Goal: Navigation & Orientation: Find specific page/section

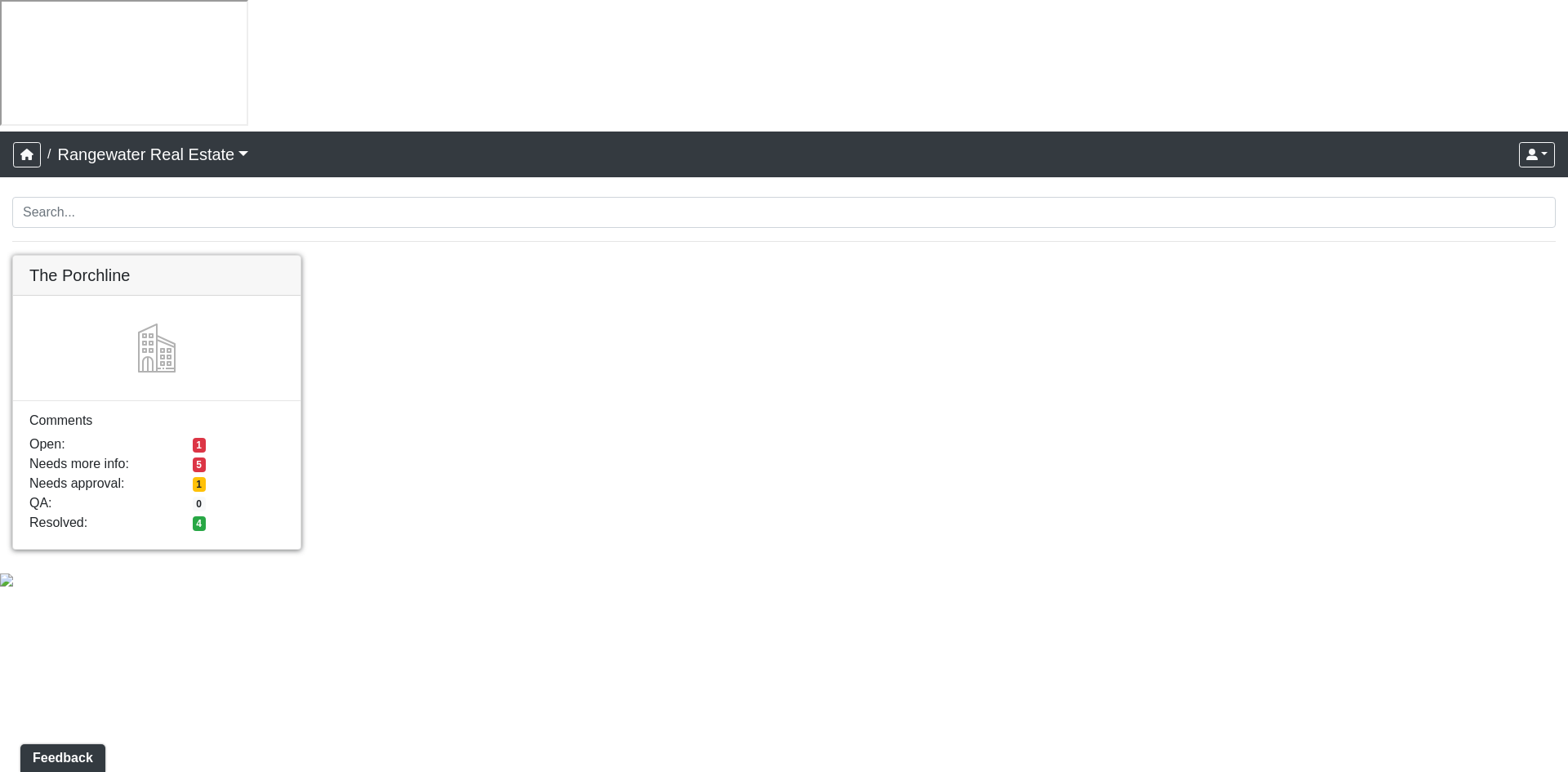
click at [206, 256] on link at bounding box center [156, 256] width 287 height 0
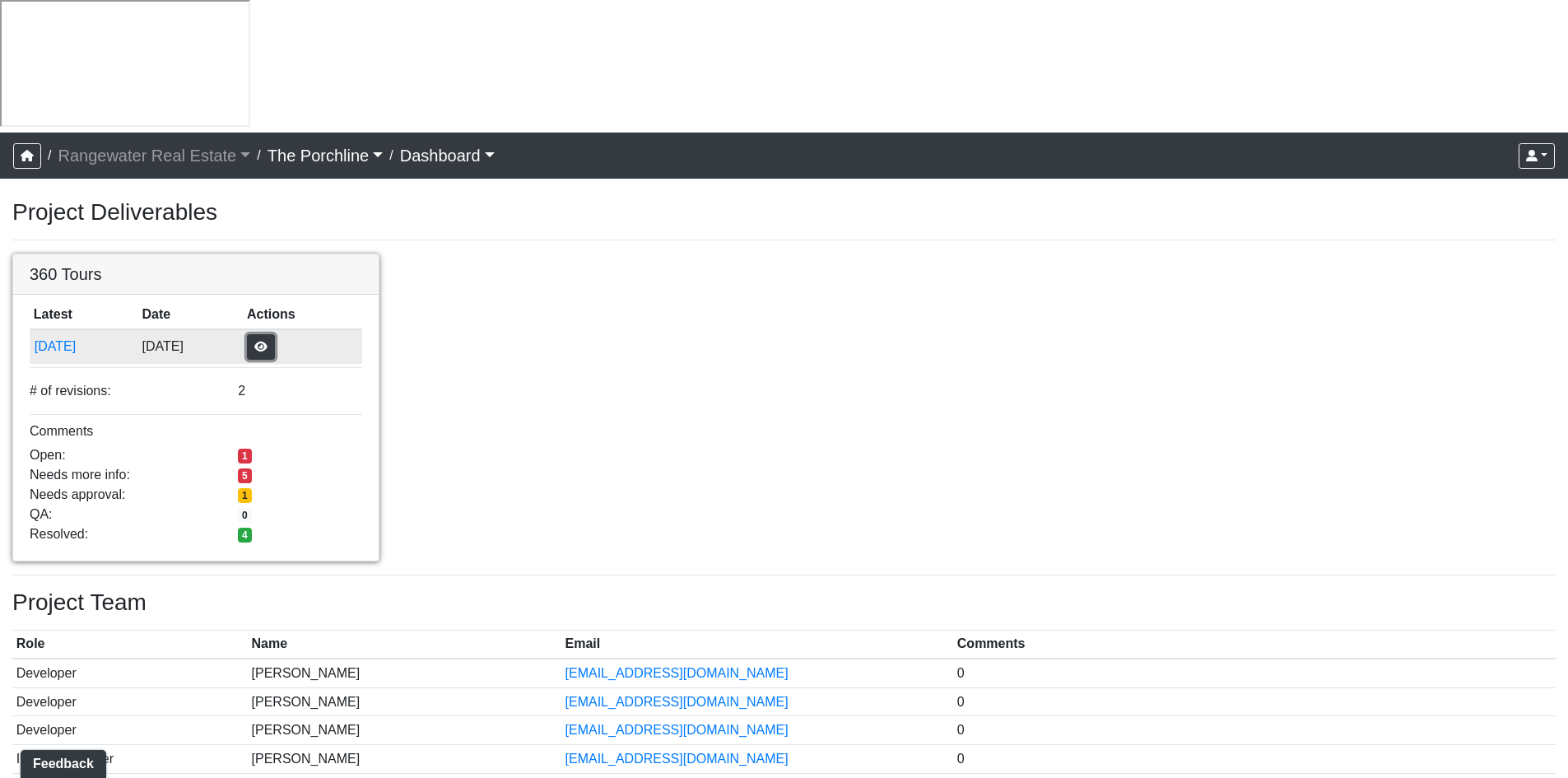
click at [275, 334] on button "button" at bounding box center [261, 347] width 28 height 26
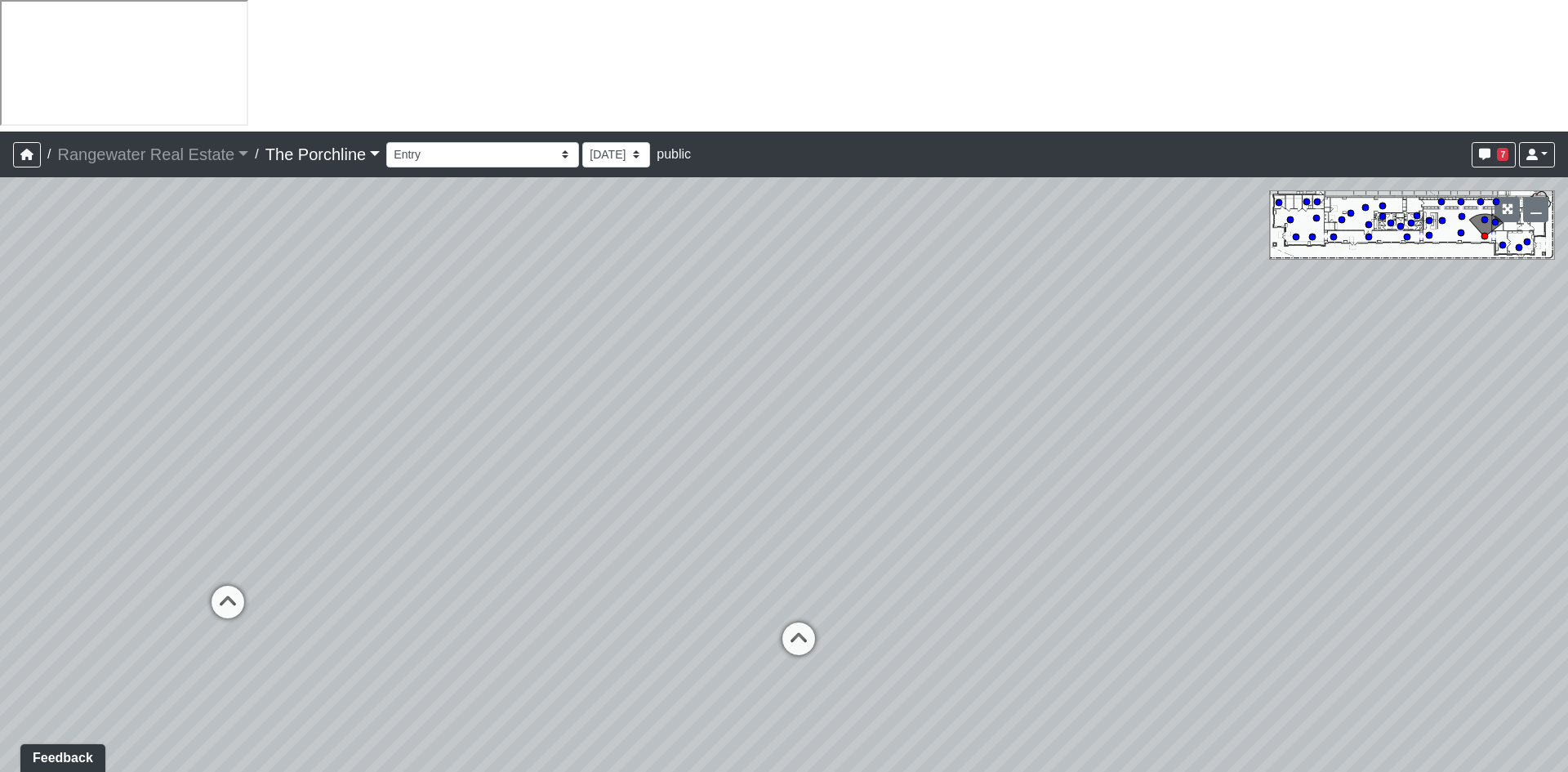
drag, startPoint x: 1127, startPoint y: 449, endPoint x: 812, endPoint y: 368, distance: 325.2
click at [365, 315] on div "Loading... Seating Loading... Mailroom Entry Loading... Lounge Entry Loading...…" at bounding box center [784, 540] width 1568 height 726
drag, startPoint x: 869, startPoint y: 452, endPoint x: 296, endPoint y: 400, distance: 575.4
click at [296, 400] on div "Loading... Seating Loading... Mailroom Entry Loading... Lounge Entry Loading...…" at bounding box center [784, 540] width 1568 height 726
drag, startPoint x: 1099, startPoint y: 452, endPoint x: 944, endPoint y: 517, distance: 168.1
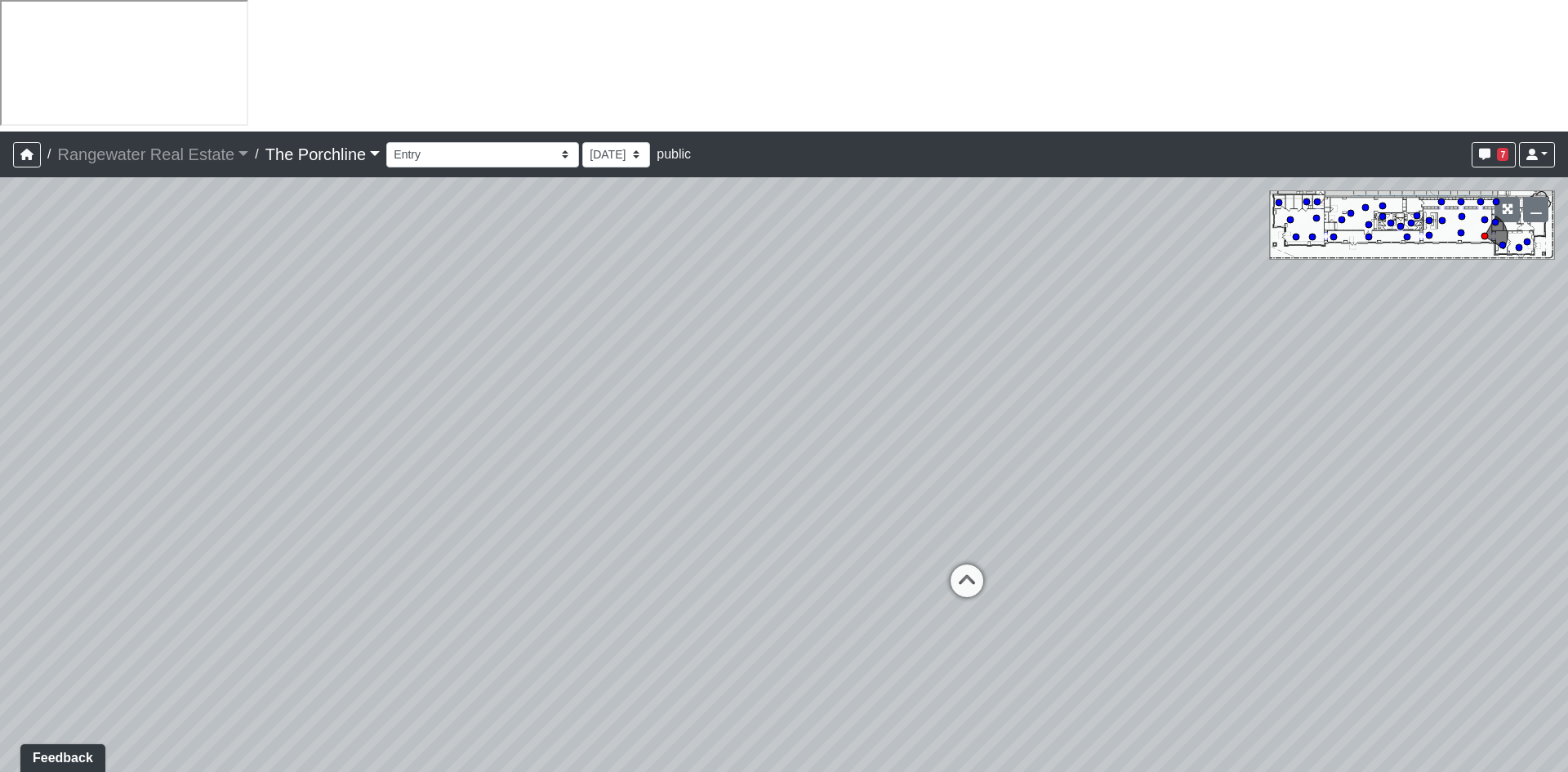
click at [944, 517] on div "Loading... Seating Loading... Mailroom Entry Loading... Lounge Entry Loading...…" at bounding box center [784, 540] width 1568 height 726
click at [958, 591] on icon at bounding box center [959, 616] width 49 height 49
click at [761, 393] on icon at bounding box center [759, 418] width 49 height 49
drag, startPoint x: 1030, startPoint y: 302, endPoint x: 526, endPoint y: 423, distance: 518.3
click at [499, 425] on div "Loading... Seating Loading... Mailroom Entry Loading... Lounge Entry Loading...…" at bounding box center [784, 540] width 1568 height 726
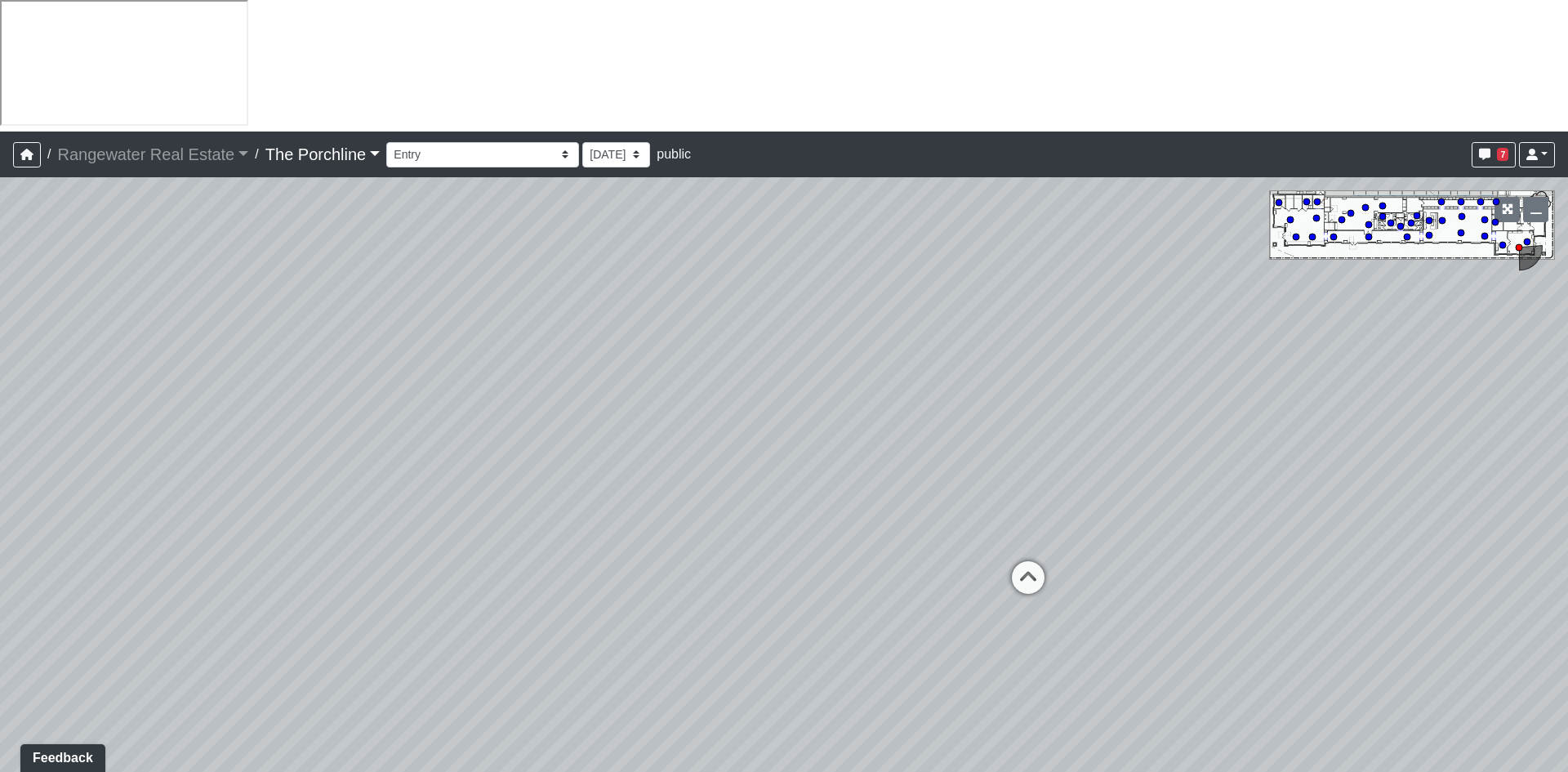
drag, startPoint x: 973, startPoint y: 268, endPoint x: 769, endPoint y: 309, distance: 208.1
click at [769, 309] on div "Loading... Seating Loading... Mailroom Entry Loading... Lounge Entry Loading...…" at bounding box center [784, 540] width 1568 height 726
click at [1489, 142] on button "7" at bounding box center [1494, 155] width 44 height 26
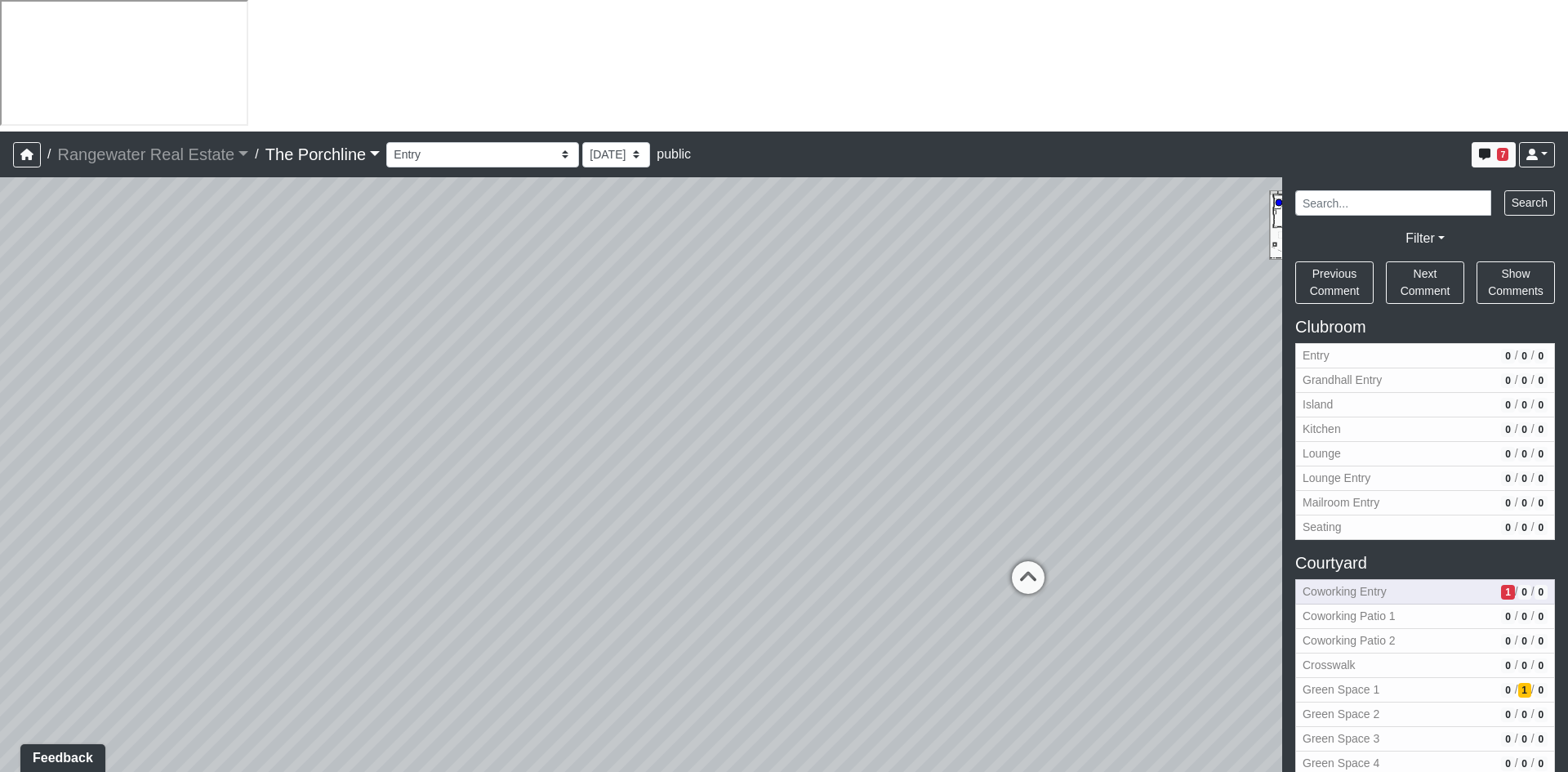
click at [1386, 583] on span "Coworking Entry" at bounding box center [1399, 591] width 192 height 17
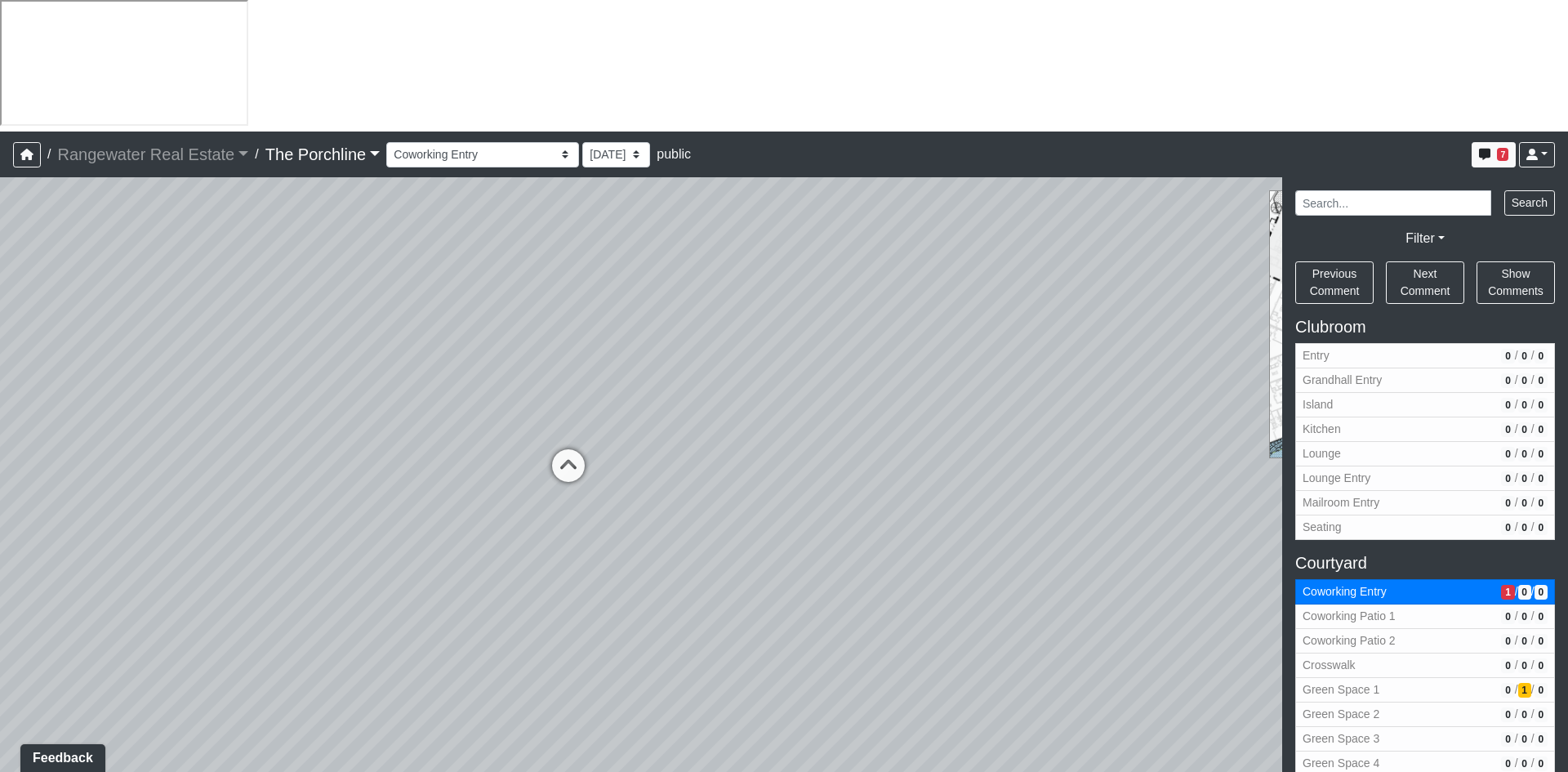
drag, startPoint x: 693, startPoint y: 138, endPoint x: 632, endPoint y: 523, distance: 389.8
click at [632, 523] on div "Loading... Seating Loading... Mailroom Entry Loading... Lounge Entry Loading...…" at bounding box center [784, 540] width 1568 height 726
drag, startPoint x: 785, startPoint y: 263, endPoint x: 317, endPoint y: 393, distance: 485.7
click at [310, 399] on div "Loading... Seating Loading... Mailroom Entry Loading... Lounge Entry Loading...…" at bounding box center [784, 540] width 1568 height 726
drag, startPoint x: 836, startPoint y: 332, endPoint x: 264, endPoint y: 392, distance: 575.1
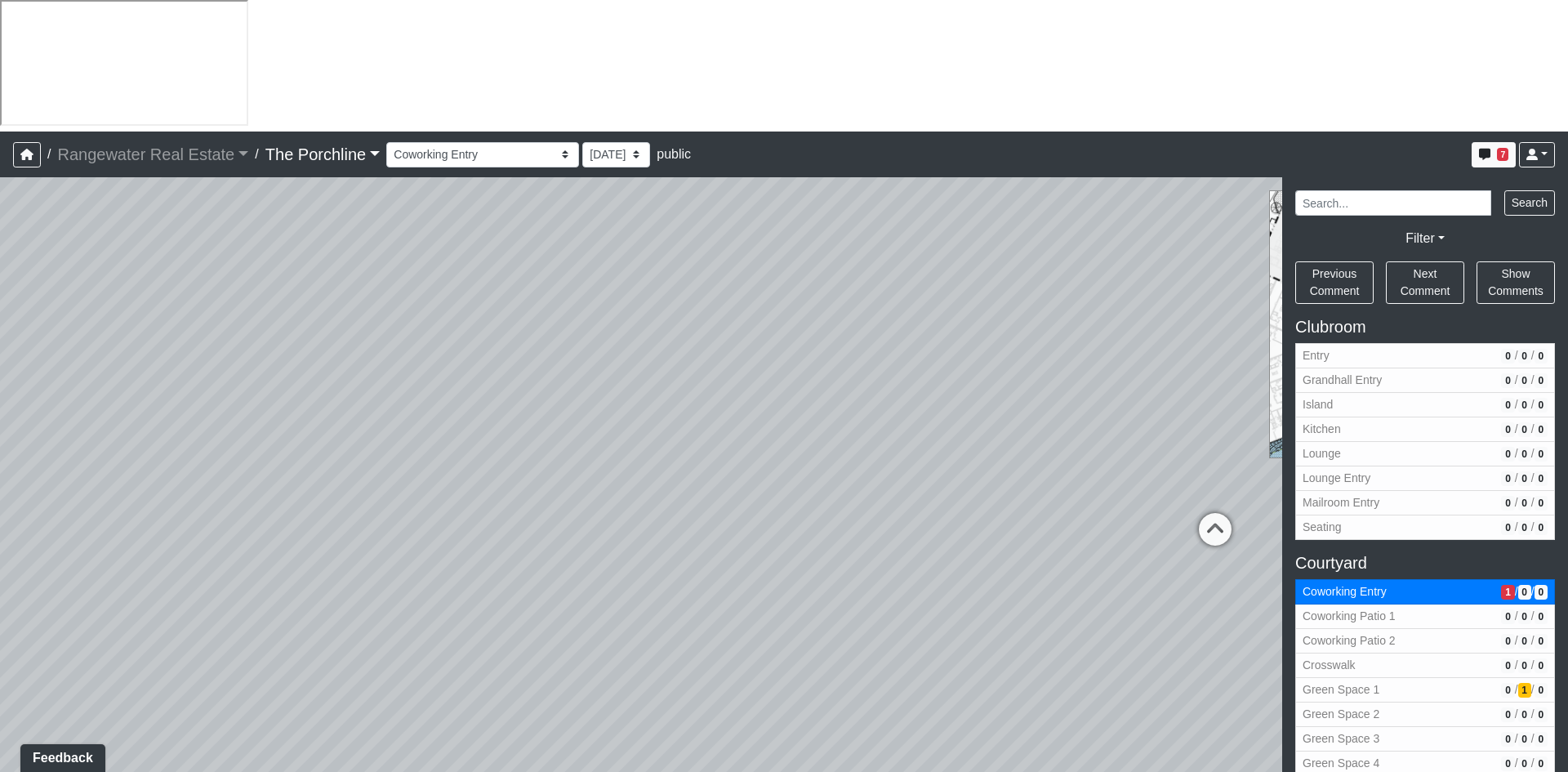
click at [264, 392] on div "Loading... Seating Loading... Mailroom Entry Loading... Lounge Entry Loading...…" at bounding box center [784, 540] width 1568 height 726
drag, startPoint x: 807, startPoint y: 324, endPoint x: 522, endPoint y: 321, distance: 285.0
click at [522, 321] on div "Loading... Seating Loading... Mailroom Entry Loading... Lounge Entry Loading...…" at bounding box center [784, 540] width 1568 height 726
click at [822, 505] on icon at bounding box center [819, 530] width 49 height 49
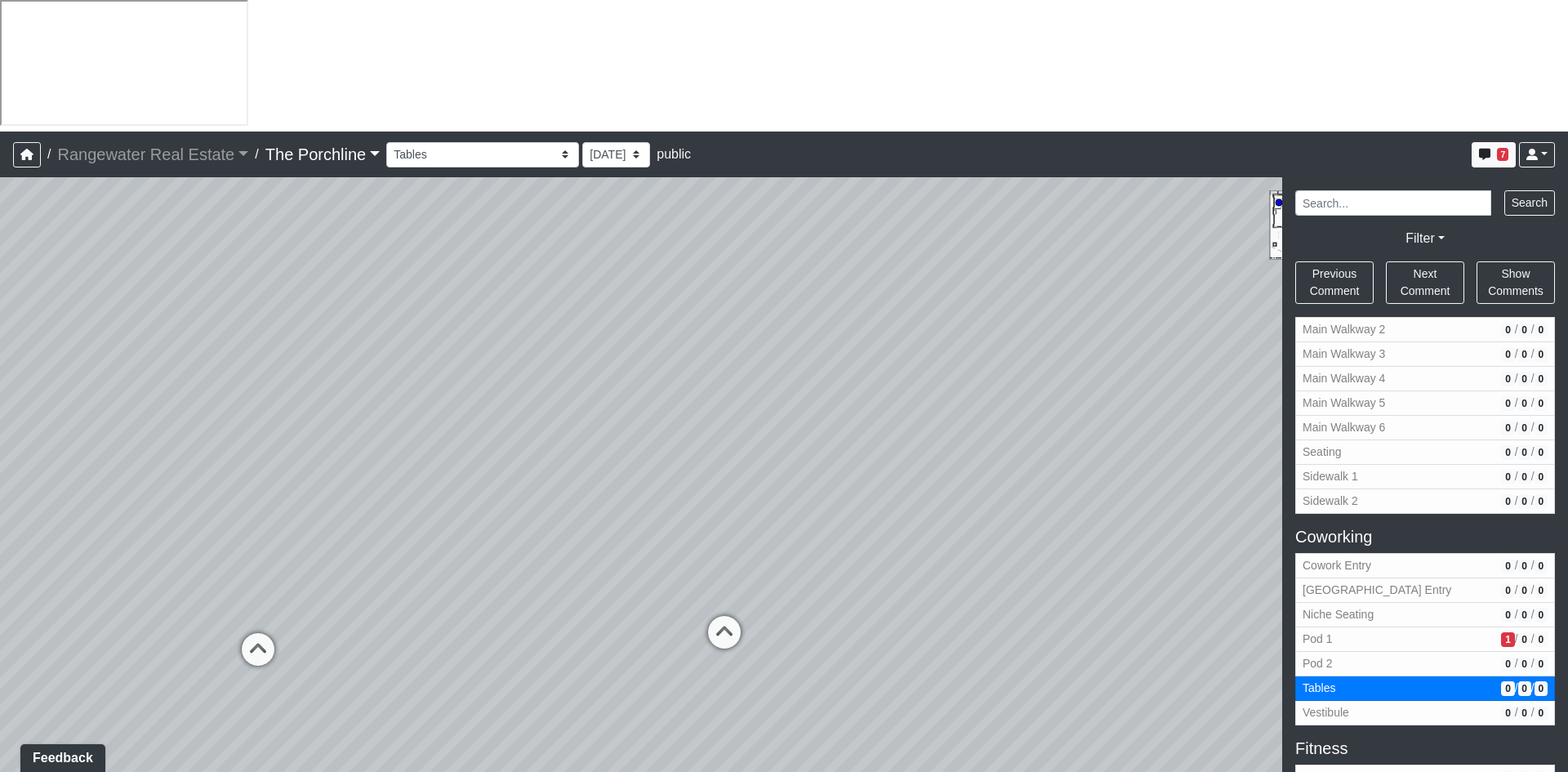
scroll to position [490, 0]
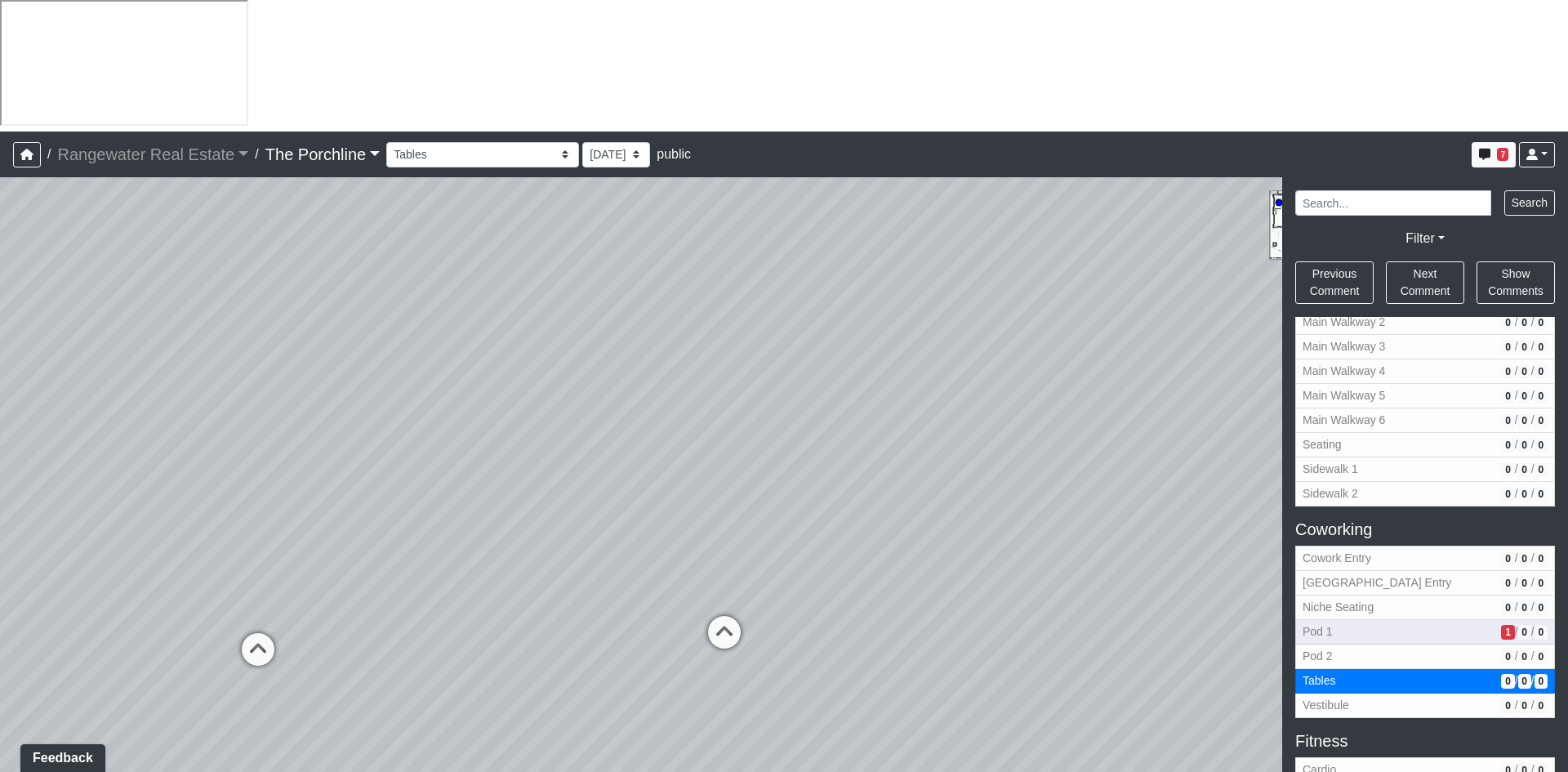
click at [1353, 623] on span "Pod 1" at bounding box center [1399, 631] width 192 height 17
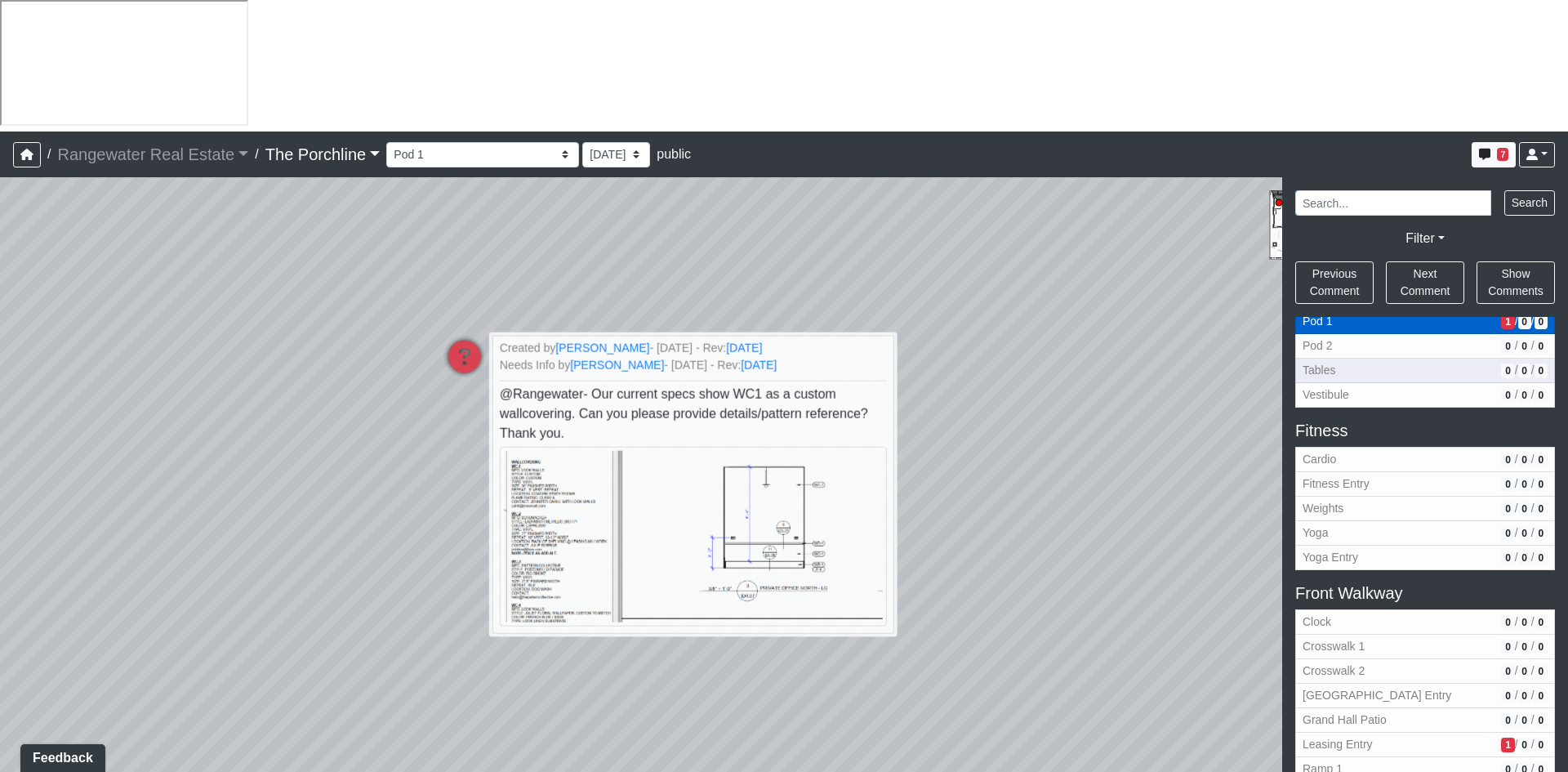
scroll to position [816, 0]
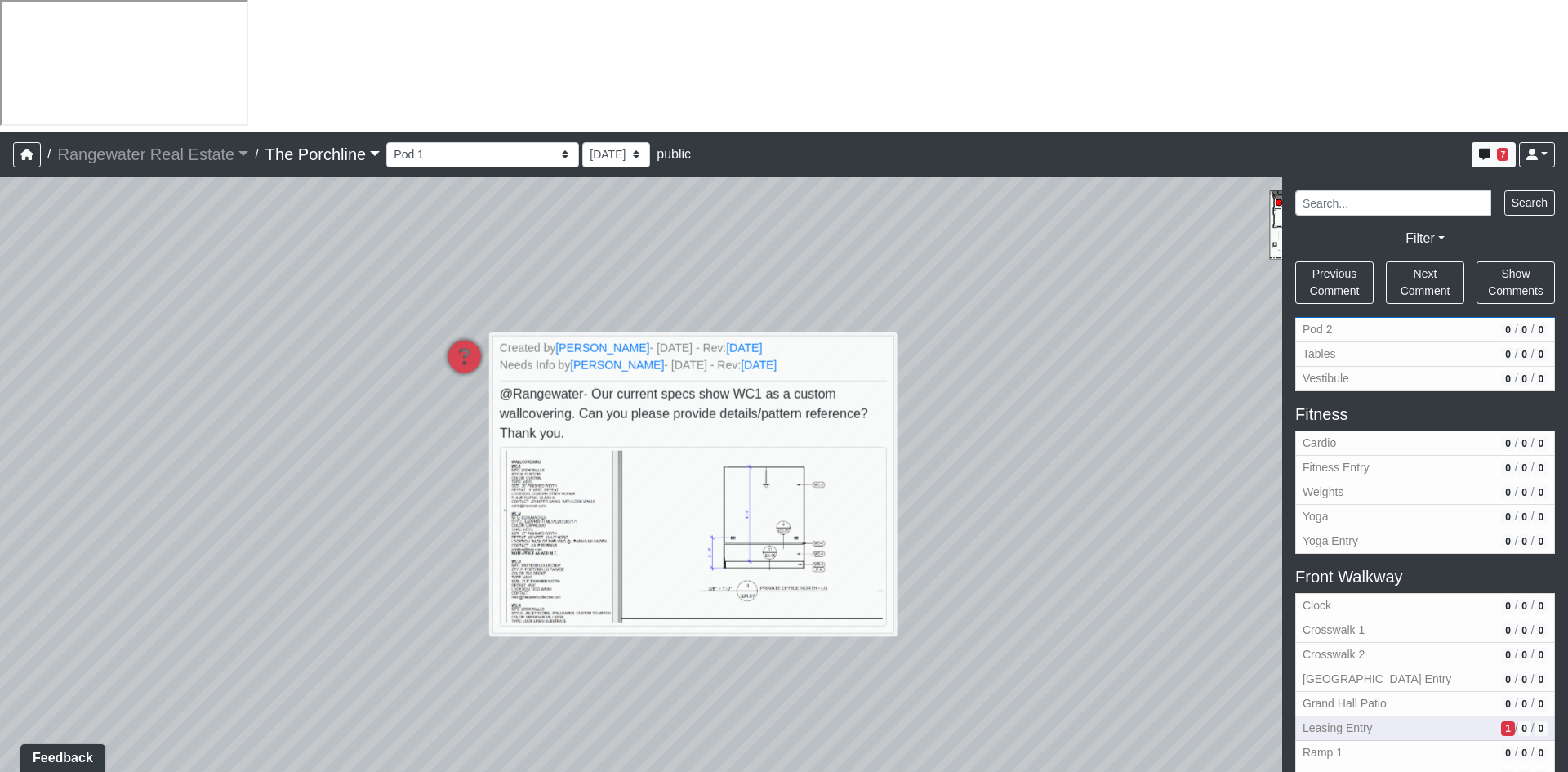
click at [1423, 720] on span "Leasing Entry" at bounding box center [1399, 728] width 192 height 17
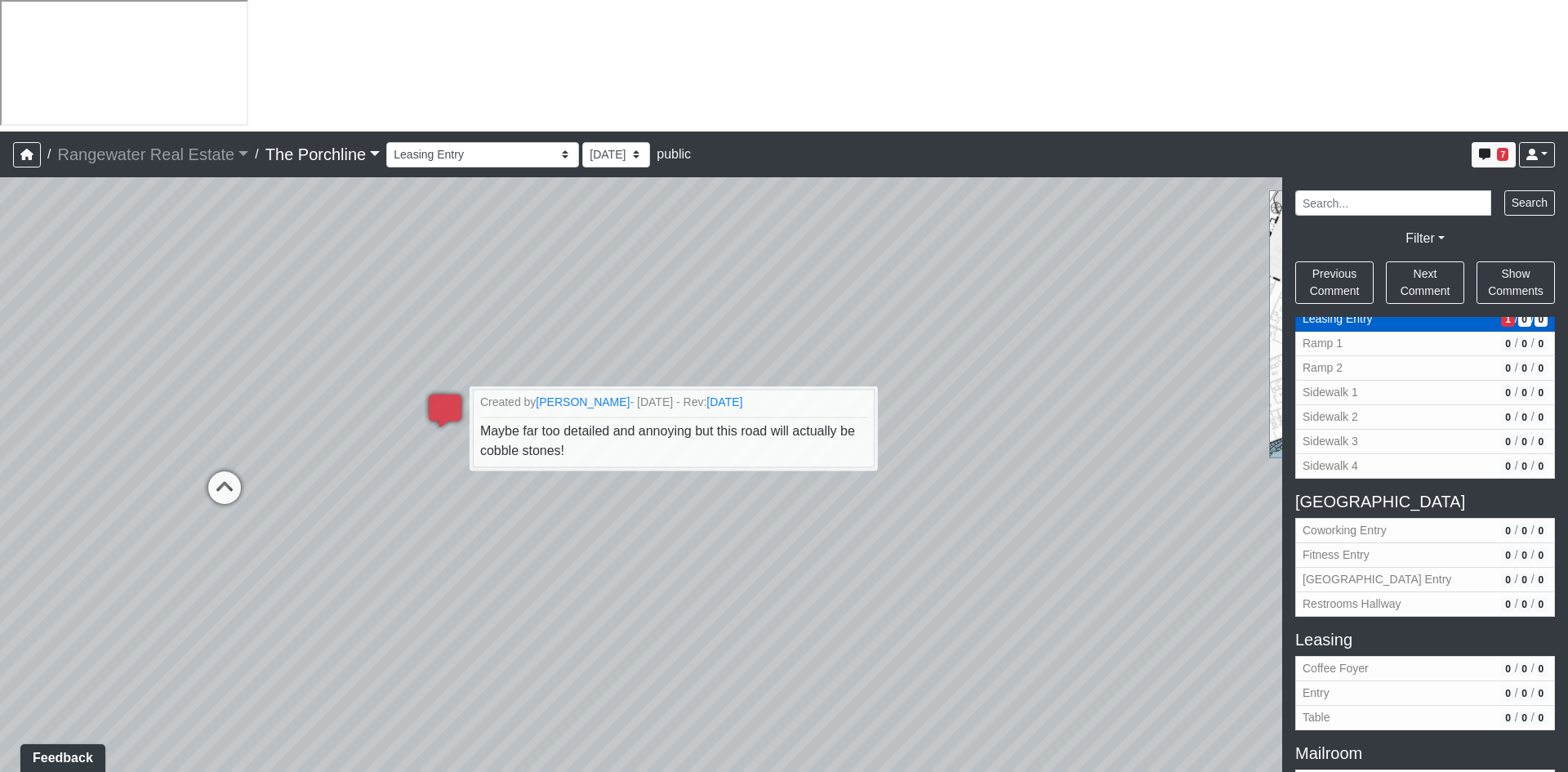
scroll to position [1307, 0]
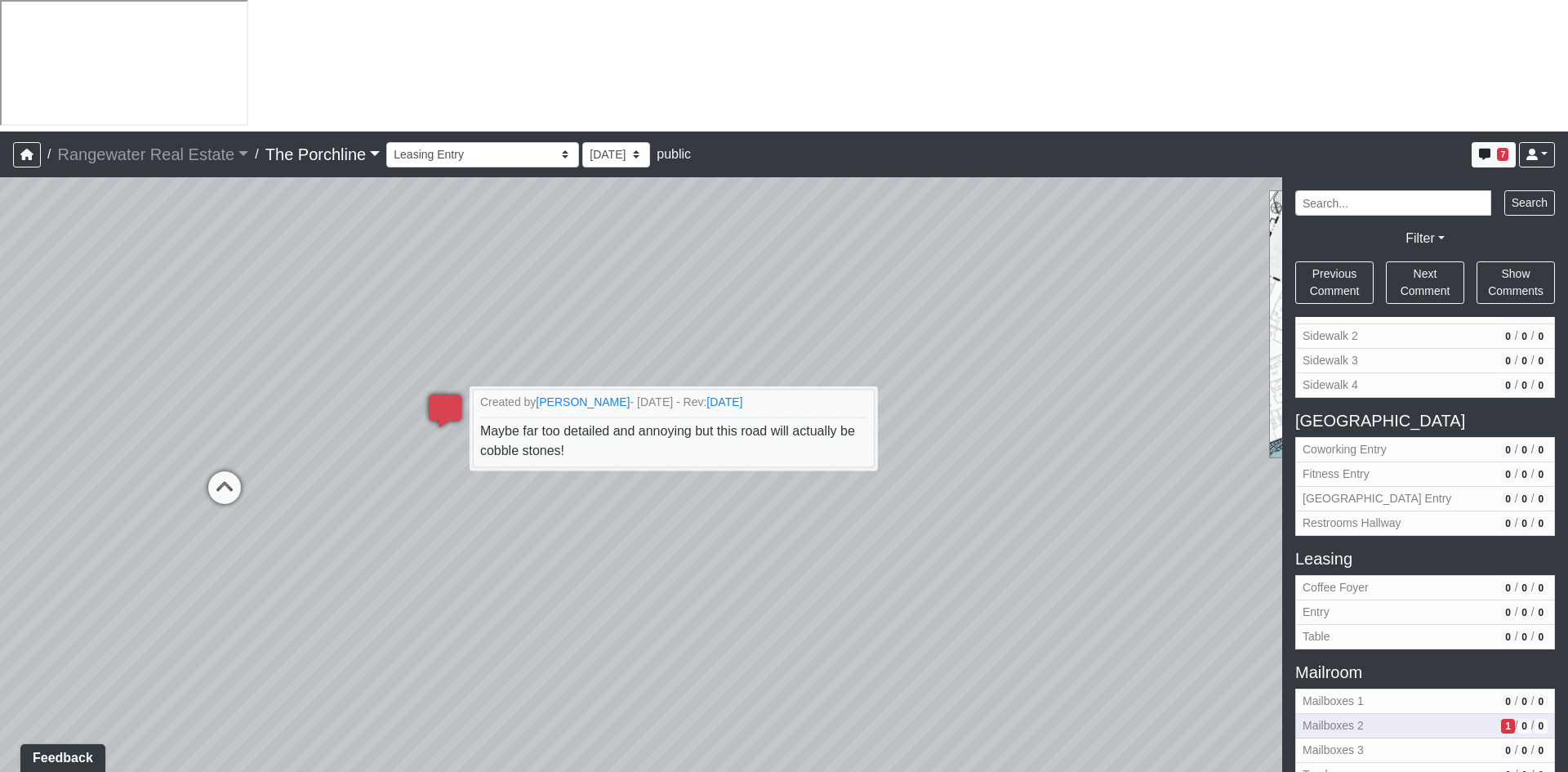
click at [1422, 717] on span "Mailboxes 2" at bounding box center [1399, 725] width 192 height 17
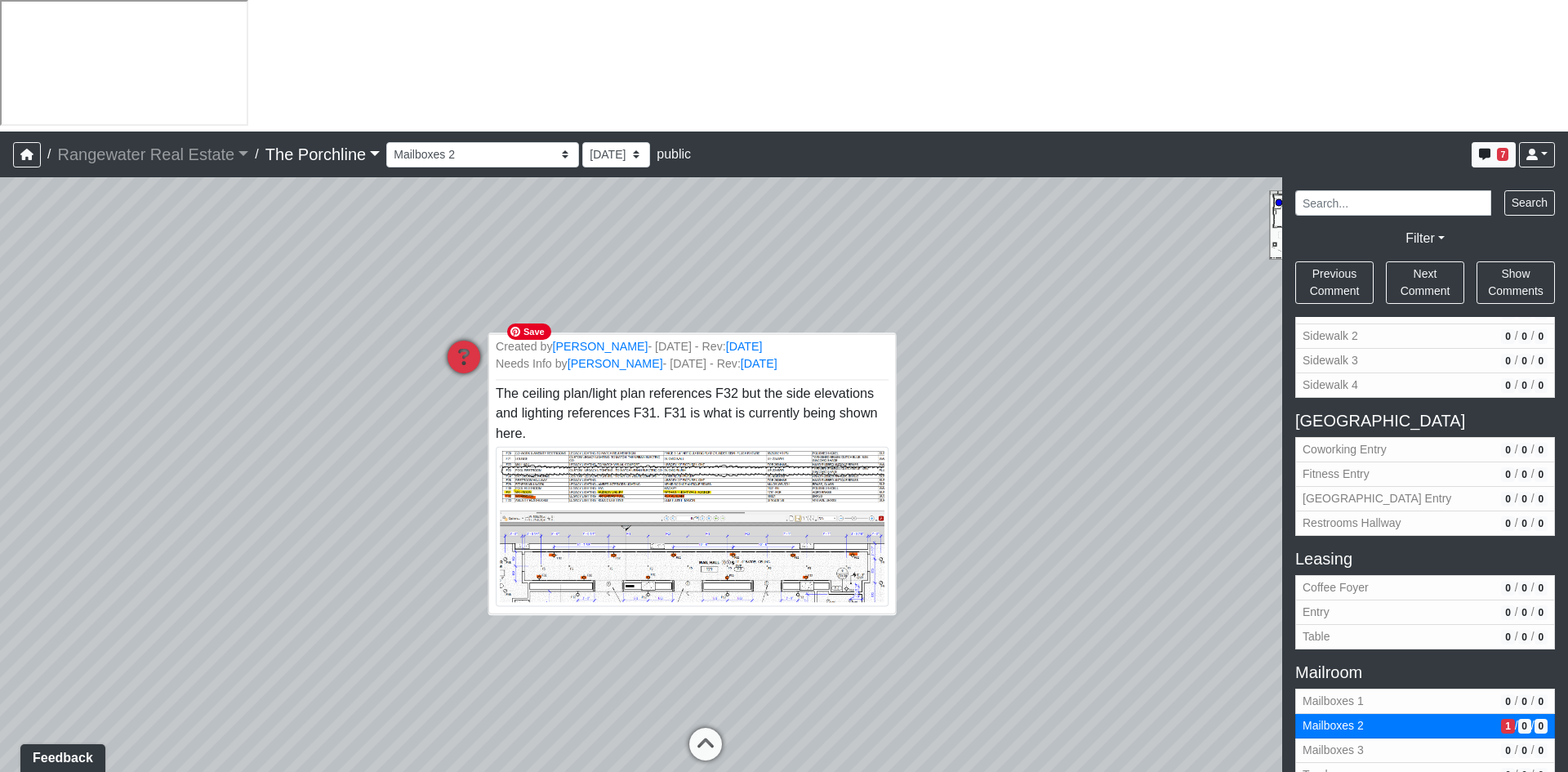
click at [702, 447] on img at bounding box center [692, 526] width 393 height 159
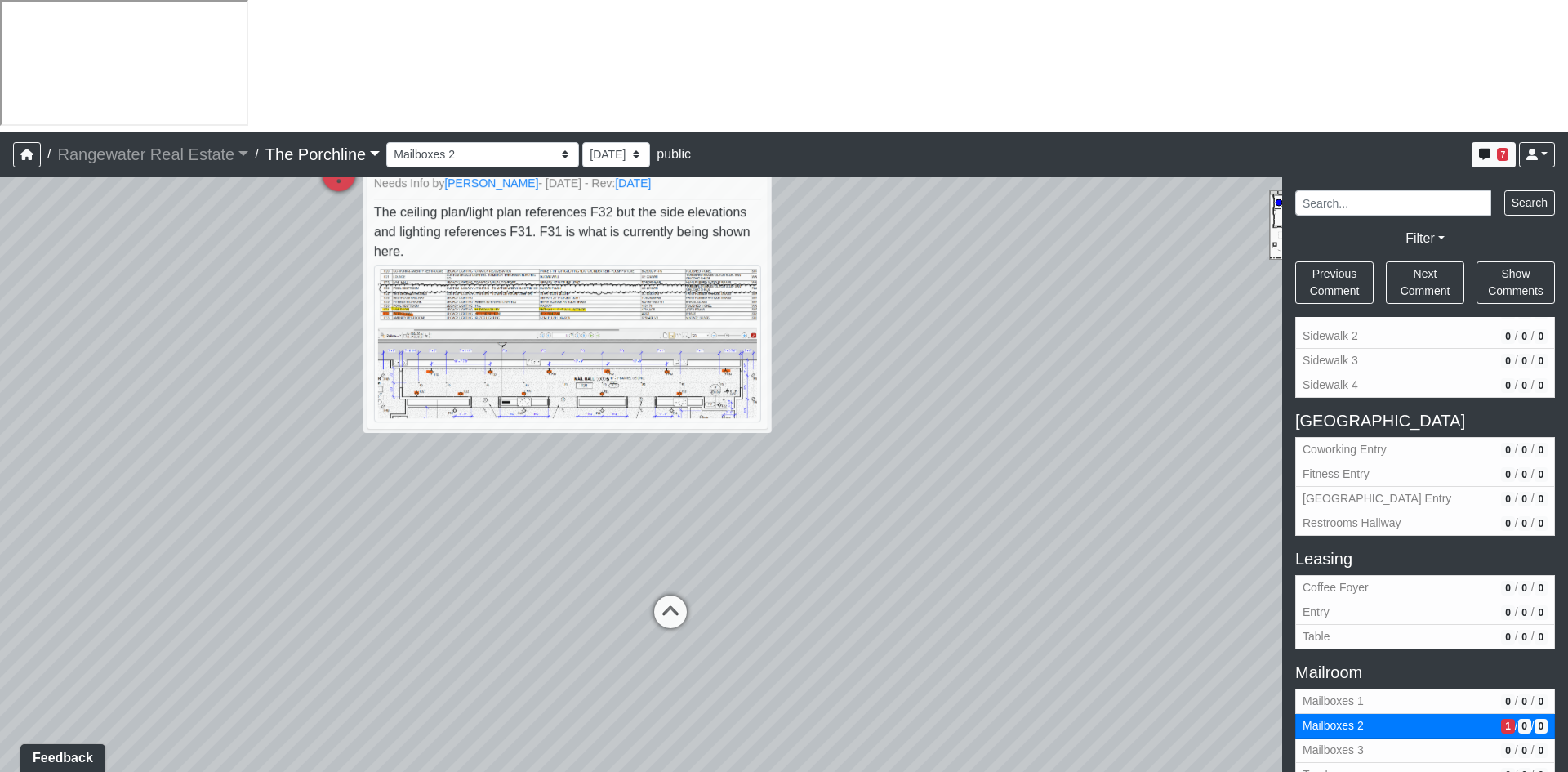
drag, startPoint x: 256, startPoint y: 273, endPoint x: 185, endPoint y: 133, distance: 157.0
click at [185, 178] on div "Loading... Seating Loading... Mailroom Entry Loading... Lounge Entry Loading...…" at bounding box center [784, 540] width 1568 height 726
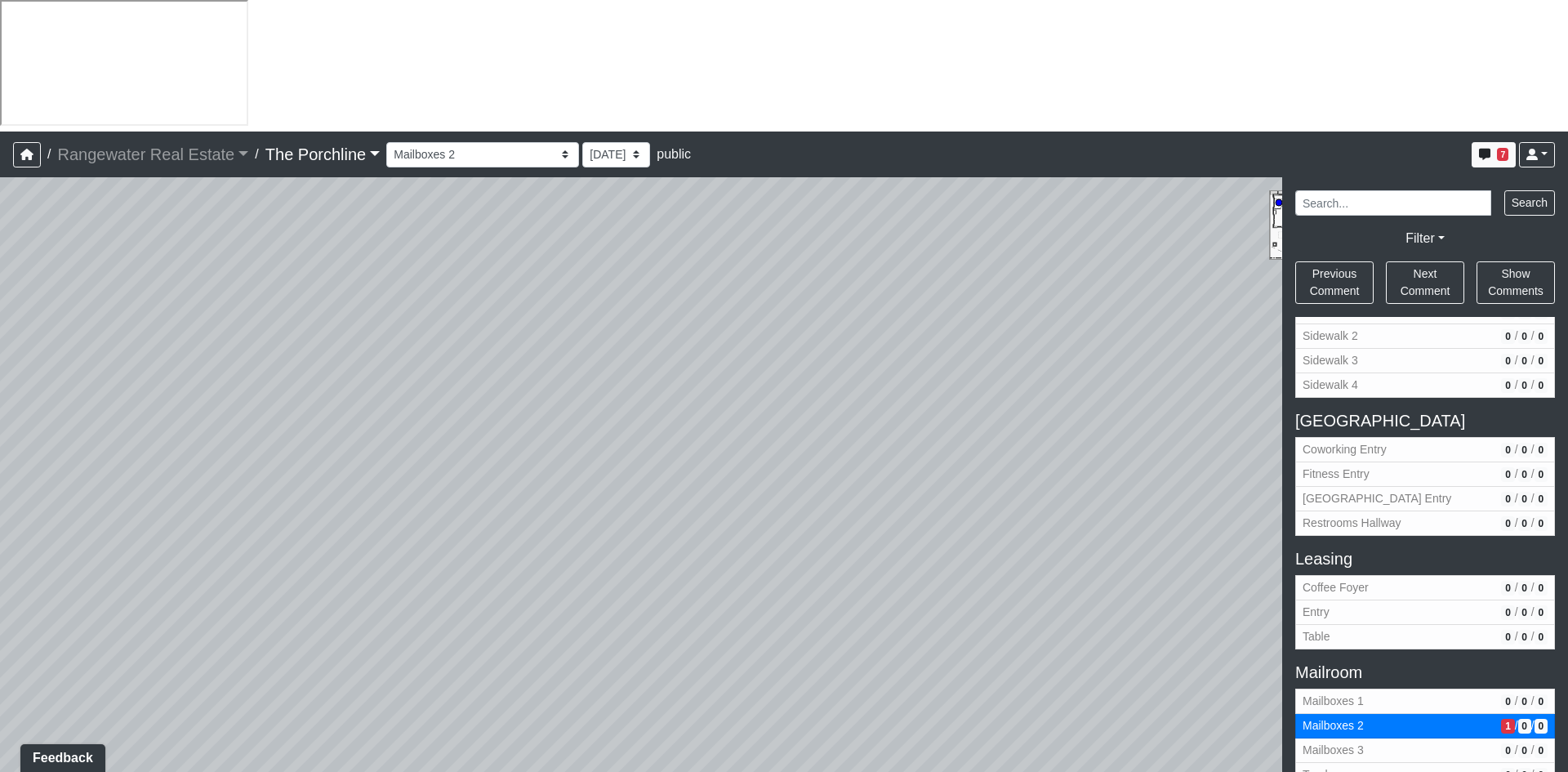
drag, startPoint x: 851, startPoint y: 318, endPoint x: 300, endPoint y: 585, distance: 612.3
click at [300, 585] on div "Loading... Seating Loading... Mailroom Entry Loading... Lounge Entry Loading...…" at bounding box center [784, 540] width 1568 height 726
drag, startPoint x: 971, startPoint y: 318, endPoint x: 320, endPoint y: 187, distance: 664.0
click at [320, 187] on div "Loading... Seating Loading... Mailroom Entry Loading... Lounge Entry Loading...…" at bounding box center [784, 540] width 1568 height 726
drag, startPoint x: 945, startPoint y: 222, endPoint x: 442, endPoint y: 249, distance: 503.7
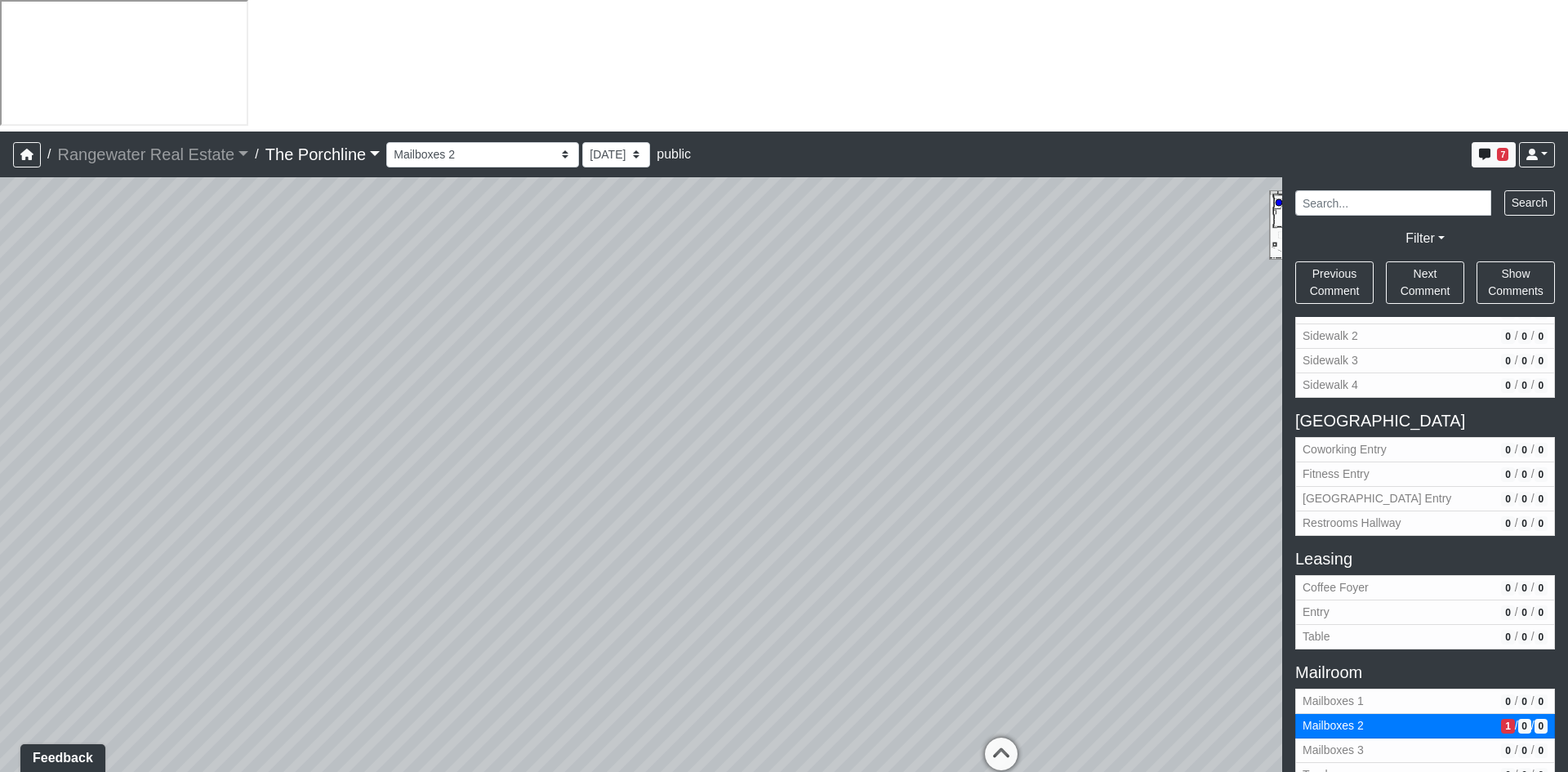
click at [442, 249] on div "Loading... Seating Loading... Mailroom Entry Loading... Lounge Entry Loading...…" at bounding box center [784, 540] width 1568 height 726
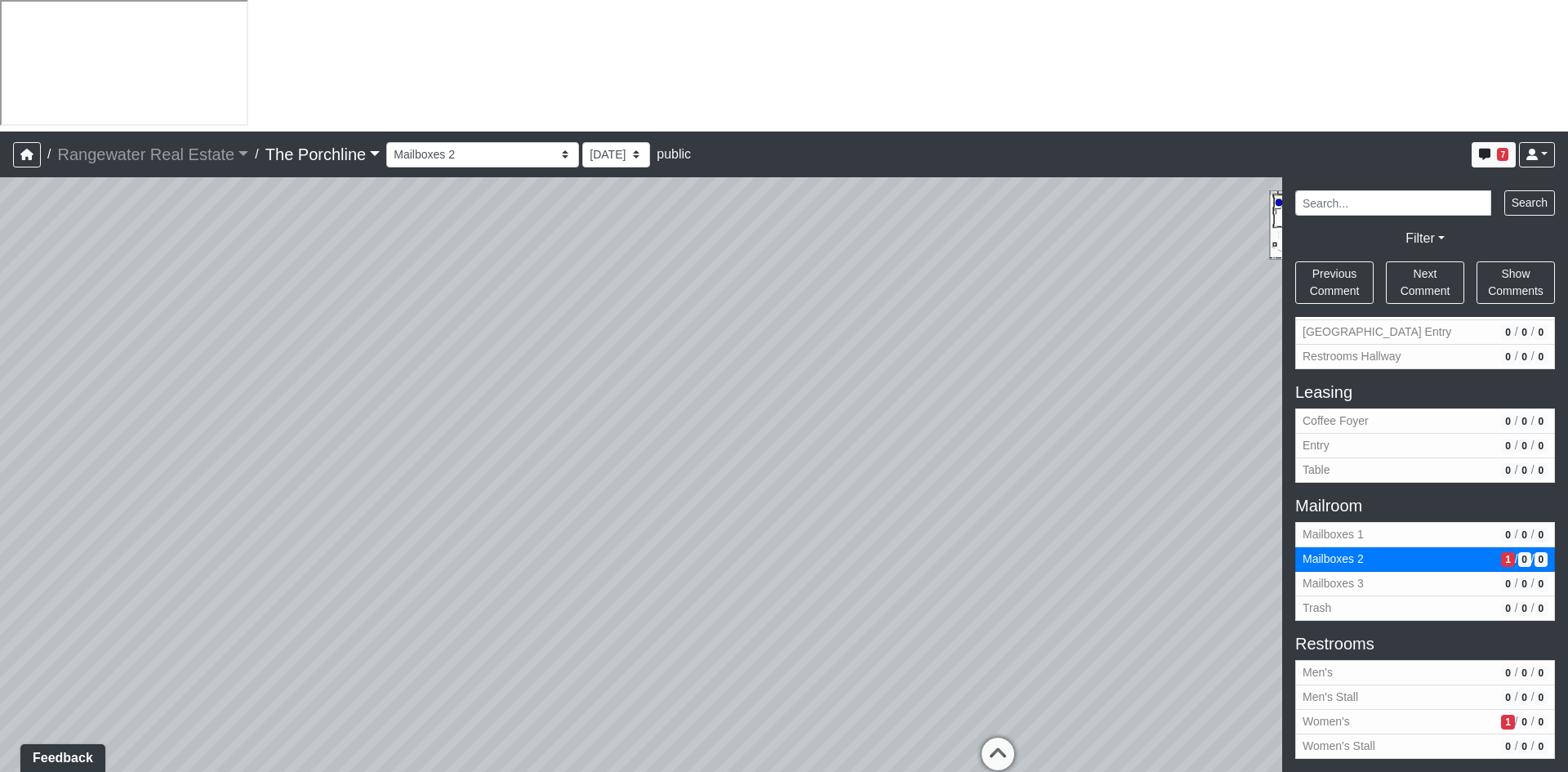
scroll to position [1502, 0]
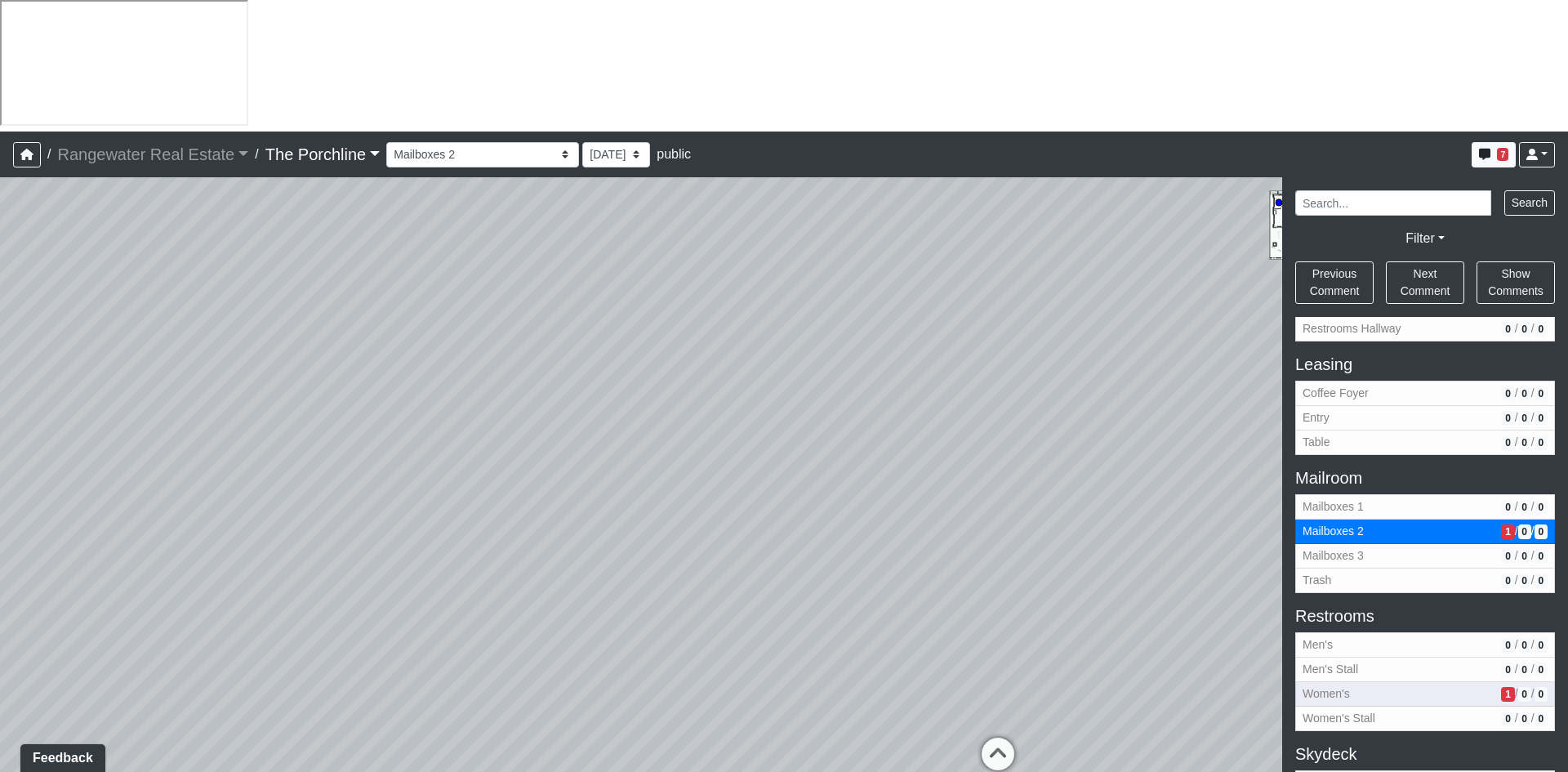
click at [1389, 685] on span "Women's" at bounding box center [1399, 693] width 192 height 17
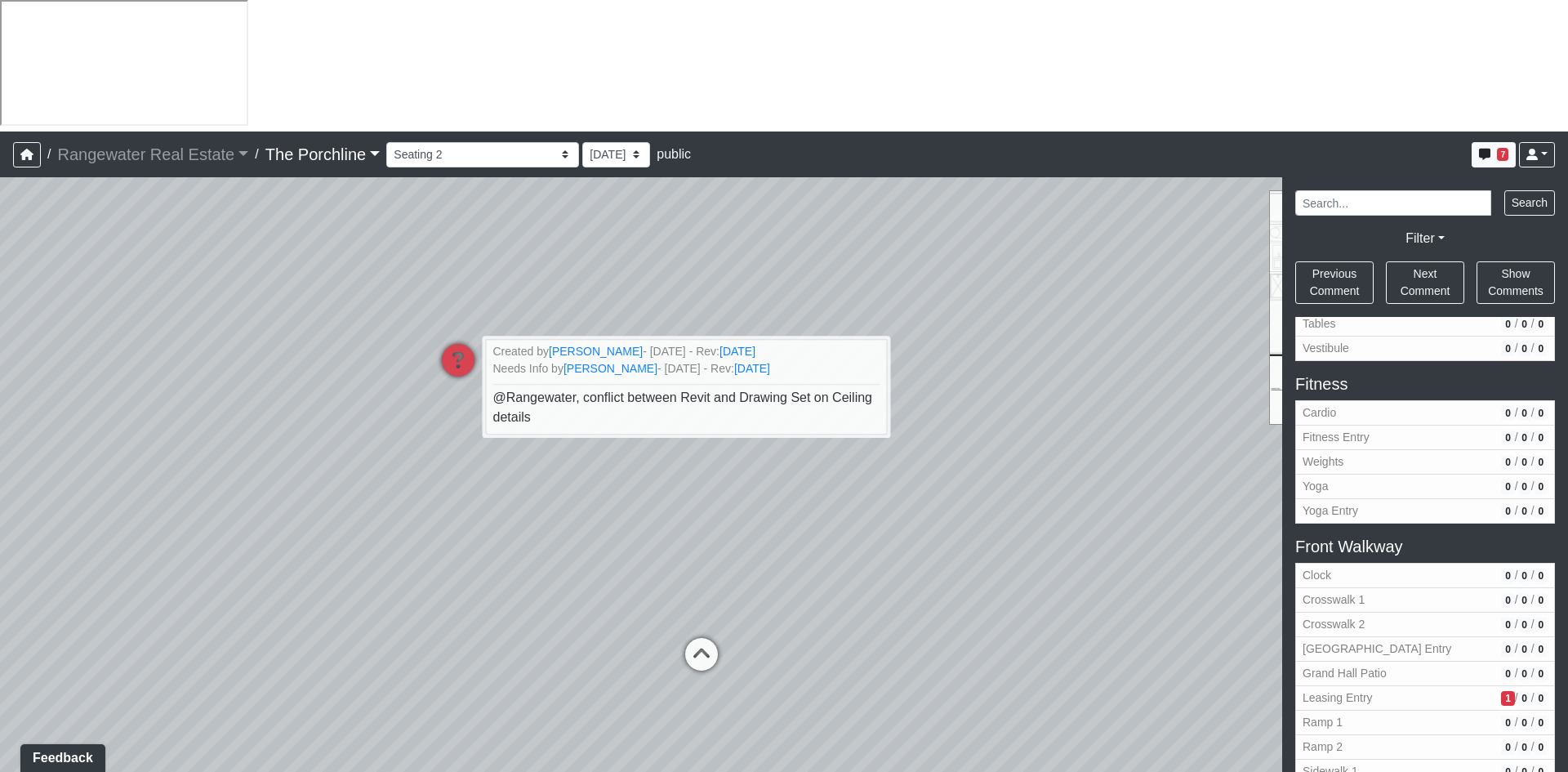
scroll to position [848, 0]
click at [1401, 688] on span "Leasing Entry" at bounding box center [1399, 696] width 192 height 17
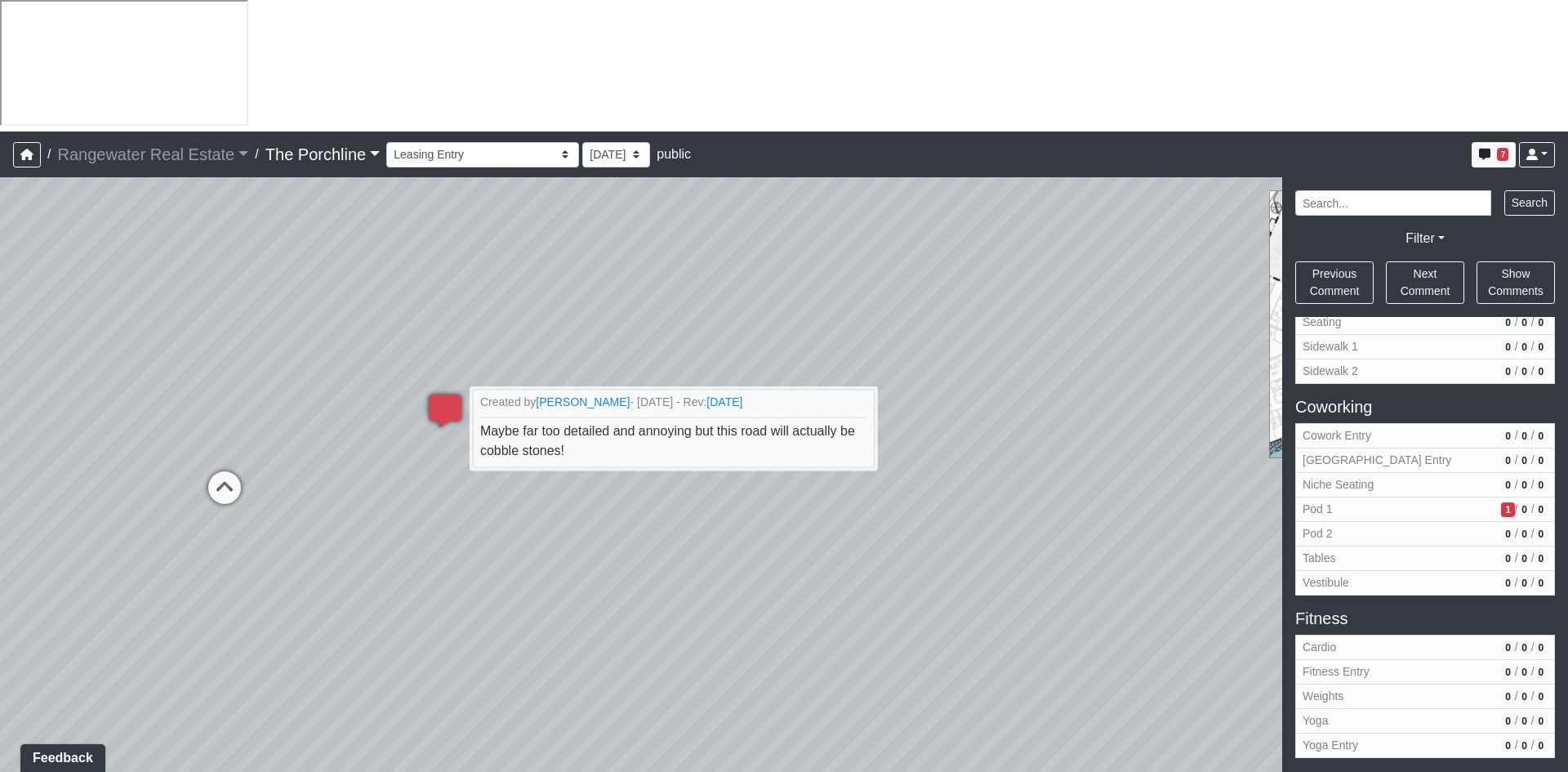
scroll to position [521, 0]
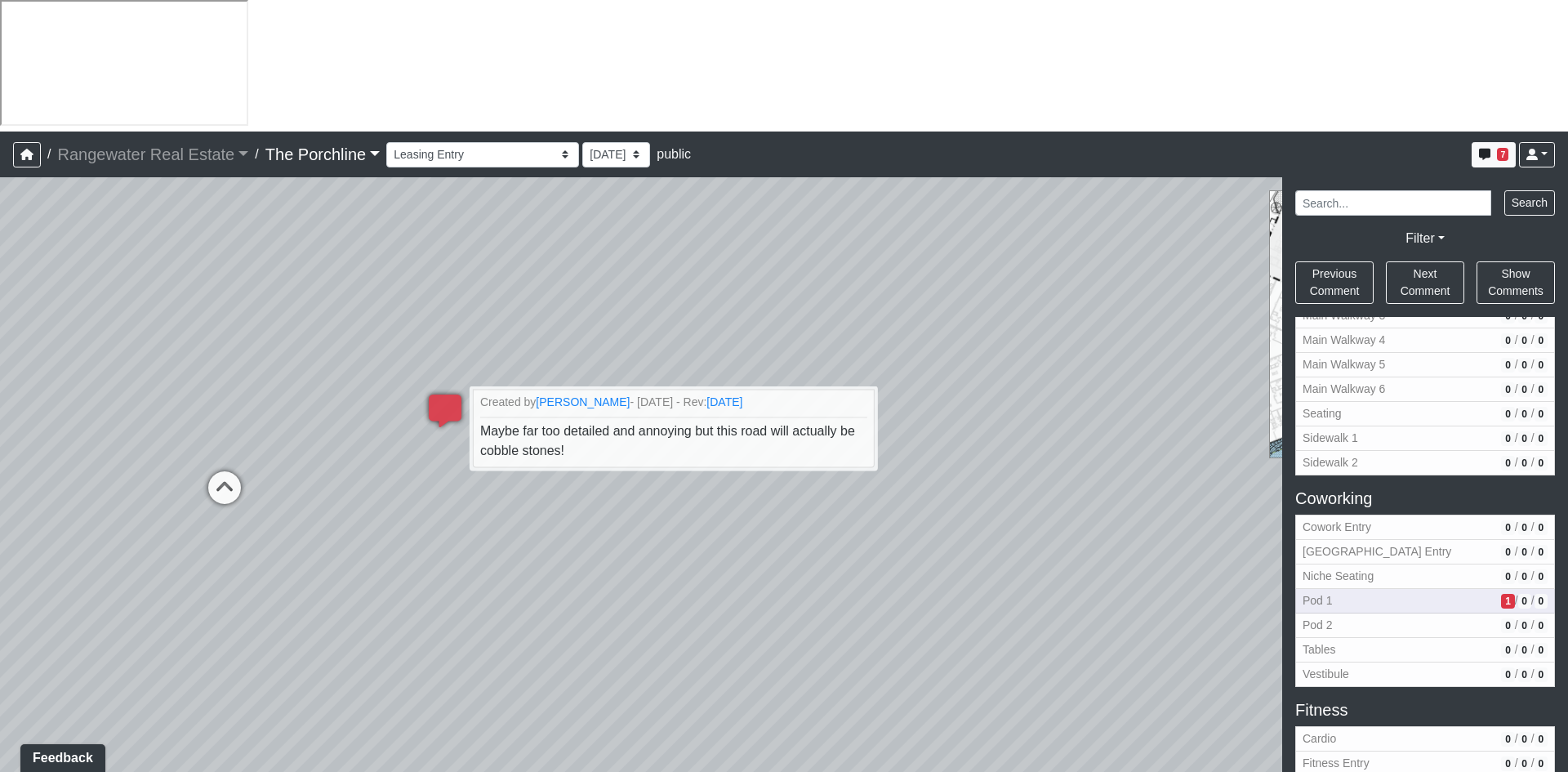
click at [1392, 592] on span "Pod 1" at bounding box center [1399, 600] width 192 height 17
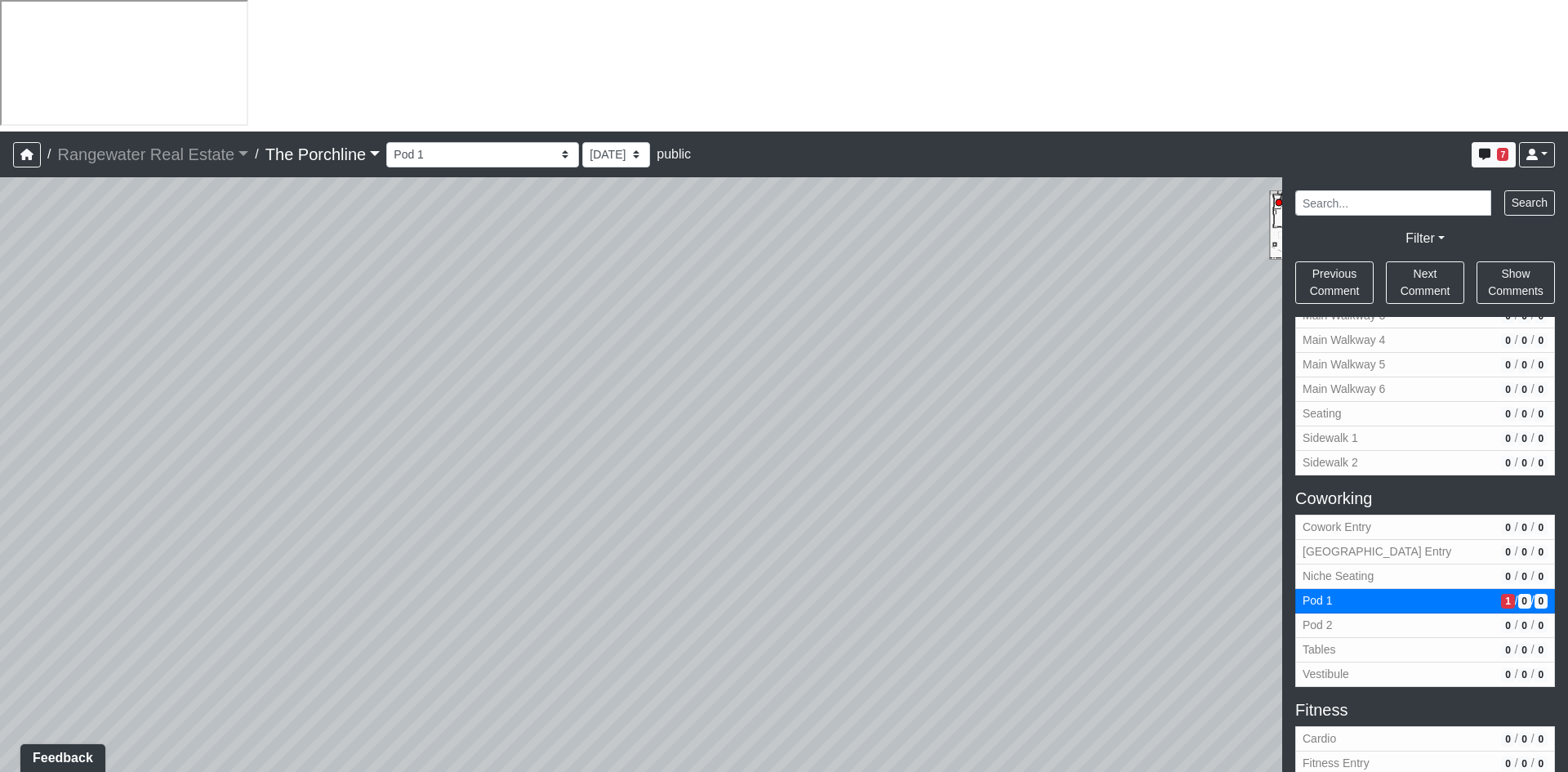
drag, startPoint x: 1039, startPoint y: 554, endPoint x: 263, endPoint y: 485, distance: 779.1
click at [229, 477] on div "Loading... Seating Loading... Mailroom Entry Loading... Lounge Entry Loading...…" at bounding box center [784, 540] width 1568 height 726
drag, startPoint x: 924, startPoint y: 419, endPoint x: 27, endPoint y: 246, distance: 913.5
click at [29, 246] on div "Loading... Seating Loading... Mailroom Entry Loading... Lounge Entry Loading...…" at bounding box center [784, 540] width 1568 height 726
drag, startPoint x: 991, startPoint y: 256, endPoint x: 845, endPoint y: 270, distance: 146.7
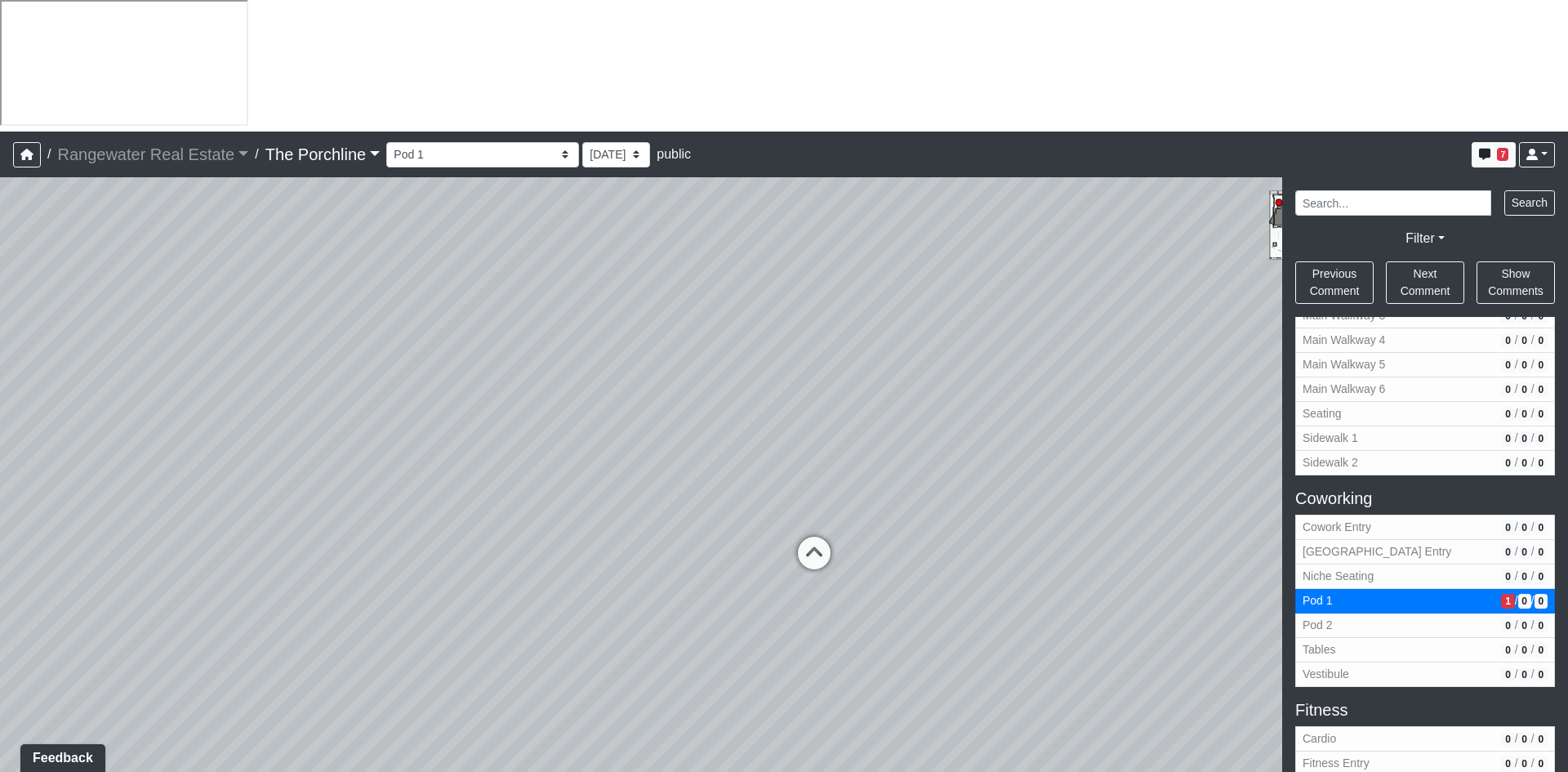
click at [845, 270] on div "Loading... Seating Loading... Mailroom Entry Loading... Lounge Entry Loading...…" at bounding box center [784, 540] width 1568 height 726
click at [807, 544] on icon at bounding box center [813, 569] width 49 height 49
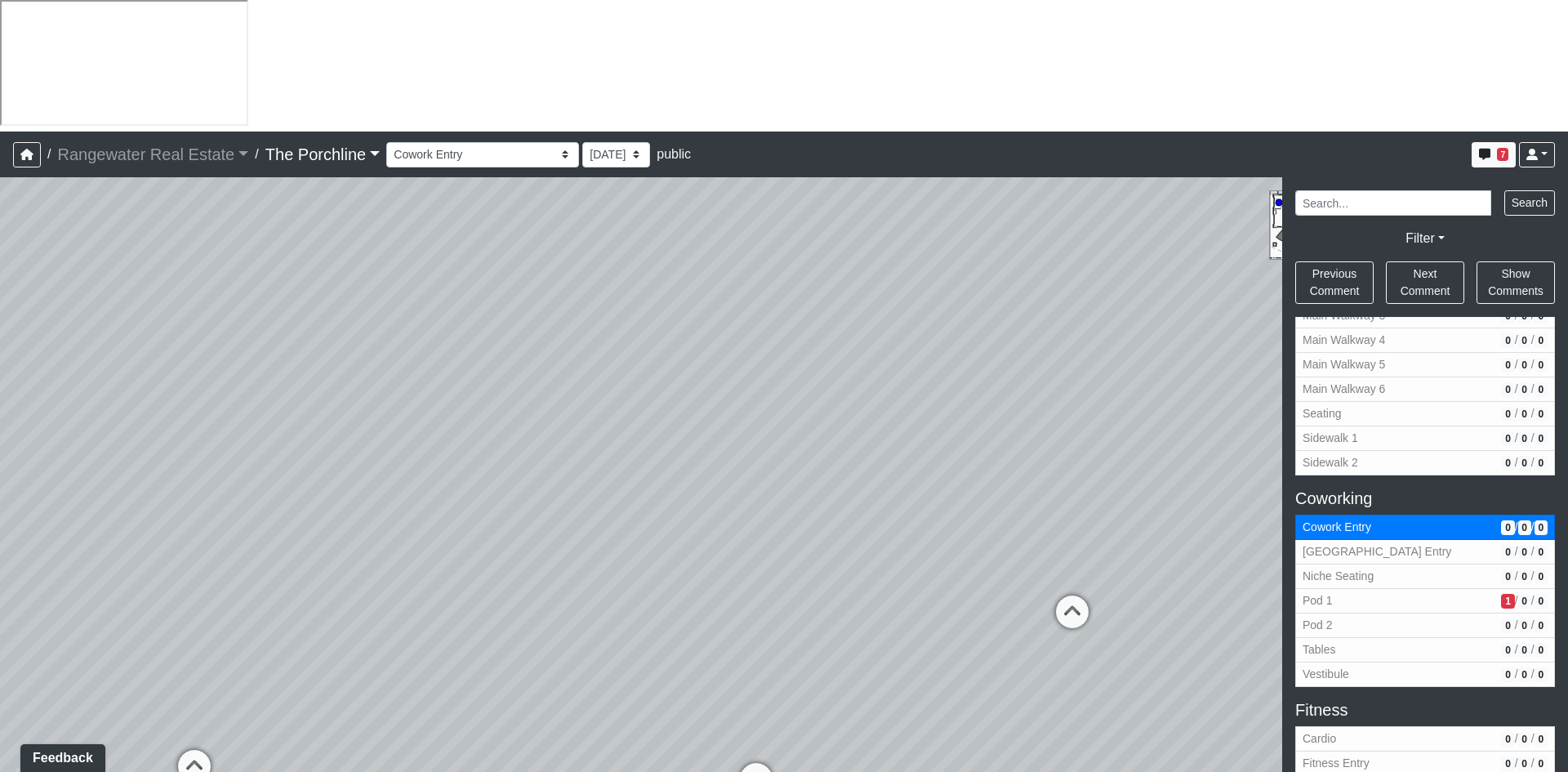
drag, startPoint x: 922, startPoint y: 338, endPoint x: 788, endPoint y: 573, distance: 270.5
click at [788, 573] on div "Loading... Seating Loading... Mailroom Entry Loading... Lounge Entry Loading...…" at bounding box center [784, 540] width 1568 height 726
drag, startPoint x: 209, startPoint y: 447, endPoint x: 600, endPoint y: 430, distance: 391.4
click at [593, 434] on div "Loading... Seating Loading... Mailroom Entry Loading... Lounge Entry Loading...…" at bounding box center [784, 540] width 1568 height 726
drag, startPoint x: 367, startPoint y: 483, endPoint x: 551, endPoint y: 438, distance: 189.4
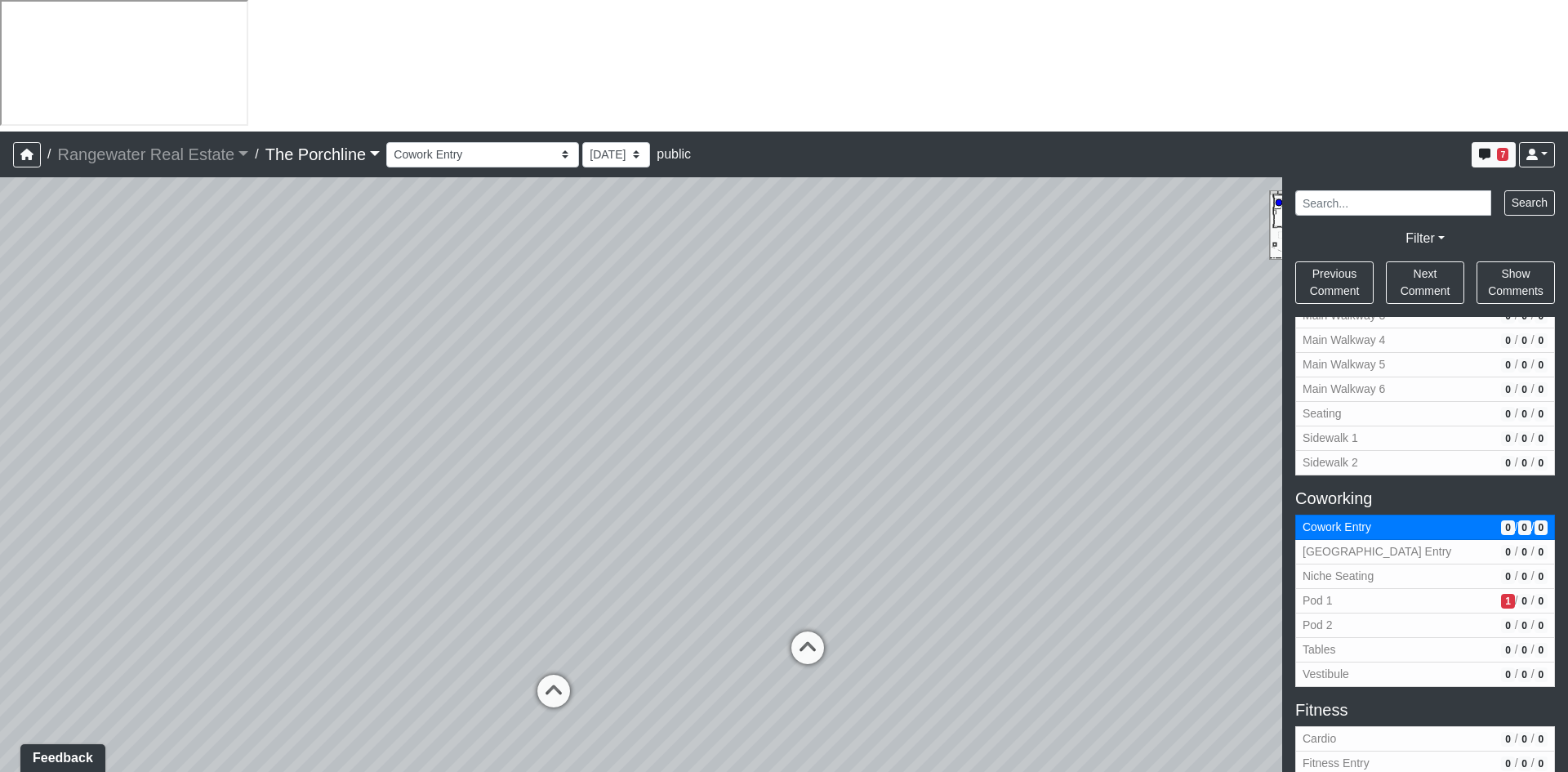
click at [551, 438] on div "Loading... Seating Loading... Mailroom Entry Loading... Lounge Entry Loading...…" at bounding box center [784, 540] width 1568 height 726
drag, startPoint x: 465, startPoint y: 455, endPoint x: 588, endPoint y: 444, distance: 123.5
click at [592, 449] on div "Loading... Seating Loading... Mailroom Entry Loading... Lounge Entry Loading...…" at bounding box center [784, 540] width 1568 height 726
drag, startPoint x: 450, startPoint y: 517, endPoint x: 931, endPoint y: 438, distance: 487.4
click at [931, 438] on div "Loading... Seating Loading... Mailroom Entry Loading... Lounge Entry Loading...…" at bounding box center [784, 540] width 1568 height 726
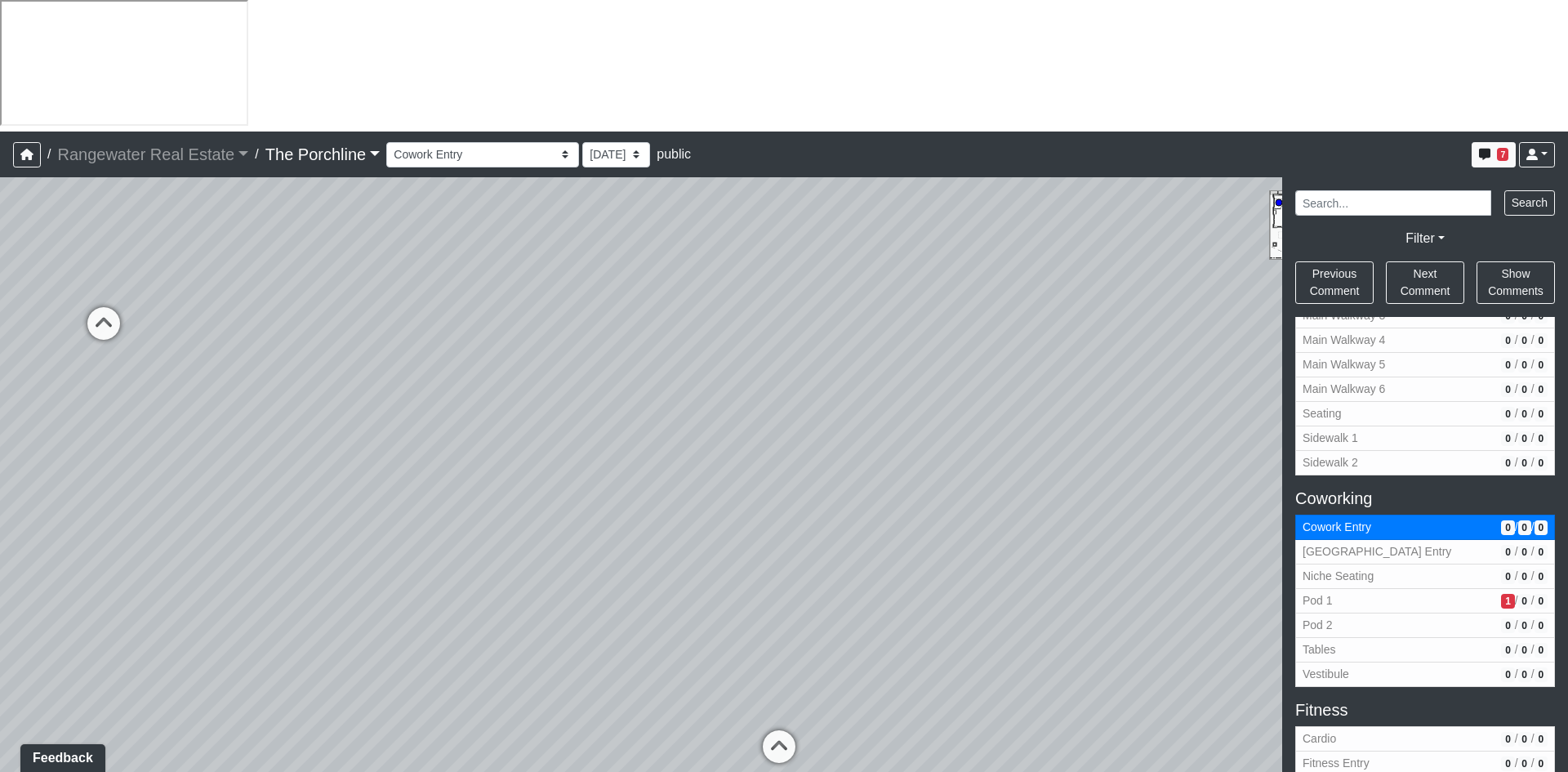
drag, startPoint x: 1068, startPoint y: 428, endPoint x: 861, endPoint y: 452, distance: 208.4
click at [861, 452] on div "Loading... Seating Loading... Mailroom Entry Loading... Lounge Entry Loading...…" at bounding box center [784, 540] width 1568 height 726
drag, startPoint x: 664, startPoint y: 443, endPoint x: 367, endPoint y: 427, distance: 297.4
click at [367, 427] on div "Loading... Seating Loading... Mailroom Entry Loading... Lounge Entry Loading...…" at bounding box center [784, 540] width 1568 height 726
click at [727, 617] on icon at bounding box center [722, 642] width 49 height 49
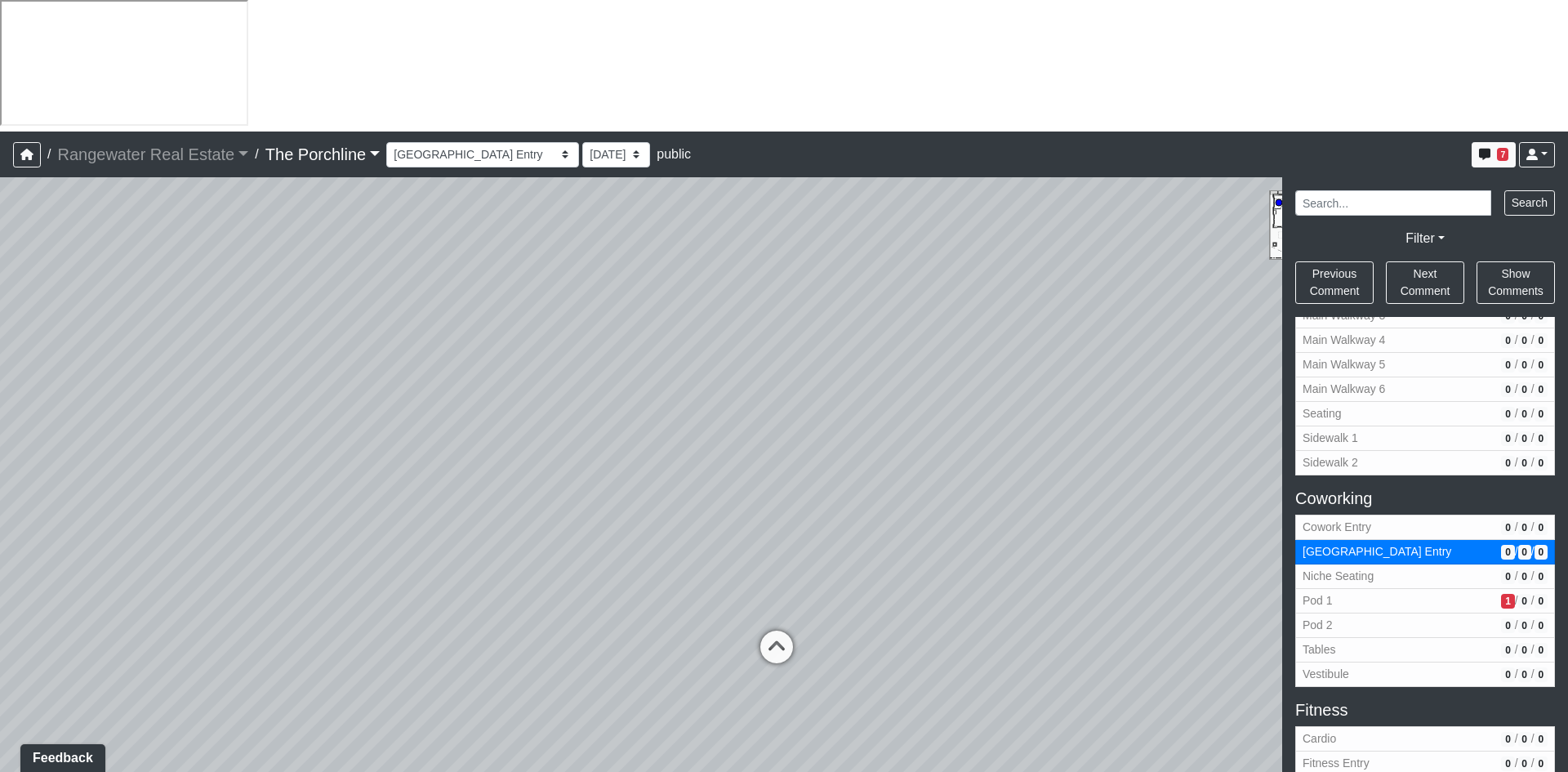
drag, startPoint x: 264, startPoint y: 435, endPoint x: 939, endPoint y: 387, distance: 676.7
click at [939, 387] on div "Loading... Seating Loading... Mailroom Entry Loading... Lounge Entry Loading...…" at bounding box center [784, 540] width 1568 height 726
click at [786, 631] on icon at bounding box center [778, 656] width 49 height 49
drag, startPoint x: 303, startPoint y: 286, endPoint x: 608, endPoint y: 417, distance: 331.9
click at [608, 417] on div "Loading... Seating Loading... Mailroom Entry Loading... Lounge Entry Loading...…" at bounding box center [784, 540] width 1568 height 726
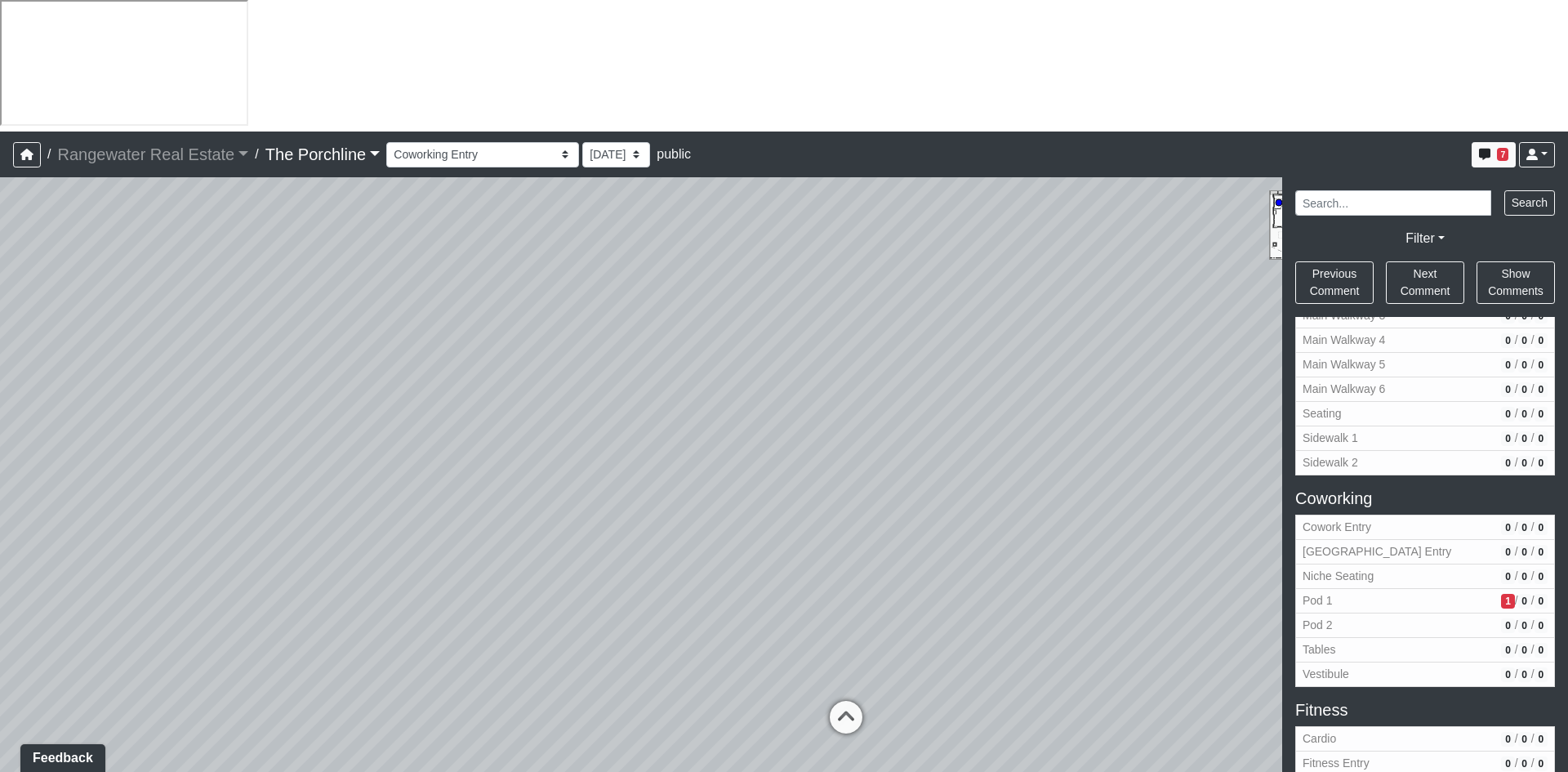
drag, startPoint x: 1013, startPoint y: 388, endPoint x: 736, endPoint y: 405, distance: 277.5
click at [736, 405] on div "Loading... Seating Loading... Mailroom Entry Loading... Lounge Entry Loading...…" at bounding box center [784, 540] width 1568 height 726
drag, startPoint x: 538, startPoint y: 407, endPoint x: 1134, endPoint y: 238, distance: 619.5
click at [1134, 238] on div "Loading... Seating Loading... Mailroom Entry Loading... Lounge Entry Loading...…" at bounding box center [784, 540] width 1568 height 726
drag, startPoint x: 588, startPoint y: 305, endPoint x: 1201, endPoint y: 341, distance: 614.1
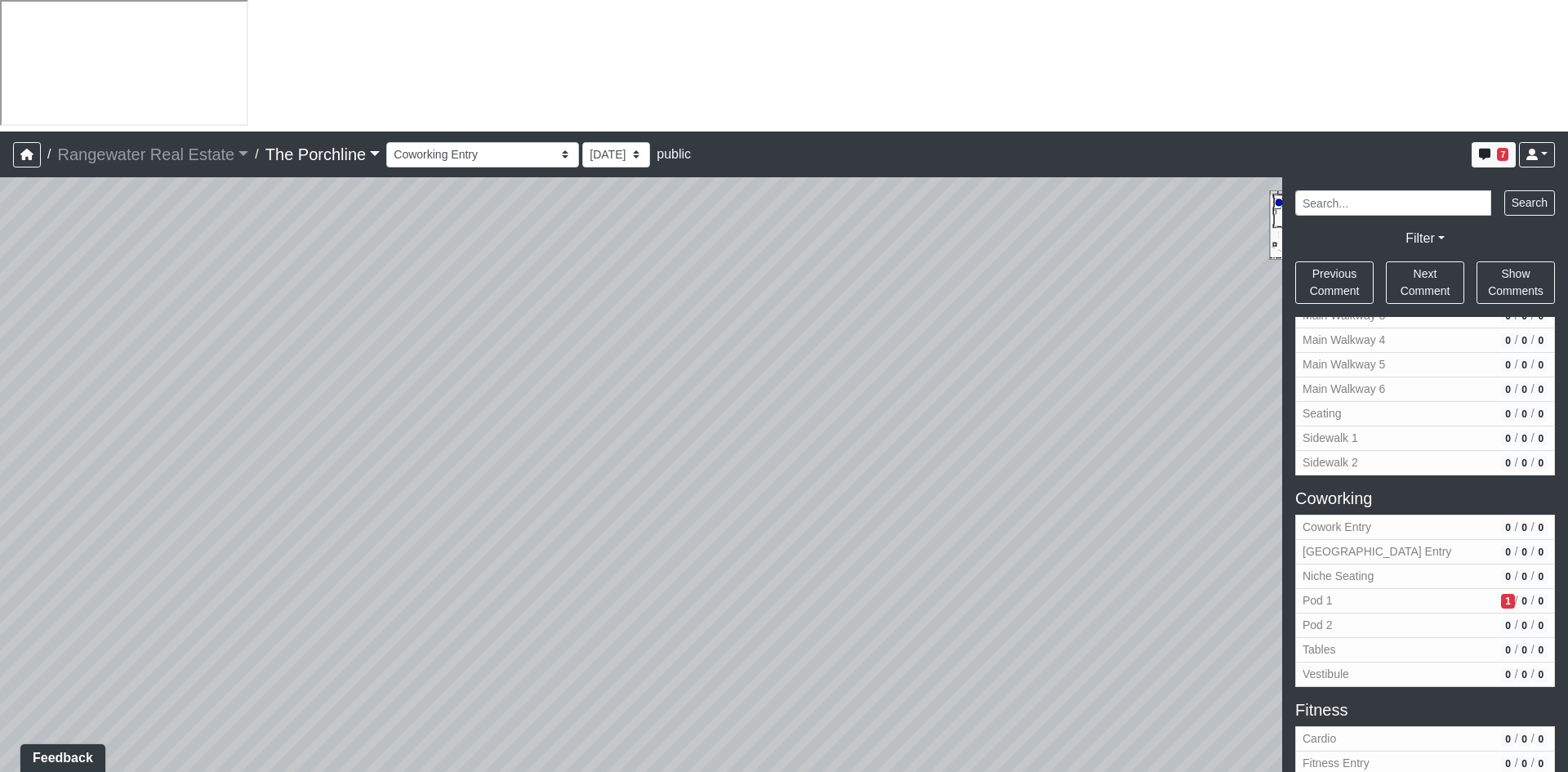
click at [1201, 341] on div "Loading... Seating Loading... Mailroom Entry Loading... Lounge Entry Loading...…" at bounding box center [784, 540] width 1568 height 726
drag, startPoint x: 951, startPoint y: 400, endPoint x: 123, endPoint y: 347, distance: 829.7
click at [123, 347] on div "Loading... Seating Loading... Mailroom Entry Loading... Lounge Entry Loading...…" at bounding box center [784, 540] width 1568 height 726
drag, startPoint x: 700, startPoint y: 437, endPoint x: 423, endPoint y: 380, distance: 282.8
click at [423, 380] on div "Loading... Seating Loading... Mailroom Entry Loading... Lounge Entry Loading...…" at bounding box center [784, 540] width 1568 height 726
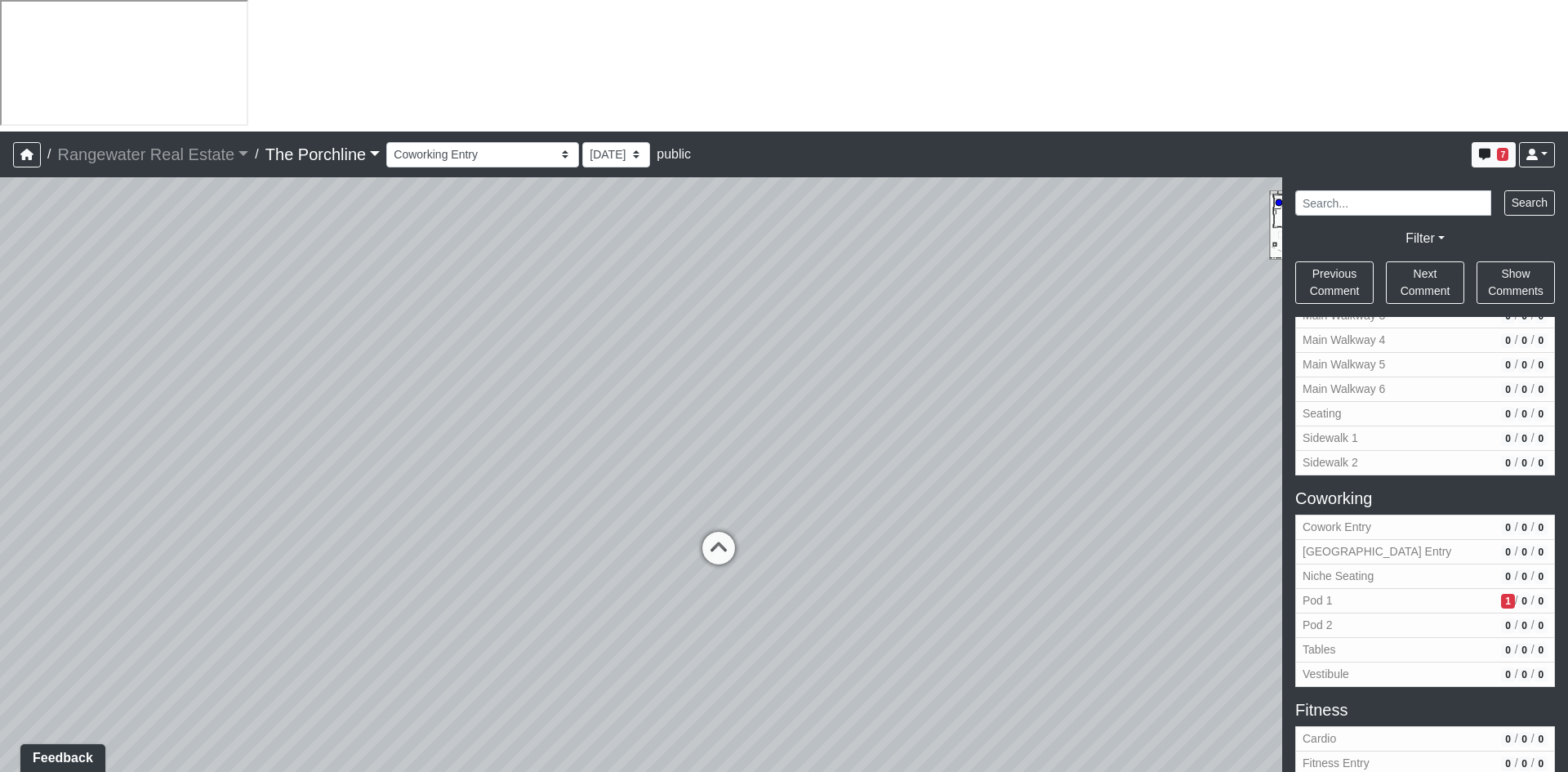
click at [576, 421] on div "Loading... Seating Loading... Mailroom Entry Loading... Lounge Entry Loading...…" at bounding box center [784, 540] width 1568 height 726
click at [717, 532] on icon at bounding box center [719, 557] width 49 height 49
click at [718, 516] on icon at bounding box center [719, 541] width 49 height 49
drag, startPoint x: 656, startPoint y: 387, endPoint x: 651, endPoint y: 425, distance: 38.3
click at [651, 425] on div "Loading... Seating Loading... Mailroom Entry Loading... Lounge Entry Loading...…" at bounding box center [784, 540] width 1568 height 726
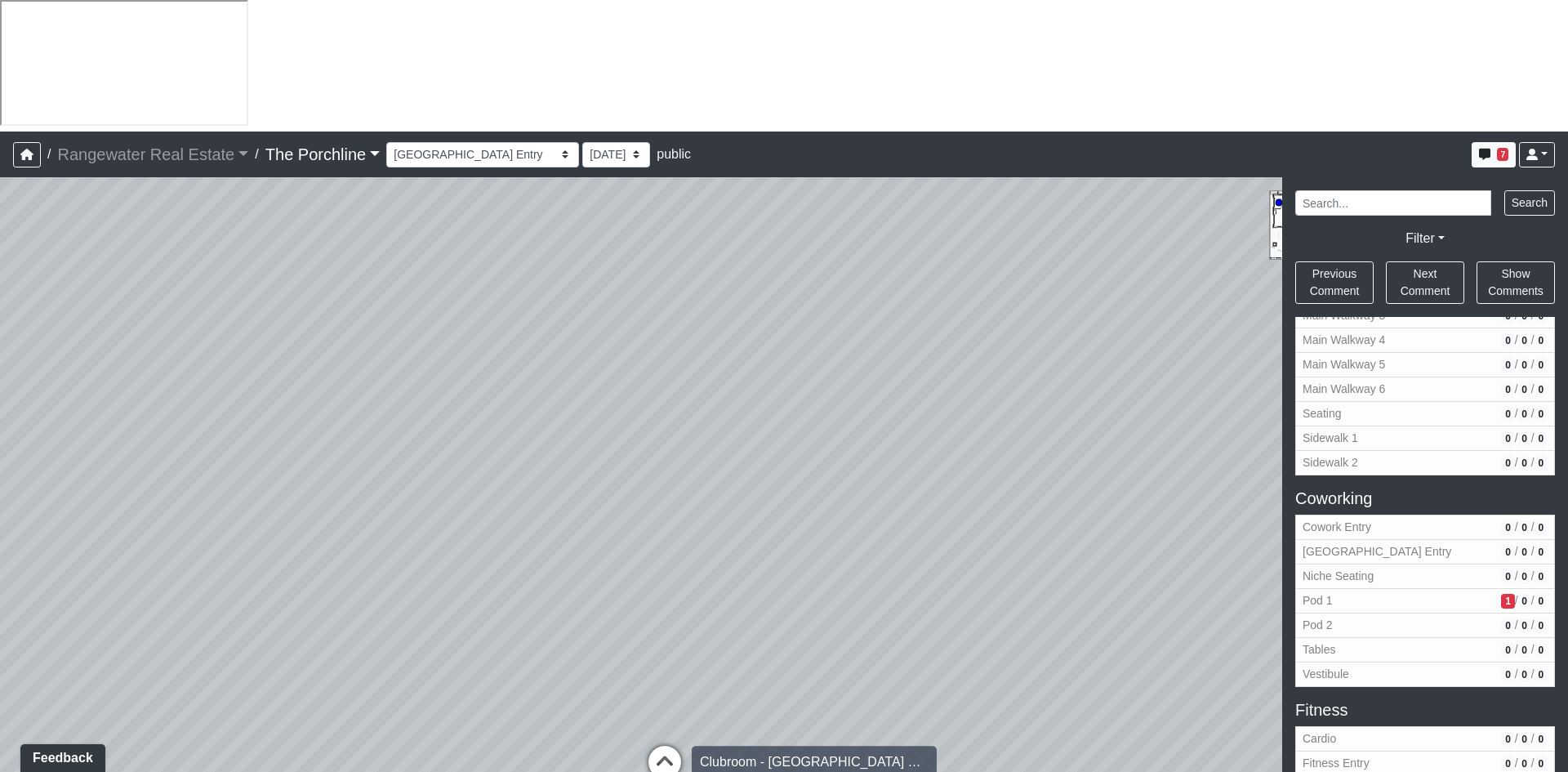
click at [664, 745] on icon at bounding box center [666, 770] width 49 height 49
drag, startPoint x: 585, startPoint y: 460, endPoint x: 688, endPoint y: 456, distance: 103.1
click at [693, 461] on div "Loading... Seating Loading... Mailroom Entry Loading... Lounge Entry Loading...…" at bounding box center [784, 540] width 1568 height 726
click at [885, 687] on icon at bounding box center [889, 712] width 49 height 49
drag, startPoint x: 509, startPoint y: 381, endPoint x: 797, endPoint y: 446, distance: 295.2
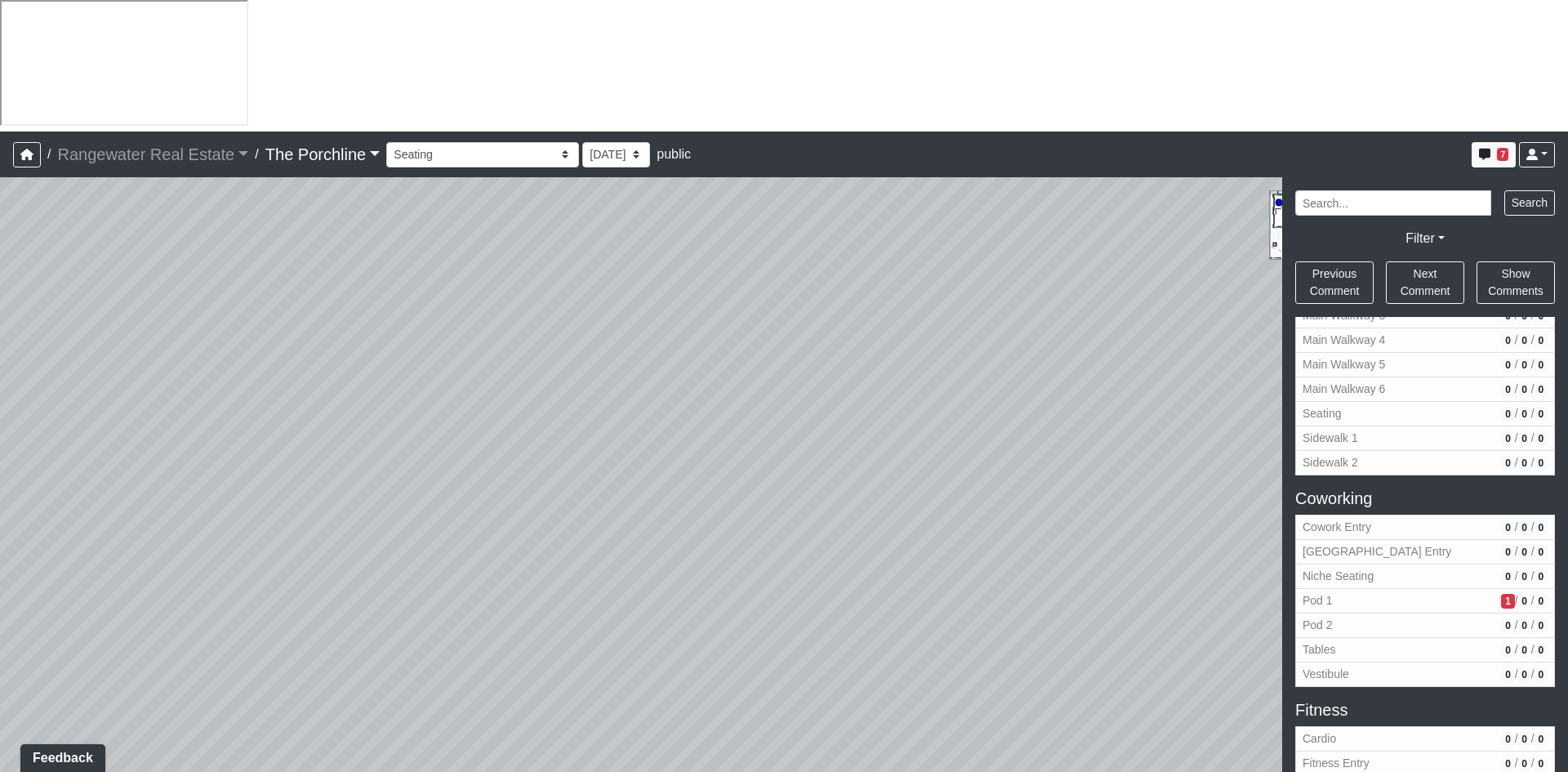
click at [796, 382] on div "Loading... Seating Loading... Mailroom Entry Loading... Lounge Entry Loading...…" at bounding box center [784, 540] width 1568 height 726
drag, startPoint x: 604, startPoint y: 333, endPoint x: 171, endPoint y: 261, distance: 438.9
click at [171, 262] on div "Loading... Seating Loading... Mailroom Entry Loading... Lounge Entry Loading...…" at bounding box center [784, 540] width 1568 height 726
drag, startPoint x: 863, startPoint y: 414, endPoint x: 850, endPoint y: 405, distance: 15.8
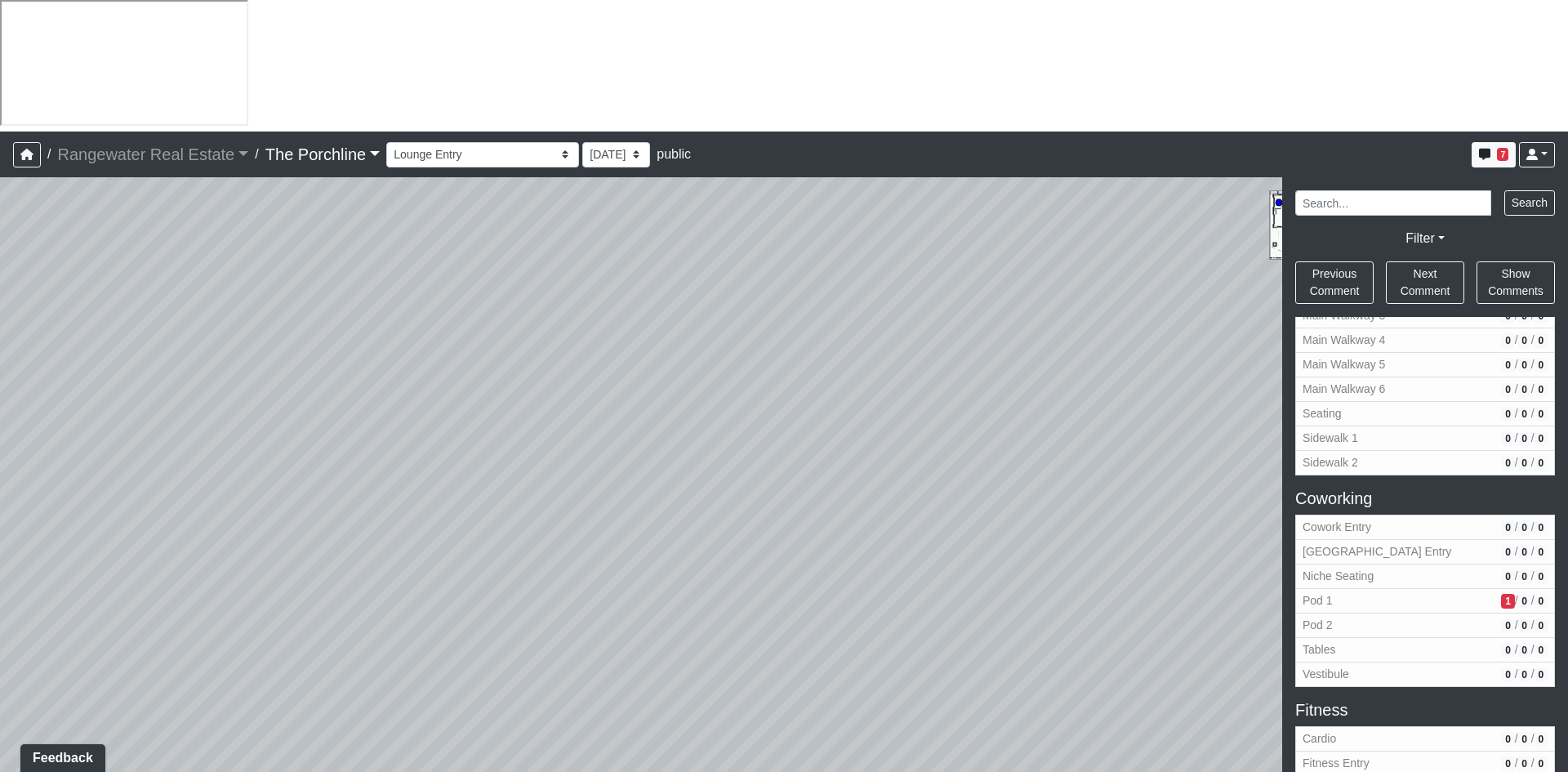
click at [867, 378] on div "Loading... Seating Loading... Mailroom Entry Loading... Lounge Entry Loading...…" at bounding box center [784, 540] width 1568 height 726
drag, startPoint x: 611, startPoint y: 420, endPoint x: 499, endPoint y: 460, distance: 118.9
click at [497, 462] on div "Loading... Seating Loading... Mailroom Entry Loading... Lounge Entry Loading...…" at bounding box center [784, 540] width 1568 height 726
drag, startPoint x: 915, startPoint y: 432, endPoint x: 1011, endPoint y: 424, distance: 96.3
click at [598, 432] on div "Loading... Seating Loading... Mailroom Entry Loading... Lounge Entry Loading...…" at bounding box center [784, 540] width 1568 height 726
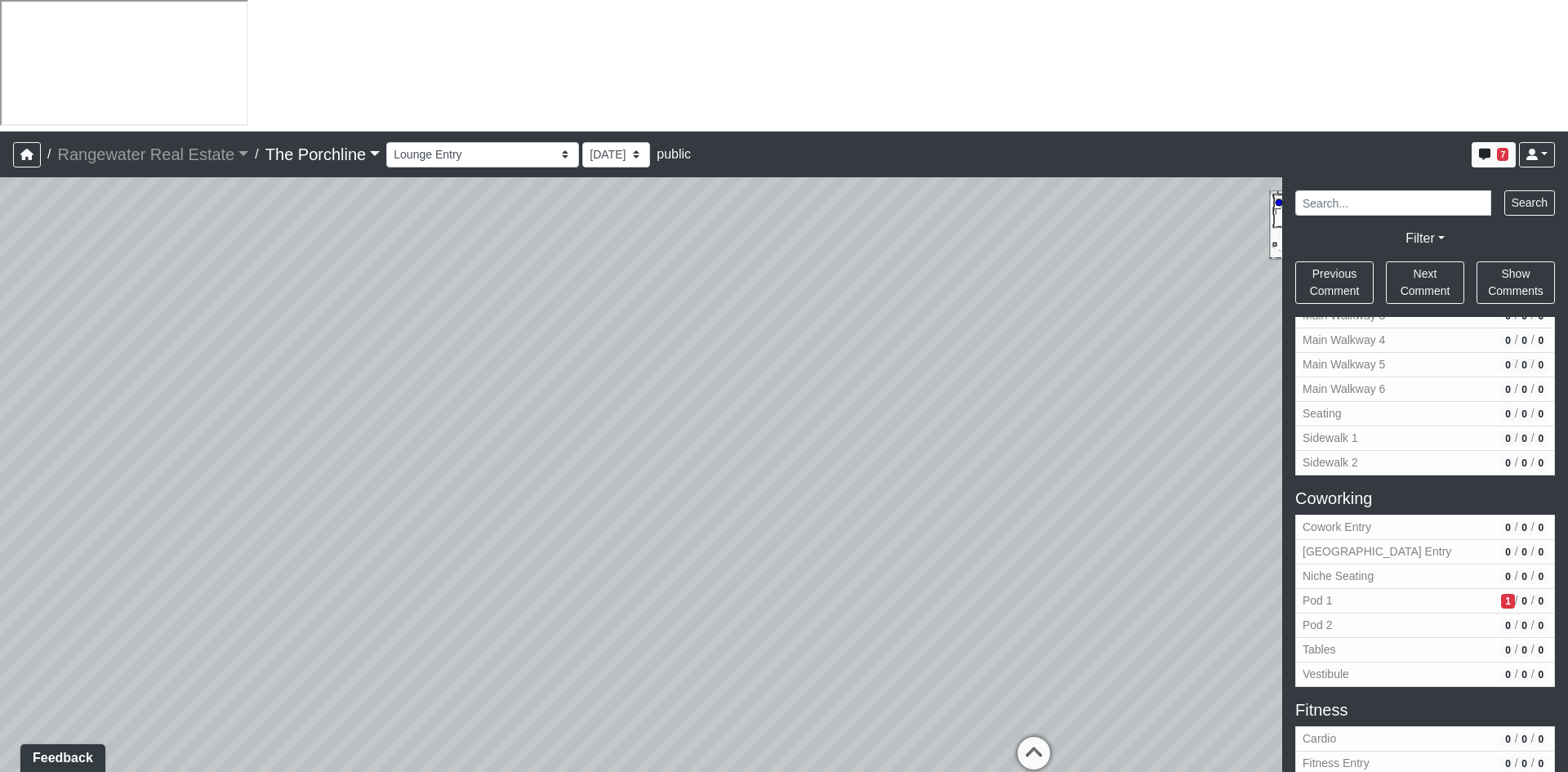
drag, startPoint x: 1031, startPoint y: 423, endPoint x: 655, endPoint y: 339, distance: 385.3
click at [655, 339] on div "Loading... Seating Loading... Mailroom Entry Loading... Lounge Entry Loading...…" at bounding box center [784, 540] width 1568 height 726
drag, startPoint x: 831, startPoint y: 347, endPoint x: 698, endPoint y: 354, distance: 133.2
click at [698, 354] on div "Loading... Seating Loading... Mailroom Entry Loading... Lounge Entry Loading...…" at bounding box center [784, 540] width 1568 height 726
drag, startPoint x: 1008, startPoint y: 339, endPoint x: 601, endPoint y: 344, distance: 407.0
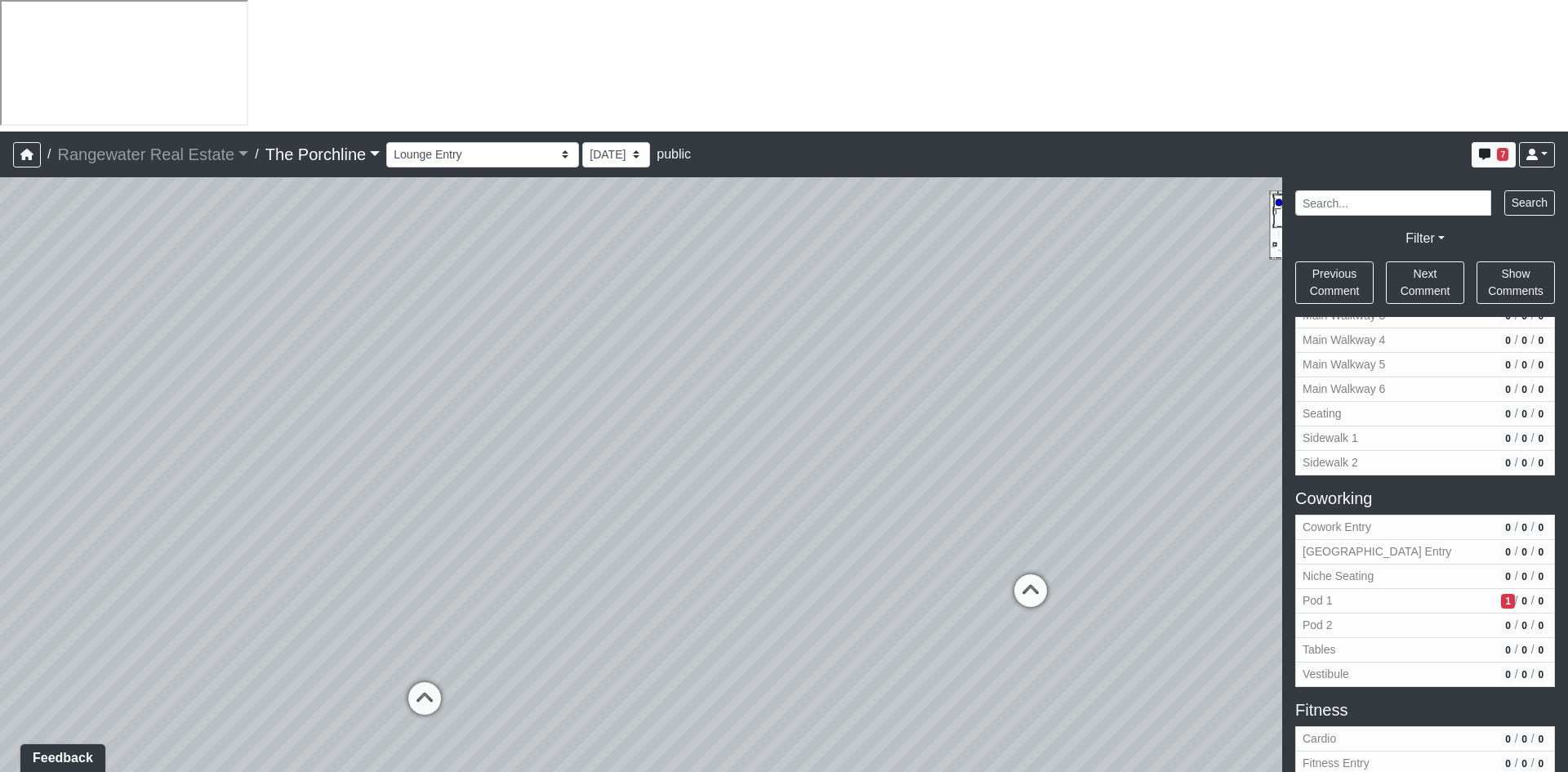
click at [527, 354] on div "Loading... Seating Loading... Mailroom Entry Loading... Lounge Entry Loading...…" at bounding box center [784, 540] width 1568 height 726
drag, startPoint x: 973, startPoint y: 351, endPoint x: 532, endPoint y: 347, distance: 441.0
click at [532, 347] on div "Loading... Seating Loading... Mailroom Entry Loading... Lounge Entry Loading...…" at bounding box center [784, 540] width 1568 height 726
click at [877, 609] on icon at bounding box center [879, 634] width 49 height 49
click at [669, 628] on icon at bounding box center [678, 653] width 49 height 49
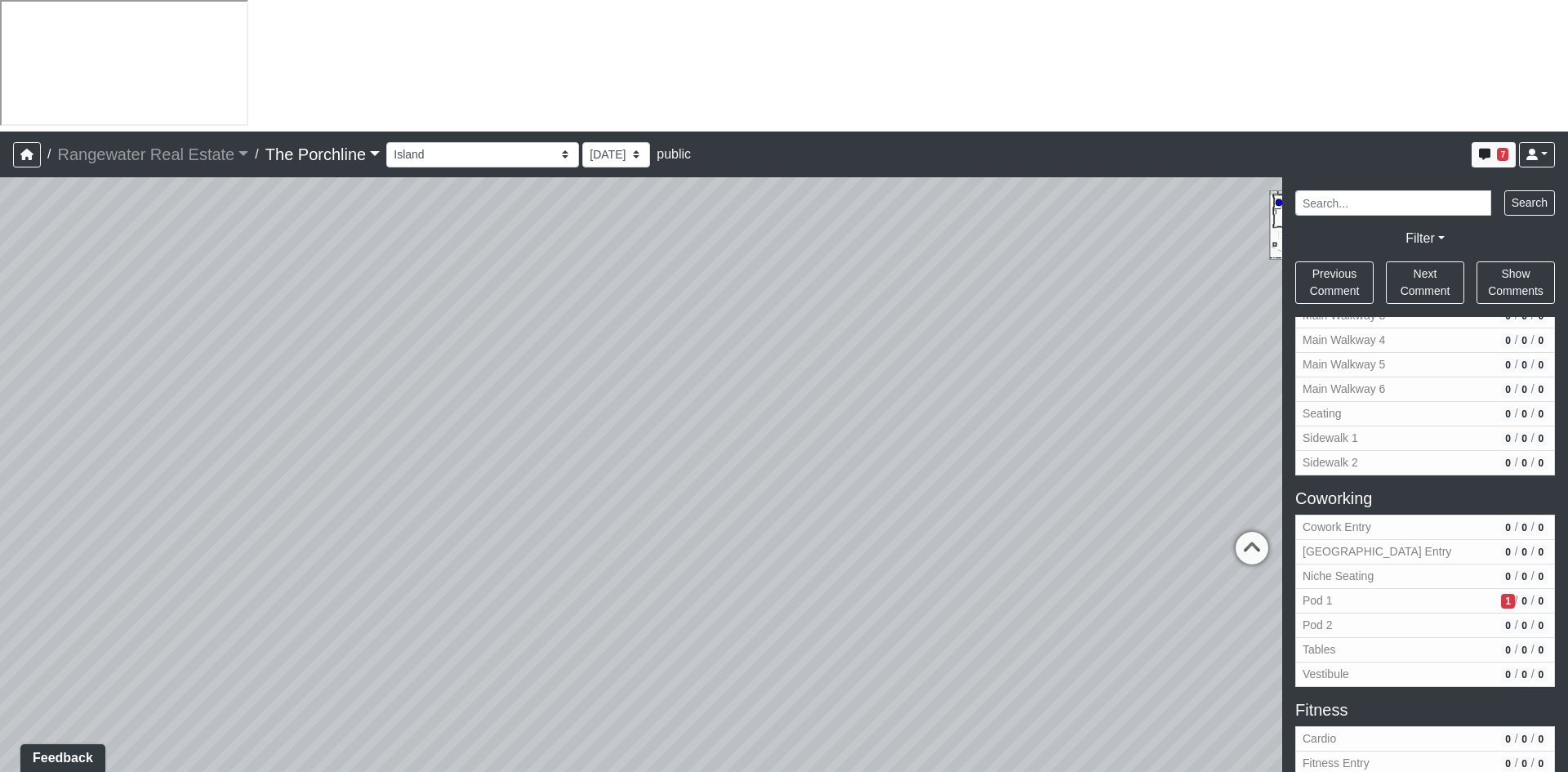
drag, startPoint x: 564, startPoint y: 409, endPoint x: 1277, endPoint y: 437, distance: 713.5
click at [1275, 437] on div "Loading... Seating Loading... Mailroom Entry Loading... Lounge Entry Loading...…" at bounding box center [784, 540] width 1568 height 726
click at [692, 561] on div "Loading... Seating Loading... Mailroom Entry Loading... Lounge Entry Loading...…" at bounding box center [784, 540] width 1568 height 726
drag, startPoint x: 998, startPoint y: 347, endPoint x: 480, endPoint y: 341, distance: 518.0
click at [353, 306] on div "Loading... Seating Loading... Mailroom Entry Loading... Lounge Entry Loading...…" at bounding box center [784, 540] width 1568 height 726
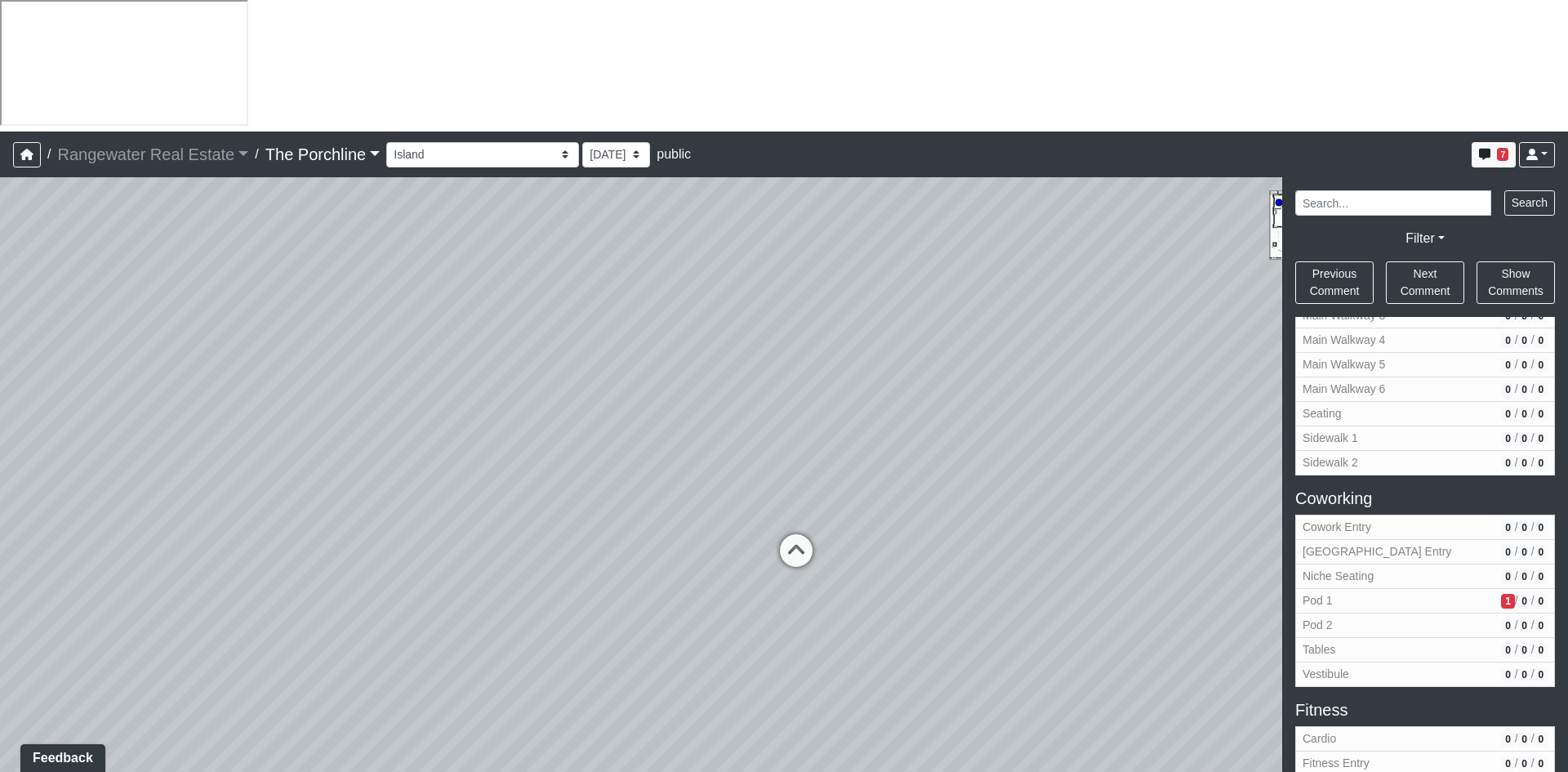
drag, startPoint x: 591, startPoint y: 338, endPoint x: 557, endPoint y: 348, distance: 35.4
click at [557, 348] on div "Loading... Seating Loading... Mailroom Entry Loading... Lounge Entry Loading...…" at bounding box center [784, 540] width 1568 height 726
drag, startPoint x: 431, startPoint y: 417, endPoint x: 1135, endPoint y: 365, distance: 705.9
click at [1135, 365] on div "Loading... Seating Loading... Mailroom Entry Loading... Lounge Entry Loading...…" at bounding box center [784, 540] width 1568 height 726
drag, startPoint x: 603, startPoint y: 417, endPoint x: 275, endPoint y: 403, distance: 328.3
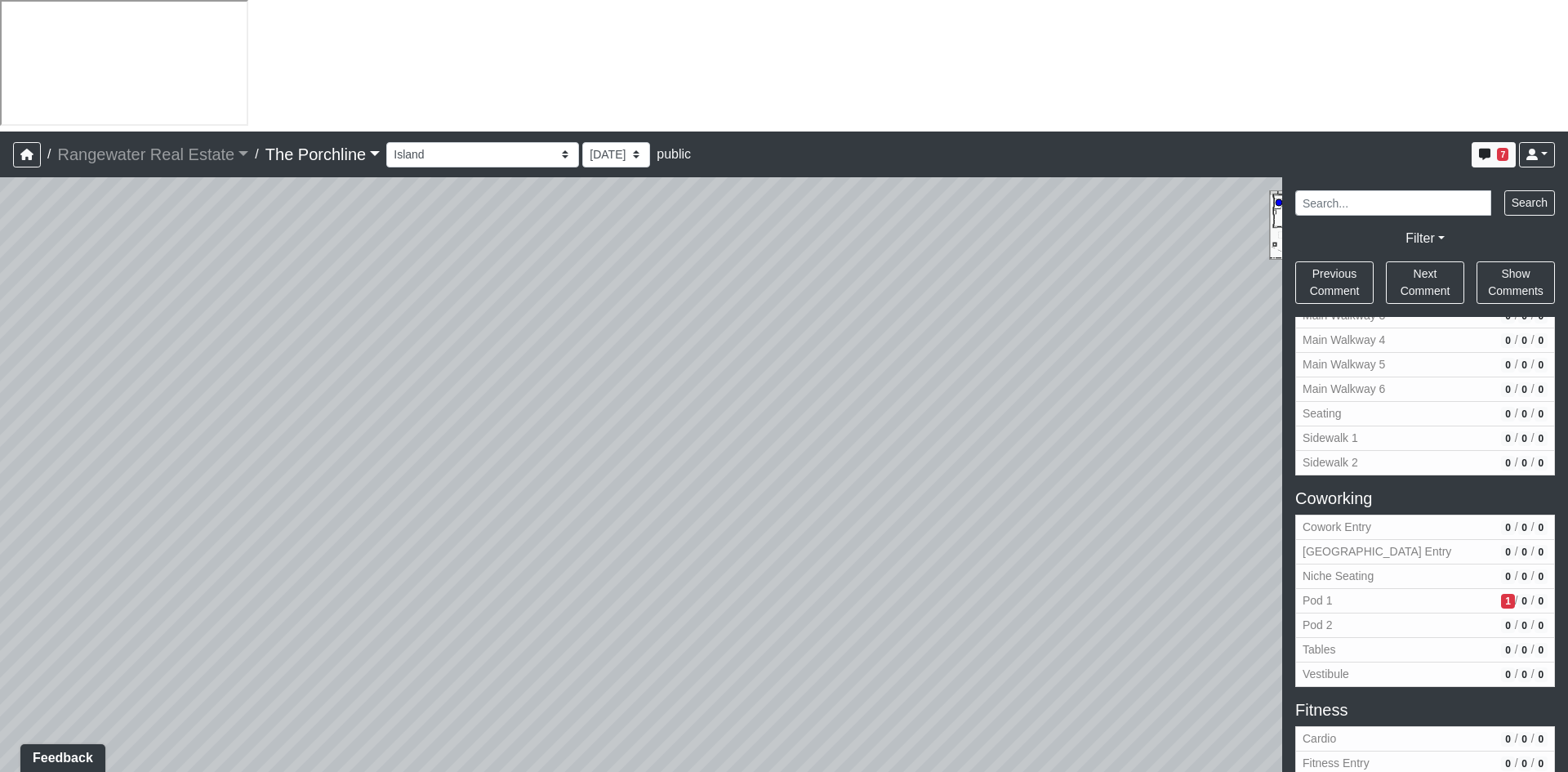
click at [268, 404] on div "Loading... Seating Loading... Mailroom Entry Loading... Lounge Entry Loading...…" at bounding box center [784, 540] width 1568 height 726
click at [1182, 485] on icon at bounding box center [1175, 509] width 49 height 49
drag, startPoint x: 1083, startPoint y: 317, endPoint x: 386, endPoint y: 334, distance: 697.2
click at [379, 331] on div "Loading... Seating Loading... Mailroom Entry Loading... Lounge Entry Loading...…" at bounding box center [784, 540] width 1568 height 726
drag, startPoint x: 678, startPoint y: 336, endPoint x: 295, endPoint y: 323, distance: 383.2
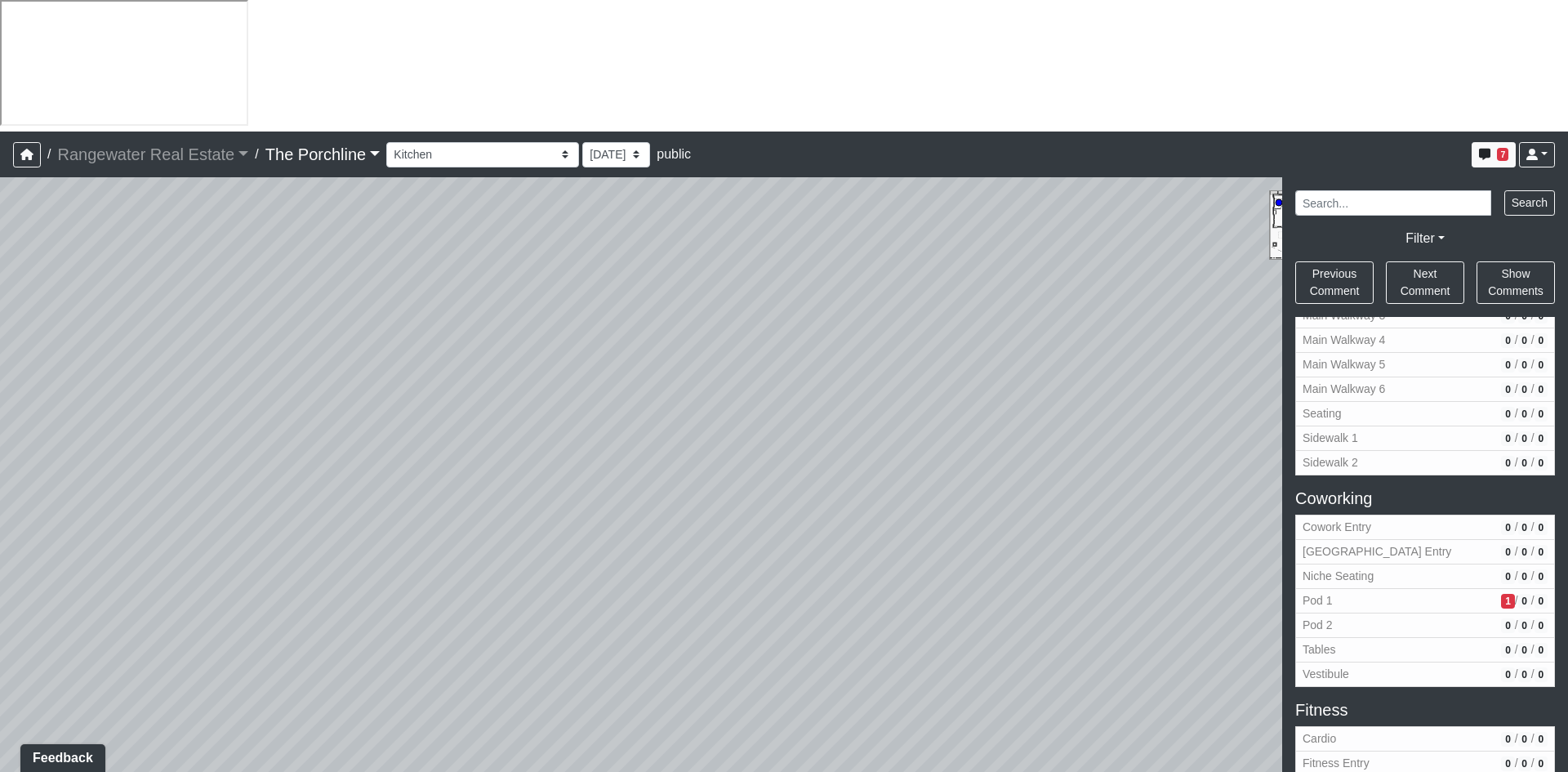
click at [296, 323] on div "Loading... Seating Loading... Mailroom Entry Loading... Lounge Entry Loading...…" at bounding box center [784, 540] width 1568 height 726
drag, startPoint x: 837, startPoint y: 355, endPoint x: 308, endPoint y: 292, distance: 532.7
click at [249, 286] on div "Loading... Seating Loading... Mailroom Entry Loading... Lounge Entry Loading...…" at bounding box center [784, 540] width 1568 height 726
drag, startPoint x: 566, startPoint y: 513, endPoint x: 205, endPoint y: 234, distance: 456.2
click at [144, 185] on div "Loading... Seating Loading... Mailroom Entry Loading... Lounge Entry Loading...…" at bounding box center [784, 540] width 1568 height 726
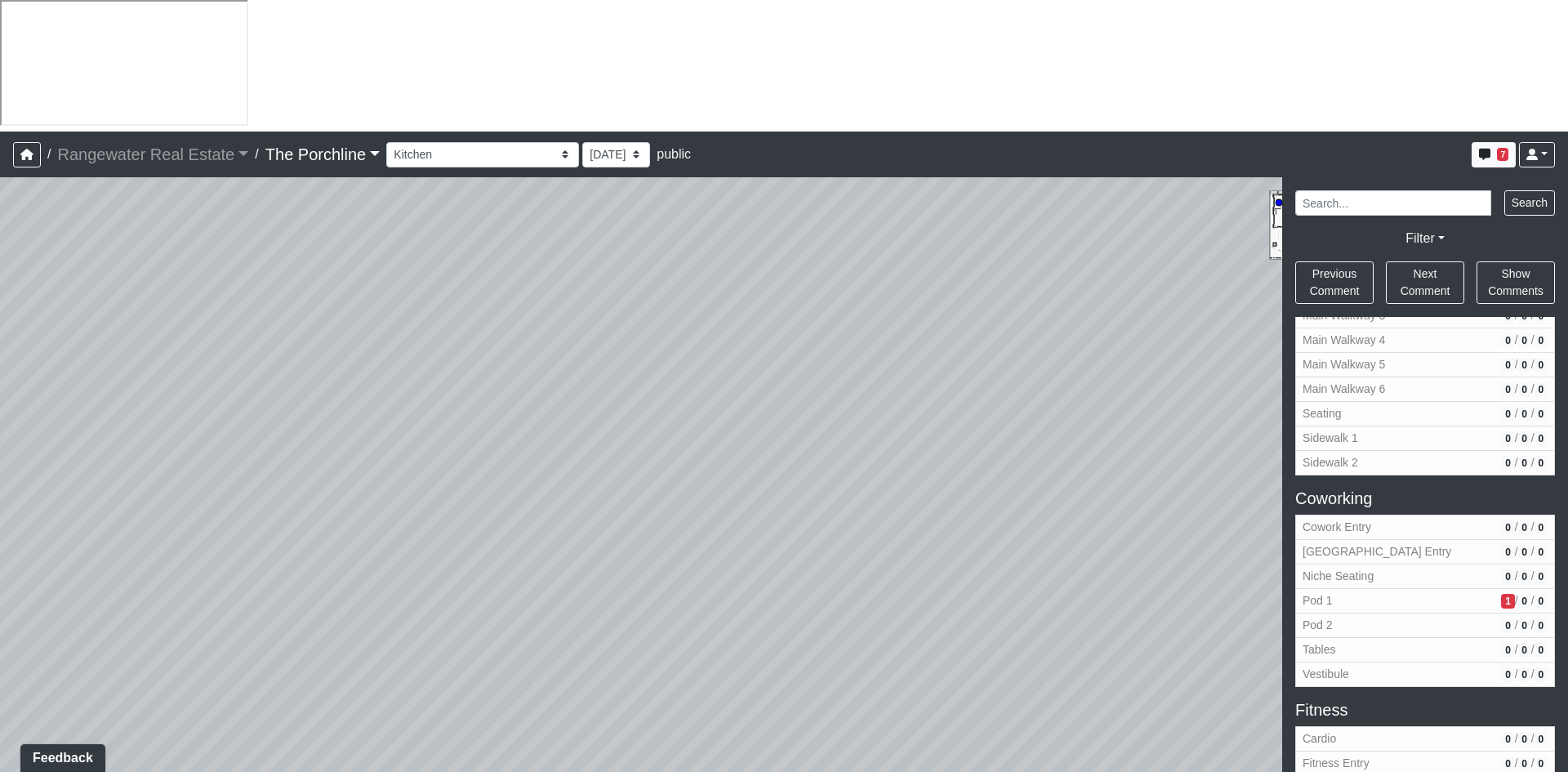
drag, startPoint x: 965, startPoint y: 363, endPoint x: 299, endPoint y: 249, distance: 675.7
click at [238, 226] on div "Loading... Seating Loading... Mailroom Entry Loading... Lounge Entry Loading...…" at bounding box center [784, 540] width 1568 height 726
drag, startPoint x: 949, startPoint y: 352, endPoint x: 253, endPoint y: 283, distance: 699.4
click at [253, 283] on div "Loading... Seating Loading... Mailroom Entry Loading... Lounge Entry Loading...…" at bounding box center [784, 540] width 1568 height 726
drag, startPoint x: 864, startPoint y: 377, endPoint x: 179, endPoint y: 210, distance: 705.1
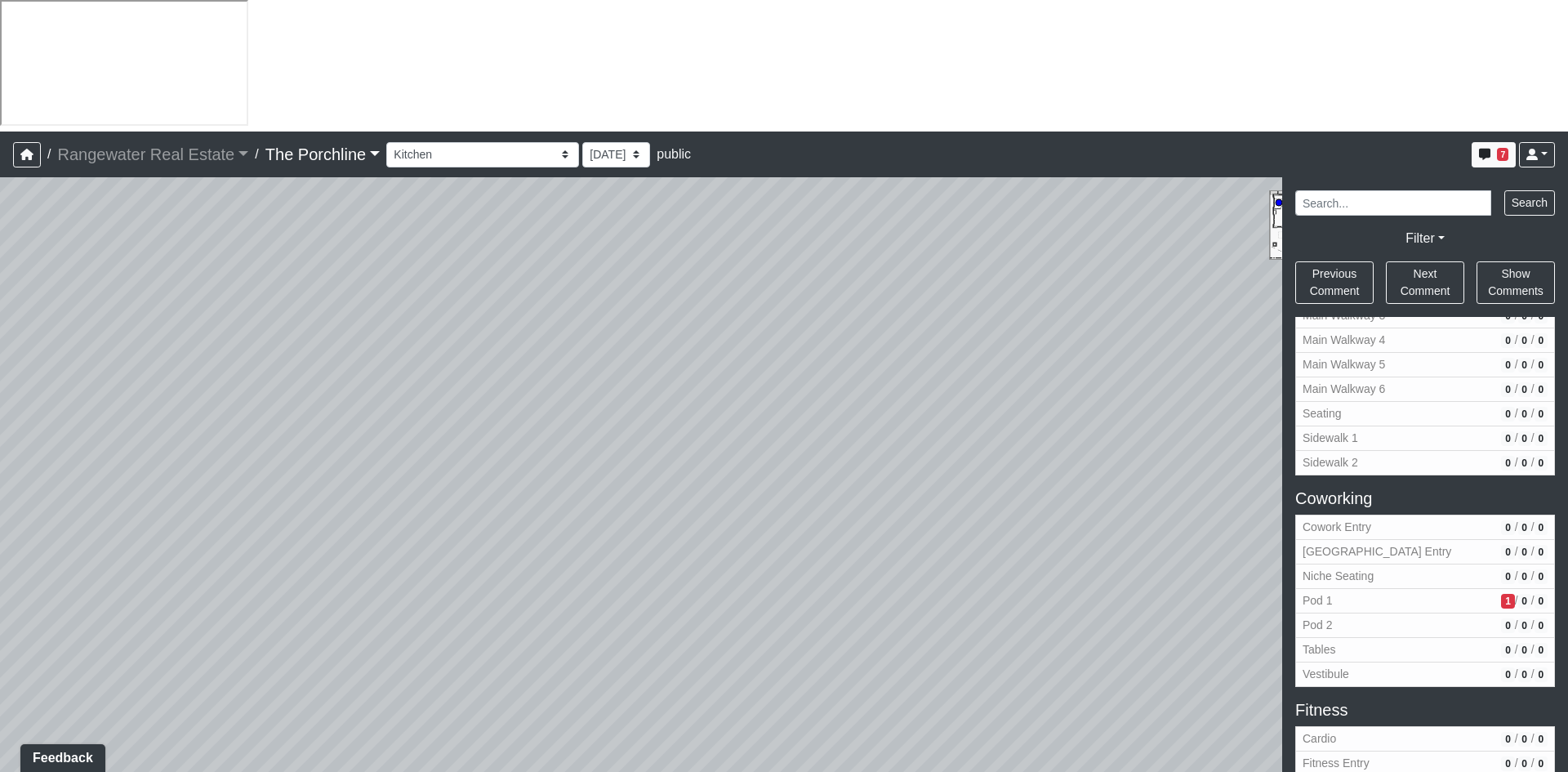
click at [163, 209] on div "Loading... Seating Loading... Mailroom Entry Loading... Lounge Entry Loading...…" at bounding box center [784, 540] width 1568 height 726
drag, startPoint x: 996, startPoint y: 266, endPoint x: 1066, endPoint y: 158, distance: 128.7
click at [1066, 178] on div "Loading... Seating Loading... Mailroom Entry Loading... Lounge Entry Loading...…" at bounding box center [784, 540] width 1568 height 726
drag, startPoint x: 850, startPoint y: 419, endPoint x: 1179, endPoint y: 423, distance: 329.0
click at [1204, 427] on div "Loading... Seating Loading... Mailroom Entry Loading... Lounge Entry Loading...…" at bounding box center [784, 540] width 1568 height 726
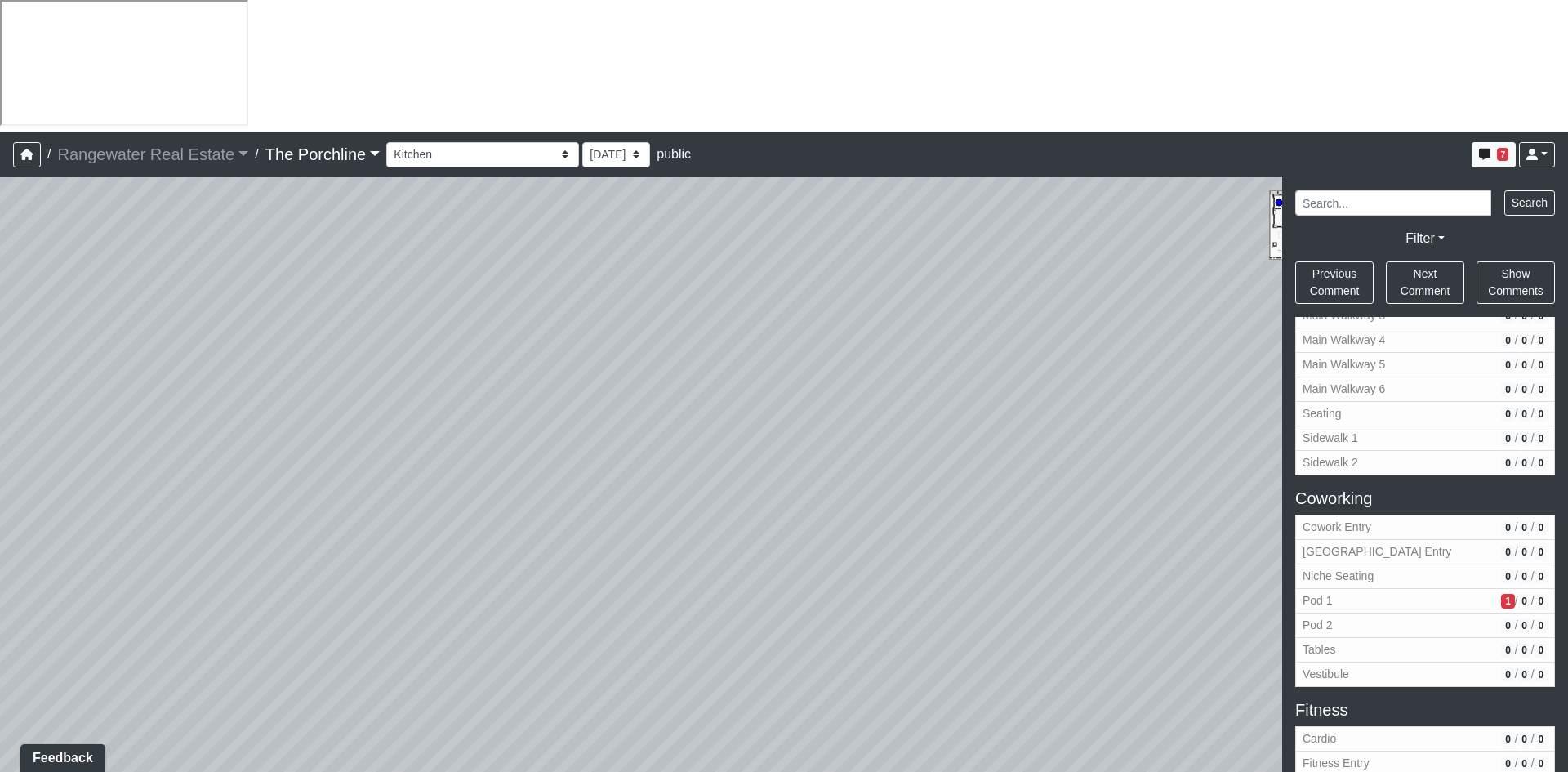
drag, startPoint x: 1121, startPoint y: 362, endPoint x: 297, endPoint y: 446, distance: 828.3
click at [297, 446] on div "Loading... Seating Loading... Mailroom Entry Loading... Lounge Entry Loading...…" at bounding box center [784, 540] width 1568 height 726
drag, startPoint x: 651, startPoint y: 527, endPoint x: 475, endPoint y: 411, distance: 210.8
click at [197, 390] on div "Loading... Seating Loading... Mailroom Entry Loading... Lounge Entry Loading...…" at bounding box center [784, 540] width 1568 height 726
drag, startPoint x: 464, startPoint y: 362, endPoint x: 306, endPoint y: 434, distance: 173.6
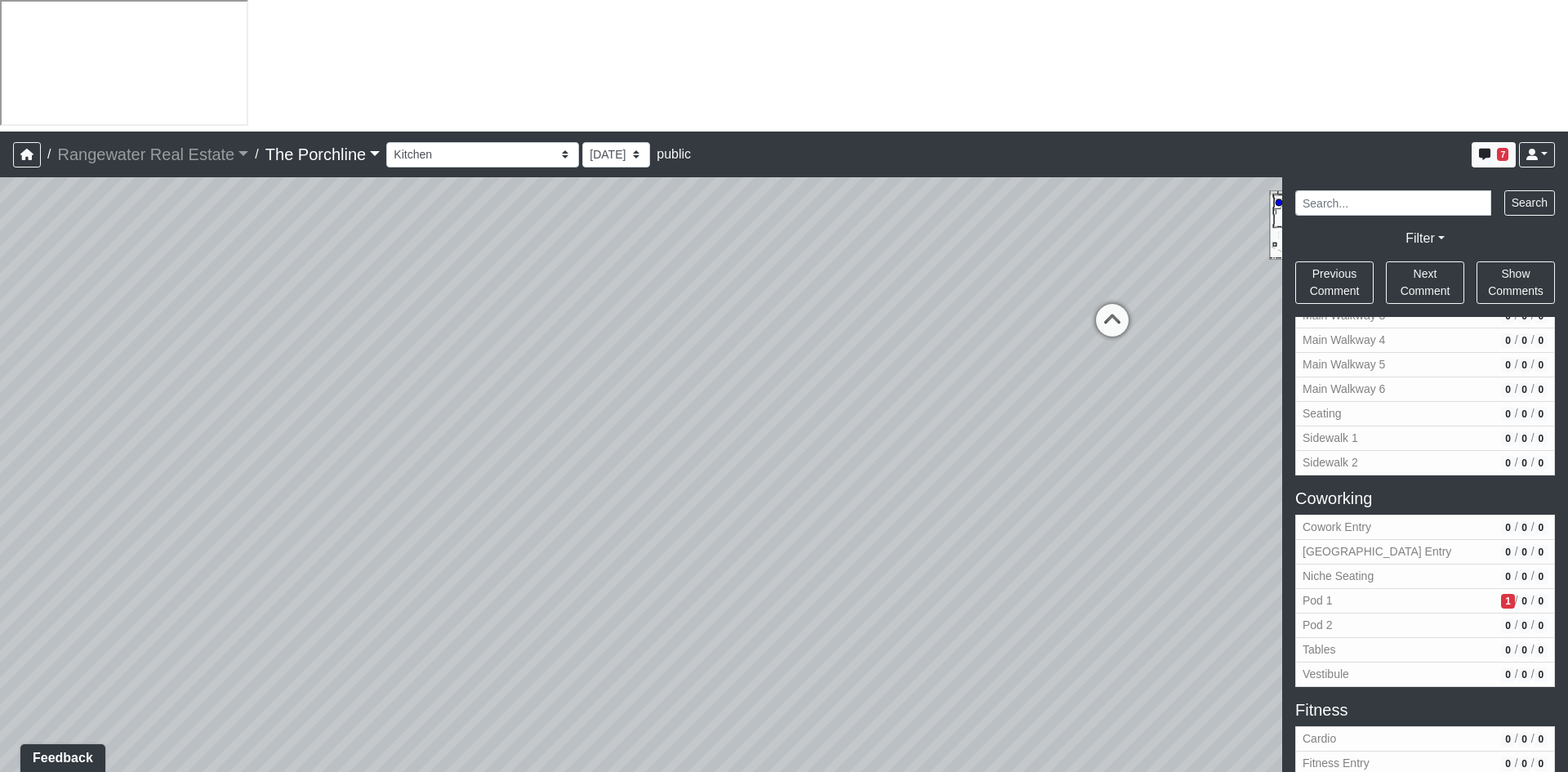
click at [306, 434] on div "Loading... Seating Loading... Mailroom Entry Loading... Lounge Entry Loading...…" at bounding box center [784, 540] width 1568 height 726
drag, startPoint x: 868, startPoint y: 380, endPoint x: 253, endPoint y: 309, distance: 619.1
click at [27, 269] on div "Loading... Seating Loading... Mailroom Entry Loading... Lounge Entry Loading...…" at bounding box center [784, 540] width 1568 height 726
drag, startPoint x: 679, startPoint y: 382, endPoint x: 431, endPoint y: 441, distance: 254.9
click at [431, 441] on div "Loading... Seating Loading... Mailroom Entry Loading... Lounge Entry Loading...…" at bounding box center [784, 540] width 1568 height 726
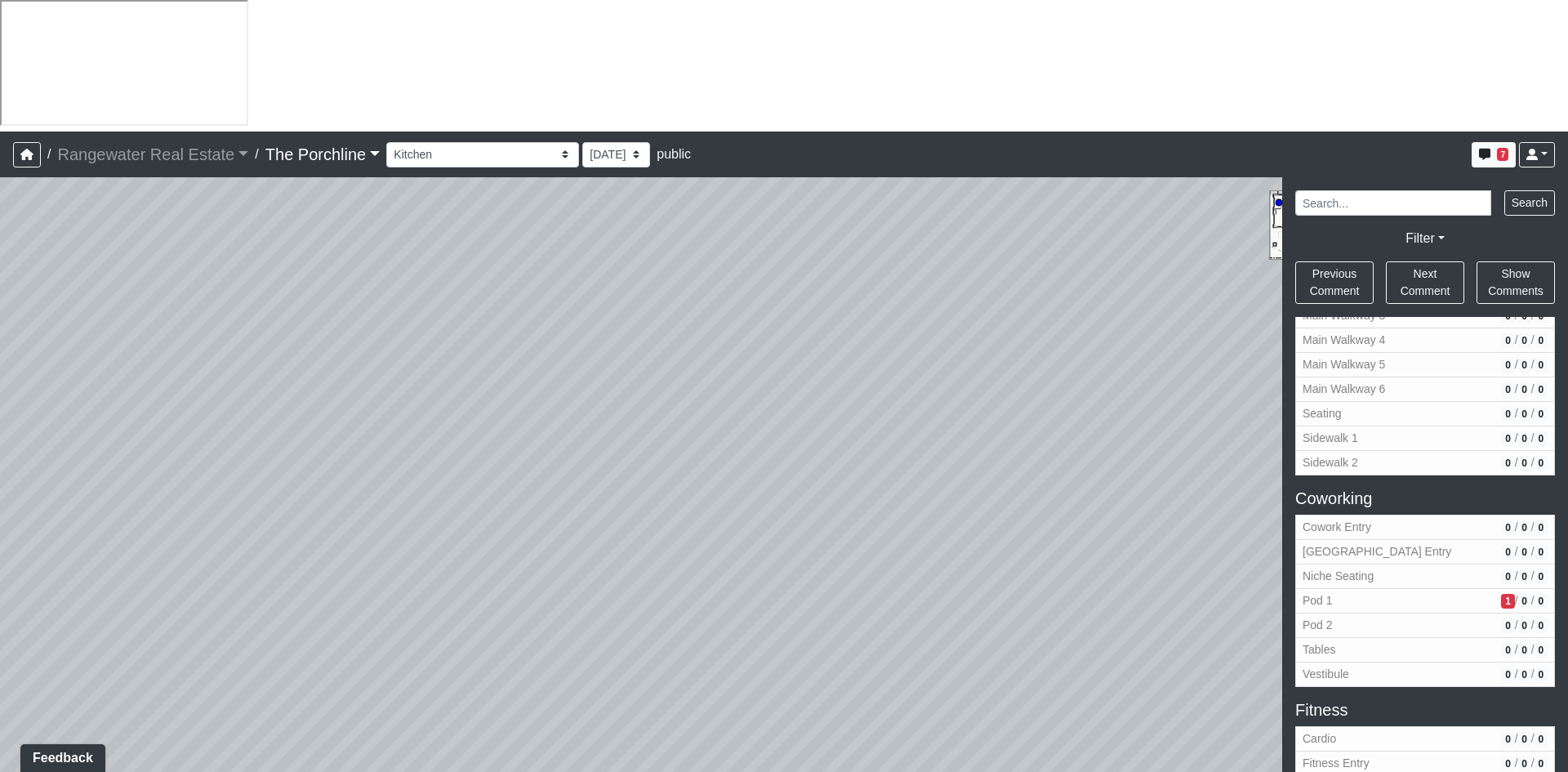
drag, startPoint x: 790, startPoint y: 385, endPoint x: 225, endPoint y: 440, distance: 567.7
click at [218, 445] on div "Loading... Seating Loading... Mailroom Entry Loading... Lounge Entry Loading...…" at bounding box center [784, 540] width 1568 height 726
drag, startPoint x: 482, startPoint y: 363, endPoint x: 205, endPoint y: 362, distance: 277.0
click at [205, 362] on div "Loading... Seating Loading... Mailroom Entry Loading... Lounge Entry Loading...…" at bounding box center [784, 540] width 1568 height 726
drag, startPoint x: 824, startPoint y: 434, endPoint x: 1081, endPoint y: 283, distance: 298.1
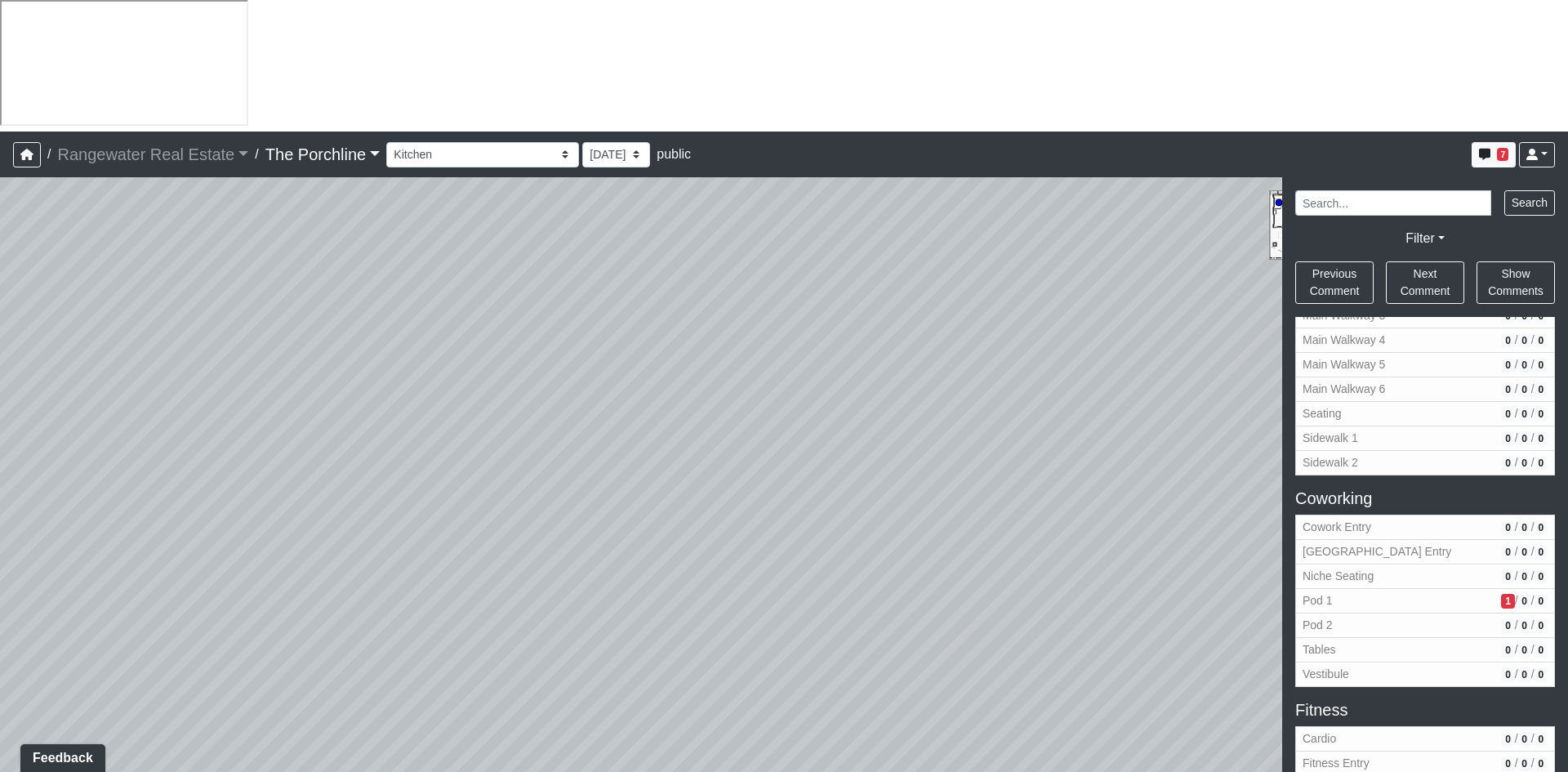
click at [1081, 283] on div "Loading... Seating Loading... Mailroom Entry Loading... Lounge Entry Loading...…" at bounding box center [784, 540] width 1568 height 726
drag, startPoint x: 373, startPoint y: 375, endPoint x: 996, endPoint y: 680, distance: 693.7
click at [996, 680] on div "Loading... Seating Loading... Mailroom Entry Loading... Lounge Entry Loading...…" at bounding box center [784, 540] width 1568 height 726
click at [387, 441] on div "Loading... Seating Loading... Mailroom Entry Loading... Lounge Entry Loading...…" at bounding box center [784, 540] width 1568 height 726
drag, startPoint x: 517, startPoint y: 394, endPoint x: 186, endPoint y: 504, distance: 348.8
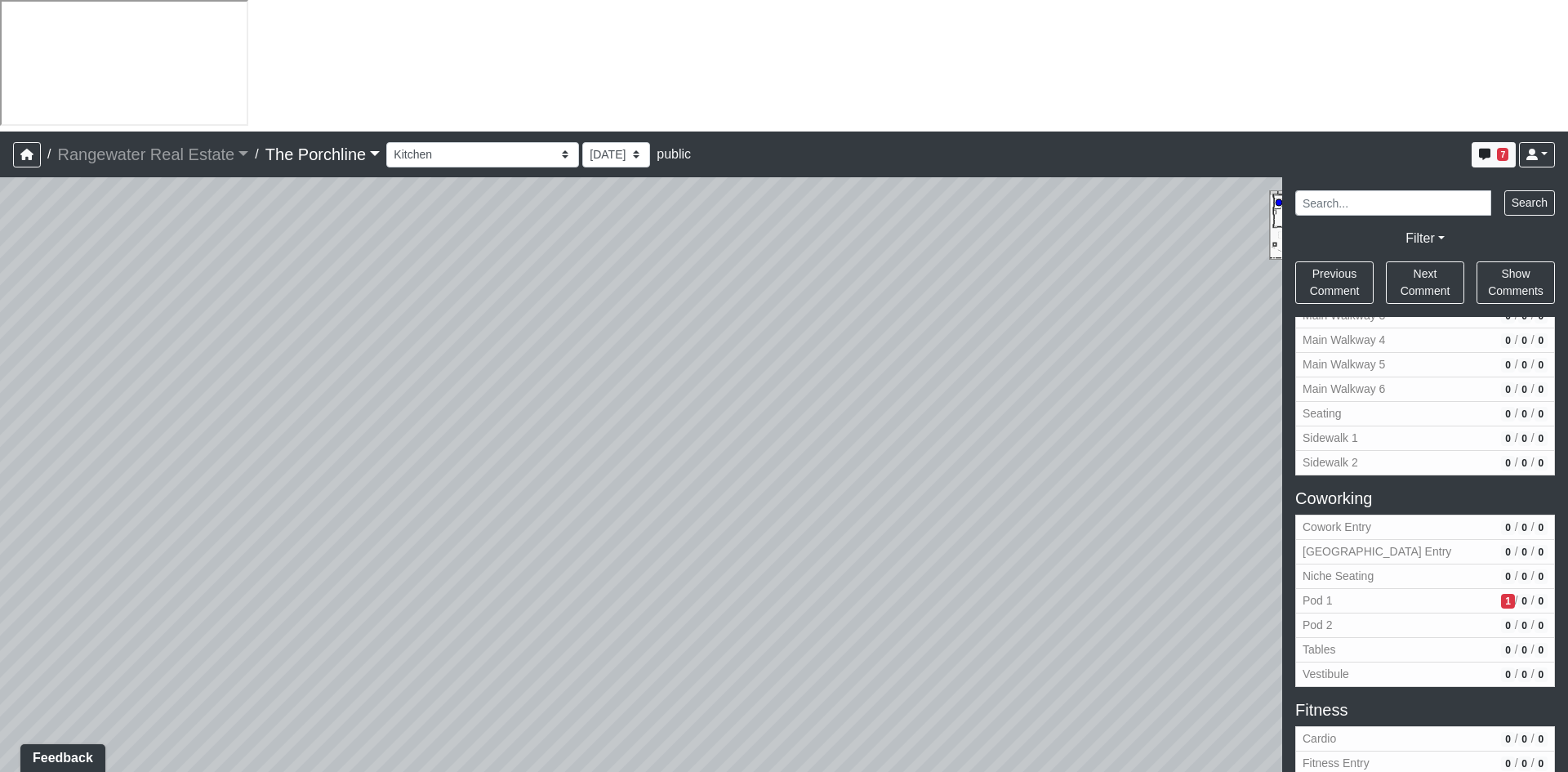
click at [144, 506] on div "Loading... Seating Loading... Mailroom Entry Loading... Lounge Entry Loading...…" at bounding box center [784, 540] width 1568 height 726
drag, startPoint x: 795, startPoint y: 492, endPoint x: 654, endPoint y: 584, distance: 168.4
click at [512, 614] on div "Loading... Seating Loading... Mailroom Entry Loading... Lounge Entry Loading...…" at bounding box center [784, 540] width 1568 height 726
drag, startPoint x: 1010, startPoint y: 554, endPoint x: 593, endPoint y: 503, distance: 420.1
click at [362, 486] on div "Loading... Seating Loading... Mailroom Entry Loading... Lounge Entry Loading...…" at bounding box center [784, 540] width 1568 height 726
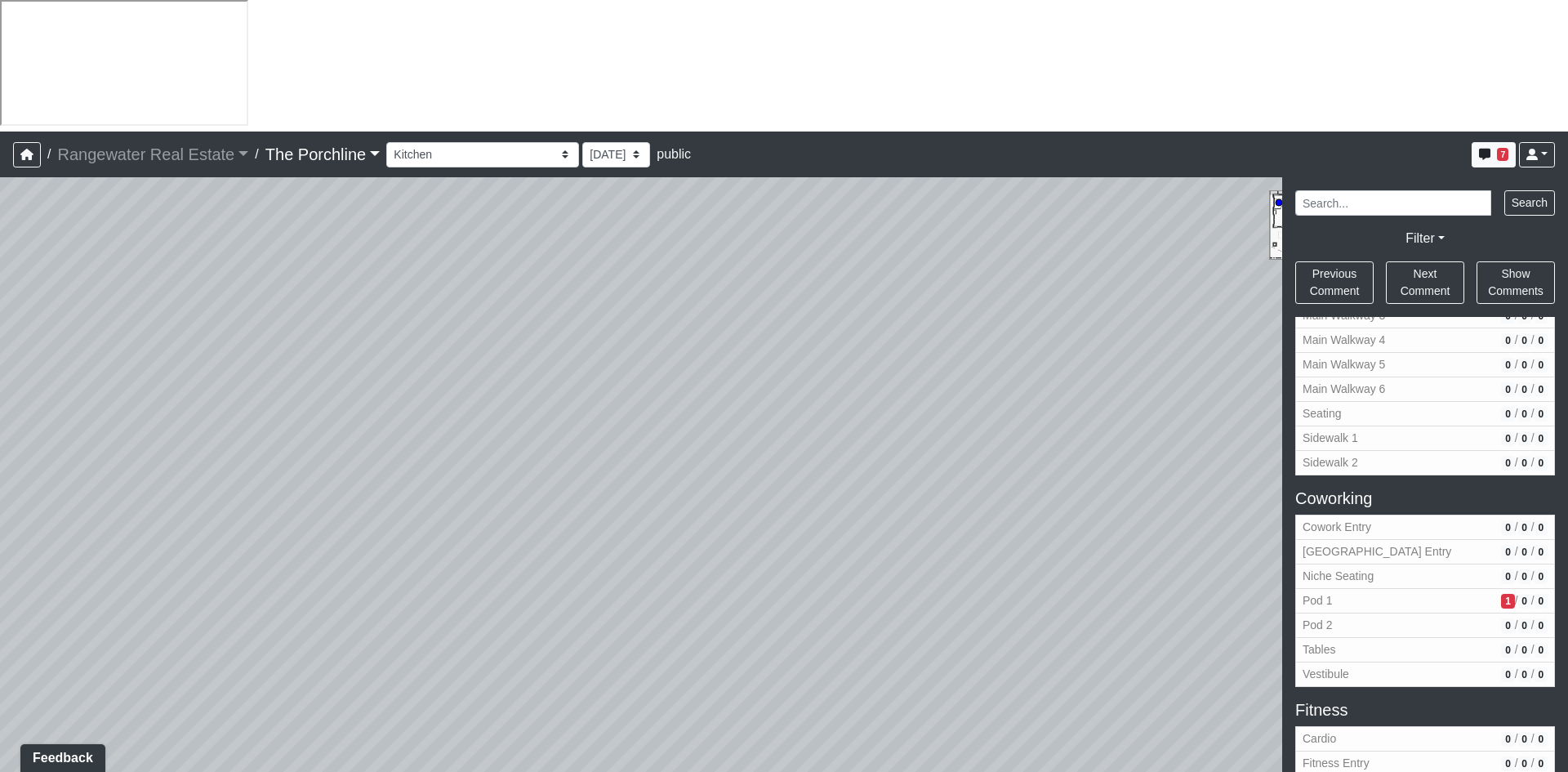
drag, startPoint x: 910, startPoint y: 534, endPoint x: 16, endPoint y: 404, distance: 903.4
click at [16, 404] on div "Loading... Seating Loading... Mailroom Entry Loading... Lounge Entry Loading...…" at bounding box center [784, 540] width 1568 height 726
drag, startPoint x: 723, startPoint y: 360, endPoint x: -76, endPoint y: 226, distance: 810.2
click at [0, 226] on html "/ Rangewater Real Estate Rangewater Real Estate Loading... / The Porchline The …" at bounding box center [784, 451] width 1568 height 903
drag, startPoint x: 478, startPoint y: 293, endPoint x: 92, endPoint y: 239, distance: 389.8
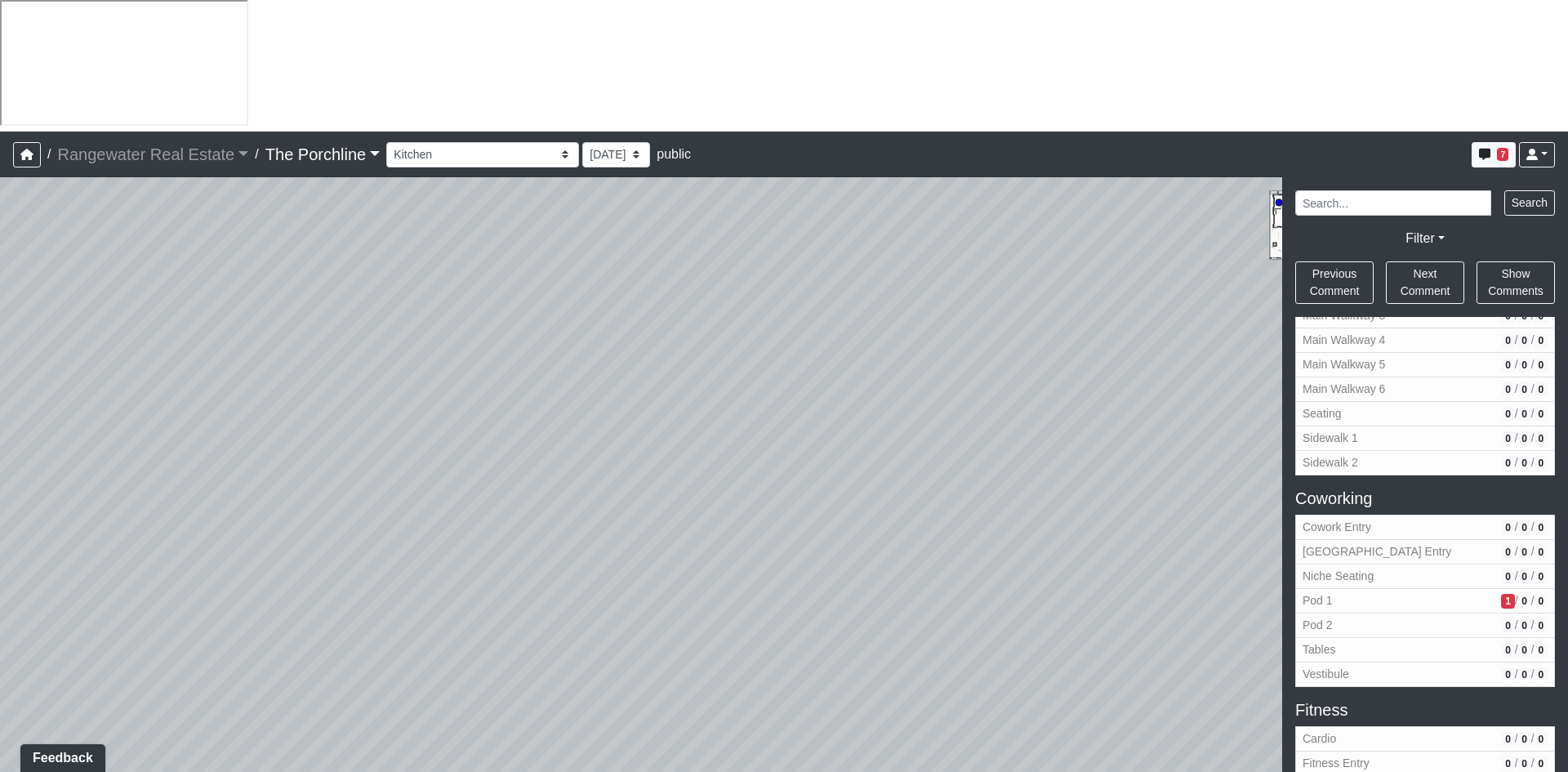
click at [78, 233] on div "Loading... Seating Loading... Mailroom Entry Loading... Lounge Entry Loading...…" at bounding box center [784, 540] width 1568 height 726
drag, startPoint x: 929, startPoint y: 366, endPoint x: 512, endPoint y: 372, distance: 417.0
click at [205, 347] on div "Loading... Seating Loading... Mailroom Entry Loading... Lounge Entry Loading...…" at bounding box center [784, 540] width 1568 height 726
drag, startPoint x: 900, startPoint y: 422, endPoint x: 929, endPoint y: 646, distance: 225.9
click at [929, 647] on div "Loading... Seating Loading... Mailroom Entry Loading... Lounge Entry Loading...…" at bounding box center [784, 540] width 1568 height 726
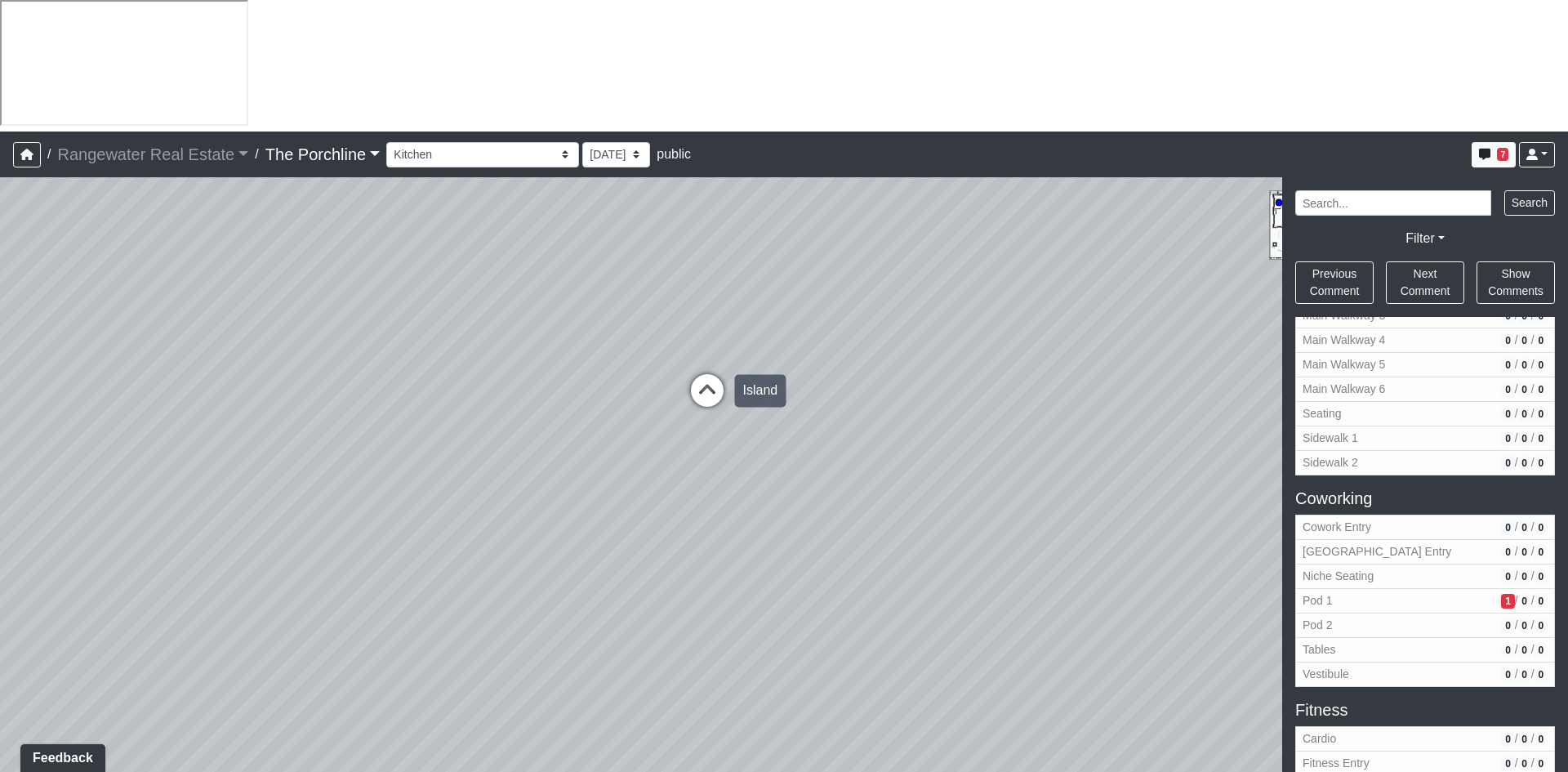
click at [705, 374] on icon at bounding box center [708, 399] width 49 height 49
drag, startPoint x: 580, startPoint y: 263, endPoint x: 840, endPoint y: 456, distance: 323.8
click at [839, 456] on div "Loading... Seating Loading... Mailroom Entry Loading... Lounge Entry Loading...…" at bounding box center [784, 540] width 1568 height 726
drag, startPoint x: 1087, startPoint y: 424, endPoint x: 541, endPoint y: 401, distance: 546.5
click at [541, 401] on div "Loading... Seating Loading... Mailroom Entry Loading... Lounge Entry Loading...…" at bounding box center [784, 540] width 1568 height 726
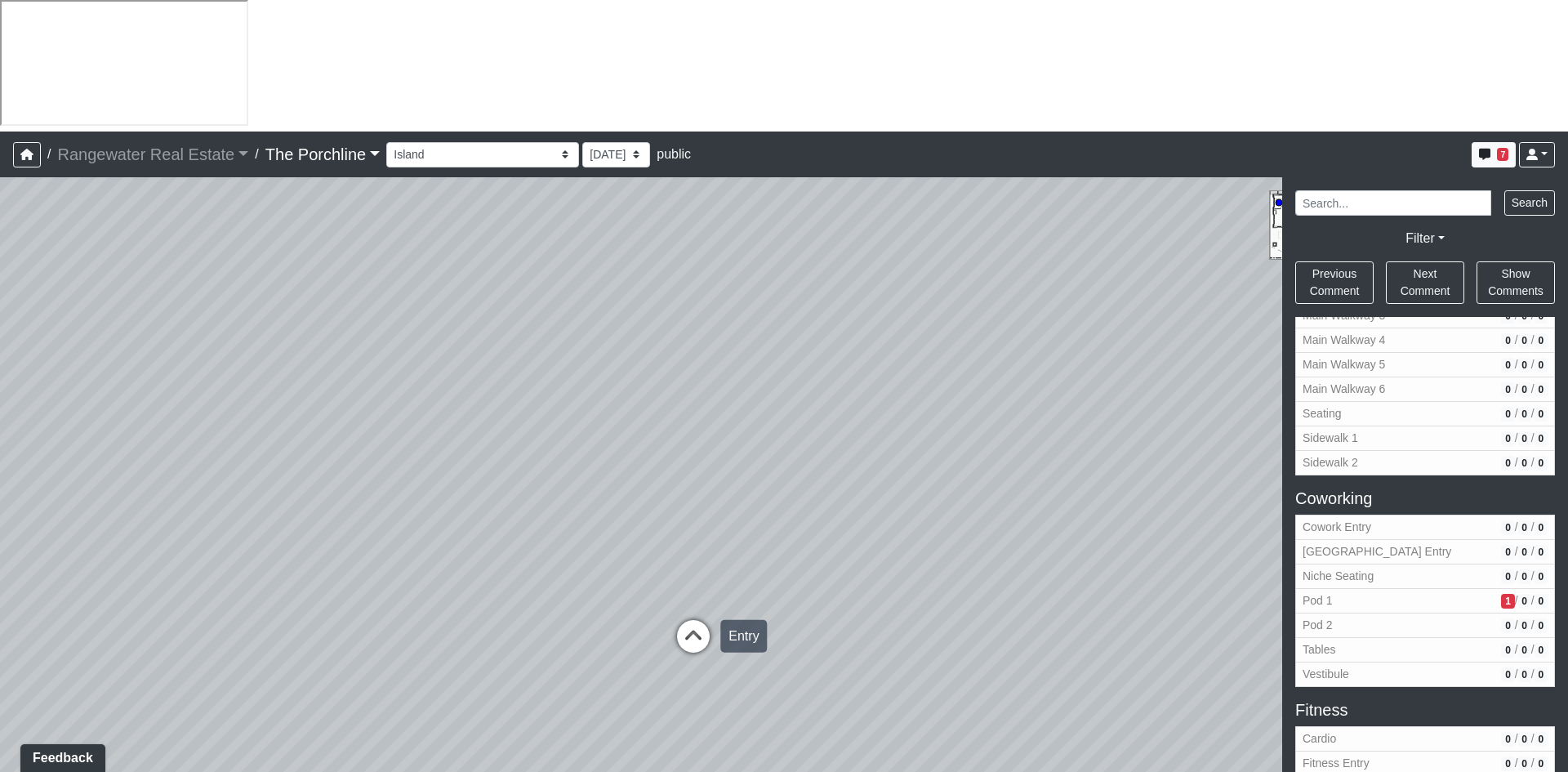
click at [694, 620] on icon at bounding box center [694, 645] width 49 height 49
drag, startPoint x: 270, startPoint y: 387, endPoint x: 690, endPoint y: 427, distance: 421.9
click at [990, 404] on div "Loading... Seating Loading... Mailroom Entry Loading... Lounge Entry Loading...…" at bounding box center [784, 540] width 1568 height 726
drag, startPoint x: 617, startPoint y: 432, endPoint x: 856, endPoint y: 395, distance: 241.8
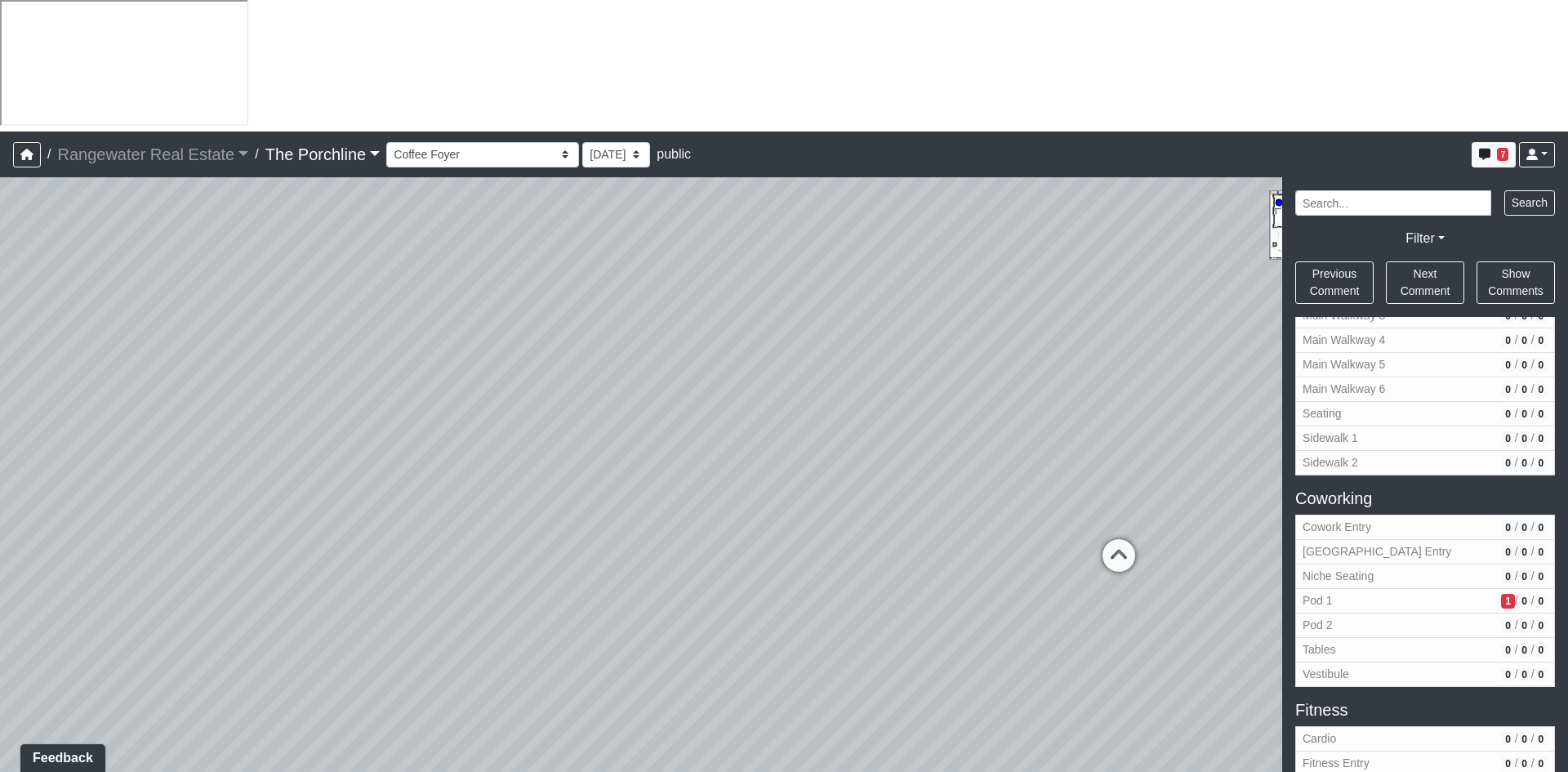
click at [1063, 401] on div "Loading... Seating Loading... Mailroom Entry Loading... Lounge Entry Loading...…" at bounding box center [784, 540] width 1568 height 726
drag, startPoint x: 317, startPoint y: 414, endPoint x: 1076, endPoint y: 401, distance: 759.1
click at [1058, 401] on div "Loading... Seating Loading... Mailroom Entry Loading... Lounge Entry Loading...…" at bounding box center [784, 540] width 1568 height 726
drag, startPoint x: 623, startPoint y: 494, endPoint x: 829, endPoint y: 442, distance: 212.5
click at [742, 436] on div "Loading... Seating Loading... Mailroom Entry Loading... Lounge Entry Loading...…" at bounding box center [784, 540] width 1568 height 726
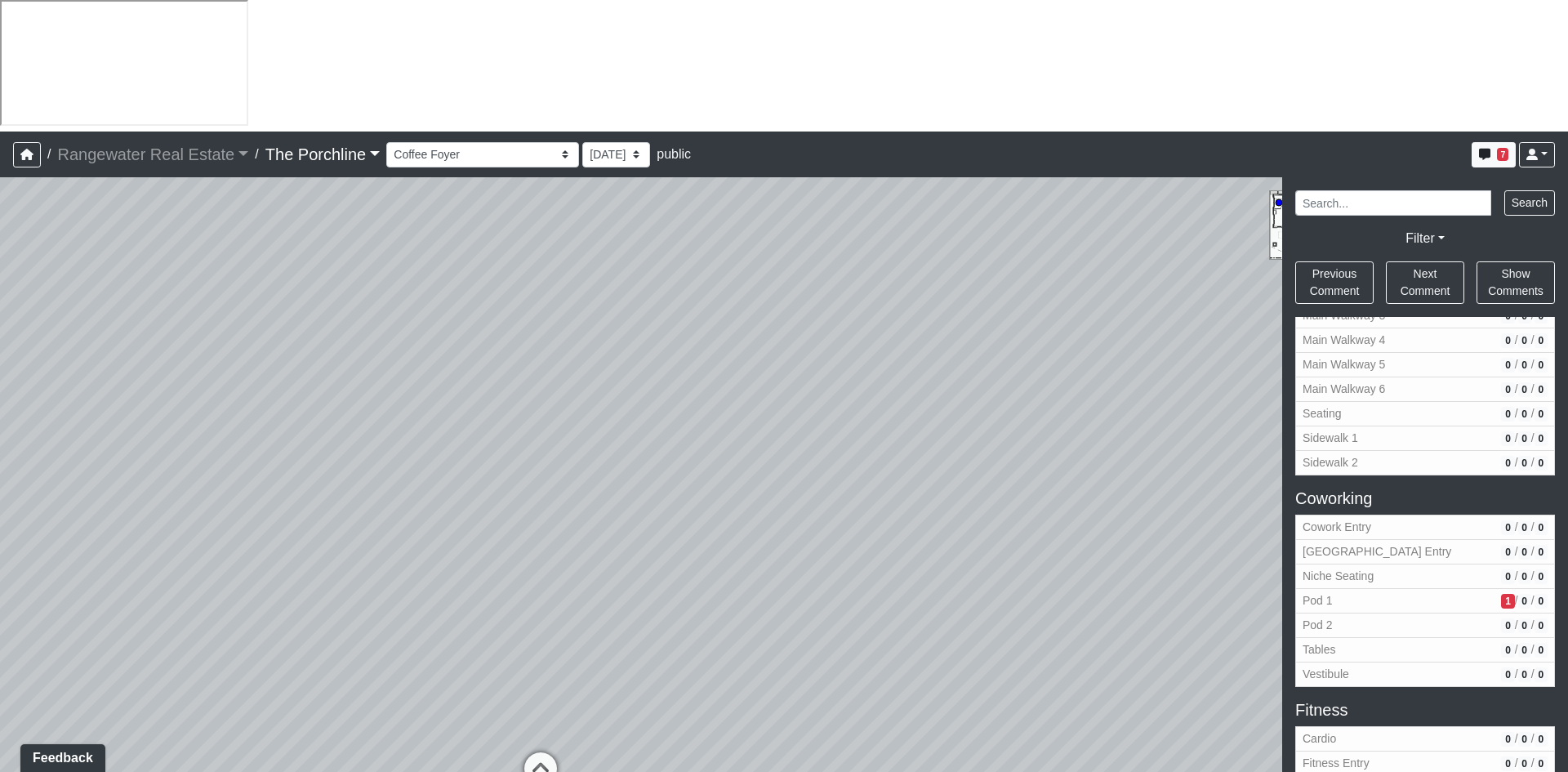
drag, startPoint x: 1088, startPoint y: 484, endPoint x: 165, endPoint y: 468, distance: 923.1
click at [165, 469] on div "Loading... Seating Loading... Mailroom Entry Loading... Lounge Entry Loading...…" at bounding box center [784, 540] width 1568 height 726
drag, startPoint x: 636, startPoint y: 463, endPoint x: 466, endPoint y: 472, distance: 170.2
click at [378, 489] on div "Loading... Seating Loading... Mailroom Entry Loading... Lounge Entry Loading...…" at bounding box center [784, 540] width 1568 height 726
click at [1137, 467] on icon at bounding box center [1129, 492] width 49 height 49
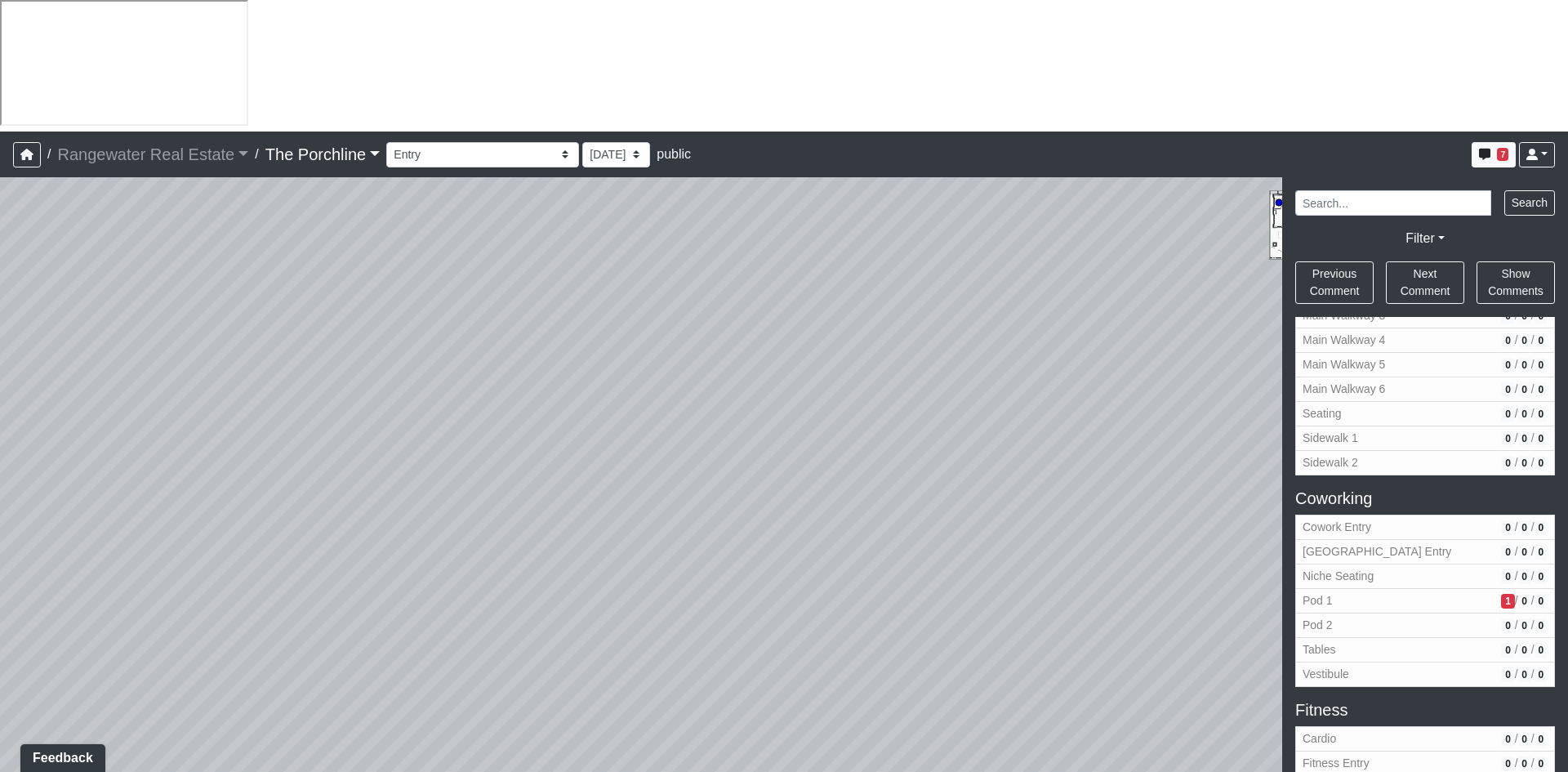
drag, startPoint x: 618, startPoint y: 523, endPoint x: 980, endPoint y: 553, distance: 363.2
click at [980, 553] on div "Loading... Seating Loading... Mailroom Entry Loading... Lounge Entry Loading...…" at bounding box center [784, 540] width 1568 height 726
drag, startPoint x: 503, startPoint y: 411, endPoint x: 186, endPoint y: 223, distance: 368.6
click at [186, 223] on div "Loading... Seating Loading... Mailroom Entry Loading... Lounge Entry Loading...…" at bounding box center [784, 540] width 1568 height 726
drag, startPoint x: 665, startPoint y: 324, endPoint x: 813, endPoint y: 337, distance: 148.6
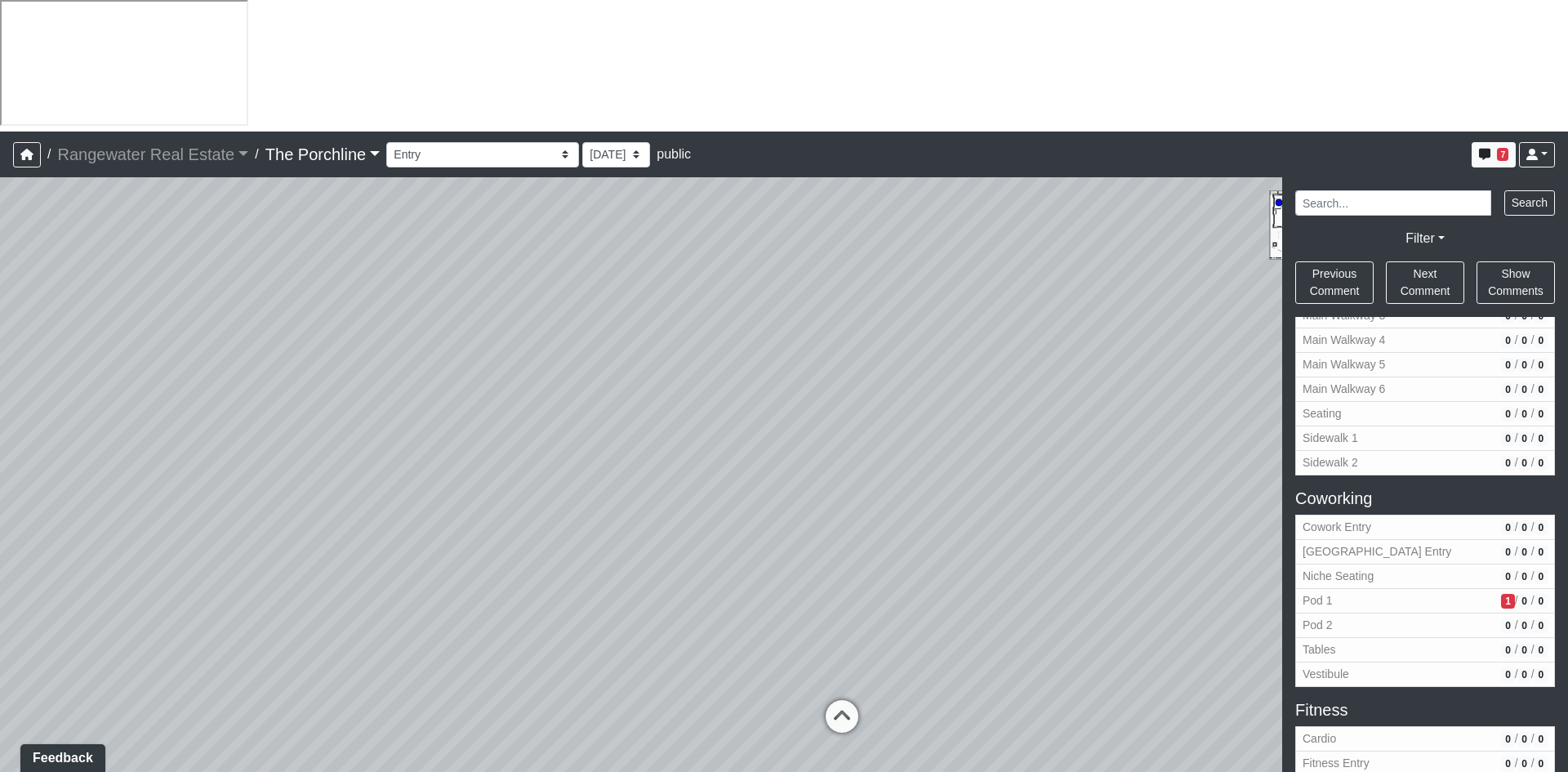
click at [812, 322] on div "Loading... Seating Loading... Mailroom Entry Loading... Lounge Entry Loading...…" at bounding box center [784, 540] width 1568 height 726
click at [927, 704] on icon at bounding box center [920, 729] width 49 height 49
drag, startPoint x: 546, startPoint y: 291, endPoint x: 830, endPoint y: 315, distance: 285.0
click at [830, 315] on div "Loading... Seating Loading... Mailroom Entry Loading... Lounge Entry Loading...…" at bounding box center [784, 540] width 1568 height 726
click at [676, 340] on div "Loading... Seating Loading... Mailroom Entry Loading... Lounge Entry Loading...…" at bounding box center [784, 540] width 1568 height 726
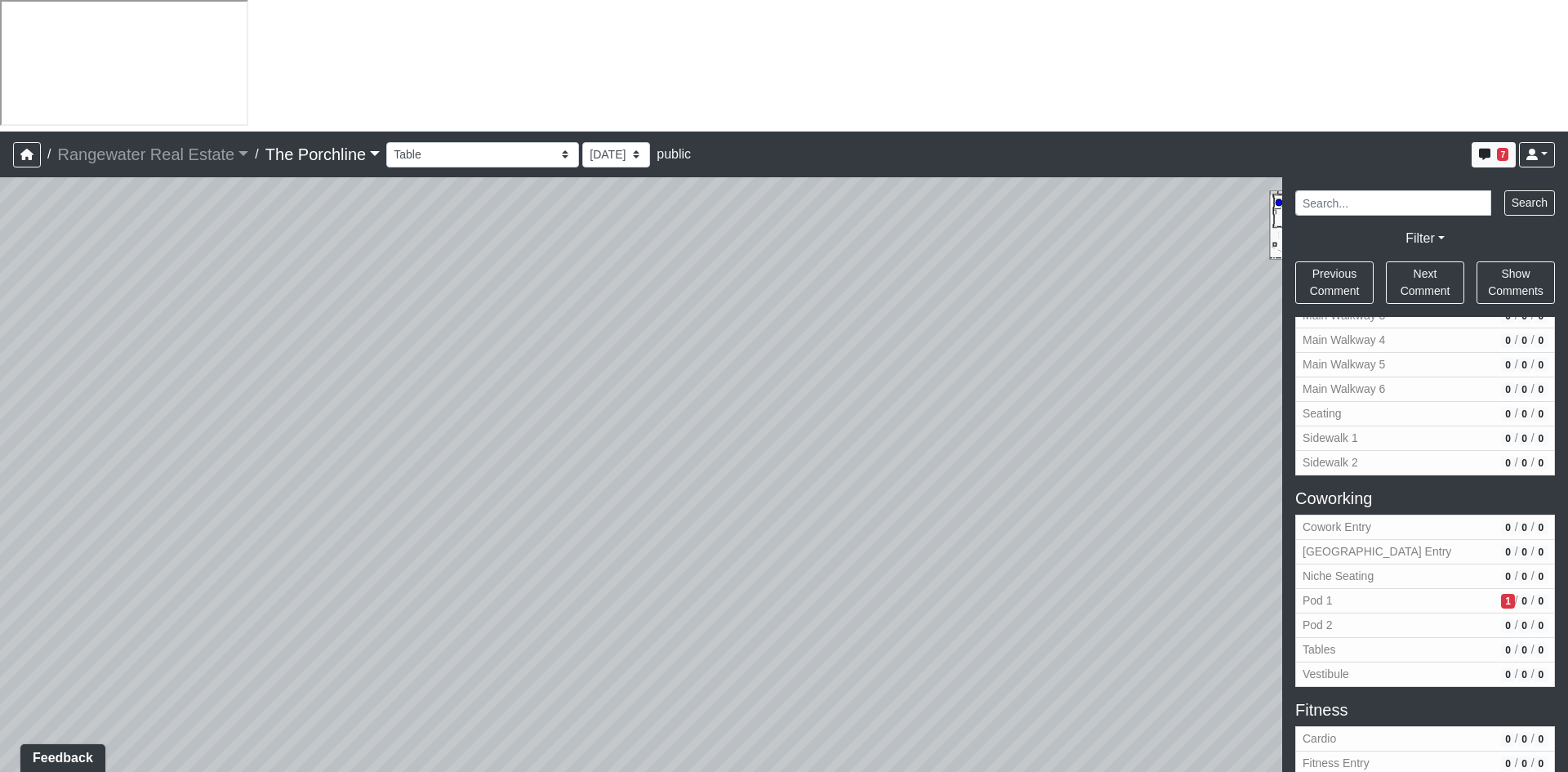
drag, startPoint x: 638, startPoint y: 399, endPoint x: 989, endPoint y: 425, distance: 352.0
click at [989, 425] on div "Loading... Seating Loading... Mailroom Entry Loading... Lounge Entry Loading...…" at bounding box center [784, 540] width 1568 height 726
drag, startPoint x: 573, startPoint y: 432, endPoint x: 1007, endPoint y: 435, distance: 434.0
click at [1007, 435] on div "Loading... Seating Loading... Mailroom Entry Loading... Lounge Entry Loading...…" at bounding box center [784, 540] width 1568 height 726
drag, startPoint x: 508, startPoint y: 490, endPoint x: 803, endPoint y: 461, distance: 296.4
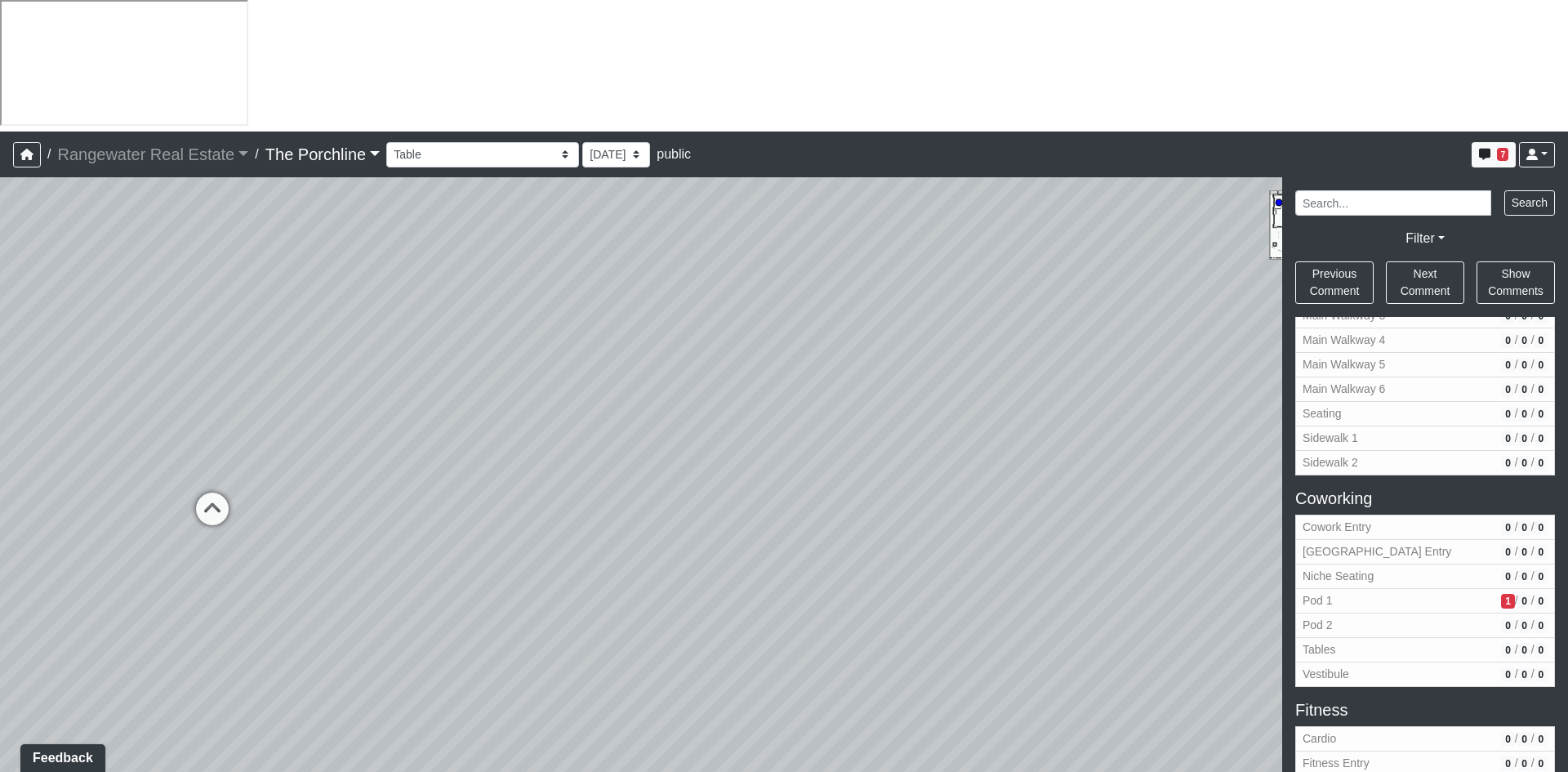
click at [803, 461] on div "Loading... Seating Loading... Mailroom Entry Loading... Lounge Entry Loading...…" at bounding box center [784, 540] width 1568 height 726
click at [512, 466] on icon at bounding box center [512, 491] width 49 height 49
drag, startPoint x: 414, startPoint y: 482, endPoint x: 996, endPoint y: 363, distance: 594.0
click at [1018, 344] on div "Loading... Seating Loading... Mailroom Entry Loading... Lounge Entry Loading...…" at bounding box center [784, 540] width 1568 height 726
drag, startPoint x: 637, startPoint y: 445, endPoint x: 595, endPoint y: 384, distance: 74.1
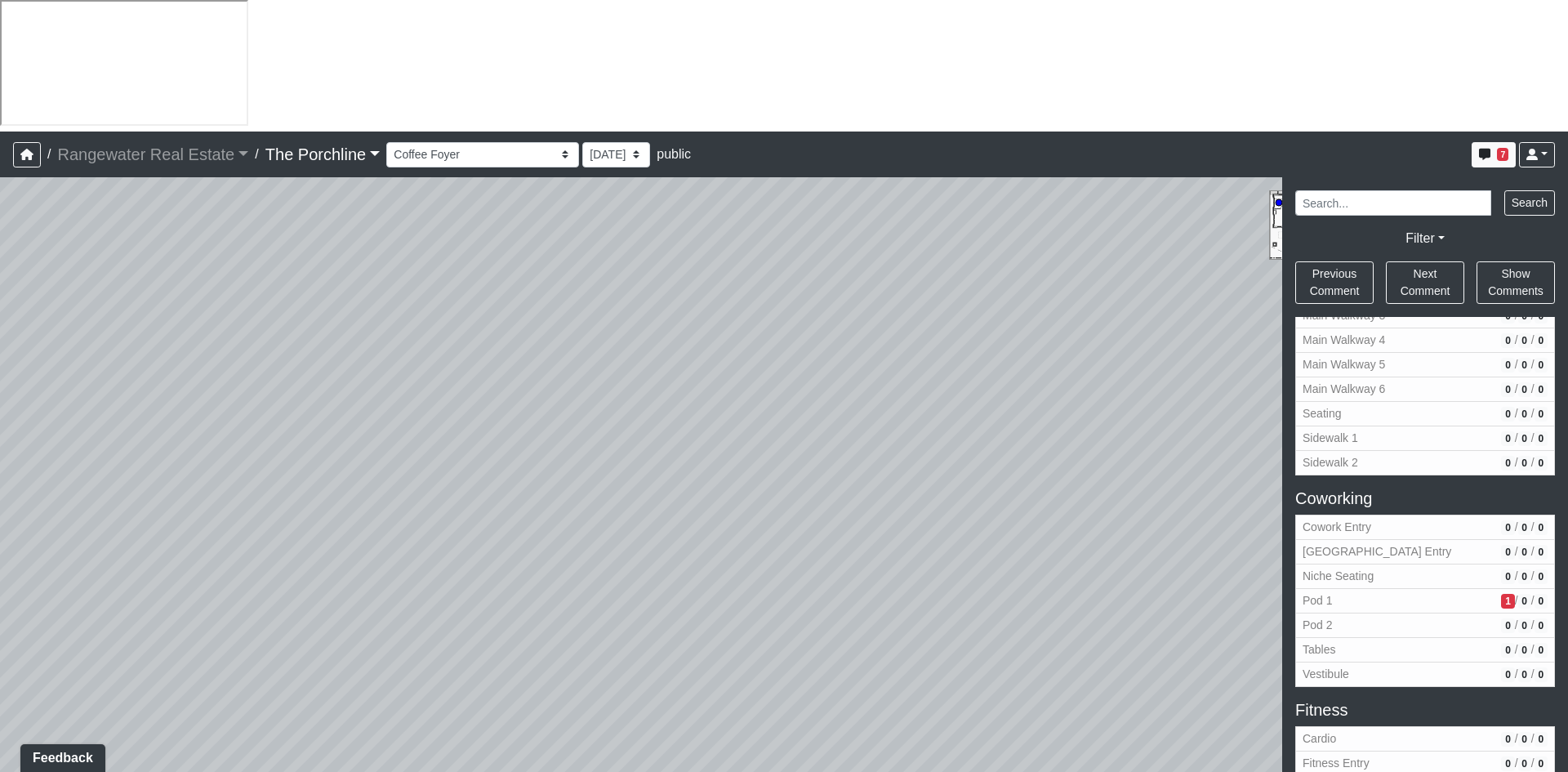
click at [595, 384] on div "Loading... Seating Loading... Mailroom Entry Loading... Lounge Entry Loading...…" at bounding box center [784, 540] width 1568 height 726
drag, startPoint x: 892, startPoint y: 470, endPoint x: 812, endPoint y: 393, distance: 111.0
click at [812, 393] on div "Loading... Seating Loading... Mailroom Entry Loading... Lounge Entry Loading...…" at bounding box center [784, 540] width 1568 height 726
drag, startPoint x: 836, startPoint y: 454, endPoint x: -30, endPoint y: 289, distance: 881.6
click at [0, 289] on html "/ Rangewater Real Estate Rangewater Real Estate Loading... / The Porchline The …" at bounding box center [784, 451] width 1568 height 903
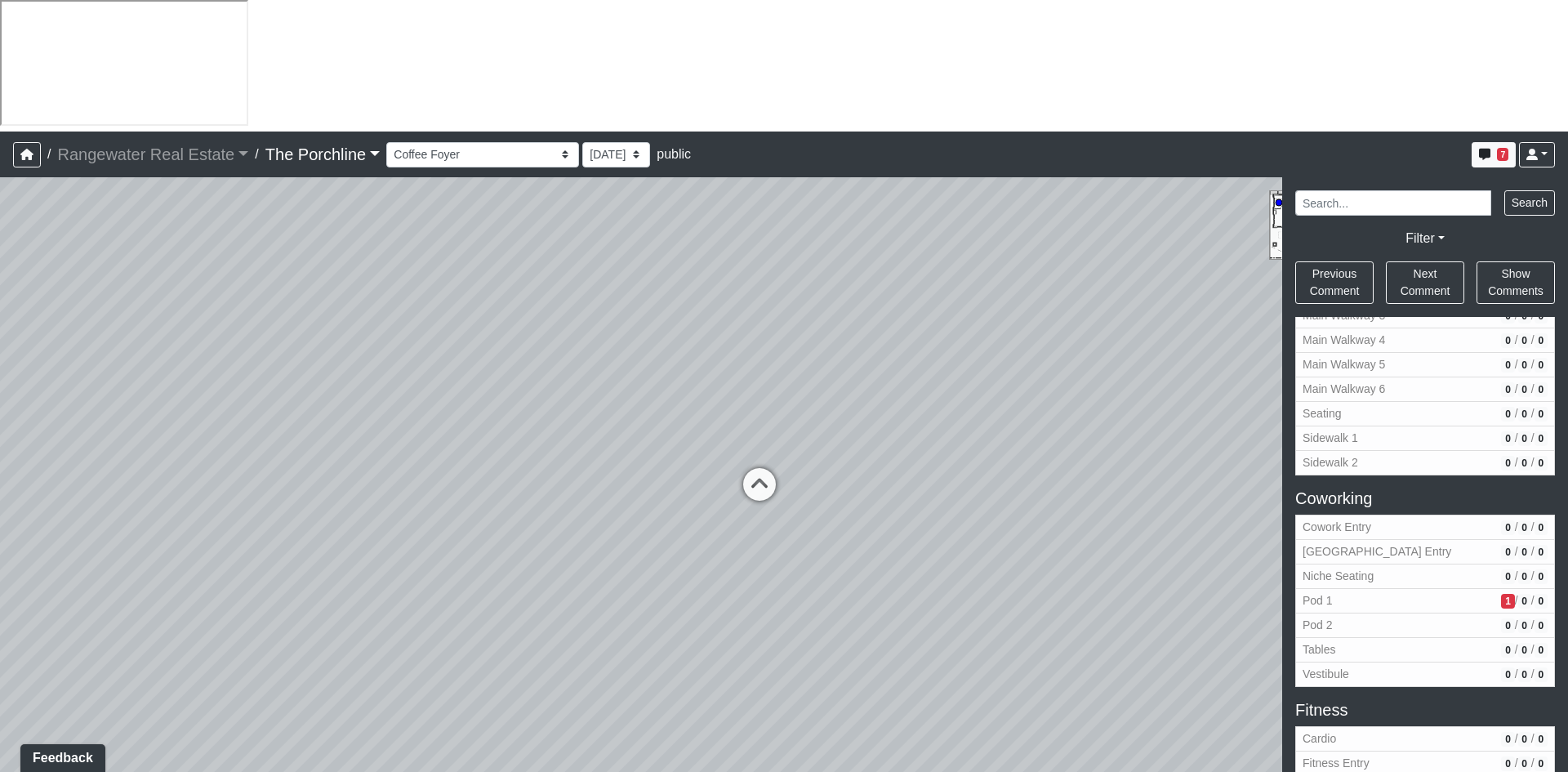
drag, startPoint x: 735, startPoint y: 381, endPoint x: 586, endPoint y: 516, distance: 201.1
click at [561, 525] on div "Loading... Seating Loading... Mailroom Entry Loading... Lounge Entry Loading...…" at bounding box center [784, 540] width 1568 height 726
click at [751, 469] on icon at bounding box center [760, 494] width 49 height 49
drag, startPoint x: 548, startPoint y: 216, endPoint x: 839, endPoint y: 485, distance: 396.3
click at [839, 485] on div "Loading... Seating Loading... Mailroom Entry Loading... Lounge Entry Loading...…" at bounding box center [784, 540] width 1568 height 726
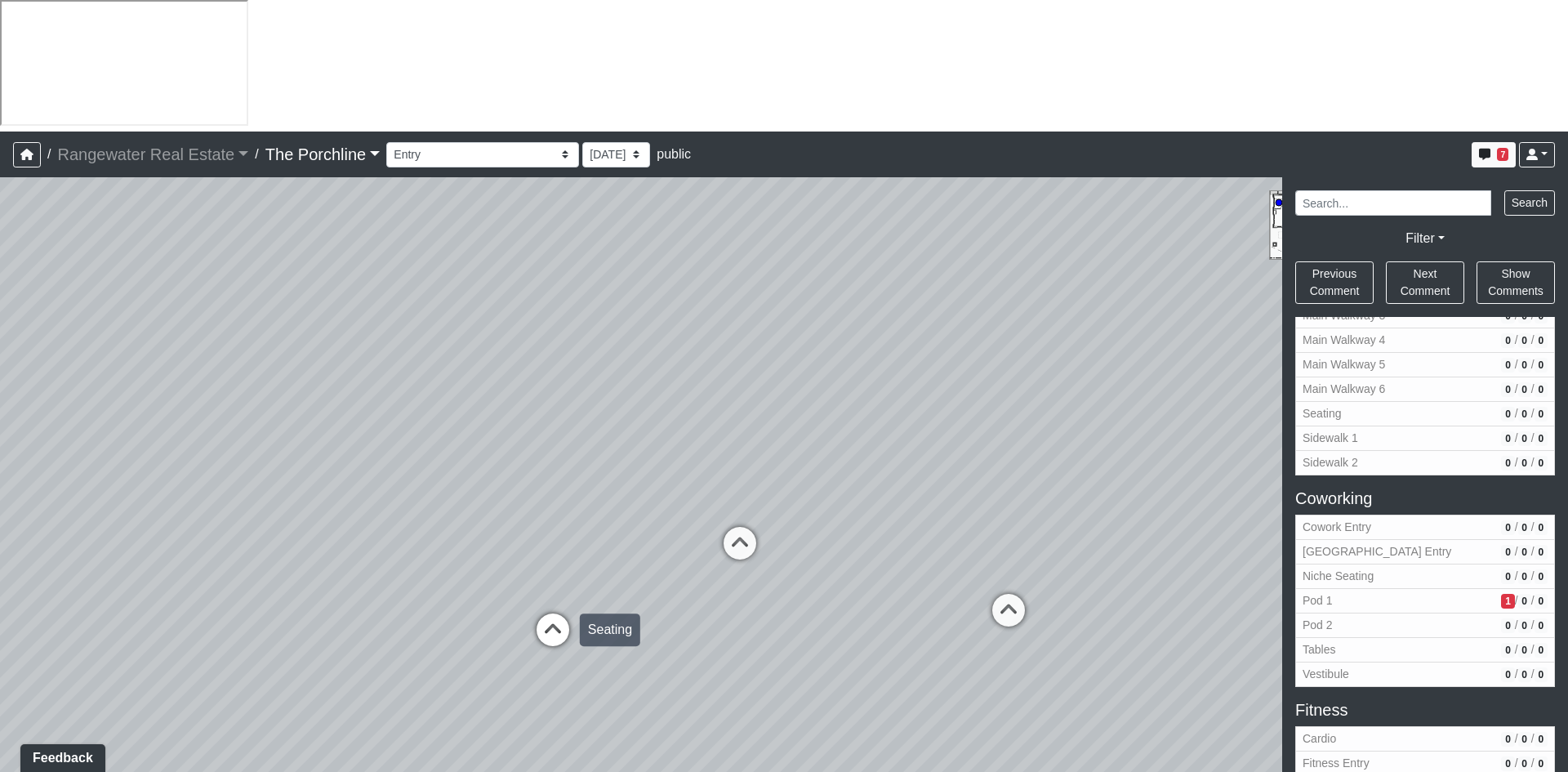
click at [561, 613] on icon at bounding box center [553, 638] width 49 height 49
click at [459, 564] on icon at bounding box center [457, 588] width 49 height 49
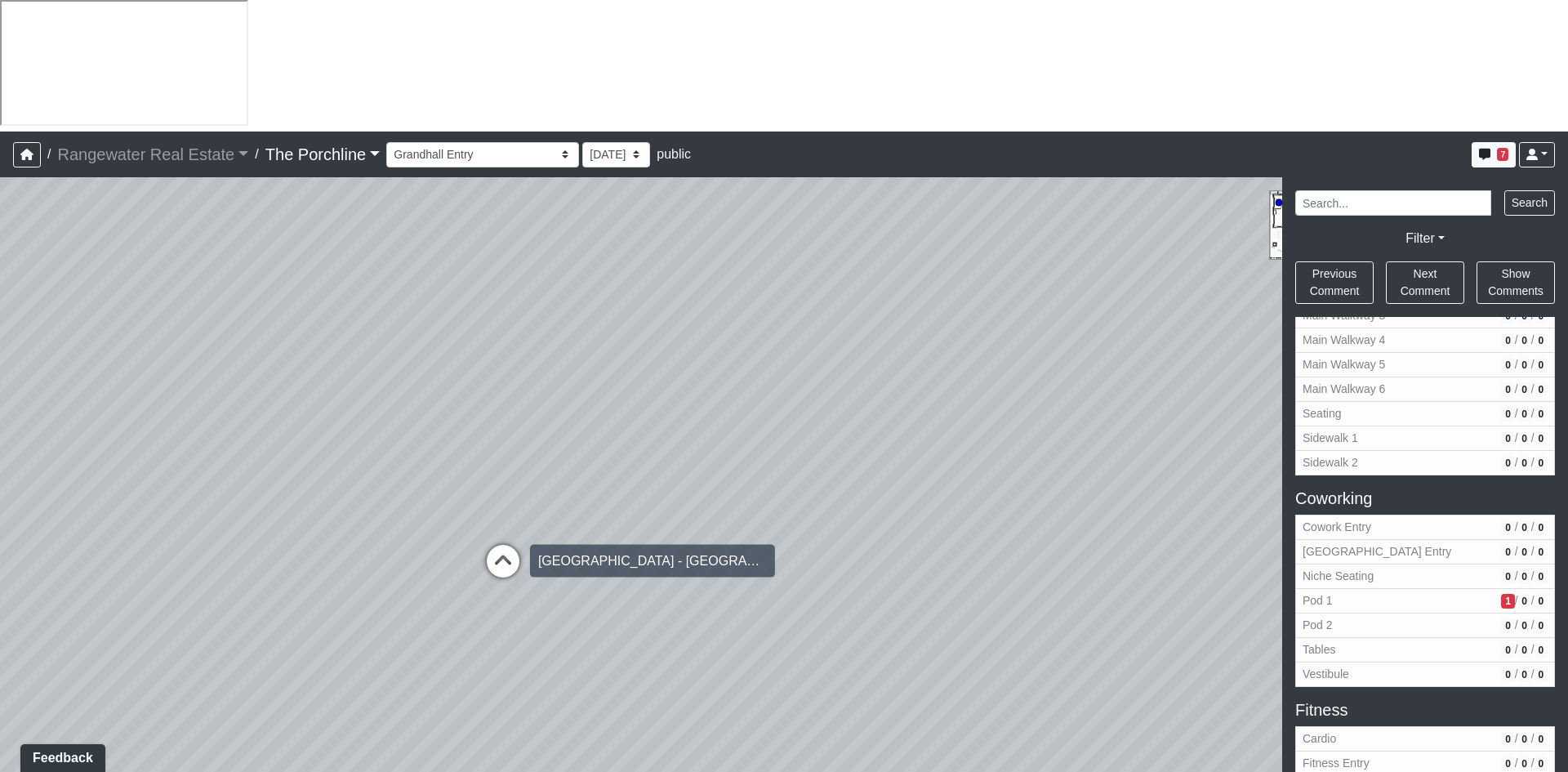
click at [504, 545] on icon at bounding box center [504, 570] width 49 height 49
drag, startPoint x: 850, startPoint y: 382, endPoint x: 1032, endPoint y: 546, distance: 245.0
click at [1032, 546] on div "Loading... Seating Loading... Mailroom Entry Loading... Lounge Entry Loading...…" at bounding box center [784, 540] width 1568 height 726
click at [434, 548] on icon at bounding box center [427, 573] width 49 height 49
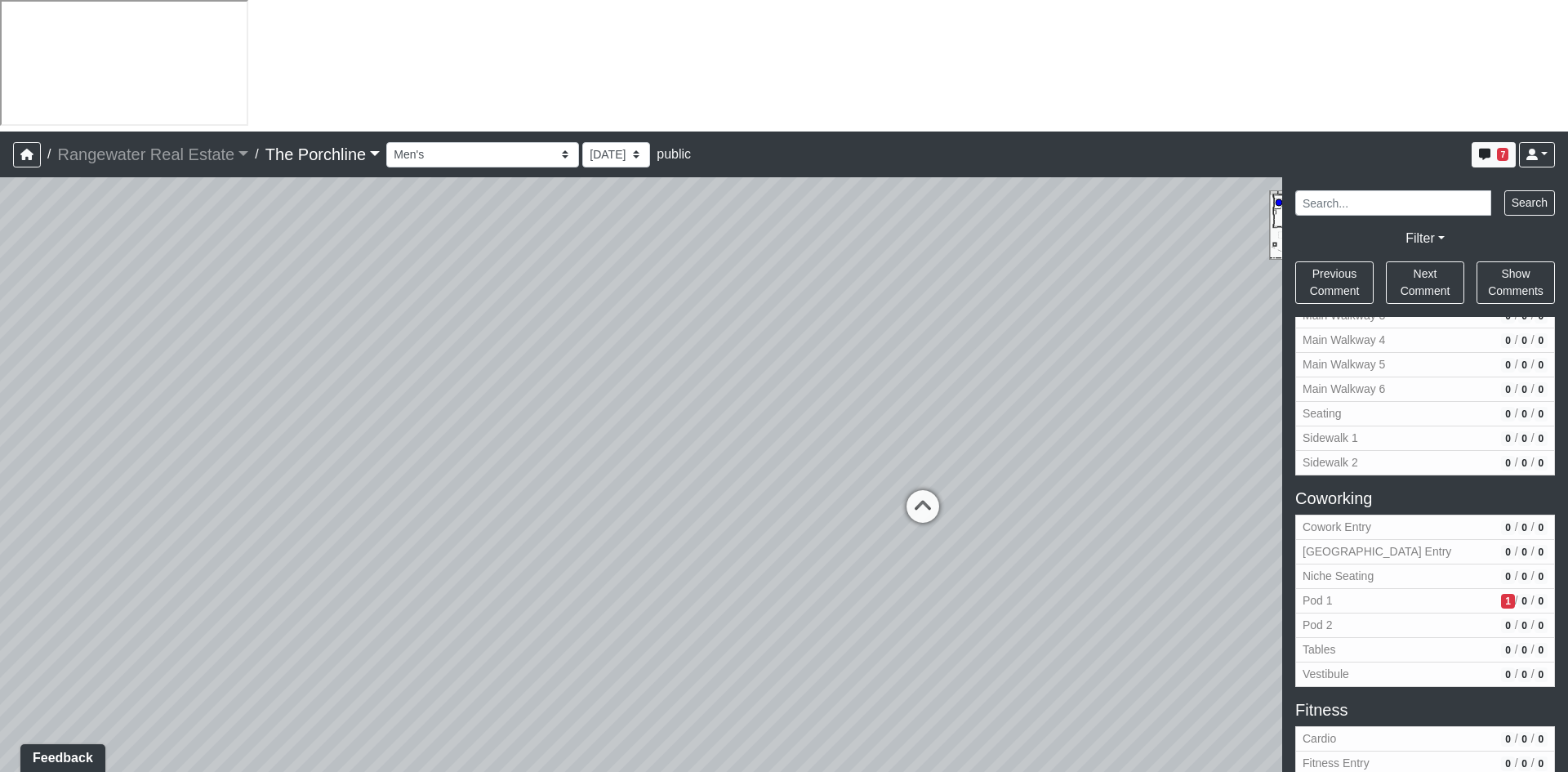
drag, startPoint x: 769, startPoint y: 366, endPoint x: 526, endPoint y: 332, distance: 245.4
click at [526, 332] on div "Loading... Seating Loading... Mailroom Entry Loading... Lounge Entry Loading...…" at bounding box center [784, 540] width 1568 height 726
drag, startPoint x: 1009, startPoint y: 409, endPoint x: 487, endPoint y: 395, distance: 522.2
click at [487, 395] on div "Loading... Seating Loading... Mailroom Entry Loading... Lounge Entry Loading...…" at bounding box center [784, 540] width 1568 height 726
drag, startPoint x: 898, startPoint y: 398, endPoint x: 714, endPoint y: 512, distance: 216.5
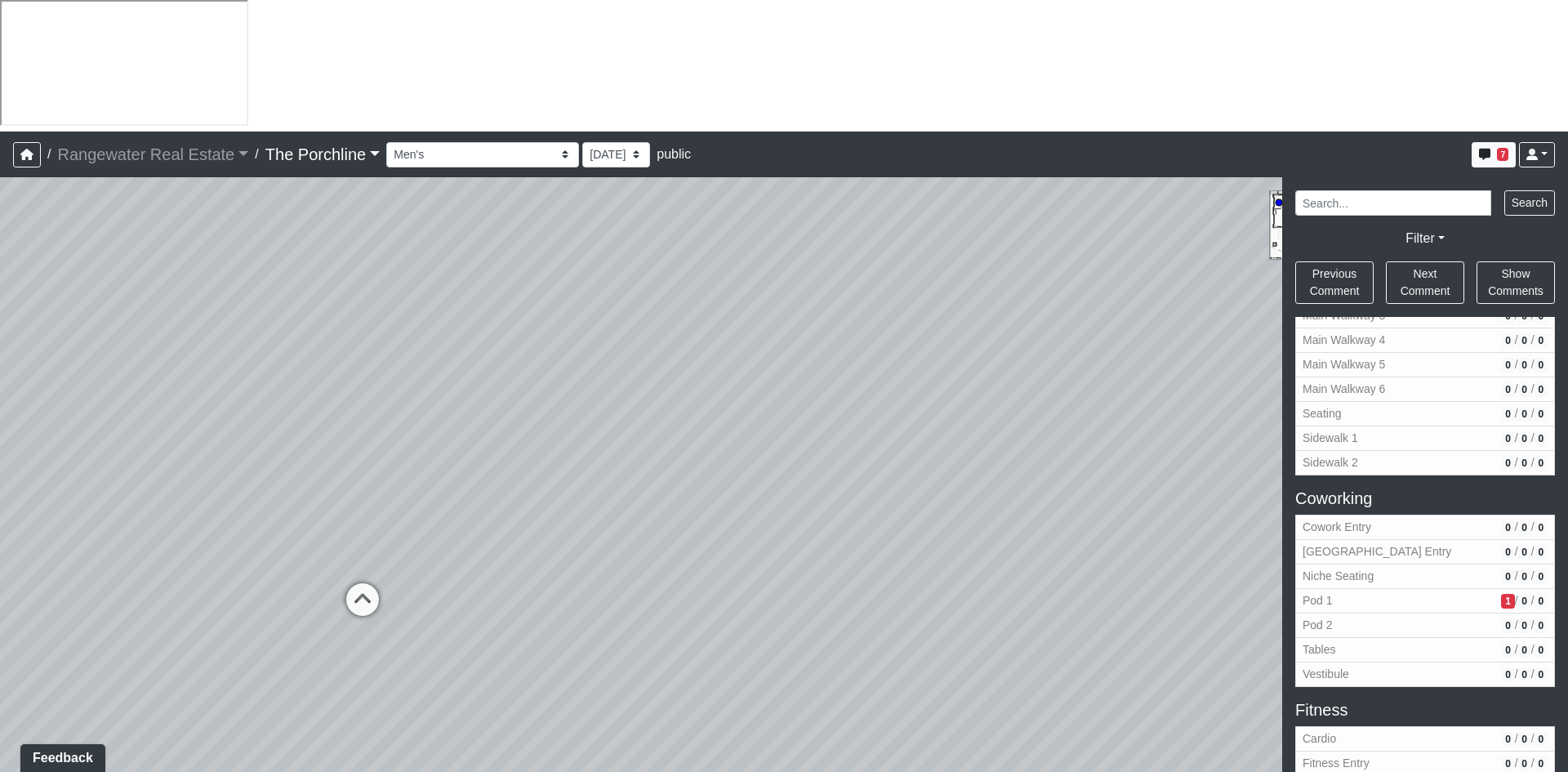
click at [714, 512] on div "Loading... Seating Loading... Mailroom Entry Loading... Lounge Entry Loading...…" at bounding box center [784, 540] width 1568 height 726
drag, startPoint x: 953, startPoint y: 448, endPoint x: 731, endPoint y: 328, distance: 252.4
click at [731, 328] on div "Loading... Seating Loading... Mailroom Entry Loading... Lounge Entry Loading...…" at bounding box center [784, 540] width 1568 height 726
click at [623, 204] on div "Loading... Seating Loading... Mailroom Entry Loading... Lounge Entry Loading...…" at bounding box center [784, 540] width 1568 height 726
drag, startPoint x: 706, startPoint y: 287, endPoint x: 279, endPoint y: 293, distance: 427.0
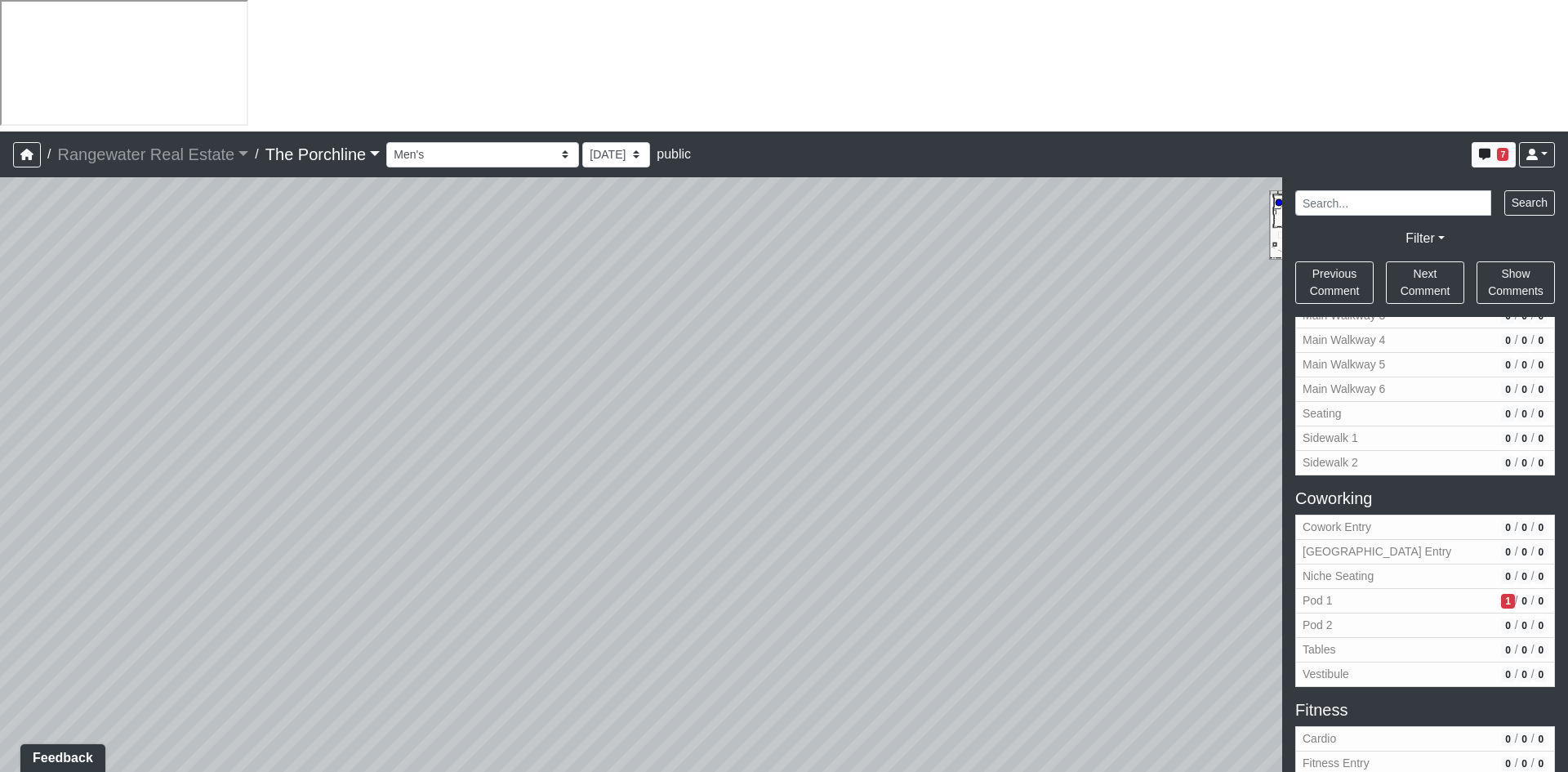
click at [242, 282] on div "Loading... Seating Loading... Mailroom Entry Loading... Lounge Entry Loading...…" at bounding box center [784, 540] width 1568 height 726
drag, startPoint x: 962, startPoint y: 327, endPoint x: 266, endPoint y: 409, distance: 700.8
click at [287, 418] on div "Loading... Seating Loading... Mailroom Entry Loading... Lounge Entry Loading...…" at bounding box center [784, 540] width 1568 height 726
drag, startPoint x: 884, startPoint y: 418, endPoint x: 244, endPoint y: 182, distance: 682.1
click at [244, 182] on div "Loading... Seating Loading... Mailroom Entry Loading... Lounge Entry Loading...…" at bounding box center [784, 540] width 1568 height 726
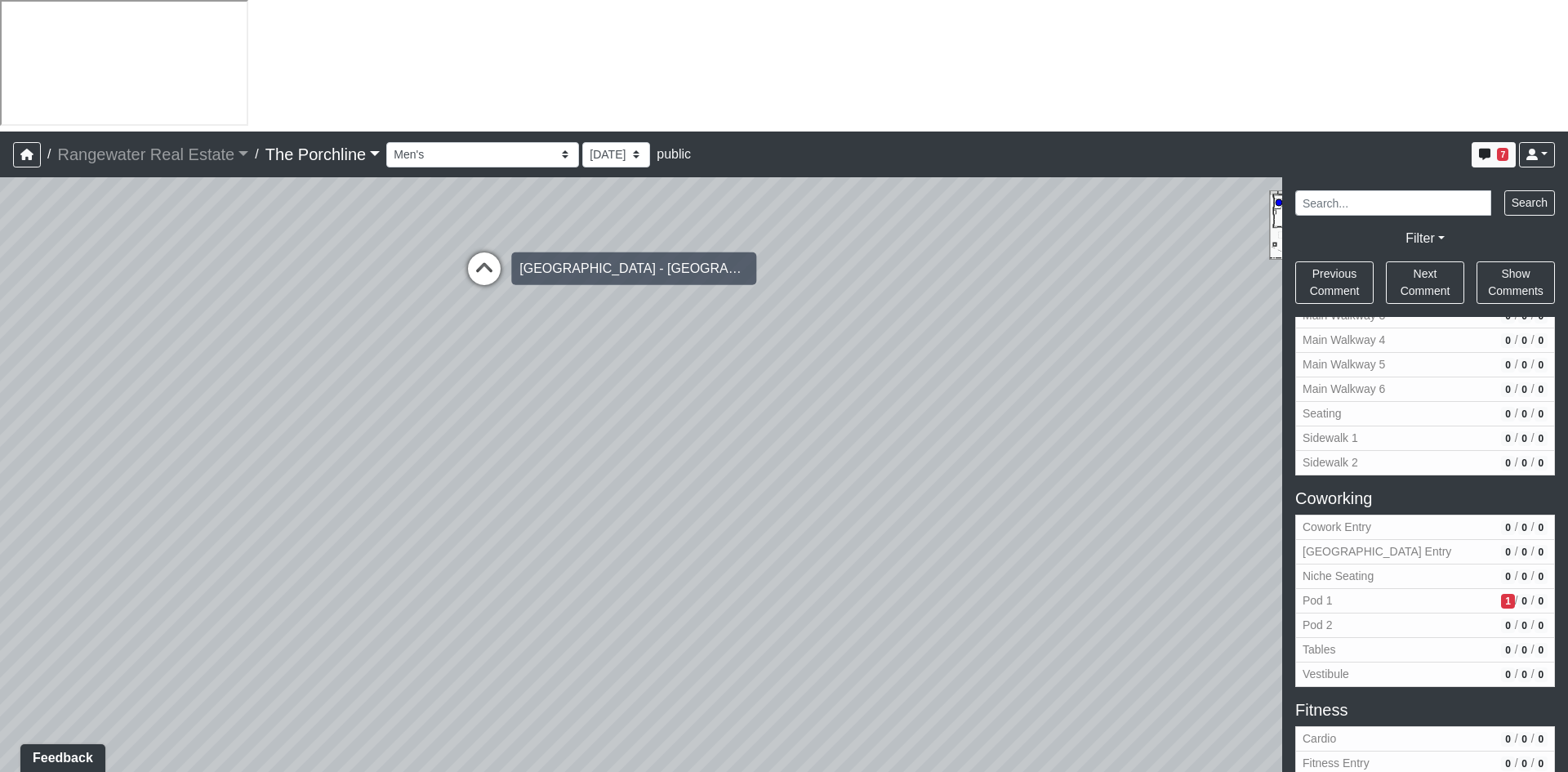
click at [485, 253] on icon at bounding box center [485, 277] width 49 height 49
drag, startPoint x: 777, startPoint y: 413, endPoint x: 1214, endPoint y: 412, distance: 437.0
click at [1214, 412] on div "Loading... Seating Loading... Mailroom Entry Loading... Lounge Entry Loading...…" at bounding box center [784, 540] width 1568 height 726
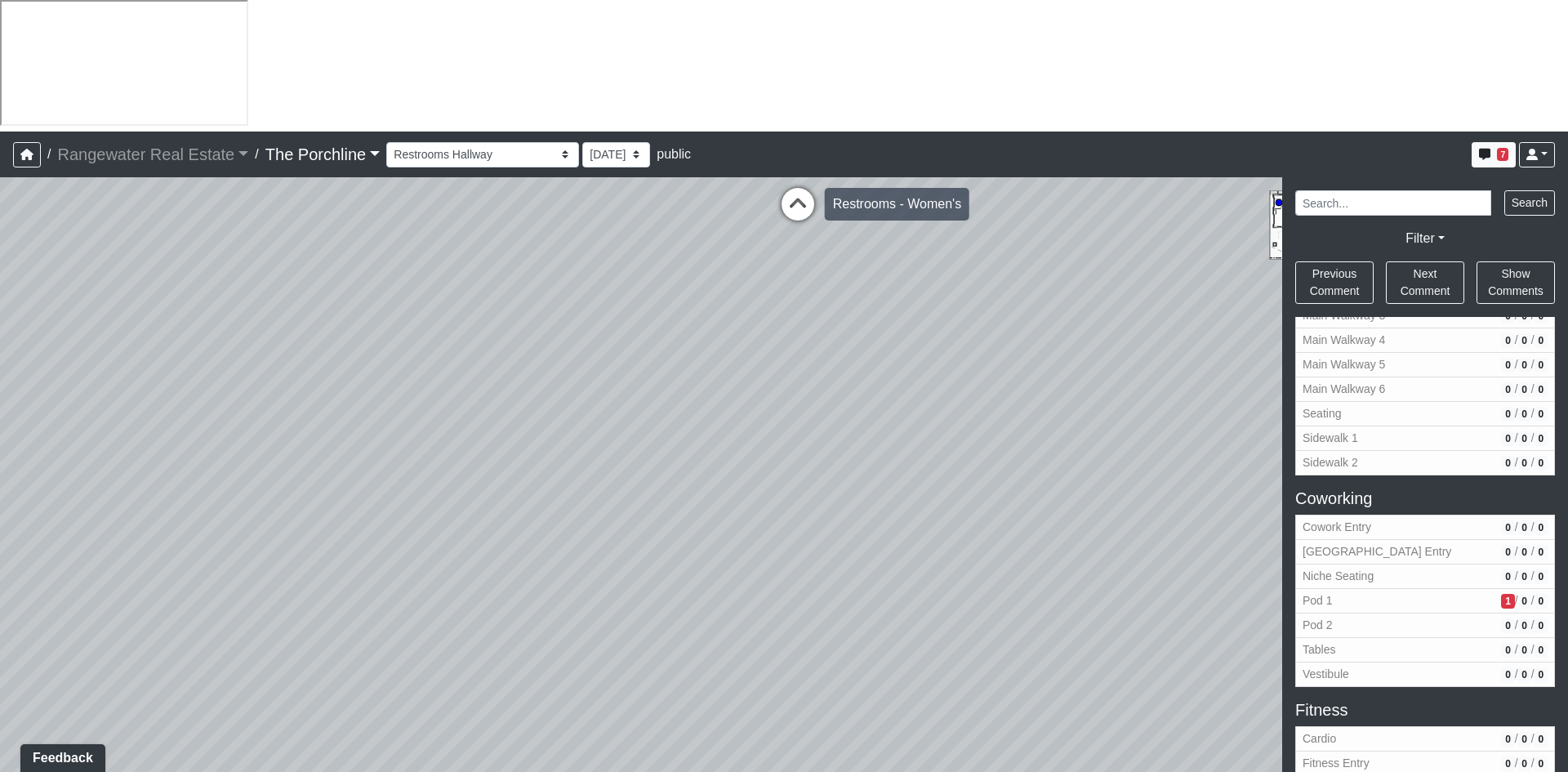
click at [786, 188] on icon at bounding box center [798, 212] width 49 height 49
drag, startPoint x: 644, startPoint y: 370, endPoint x: 395, endPoint y: 395, distance: 250.3
click at [385, 395] on div "Loading... Seating Loading... Mailroom Entry Loading... Lounge Entry Loading...…" at bounding box center [784, 540] width 1568 height 726
drag, startPoint x: 993, startPoint y: 314, endPoint x: 237, endPoint y: 348, distance: 756.8
click at [213, 348] on div "Loading... Seating Loading... Mailroom Entry Loading... Lounge Entry Loading...…" at bounding box center [784, 540] width 1568 height 726
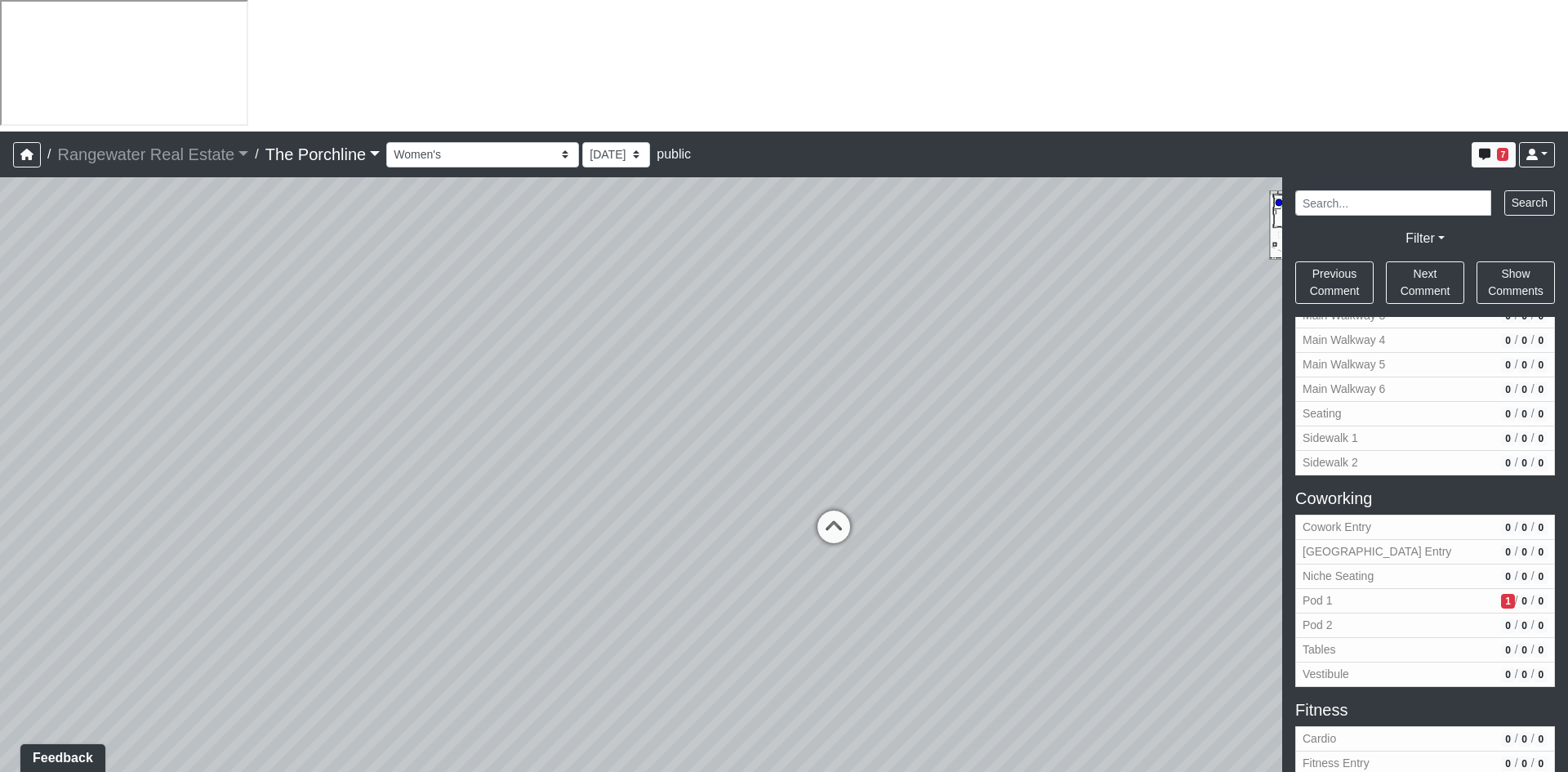
drag, startPoint x: 902, startPoint y: 313, endPoint x: 471, endPoint y: 434, distance: 447.7
click at [475, 437] on div "Loading... Seating Loading... Mailroom Entry Loading... Lounge Entry Loading...…" at bounding box center [784, 540] width 1568 height 726
drag, startPoint x: 1118, startPoint y: 406, endPoint x: 513, endPoint y: 326, distance: 610.3
click at [513, 326] on div "Loading... Seating Loading... Mailroom Entry Loading... Lounge Entry Loading...…" at bounding box center [784, 540] width 1568 height 726
drag, startPoint x: 986, startPoint y: 381, endPoint x: 594, endPoint y: 286, distance: 403.3
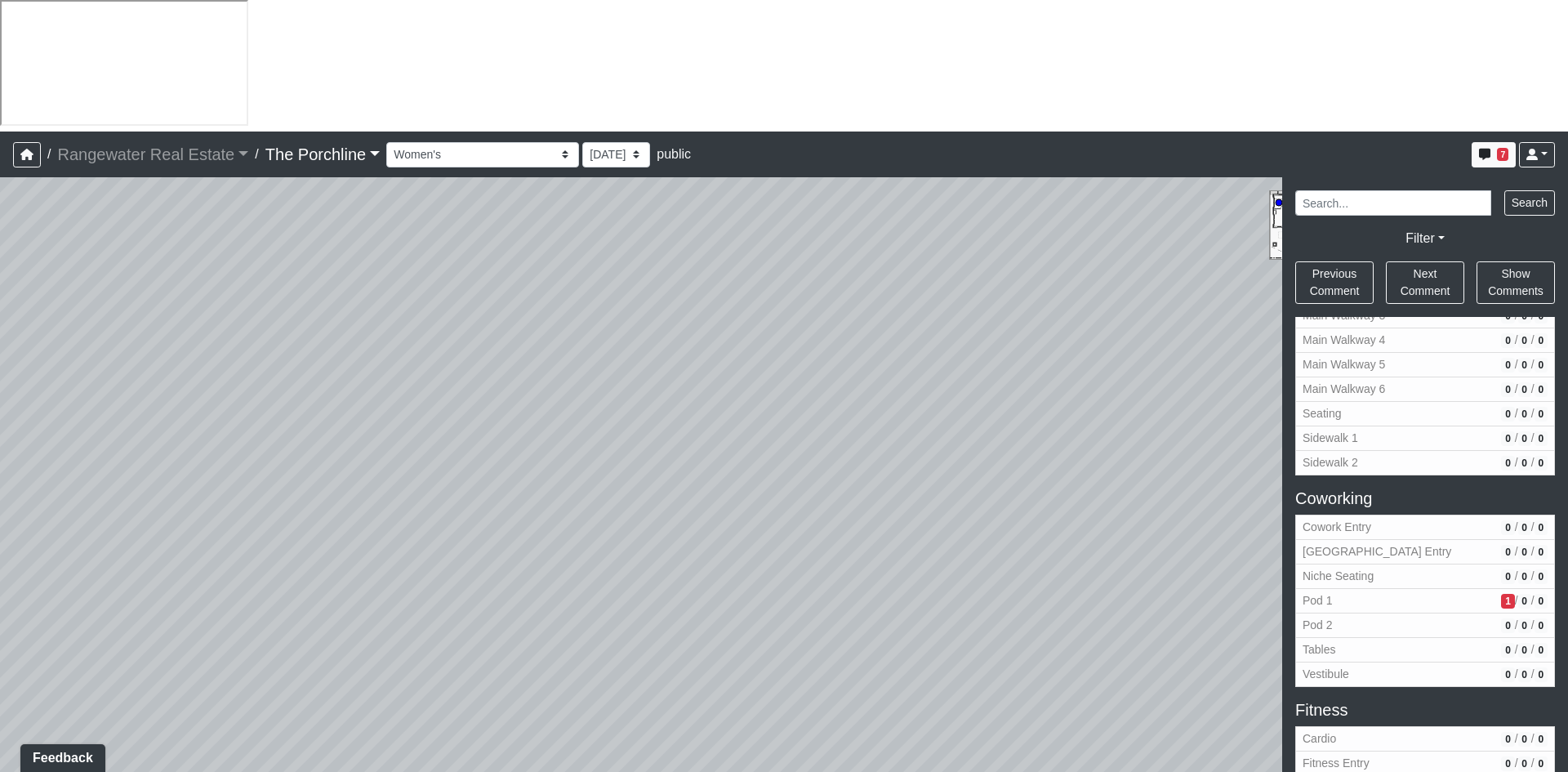
click at [594, 286] on div "Loading... Seating Loading... Mailroom Entry Loading... Lounge Entry Loading...…" at bounding box center [784, 540] width 1568 height 726
drag, startPoint x: 1119, startPoint y: 304, endPoint x: 424, endPoint y: 306, distance: 695.0
click at [424, 306] on div "Loading... Seating Loading... Mailroom Entry Loading... Lounge Entry Loading...…" at bounding box center [784, 540] width 1568 height 726
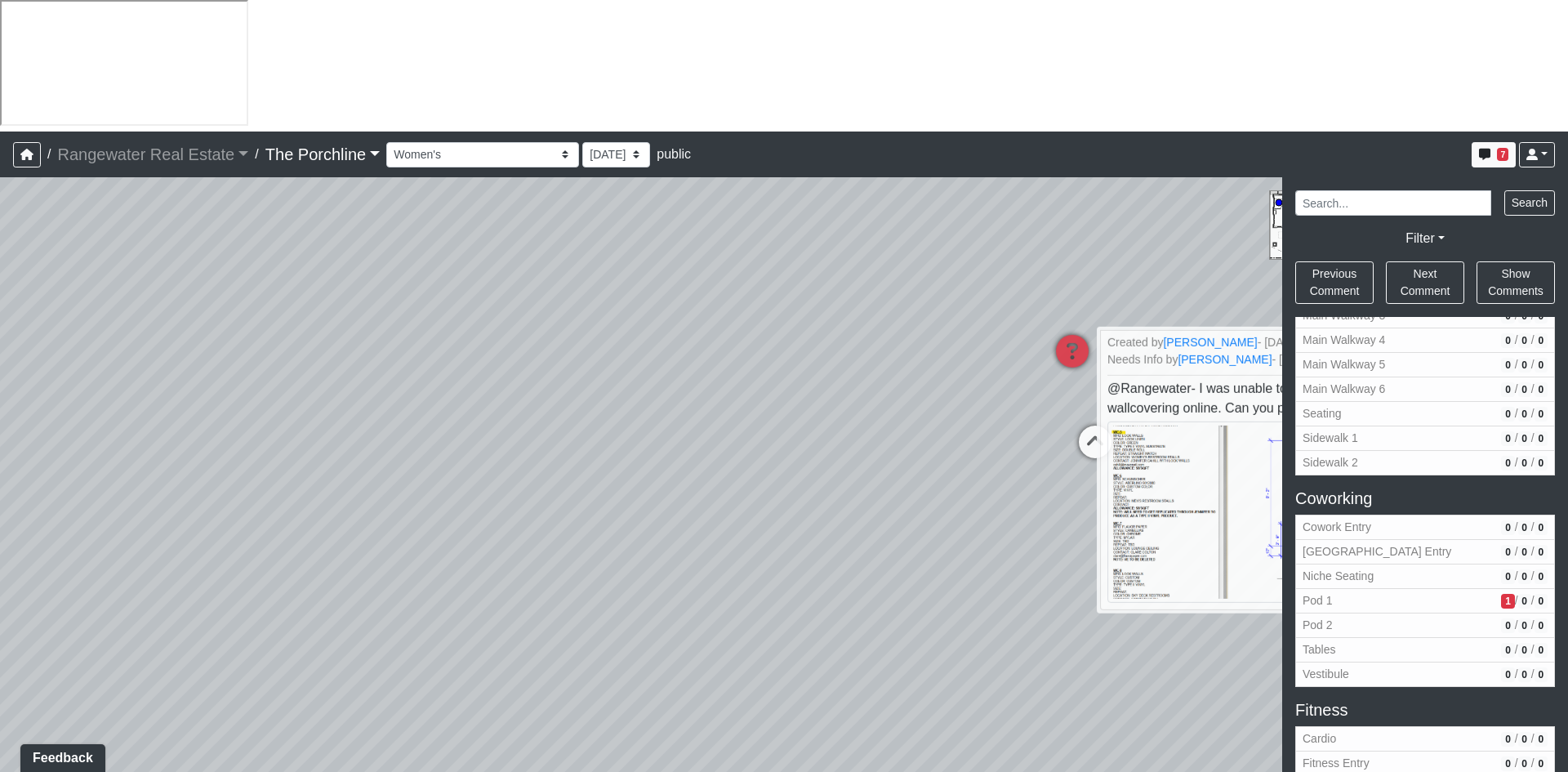
drag, startPoint x: 824, startPoint y: 312, endPoint x: 792, endPoint y: 348, distance: 48.2
click at [774, 384] on div "Loading... Seating Loading... Mailroom Entry Loading... Lounge Entry Loading...…" at bounding box center [784, 540] width 1568 height 726
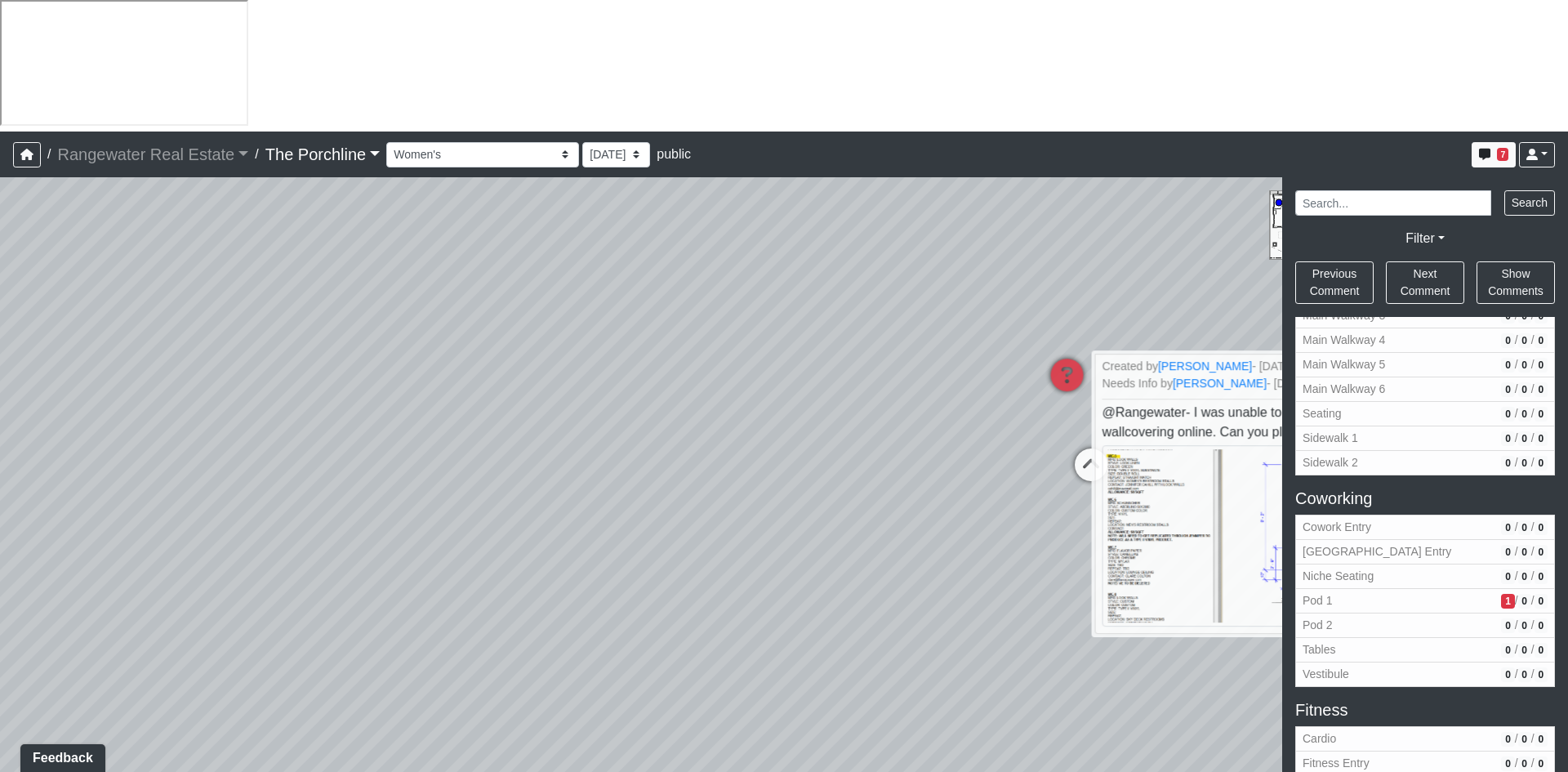
click at [697, 702] on div "Loading... Seating Loading... Mailroom Entry Loading... Lounge Entry Loading...…" at bounding box center [784, 540] width 1568 height 726
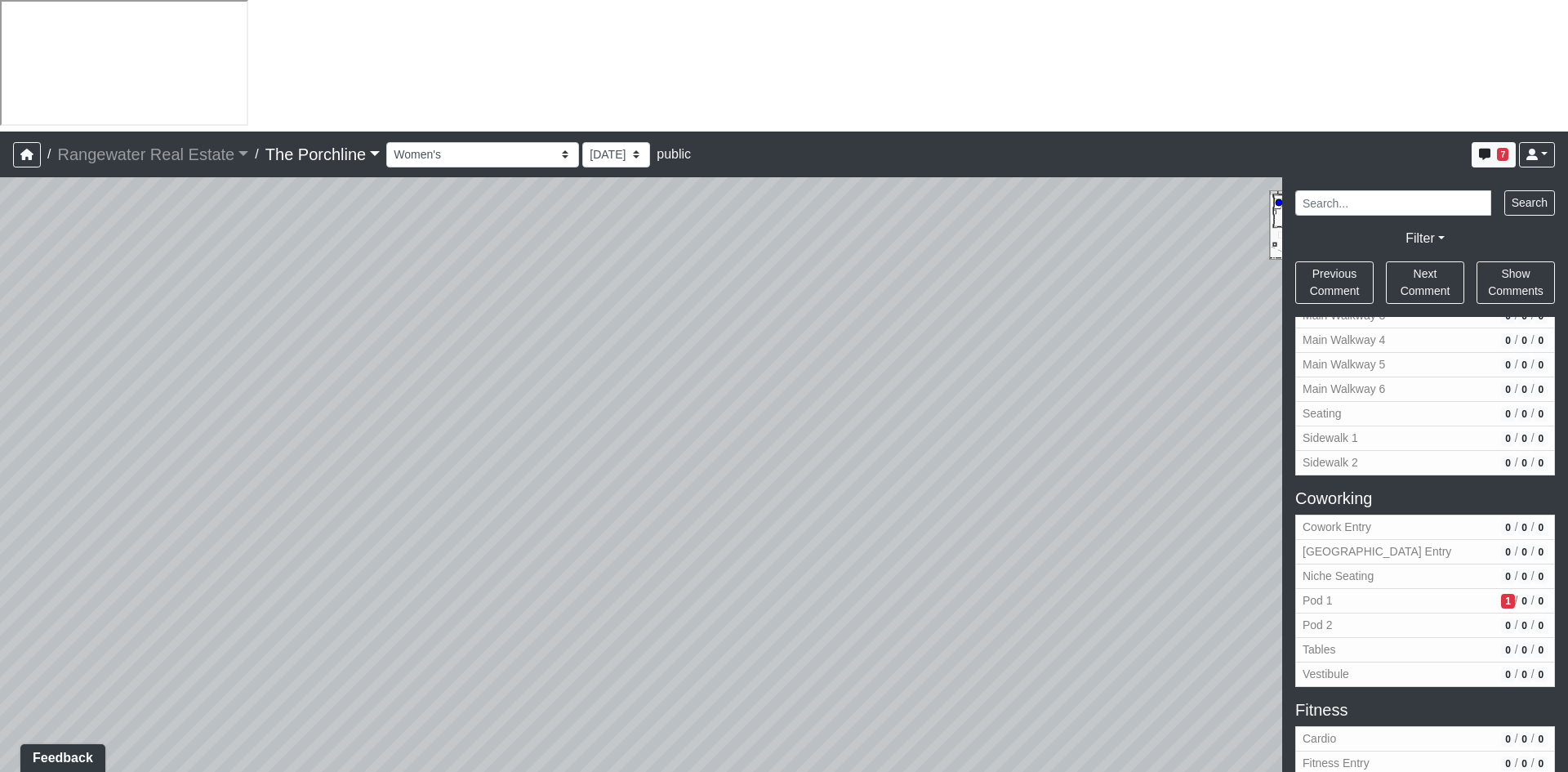
drag, startPoint x: 454, startPoint y: 413, endPoint x: 1058, endPoint y: 389, distance: 604.5
click at [1058, 387] on div "Loading... Seating Loading... Mailroom Entry Loading... Lounge Entry Loading...…" at bounding box center [784, 540] width 1568 height 726
drag, startPoint x: 407, startPoint y: 448, endPoint x: 956, endPoint y: 455, distance: 549.0
click at [951, 456] on div "Loading... Seating Loading... Mailroom Entry Loading... Lounge Entry Loading...…" at bounding box center [784, 540] width 1568 height 726
click at [495, 402] on icon at bounding box center [490, 426] width 49 height 49
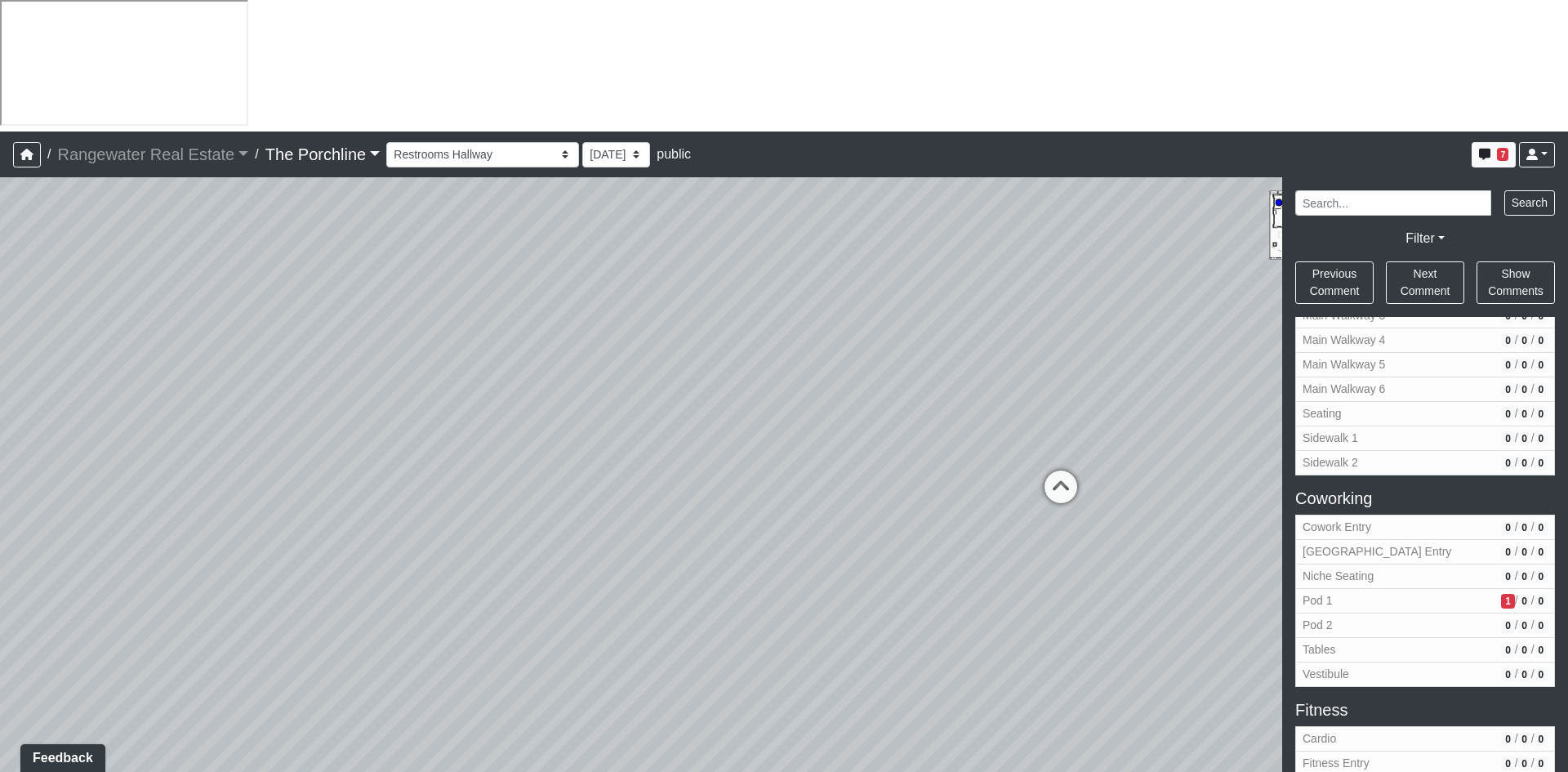
drag, startPoint x: 560, startPoint y: 345, endPoint x: 902, endPoint y: 390, distance: 344.9
click at [887, 388] on div "Loading... Seating Loading... Mailroom Entry Loading... Lounge Entry Loading...…" at bounding box center [784, 540] width 1568 height 726
drag, startPoint x: 430, startPoint y: 512, endPoint x: 507, endPoint y: 499, distance: 78.1
click at [507, 499] on div "Loading... Seating Loading... Mailroom Entry Loading... Lounge Entry Loading...…" at bounding box center [784, 540] width 1568 height 726
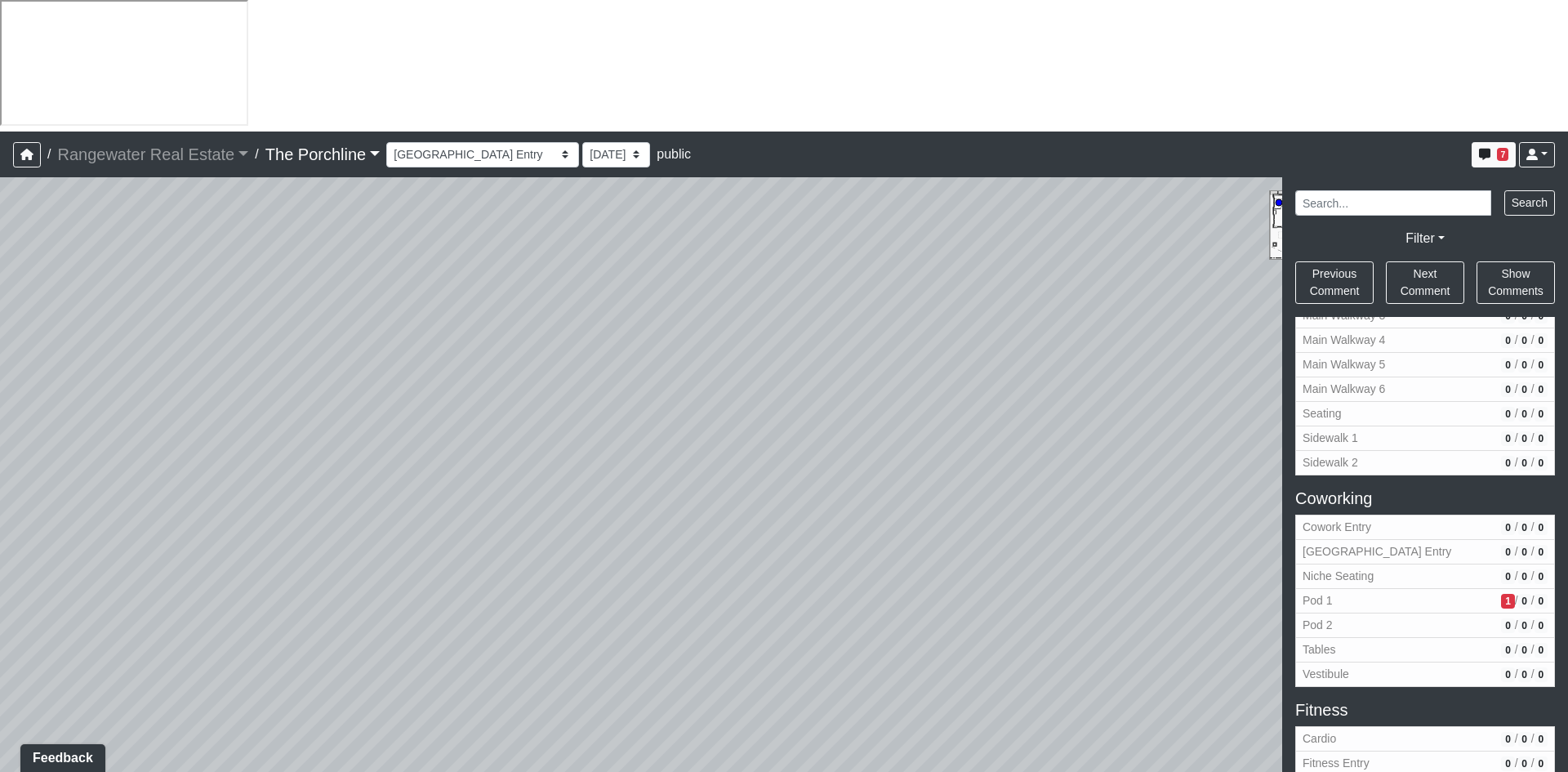
drag, startPoint x: 505, startPoint y: 438, endPoint x: 1052, endPoint y: 456, distance: 547.3
click at [1049, 456] on div "Loading... Seating Loading... Mailroom Entry Loading... Lounge Entry Loading...…" at bounding box center [784, 540] width 1568 height 726
drag, startPoint x: 485, startPoint y: 440, endPoint x: 534, endPoint y: 403, distance: 61.4
click at [532, 404] on div "Loading... Seating Loading... Mailroom Entry Loading... Lounge Entry Loading...…" at bounding box center [784, 540] width 1568 height 726
click at [612, 690] on icon at bounding box center [610, 715] width 49 height 49
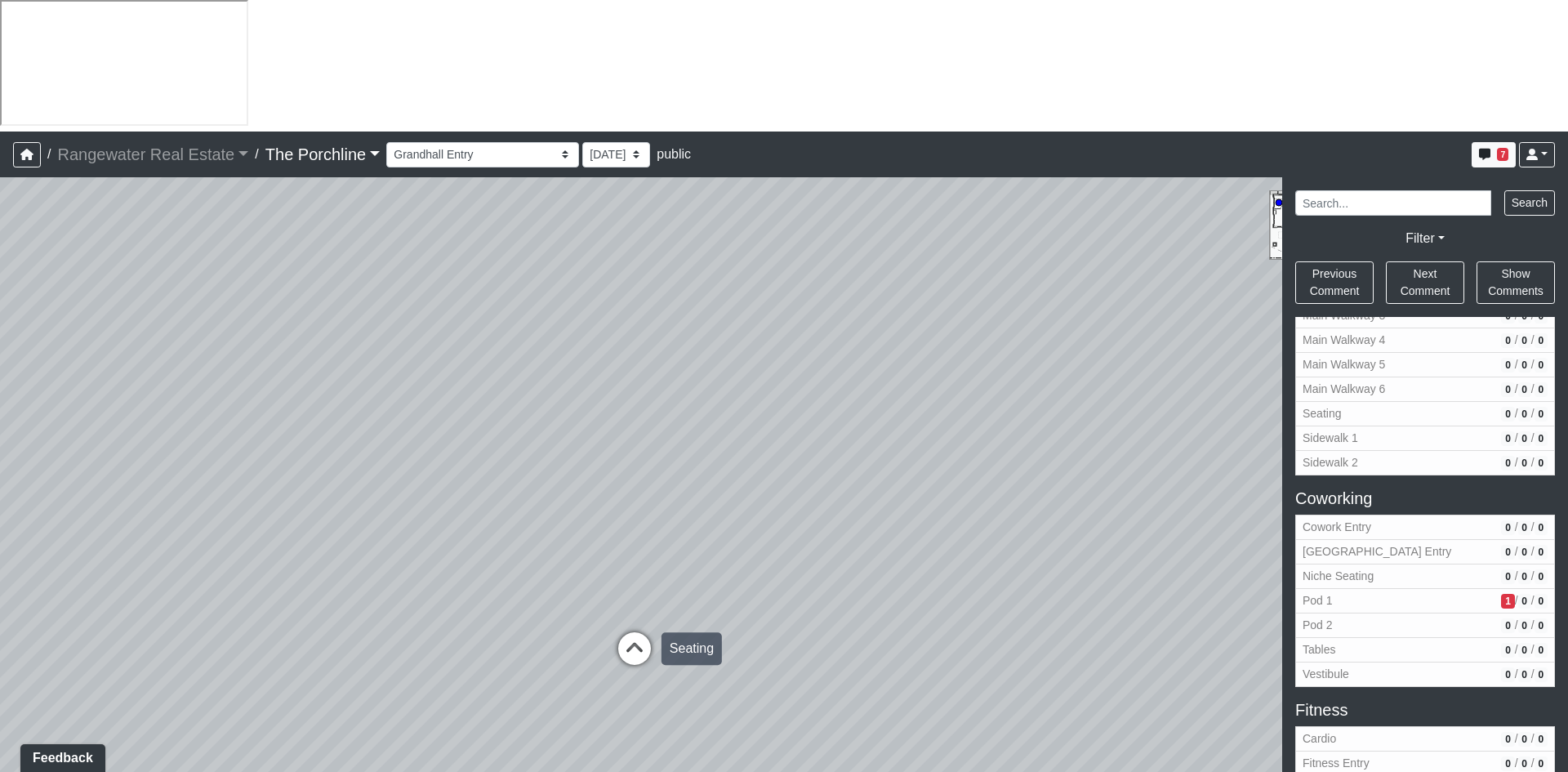
click at [640, 632] on icon at bounding box center [635, 656] width 49 height 49
drag, startPoint x: 270, startPoint y: 352, endPoint x: 958, endPoint y: 398, distance: 689.5
click at [951, 398] on div "Loading... Seating Loading... Mailroom Entry Loading... Lounge Entry Loading...…" at bounding box center [784, 540] width 1568 height 726
drag, startPoint x: 767, startPoint y: 442, endPoint x: 932, endPoint y: 390, distance: 173.0
click at [932, 390] on div "Loading... Seating Loading... Mailroom Entry Loading... Lounge Entry Loading...…" at bounding box center [784, 540] width 1568 height 726
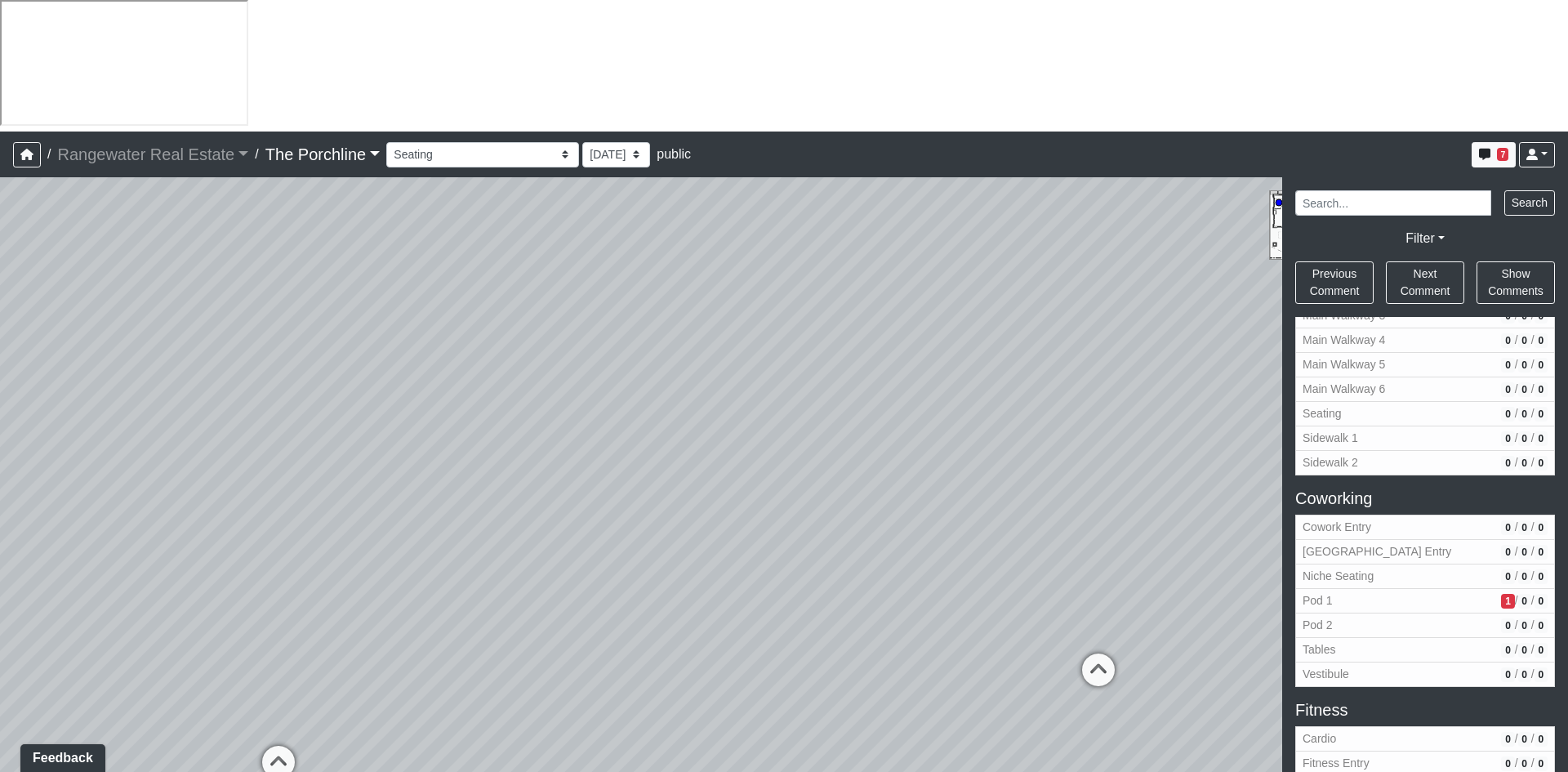
drag, startPoint x: 278, startPoint y: 444, endPoint x: 726, endPoint y: 386, distance: 451.7
click at [726, 386] on div "Loading... Seating Loading... Mailroom Entry Loading... Lounge Entry Loading...…" at bounding box center [784, 540] width 1568 height 726
click at [591, 666] on icon at bounding box center [594, 691] width 49 height 49
click at [511, 400] on icon at bounding box center [503, 425] width 49 height 49
drag, startPoint x: 1159, startPoint y: 383, endPoint x: 163, endPoint y: 546, distance: 1009.2
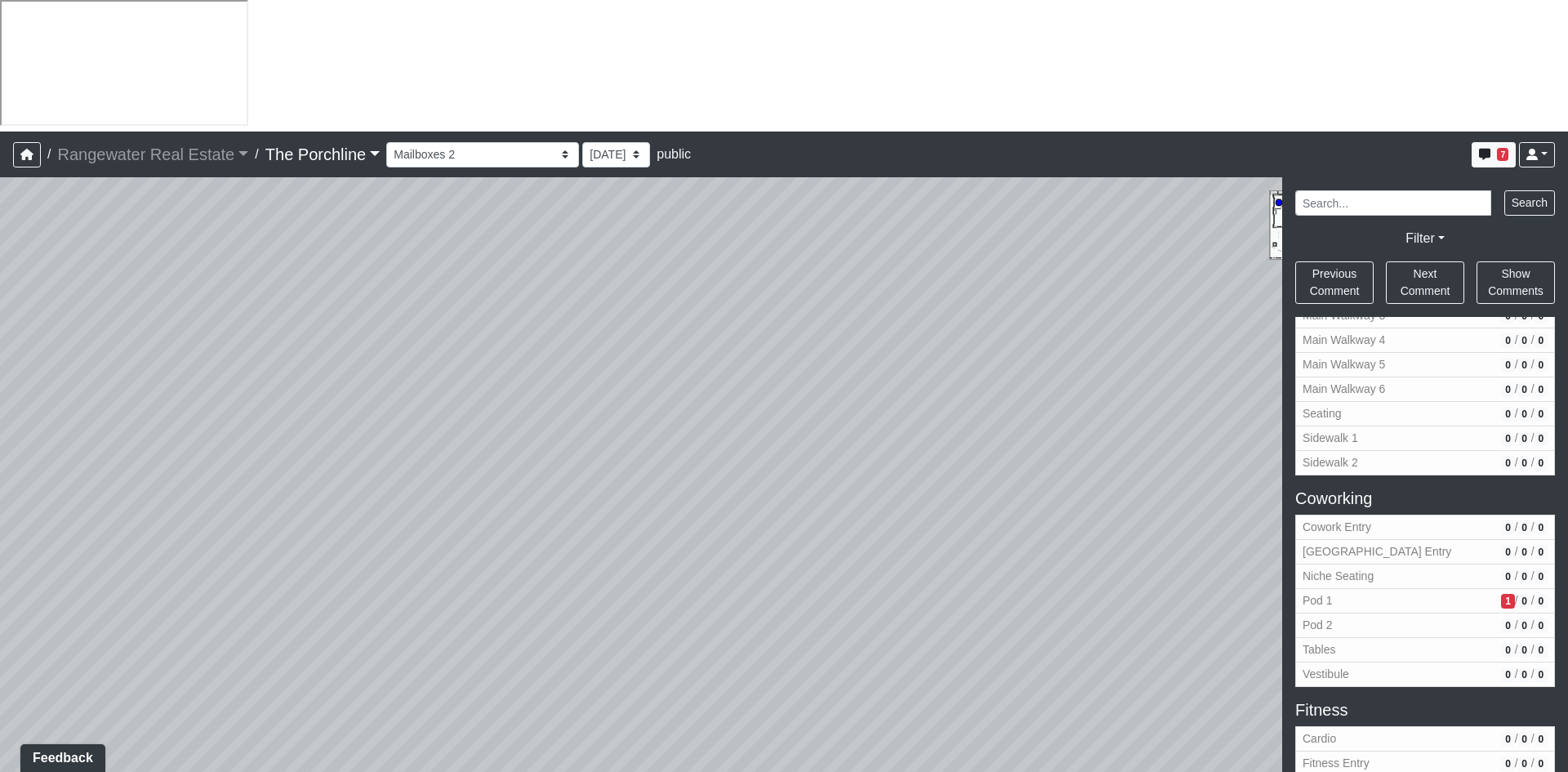
click at [147, 552] on div "Loading... Seating Loading... Mailroom Entry Loading... Lounge Entry Loading...…" at bounding box center [784, 540] width 1568 height 726
drag, startPoint x: 893, startPoint y: 471, endPoint x: 37, endPoint y: 356, distance: 863.7
click at [0, 364] on html "/ Rangewater Real Estate Rangewater Real Estate Loading... / The Porchline The …" at bounding box center [784, 451] width 1568 height 903
click at [1055, 759] on icon at bounding box center [1054, 784] width 49 height 49
drag, startPoint x: 1002, startPoint y: 452, endPoint x: 224, endPoint y: 415, distance: 778.9
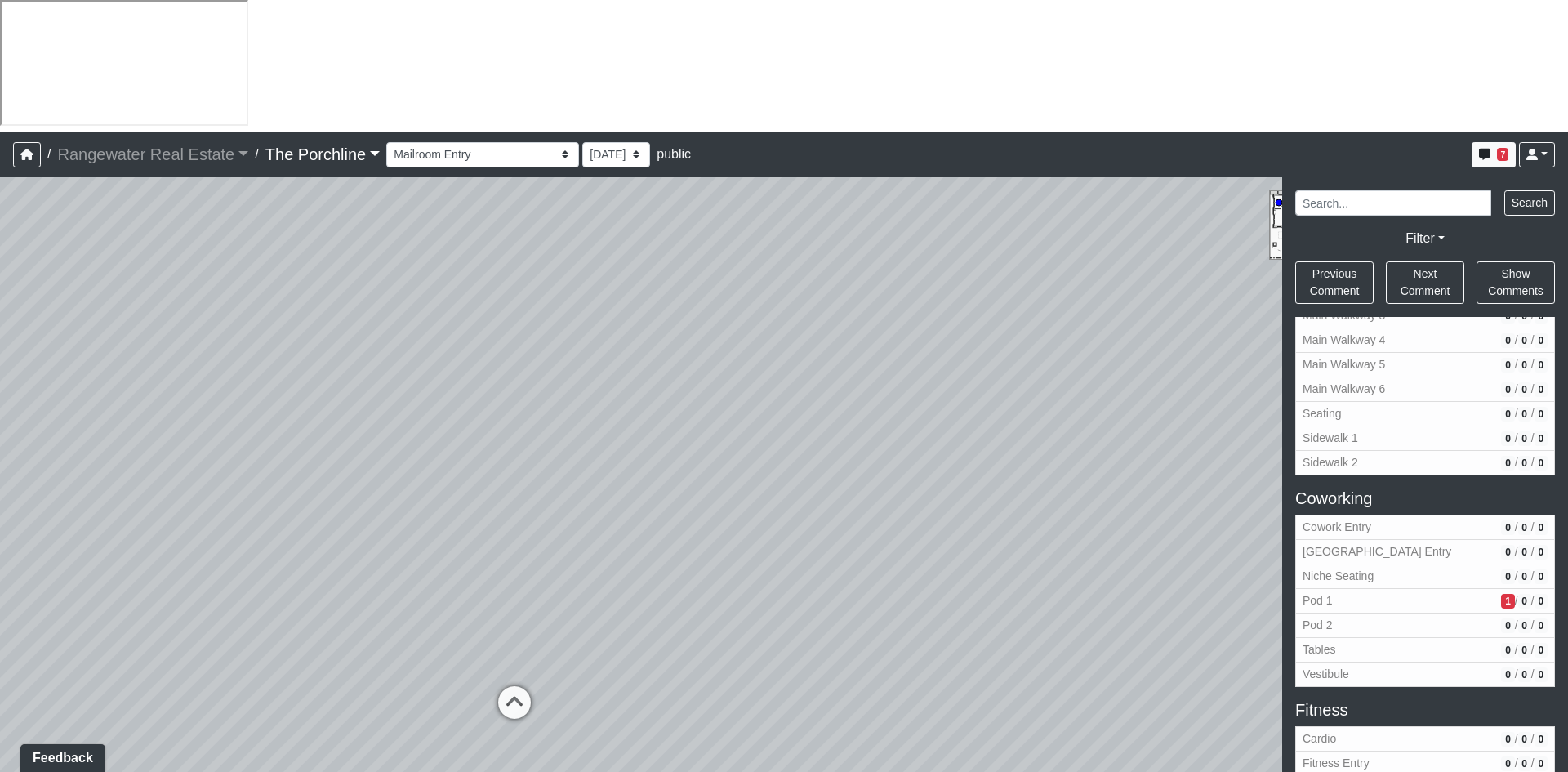
click at [224, 415] on div "Loading... Seating Loading... Mailroom Entry Loading... Lounge Entry Loading...…" at bounding box center [784, 540] width 1568 height 726
drag, startPoint x: 841, startPoint y: 395, endPoint x: 385, endPoint y: 417, distance: 456.5
click at [385, 417] on div "Loading... Seating Loading... Mailroom Entry Loading... Lounge Entry Loading...…" at bounding box center [784, 540] width 1568 height 726
click at [669, 404] on div "Loading... Seating Loading... Mailroom Entry Loading... Lounge Entry Loading...…" at bounding box center [784, 540] width 1568 height 726
drag, startPoint x: 579, startPoint y: 572, endPoint x: 914, endPoint y: 566, distance: 335.1
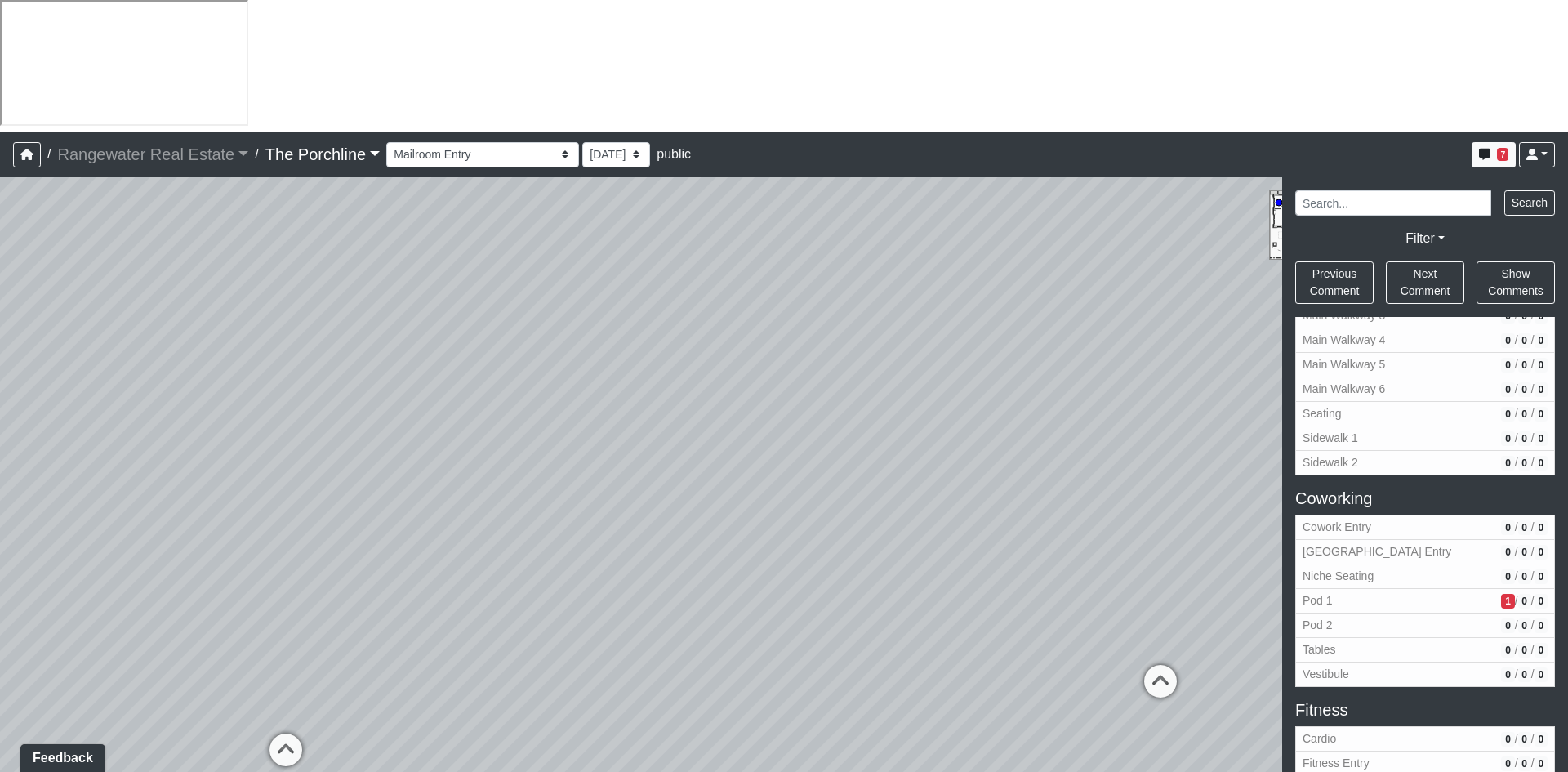
click at [914, 566] on div "Loading... Seating Loading... Mailroom Entry Loading... Lounge Entry Loading...…" at bounding box center [784, 540] width 1568 height 726
click at [355, 717] on icon at bounding box center [355, 741] width 49 height 49
drag, startPoint x: 772, startPoint y: 291, endPoint x: 94, endPoint y: 466, distance: 700.2
click at [94, 466] on div "Loading... Seating Loading... Mailroom Entry Loading... Lounge Entry Loading...…" at bounding box center [784, 540] width 1568 height 726
click at [647, 728] on icon at bounding box center [647, 752] width 49 height 49
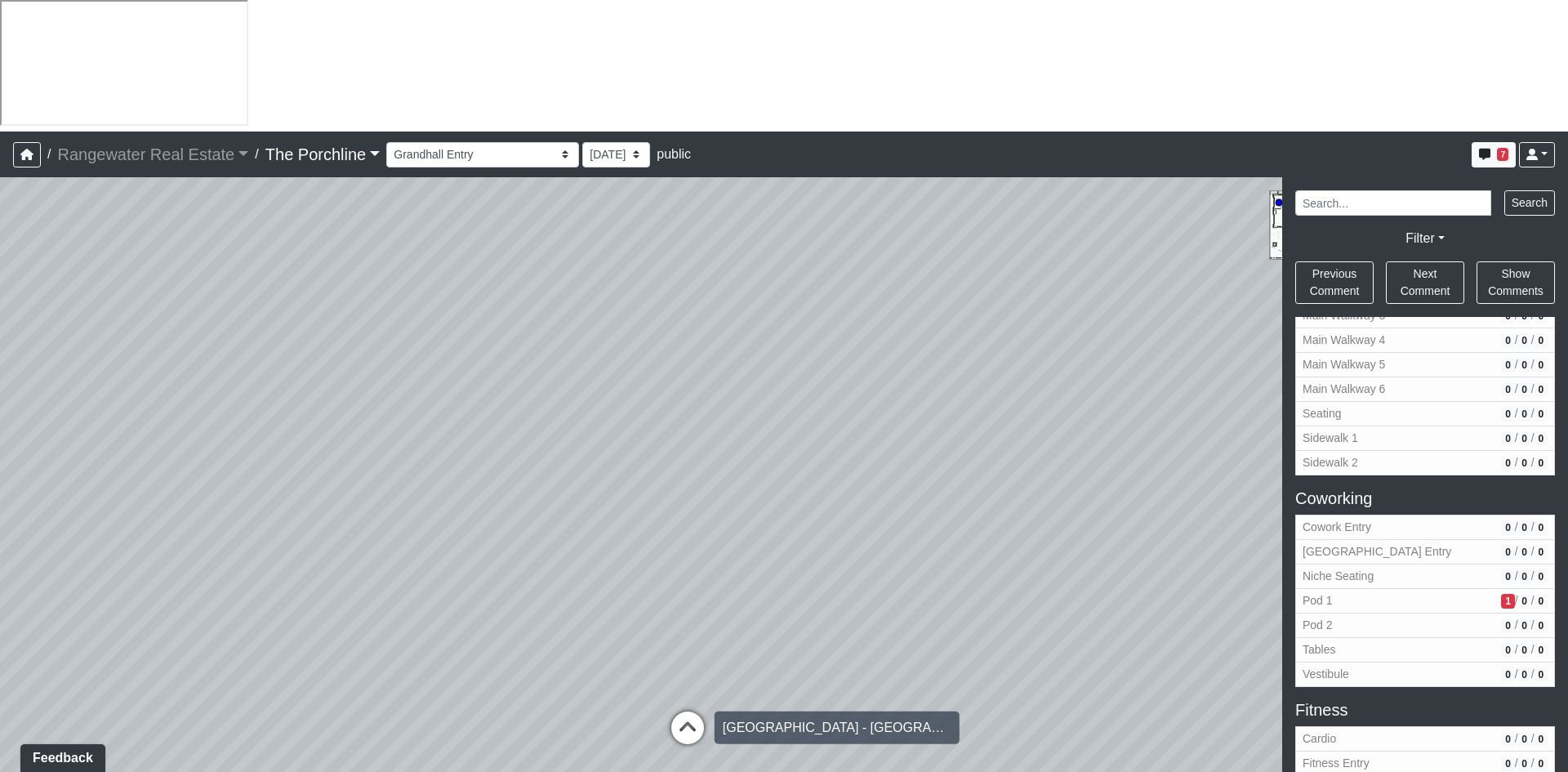
click at [689, 712] on icon at bounding box center [688, 736] width 49 height 49
click at [710, 704] on icon at bounding box center [718, 729] width 49 height 49
drag, startPoint x: 431, startPoint y: 458, endPoint x: 29, endPoint y: 347, distance: 417.0
click at [29, 347] on div "Loading... Seating Loading... Mailroom Entry Loading... Lounge Entry Loading...…" at bounding box center [784, 540] width 1568 height 726
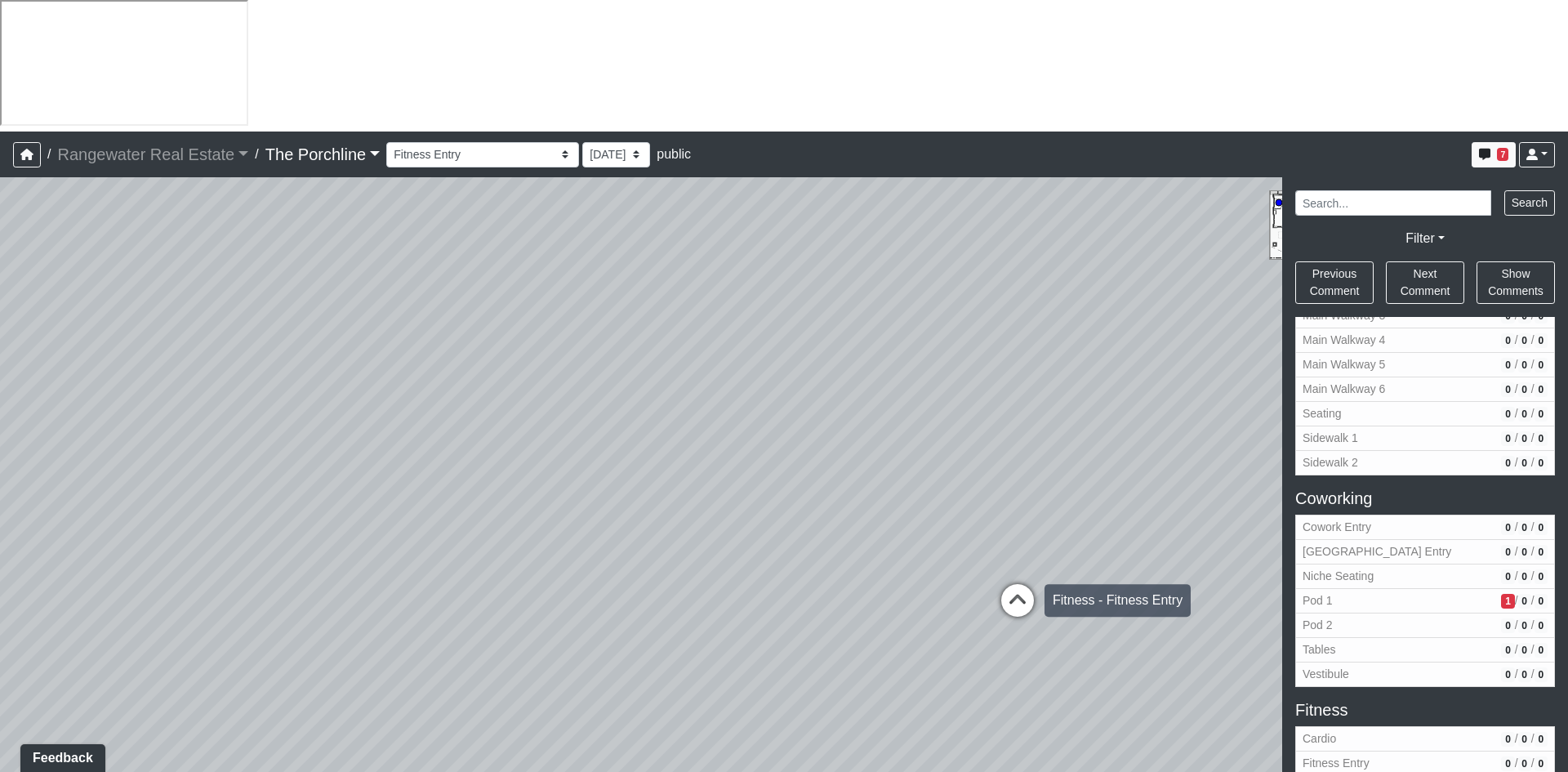
click at [1026, 584] on icon at bounding box center [1018, 609] width 49 height 49
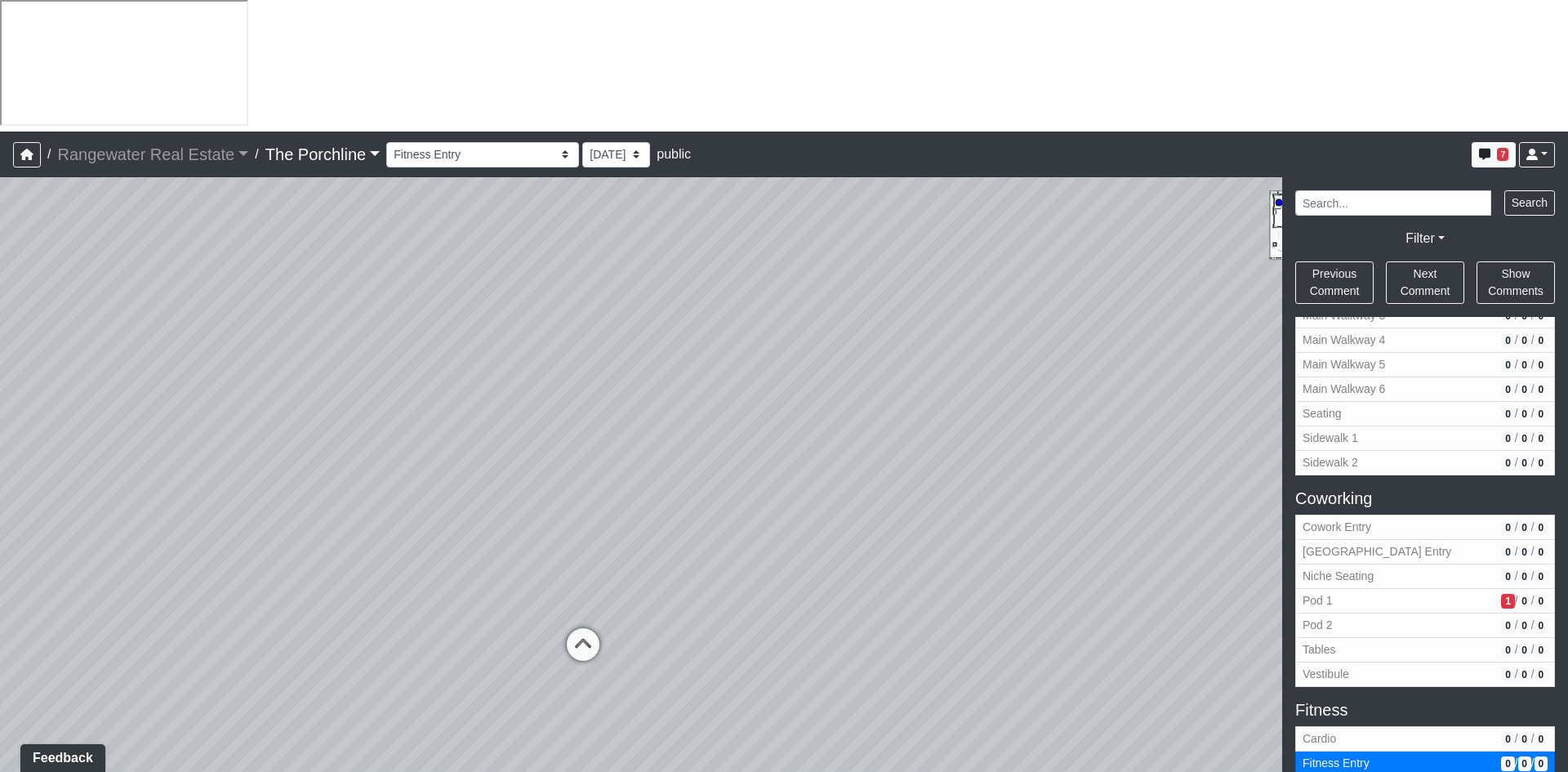
drag, startPoint x: 964, startPoint y: 476, endPoint x: 357, endPoint y: 449, distance: 607.6
click at [350, 450] on div "Loading... Seating Loading... Mailroom Entry Loading... Lounge Entry Loading...…" at bounding box center [784, 540] width 1568 height 726
drag, startPoint x: 1000, startPoint y: 419, endPoint x: 377, endPoint y: 349, distance: 626.9
click at [377, 349] on div "Loading... Seating Loading... Mailroom Entry Loading... Lounge Entry Loading...…" at bounding box center [784, 540] width 1568 height 726
drag, startPoint x: 1019, startPoint y: 405, endPoint x: 466, endPoint y: 381, distance: 553.5
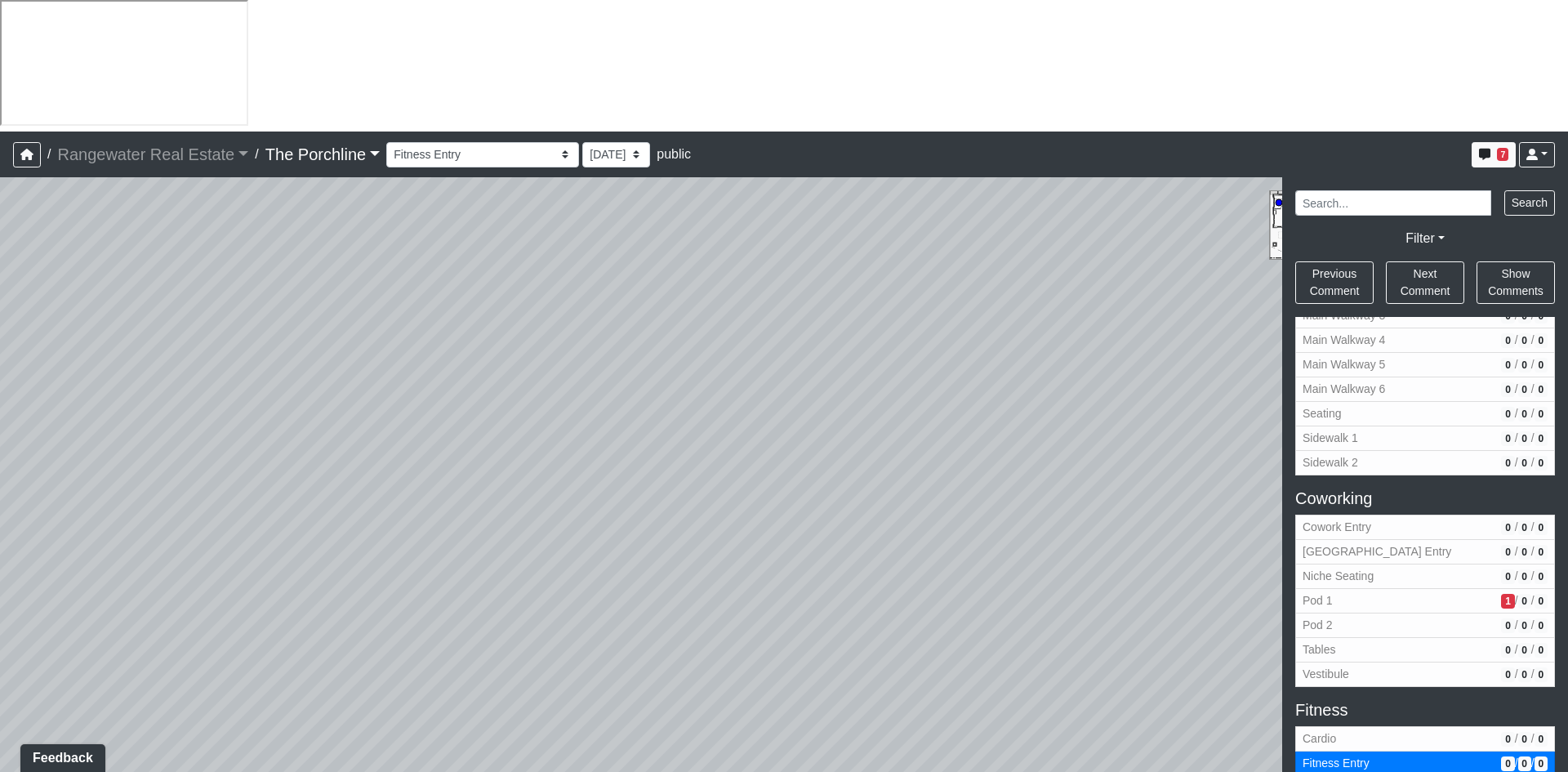
click at [384, 385] on div "Loading... Seating Loading... Mailroom Entry Loading... Lounge Entry Loading...…" at bounding box center [784, 540] width 1568 height 726
drag, startPoint x: 934, startPoint y: 388, endPoint x: 310, endPoint y: 310, distance: 628.9
click at [245, 310] on div "Loading... Seating Loading... Mailroom Entry Loading... Lounge Entry Loading...…" at bounding box center [784, 540] width 1568 height 726
drag, startPoint x: 946, startPoint y: 343, endPoint x: 564, endPoint y: 455, distance: 398.1
click at [564, 455] on div "Loading... Seating Loading... Mailroom Entry Loading... Lounge Entry Loading...…" at bounding box center [784, 540] width 1568 height 726
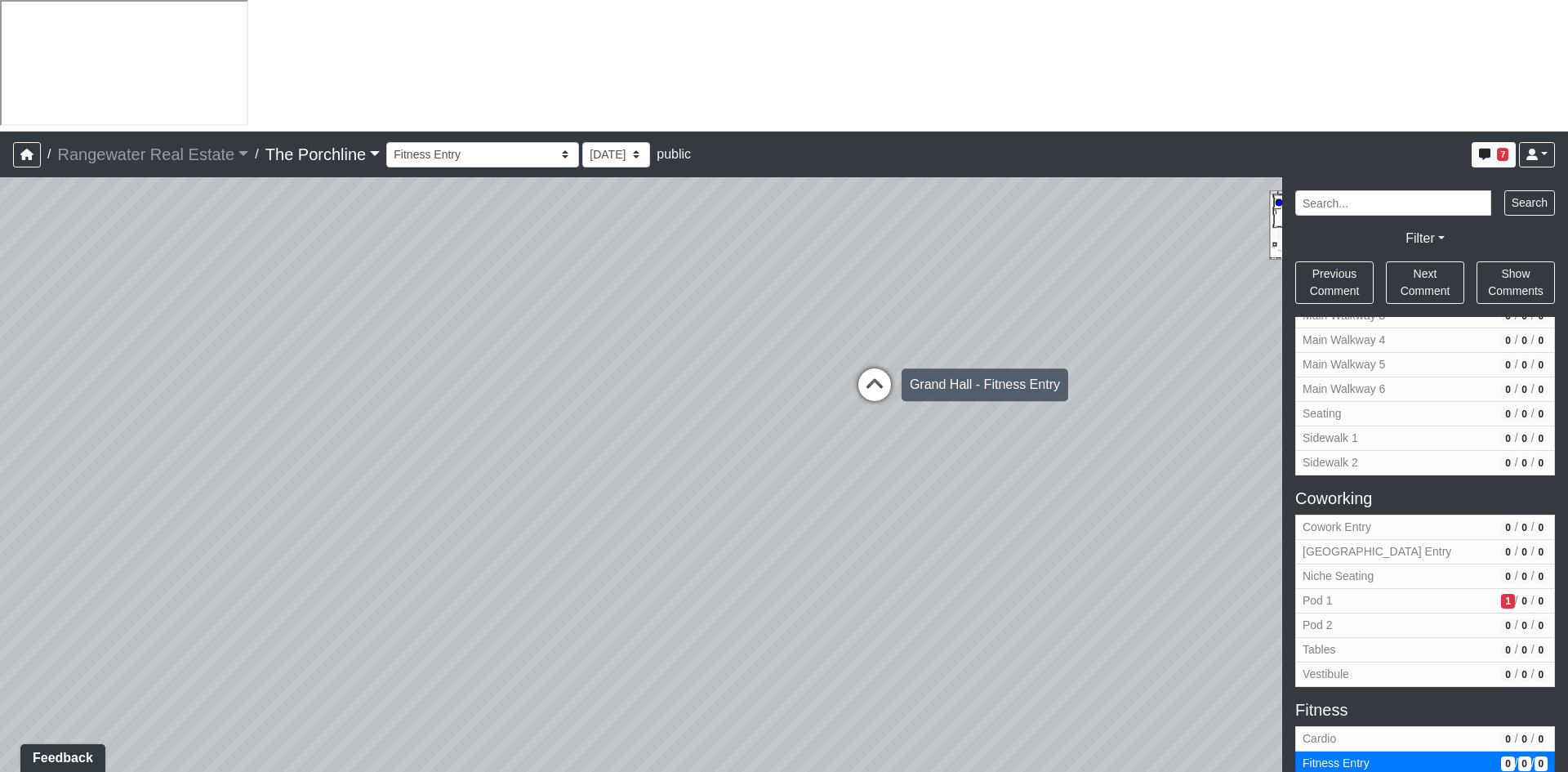
click at [883, 368] on icon at bounding box center [875, 393] width 49 height 49
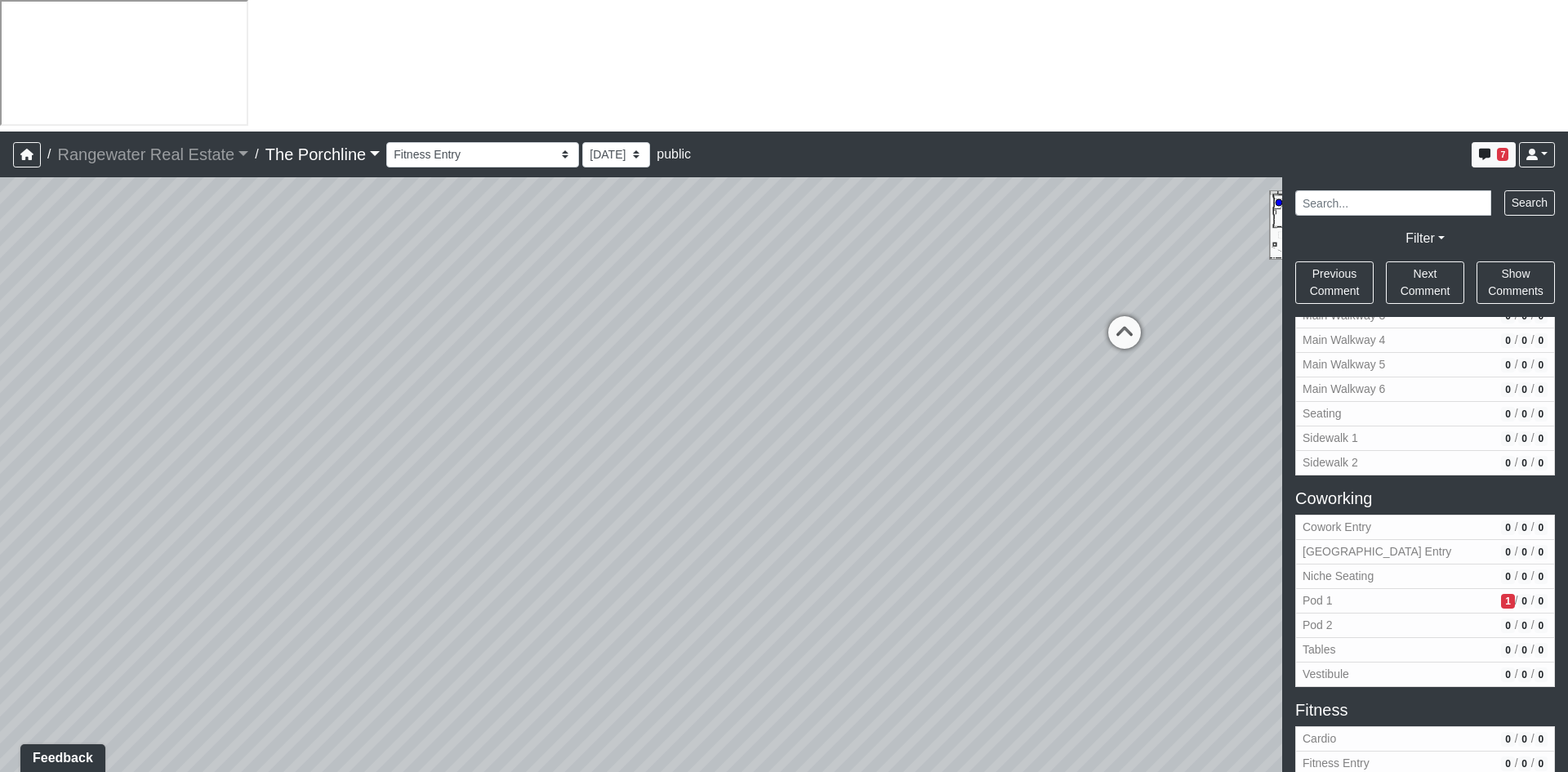
drag, startPoint x: 1061, startPoint y: 372, endPoint x: 764, endPoint y: 354, distance: 297.5
click at [495, 357] on div "Loading... Seating Loading... Mailroom Entry Loading... Lounge Entry Loading...…" at bounding box center [784, 540] width 1568 height 726
drag, startPoint x: 1069, startPoint y: 339, endPoint x: 495, endPoint y: 321, distance: 574.3
click at [495, 321] on div "Loading... Seating Loading... Mailroom Entry Loading... Lounge Entry Loading...…" at bounding box center [784, 540] width 1568 height 726
click at [862, 393] on icon at bounding box center [864, 418] width 49 height 49
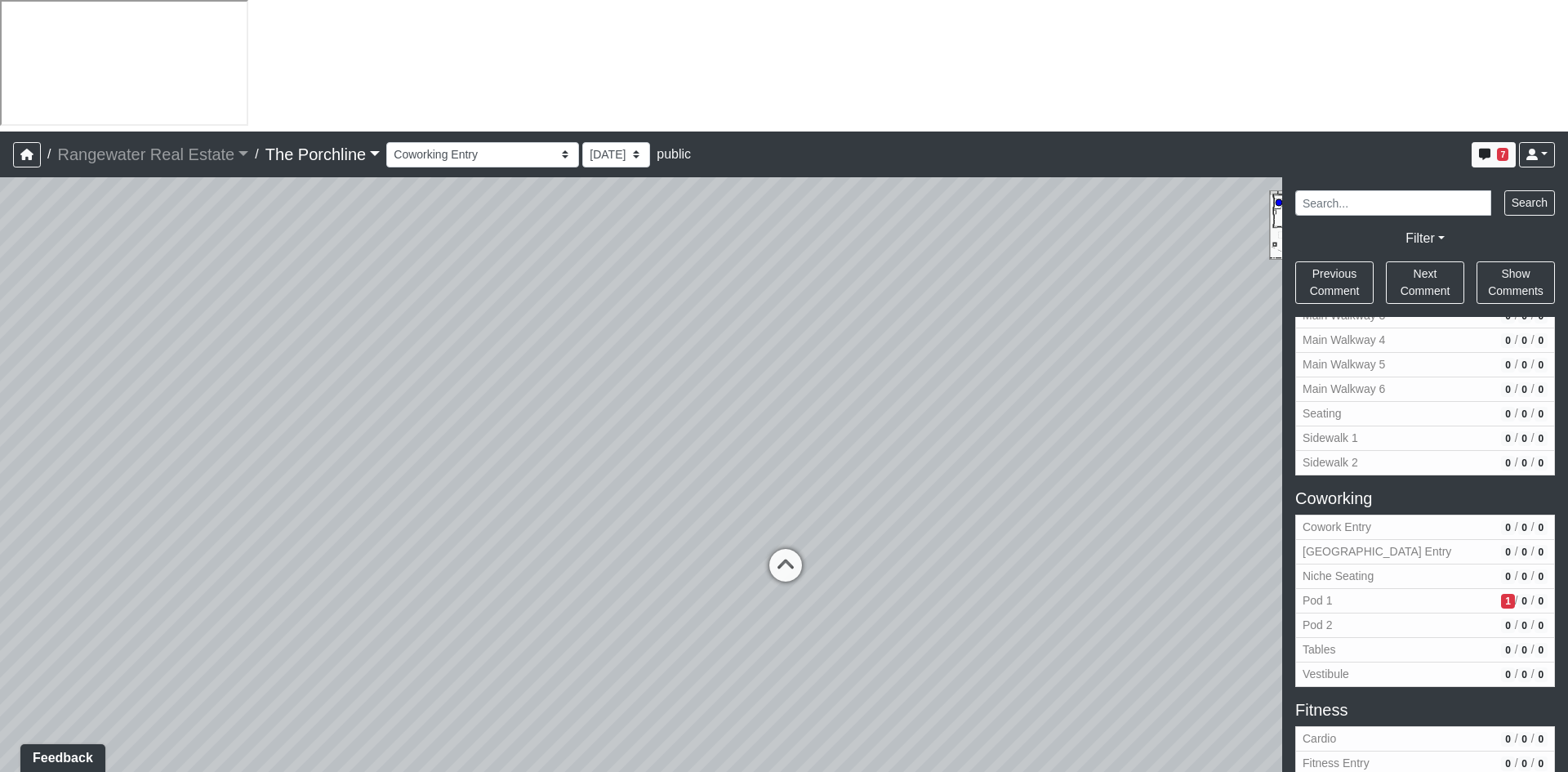
drag, startPoint x: 992, startPoint y: 182, endPoint x: 878, endPoint y: 300, distance: 164.1
click at [890, 286] on div "Loading... Seating Loading... Mailroom Entry Loading... Lounge Entry Loading...…" at bounding box center [784, 540] width 1568 height 726
click at [784, 558] on icon at bounding box center [780, 582] width 49 height 49
drag, startPoint x: 1032, startPoint y: 224, endPoint x: 443, endPoint y: 231, distance: 589.0
click at [443, 231] on div "Loading... Seating Loading... Mailroom Entry Loading... Lounge Entry Loading...…" at bounding box center [784, 540] width 1568 height 726
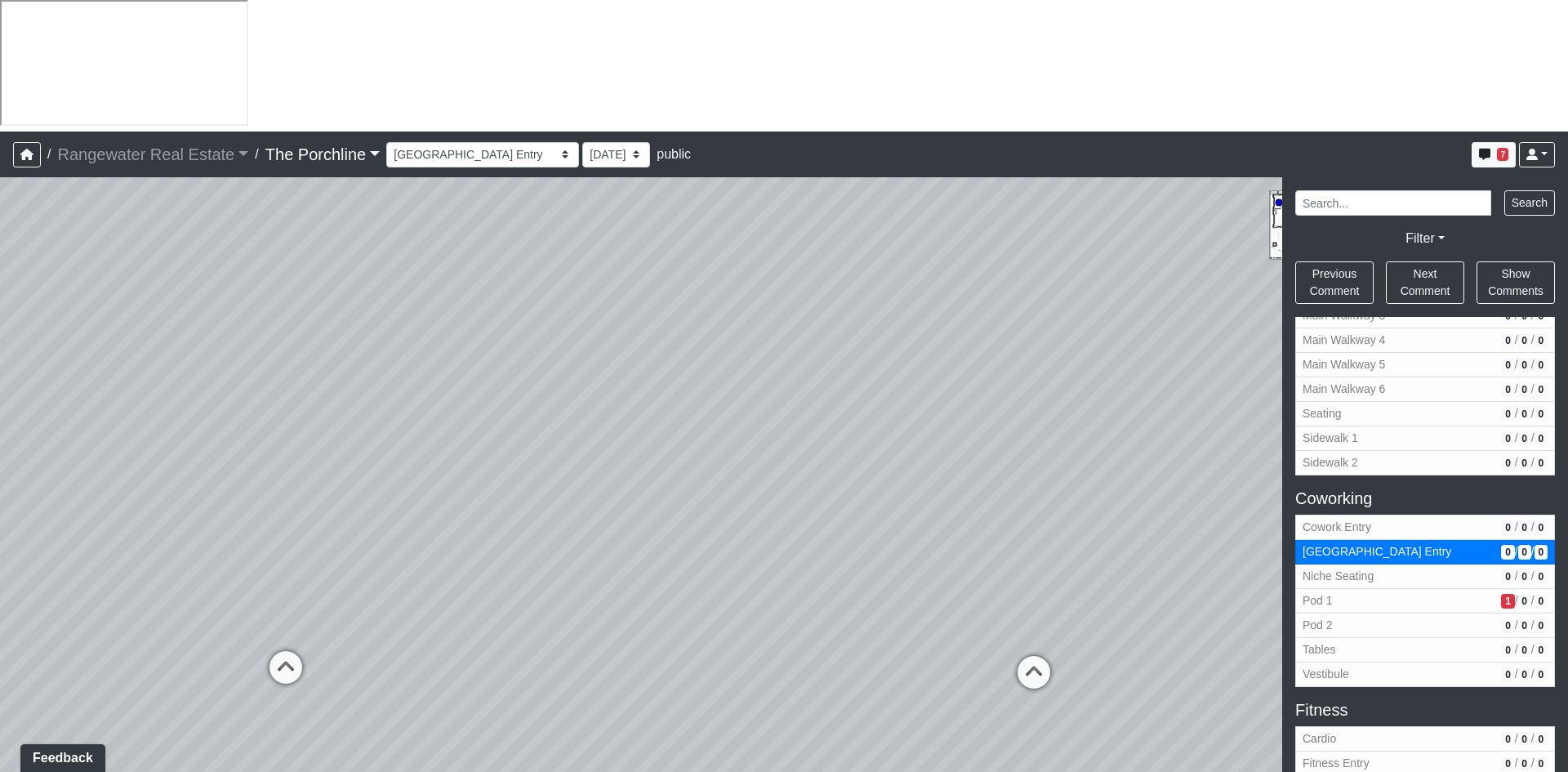
drag, startPoint x: 791, startPoint y: 270, endPoint x: 317, endPoint y: 356, distance: 481.7
click at [317, 356] on div "Loading... Seating Loading... Mailroom Entry Loading... Lounge Entry Loading...…" at bounding box center [784, 540] width 1568 height 726
drag, startPoint x: 1048, startPoint y: 456, endPoint x: 577, endPoint y: 418, distance: 472.5
click at [577, 418] on div "Loading... Seating Loading... Mailroom Entry Loading... Lounge Entry Loading...…" at bounding box center [784, 540] width 1568 height 726
drag, startPoint x: 783, startPoint y: 339, endPoint x: 611, endPoint y: 334, distance: 172.1
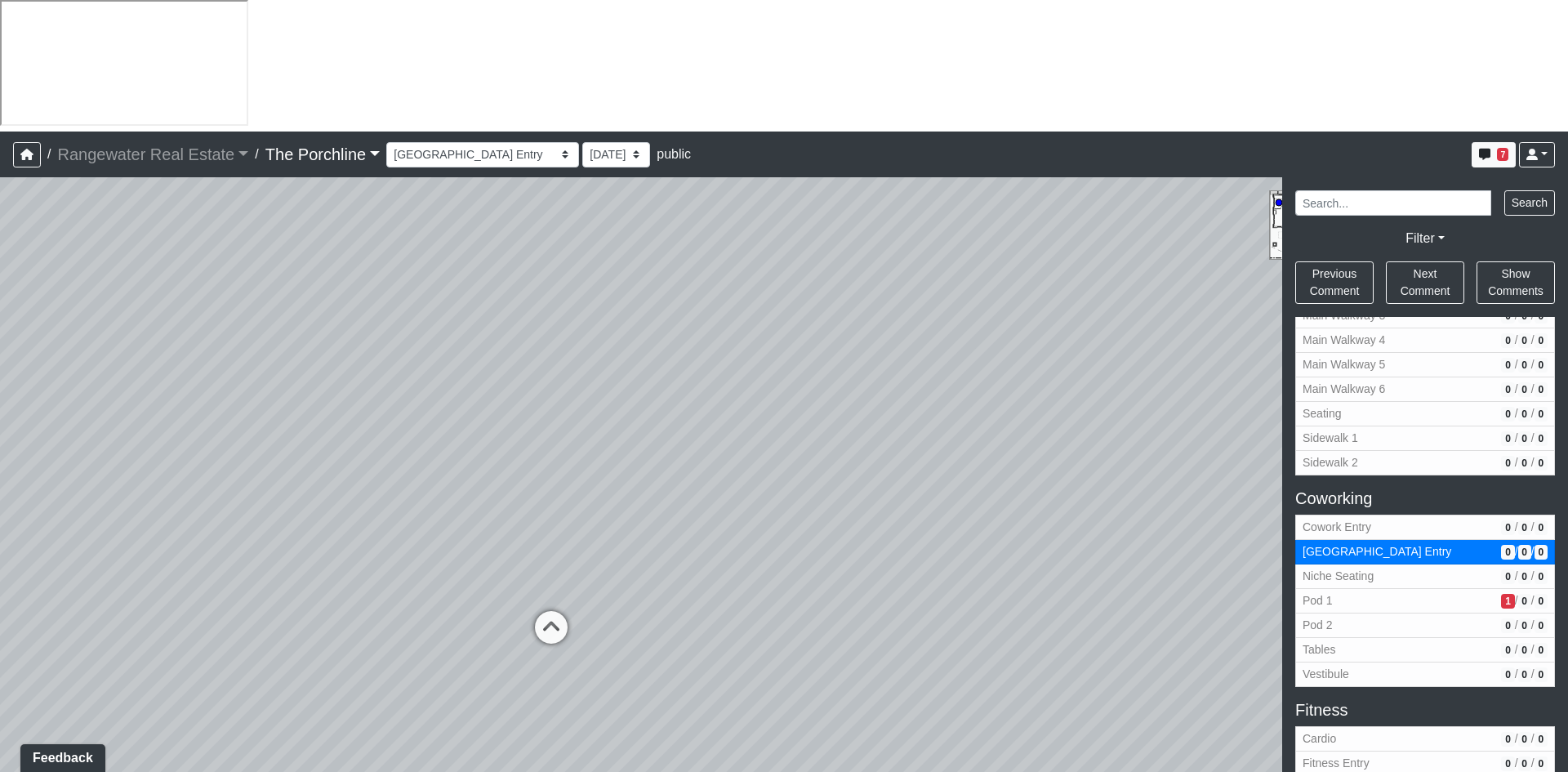
click at [611, 334] on div "Loading... Seating Loading... Mailroom Entry Loading... Lounge Entry Loading...…" at bounding box center [784, 540] width 1568 height 726
drag, startPoint x: 835, startPoint y: 352, endPoint x: 242, endPoint y: 305, distance: 594.9
click at [242, 305] on div "Loading... Seating Loading... Mailroom Entry Loading... Lounge Entry Loading...…" at bounding box center [784, 540] width 1568 height 726
drag, startPoint x: 933, startPoint y: 375, endPoint x: 768, endPoint y: 385, distance: 165.3
click at [768, 385] on div "Loading... Seating Loading... Mailroom Entry Loading... Lounge Entry Loading...…" at bounding box center [784, 540] width 1568 height 726
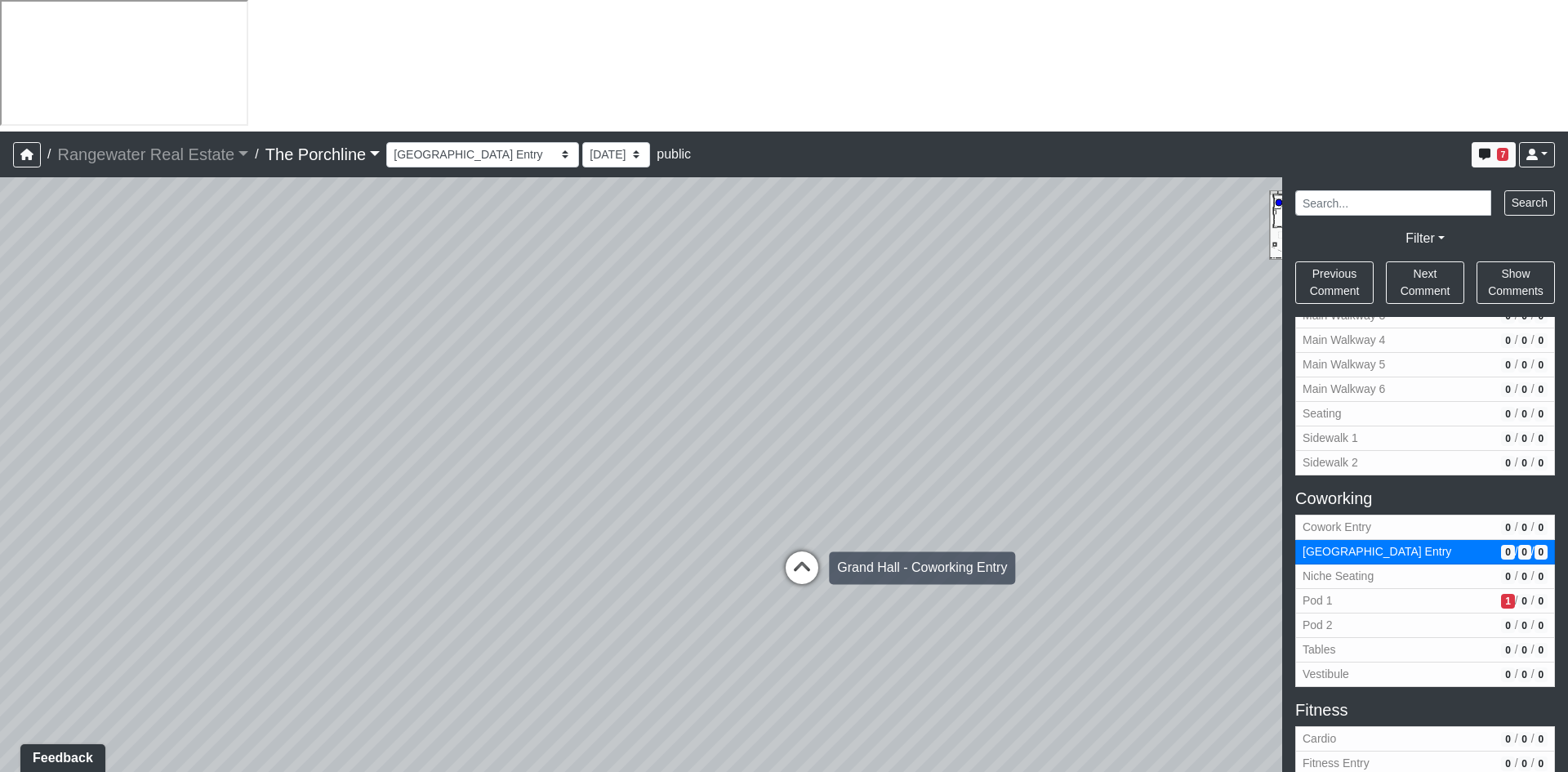
click at [803, 551] on icon at bounding box center [803, 576] width 49 height 49
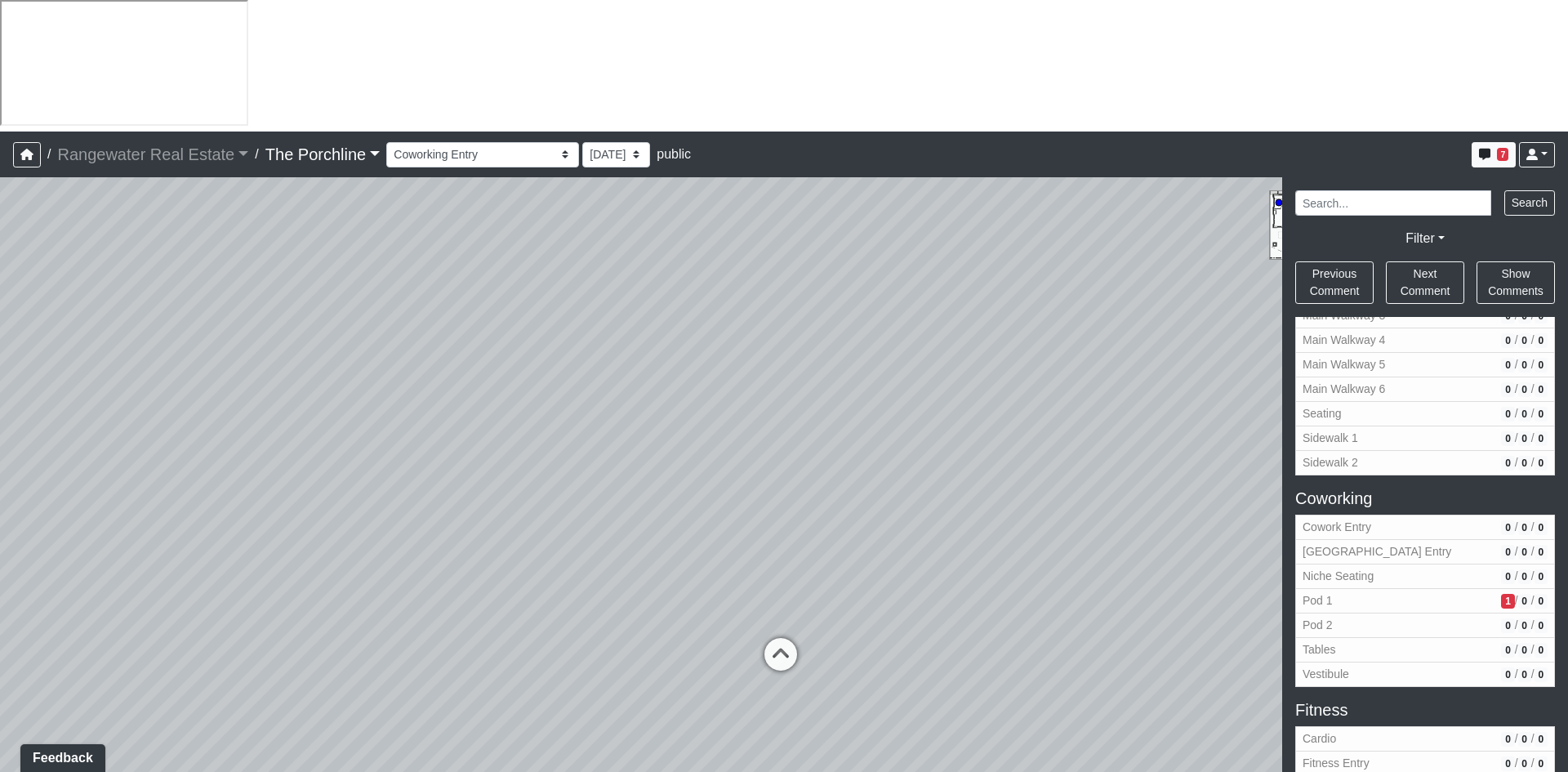
drag, startPoint x: 875, startPoint y: 272, endPoint x: 831, endPoint y: 431, distance: 165.0
click at [831, 431] on div "Loading... Seating Loading... Mailroom Entry Loading... Lounge Entry Loading...…" at bounding box center [784, 540] width 1568 height 726
click at [777, 630] on icon at bounding box center [773, 655] width 49 height 49
drag, startPoint x: 386, startPoint y: 448, endPoint x: 759, endPoint y: 479, distance: 374.3
click at [808, 459] on div "Loading... Seating Loading... Mailroom Entry Loading... Lounge Entry Loading...…" at bounding box center [784, 540] width 1568 height 726
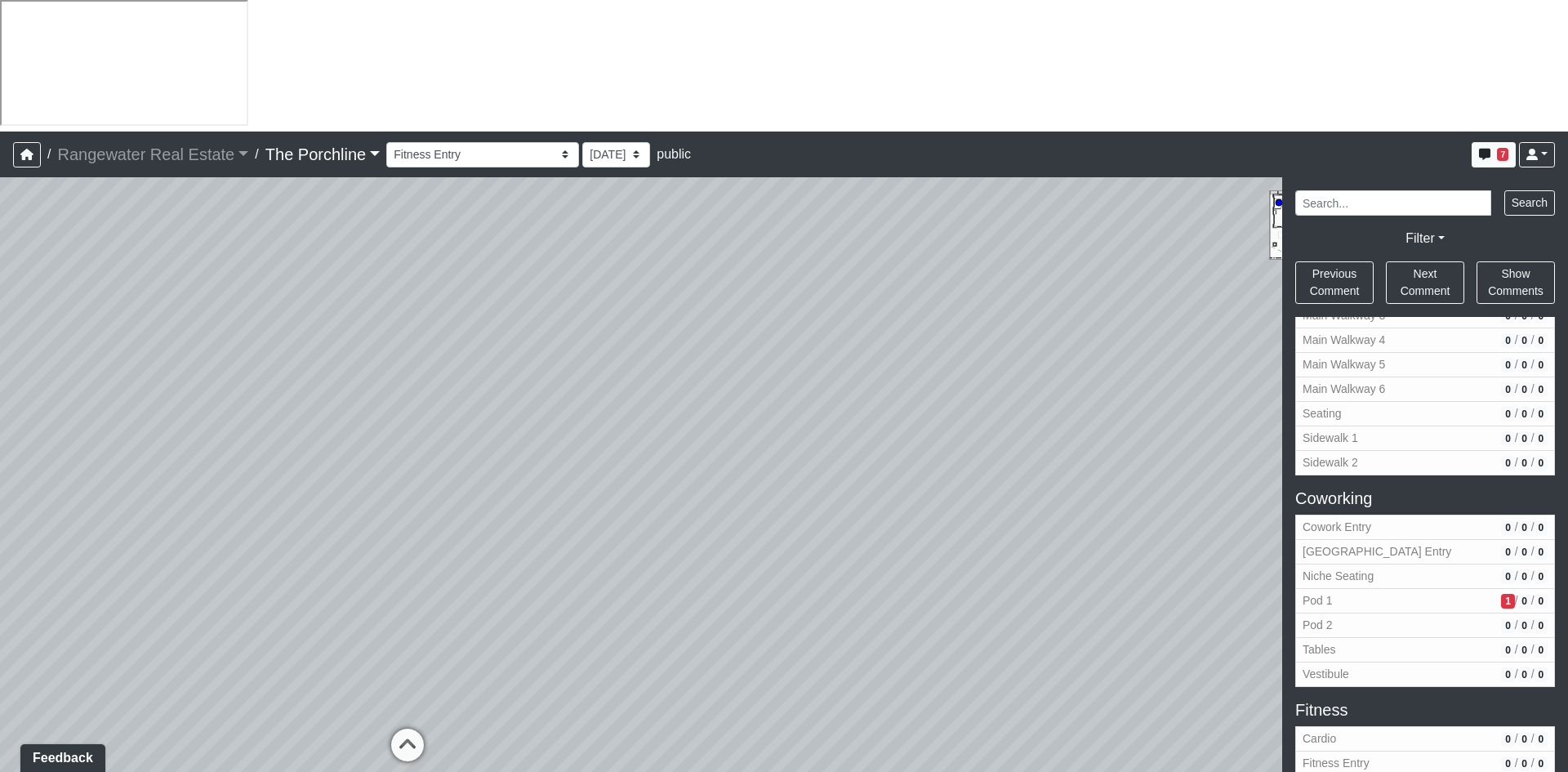
drag, startPoint x: 580, startPoint y: 456, endPoint x: 747, endPoint y: 399, distance: 176.5
click at [745, 400] on div "Loading... Seating Loading... Mailroom Entry Loading... Lounge Entry Loading...…" at bounding box center [784, 540] width 1568 height 726
click at [515, 674] on icon at bounding box center [514, 699] width 49 height 49
drag, startPoint x: 490, startPoint y: 403, endPoint x: 939, endPoint y: 526, distance: 465.5
click at [939, 526] on div "Loading... Seating Loading... Mailroom Entry Loading... Lounge Entry Loading...…" at bounding box center [784, 540] width 1568 height 726
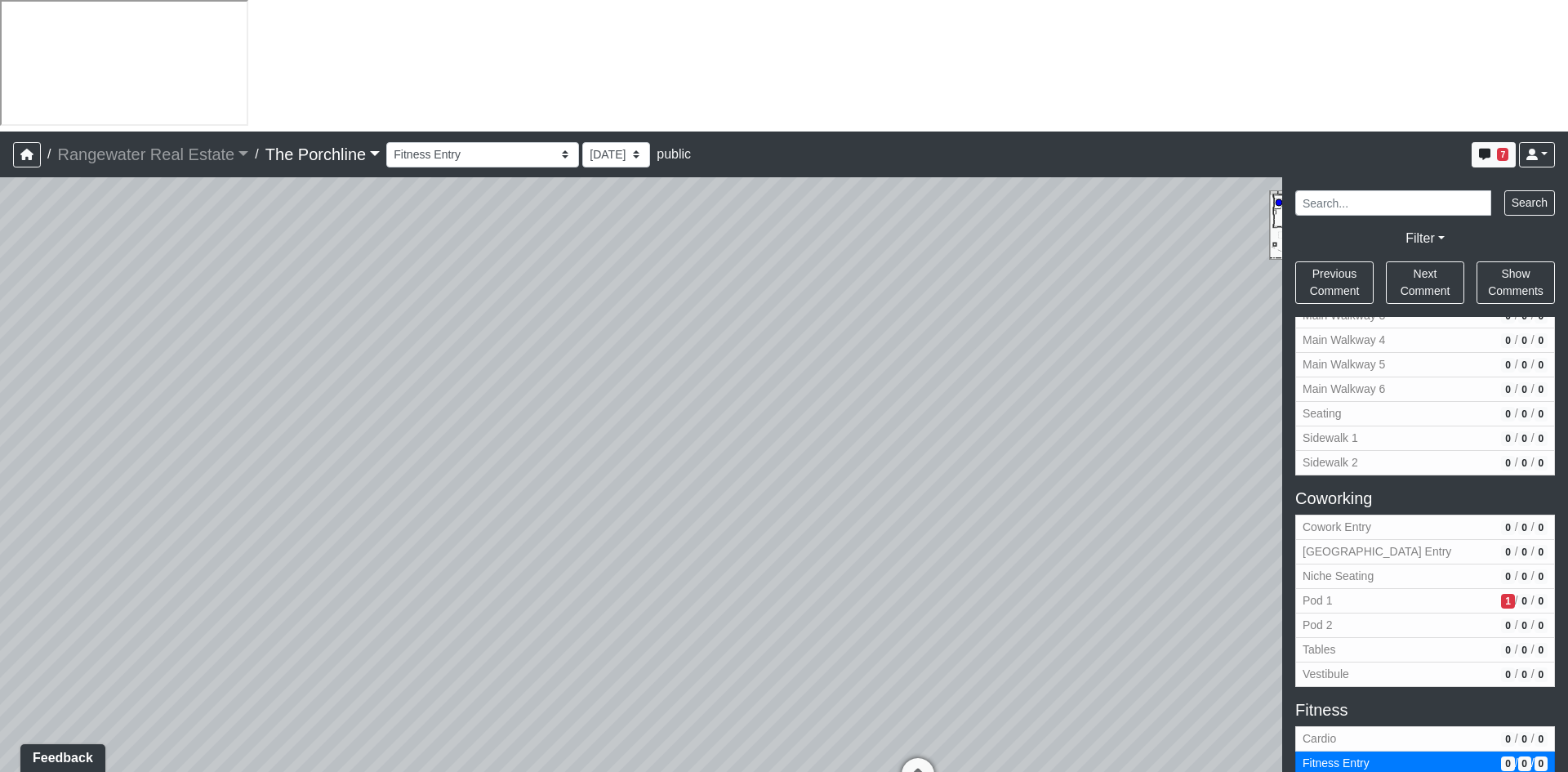
drag, startPoint x: 728, startPoint y: 545, endPoint x: 862, endPoint y: 442, distance: 169.0
click at [862, 442] on div "Loading... Seating Loading... Mailroom Entry Loading... Lounge Entry Loading...…" at bounding box center [784, 540] width 1568 height 726
drag, startPoint x: 432, startPoint y: 533, endPoint x: 935, endPoint y: 494, distance: 504.5
click at [935, 494] on div "Loading... Seating Loading... Mailroom Entry Loading... Lounge Entry Loading...…" at bounding box center [784, 540] width 1568 height 726
drag, startPoint x: 448, startPoint y: 379, endPoint x: 666, endPoint y: 335, distance: 222.4
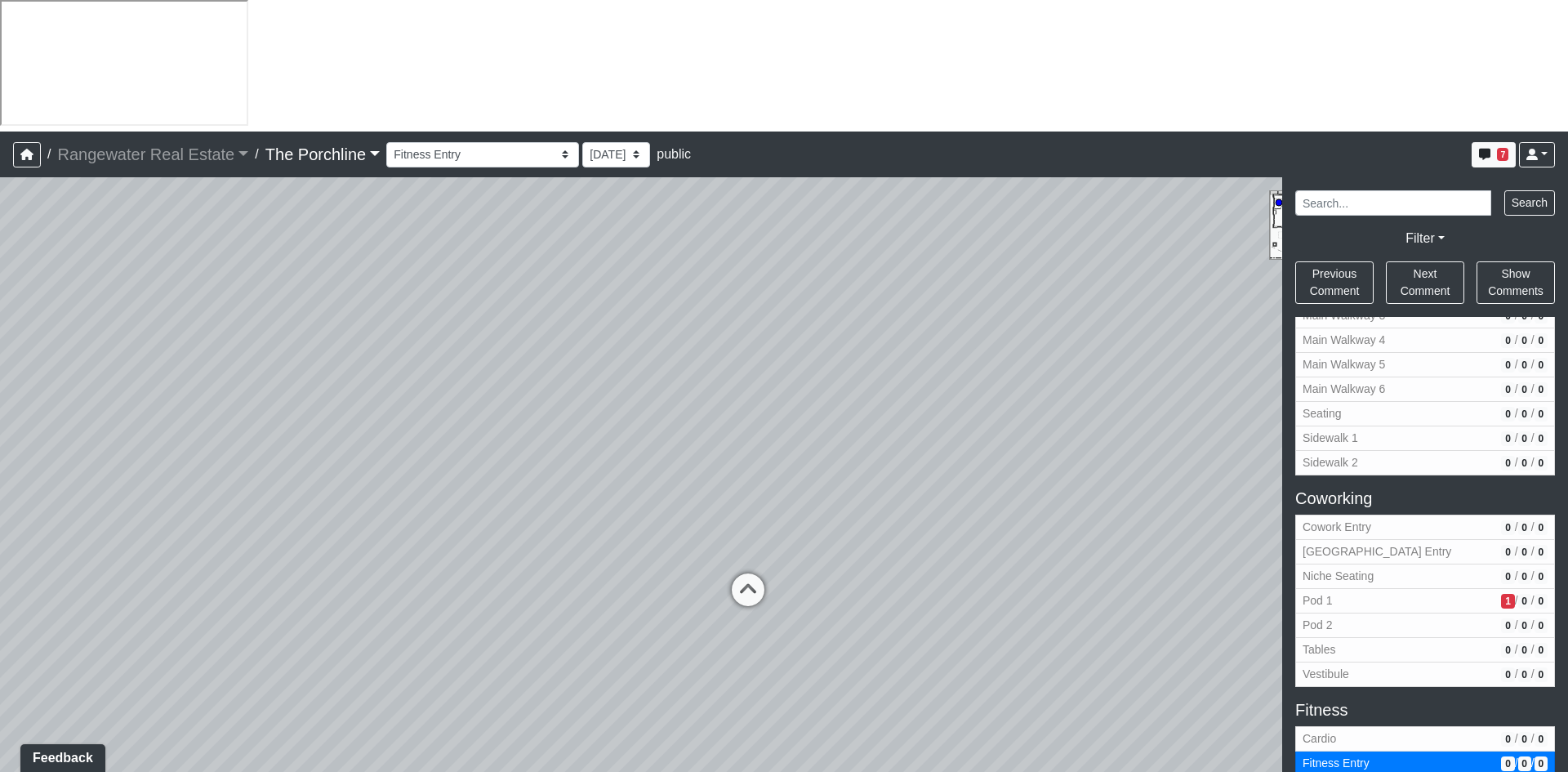
click at [666, 335] on div "Loading... Seating Loading... Mailroom Entry Loading... Lounge Entry Loading...…" at bounding box center [784, 540] width 1568 height 726
drag, startPoint x: 1003, startPoint y: 385, endPoint x: 343, endPoint y: 378, distance: 660.0
click at [217, 384] on div "Loading... Seating Loading... Mailroom Entry Loading... Lounge Entry Loading...…" at bounding box center [784, 540] width 1568 height 726
drag, startPoint x: 931, startPoint y: 389, endPoint x: 897, endPoint y: 401, distance: 36.1
click at [897, 401] on div "Loading... Seating Loading... Mailroom Entry Loading... Lounge Entry Loading...…" at bounding box center [784, 540] width 1568 height 726
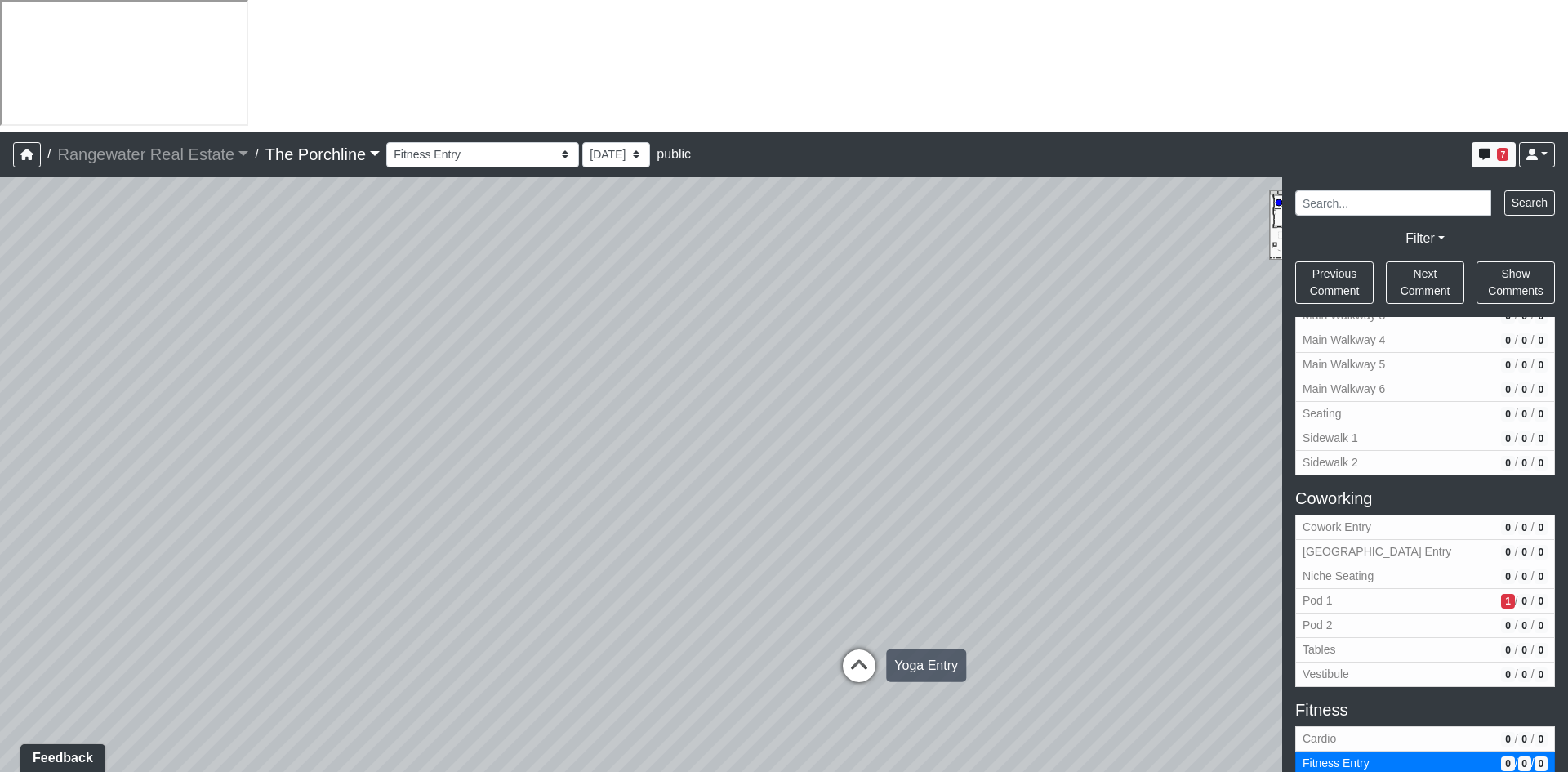
click at [870, 650] on icon at bounding box center [860, 674] width 49 height 49
drag, startPoint x: 965, startPoint y: 374, endPoint x: 225, endPoint y: 394, distance: 740.3
click at [225, 394] on div "Loading... Seating Loading... Mailroom Entry Loading... Lounge Entry Loading...…" at bounding box center [784, 540] width 1568 height 726
drag, startPoint x: 1059, startPoint y: 335, endPoint x: 143, endPoint y: 318, distance: 916.2
click at [143, 317] on div "Loading... Seating Loading... Mailroom Entry Loading... Lounge Entry Loading...…" at bounding box center [784, 540] width 1568 height 726
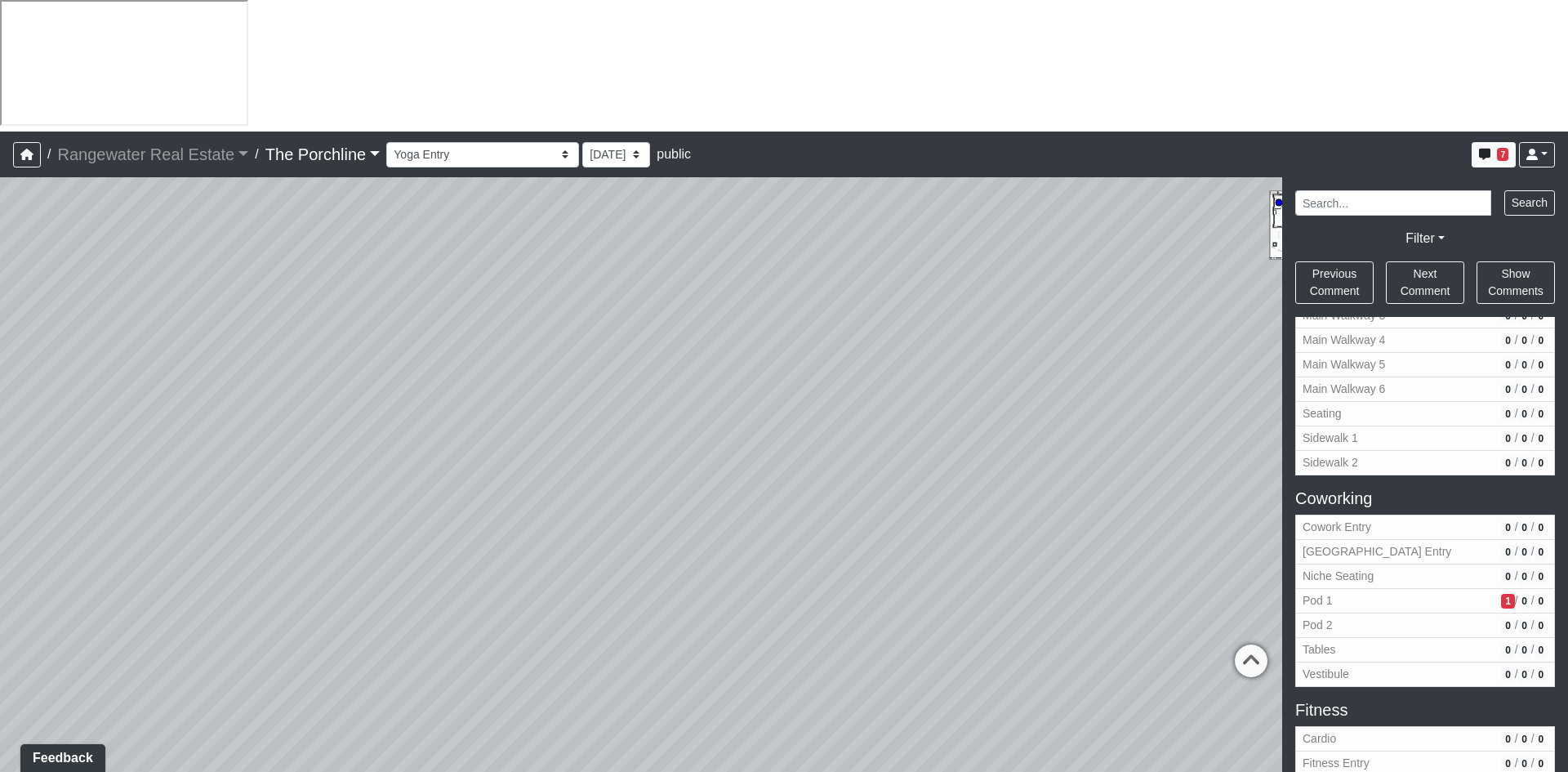
drag, startPoint x: 811, startPoint y: 424, endPoint x: 120, endPoint y: 410, distance: 691.1
click at [120, 410] on div "Loading... Seating Loading... Mailroom Entry Loading... Lounge Entry Loading...…" at bounding box center [784, 540] width 1568 height 726
drag, startPoint x: 962, startPoint y: 427, endPoint x: 735, endPoint y: 433, distance: 227.1
click at [735, 433] on div "Loading... Seating Loading... Mailroom Entry Loading... Lounge Entry Loading...…" at bounding box center [784, 540] width 1568 height 726
click at [933, 616] on icon at bounding box center [940, 641] width 49 height 49
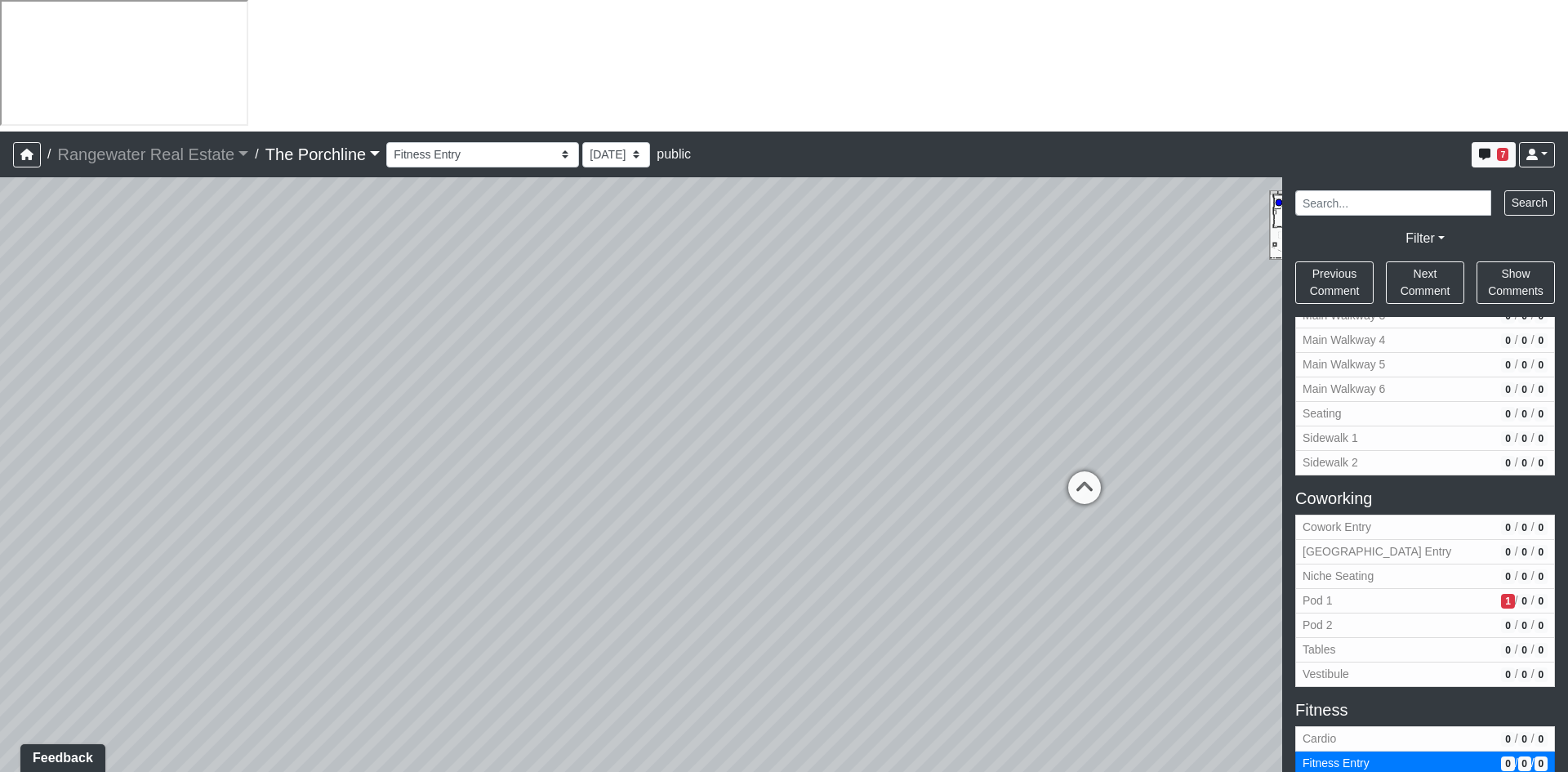
click at [1076, 471] on icon at bounding box center [1085, 496] width 49 height 49
drag, startPoint x: 536, startPoint y: 305, endPoint x: 1225, endPoint y: 382, distance: 693.3
click at [1194, 381] on div "Loading... Seating Loading... Mailroom Entry Loading... Lounge Entry Loading...…" at bounding box center [784, 540] width 1568 height 726
drag, startPoint x: 743, startPoint y: 395, endPoint x: 751, endPoint y: 393, distance: 8.2
click at [751, 393] on div "Loading... Seating Loading... Mailroom Entry Loading... Lounge Entry Loading...…" at bounding box center [784, 540] width 1568 height 726
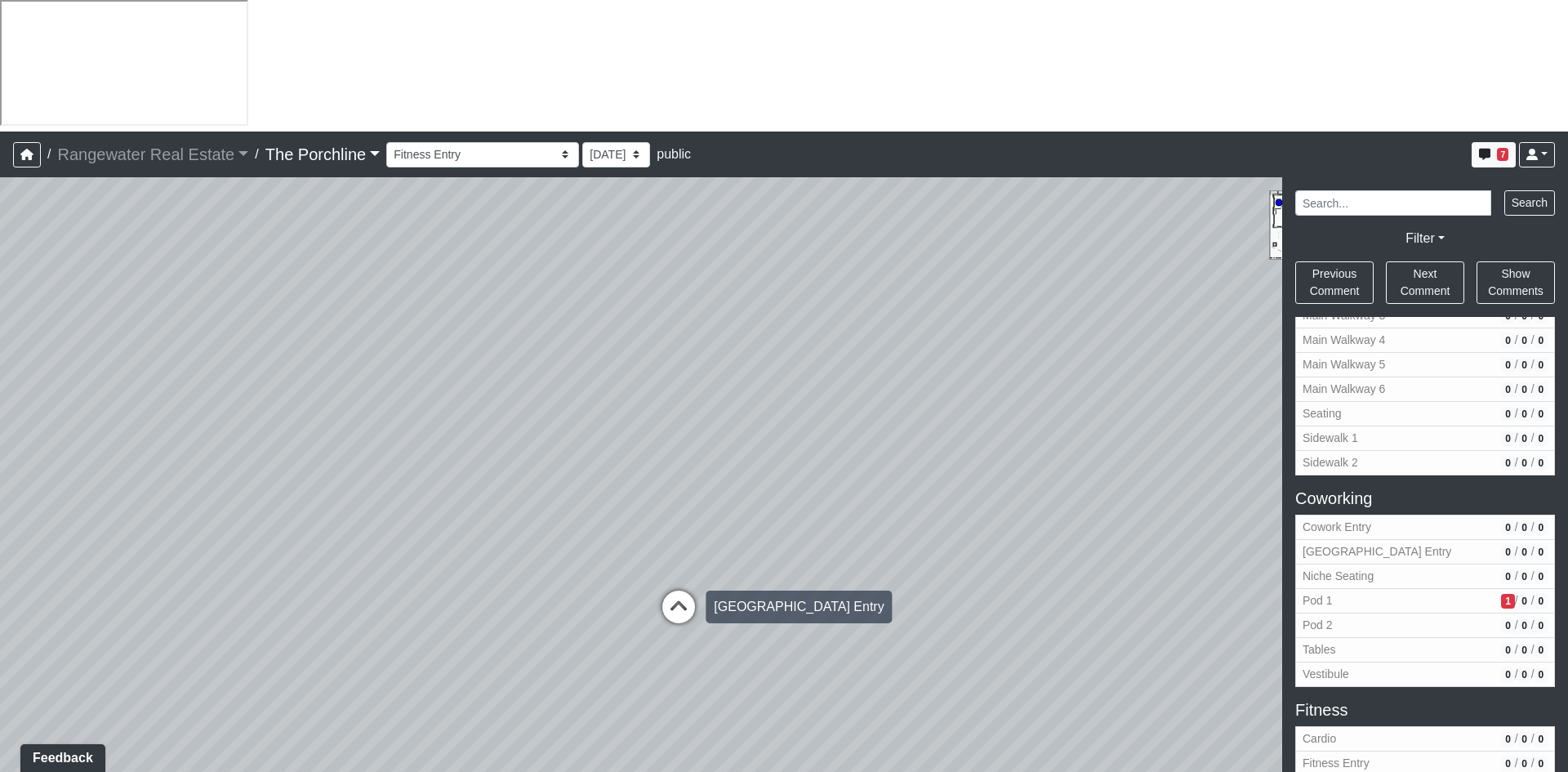
click at [684, 590] on icon at bounding box center [679, 615] width 49 height 49
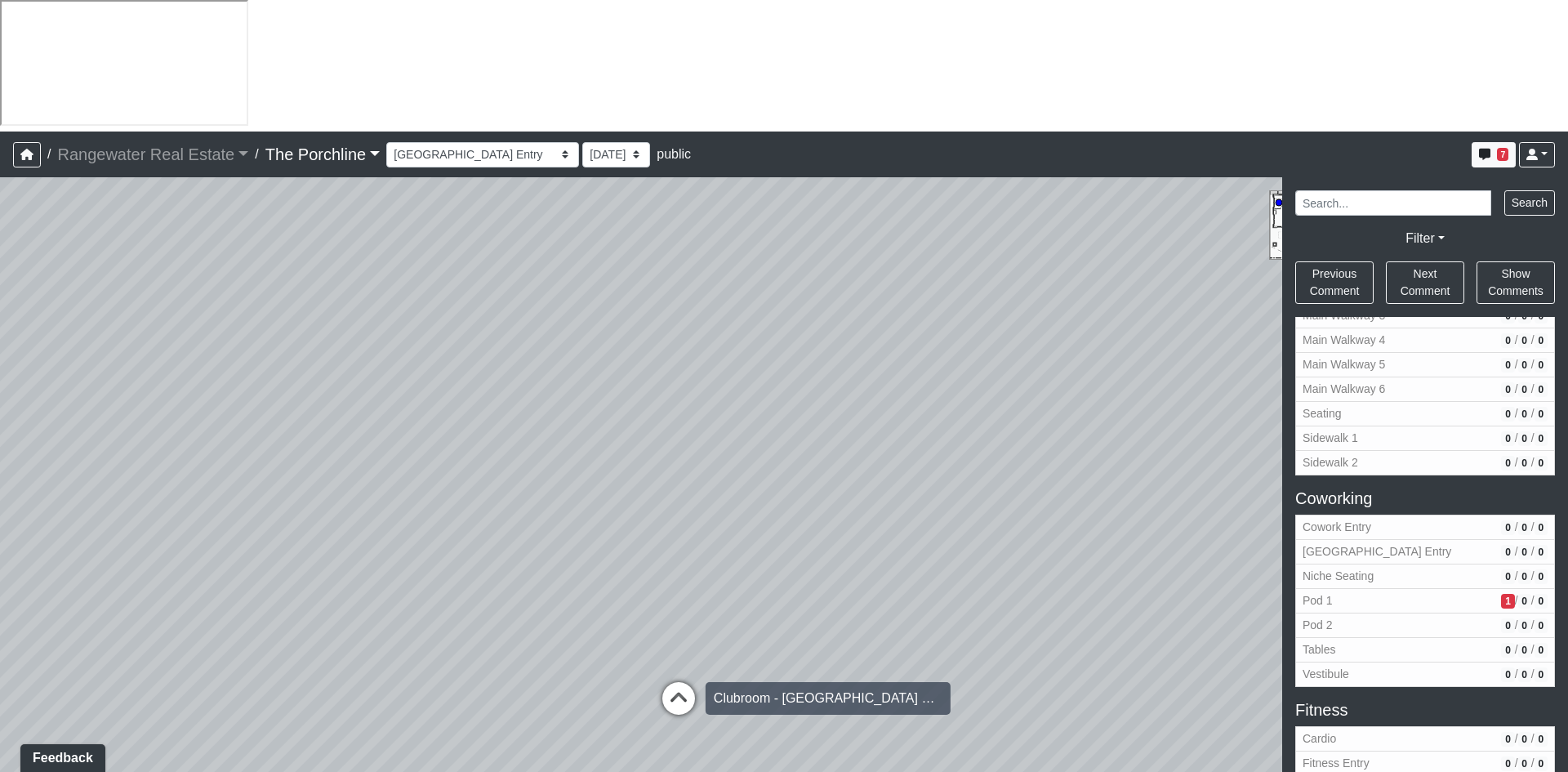
click at [686, 682] on icon at bounding box center [679, 707] width 49 height 49
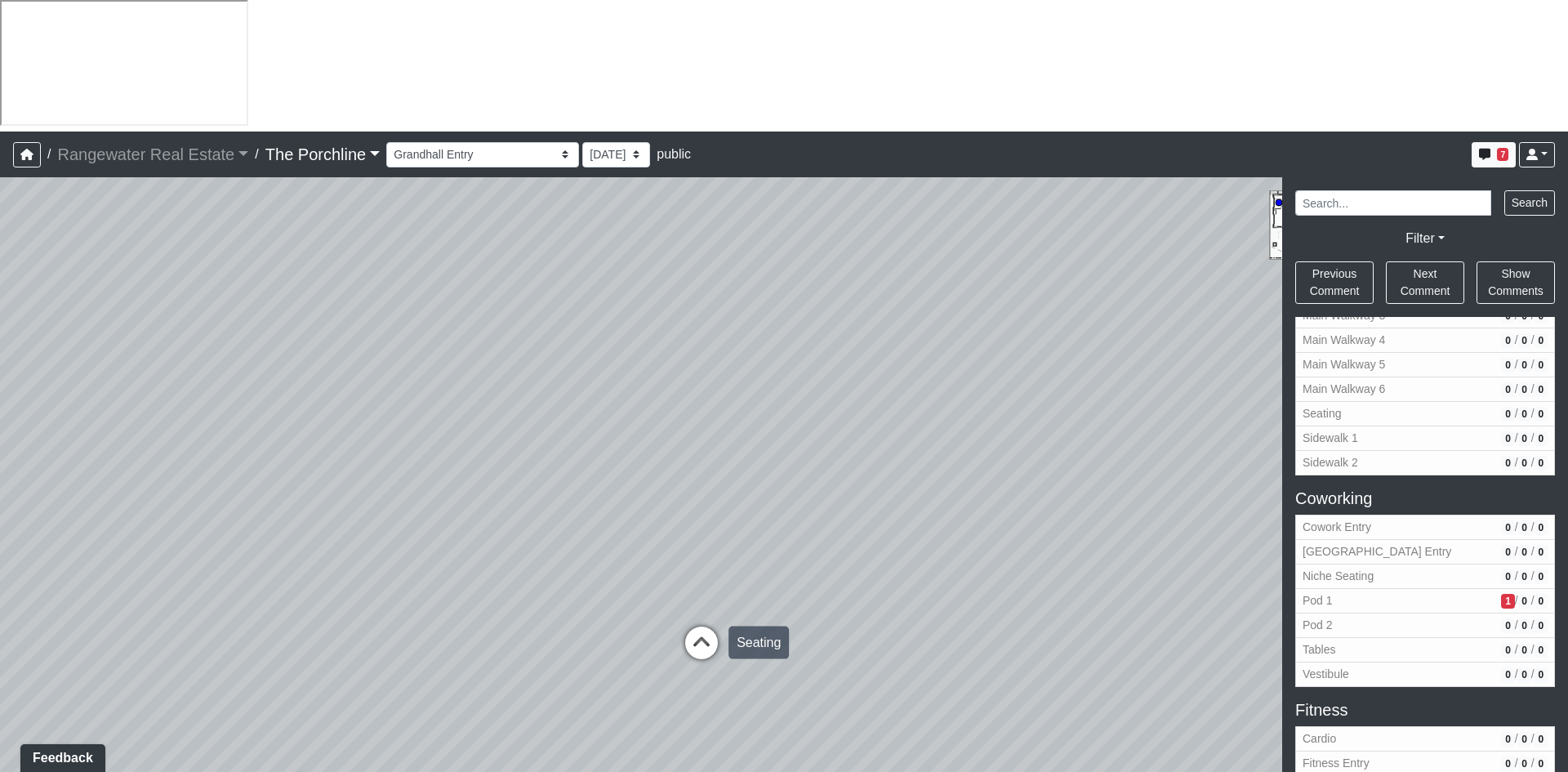
click at [707, 627] on icon at bounding box center [702, 652] width 49 height 49
drag, startPoint x: 778, startPoint y: 405, endPoint x: 1058, endPoint y: 469, distance: 287.2
click at [1040, 460] on div "Loading... Seating Loading... Mailroom Entry Loading... Lounge Entry Loading...…" at bounding box center [784, 540] width 1568 height 726
drag, startPoint x: 876, startPoint y: 473, endPoint x: 963, endPoint y: 432, distance: 96.2
click at [963, 432] on div "Loading... Seating Loading... Mailroom Entry Loading... Lounge Entry Loading...…" at bounding box center [784, 540] width 1568 height 726
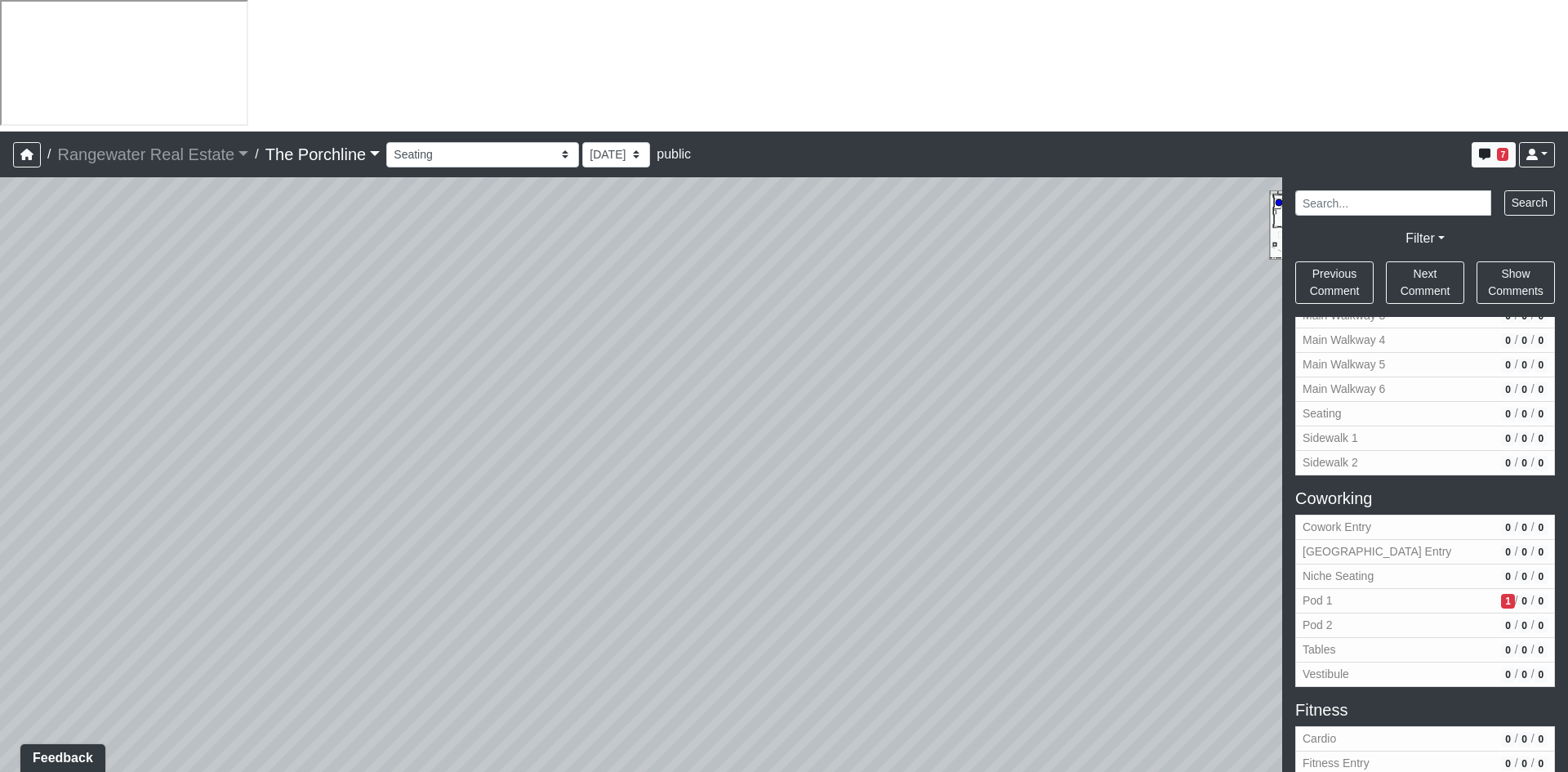
click at [480, 579] on div "Loading... Seating Loading... Mailroom Entry Loading... Lounge Entry Loading...…" at bounding box center [784, 540] width 1568 height 726
click at [407, 560] on icon at bounding box center [416, 584] width 49 height 49
drag, startPoint x: 726, startPoint y: 410, endPoint x: 241, endPoint y: 441, distance: 486.0
click at [248, 440] on div "Loading... Seating Loading... Mailroom Entry Loading... Lounge Entry Loading...…" at bounding box center [784, 540] width 1568 height 726
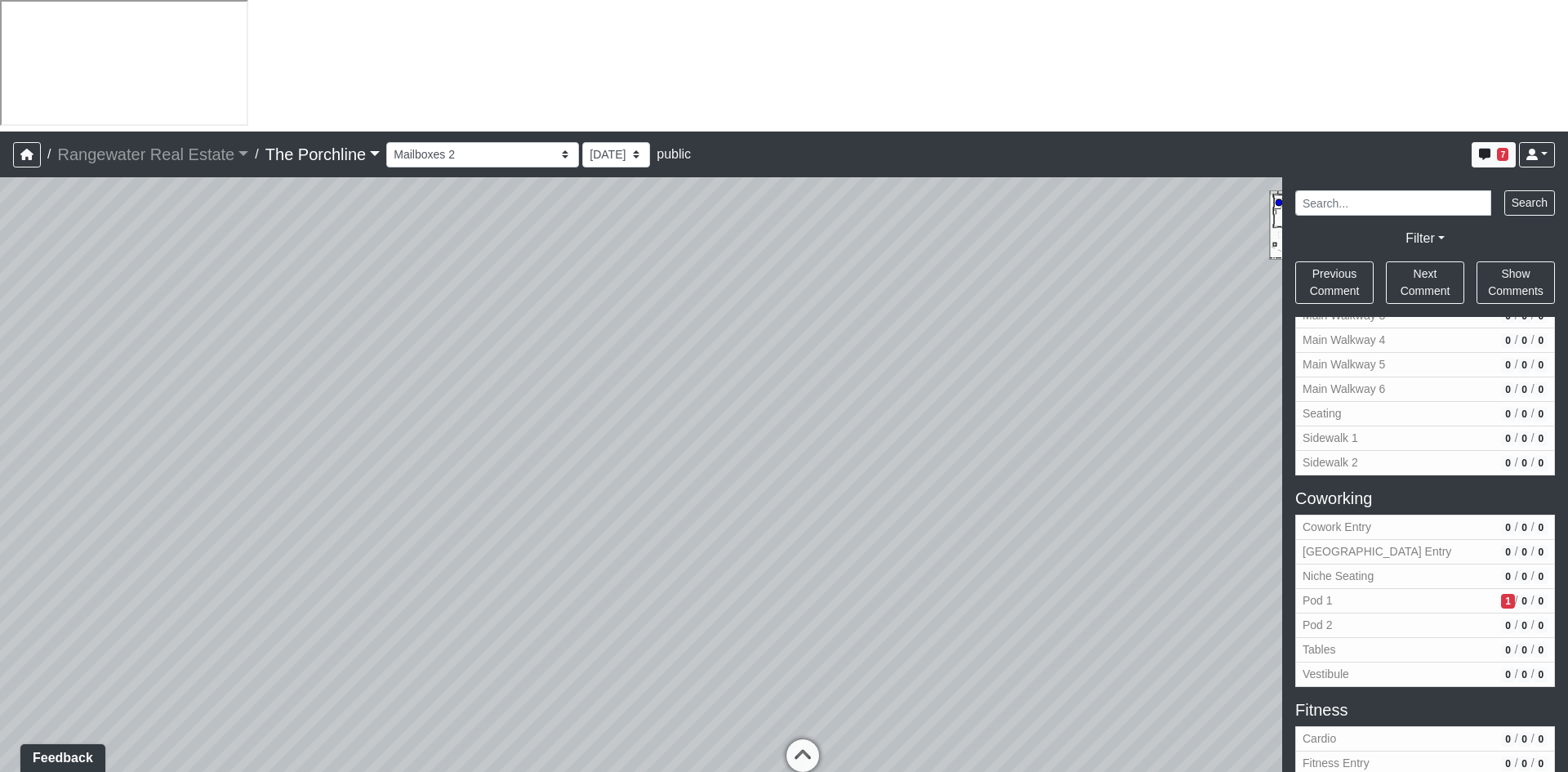
drag, startPoint x: 1029, startPoint y: 447, endPoint x: 571, endPoint y: 324, distance: 474.2
click at [571, 324] on div "Loading... Seating Loading... Mailroom Entry Loading... Lounge Entry Loading...…" at bounding box center [784, 540] width 1568 height 726
drag, startPoint x: 953, startPoint y: 364, endPoint x: 768, endPoint y: 398, distance: 188.1
click at [768, 398] on div "Loading... Seating Loading... Mailroom Entry Loading... Lounge Entry Loading...…" at bounding box center [784, 540] width 1568 height 726
drag, startPoint x: 970, startPoint y: 452, endPoint x: 409, endPoint y: 361, distance: 568.3
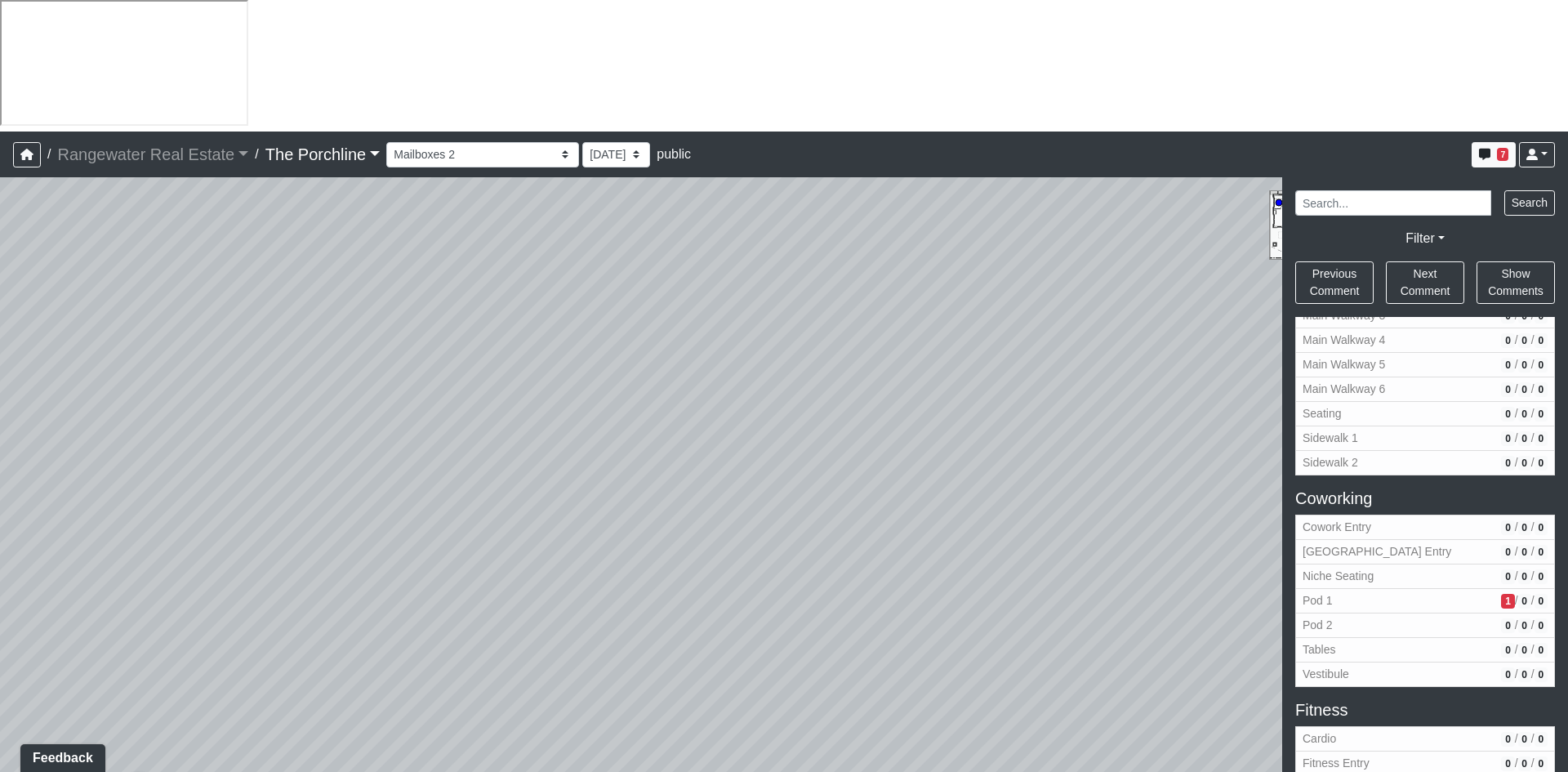
click at [409, 361] on div "Loading... Seating Loading... Mailroom Entry Loading... Lounge Entry Loading...…" at bounding box center [784, 540] width 1568 height 726
drag, startPoint x: 1003, startPoint y: 375, endPoint x: 551, endPoint y: 363, distance: 452.2
click at [551, 363] on div "Loading... Seating Loading... Mailroom Entry Loading... Lounge Entry Loading...…" at bounding box center [784, 540] width 1568 height 726
click at [903, 732] on icon at bounding box center [901, 756] width 49 height 49
drag, startPoint x: 524, startPoint y: 382, endPoint x: 889, endPoint y: 414, distance: 366.4
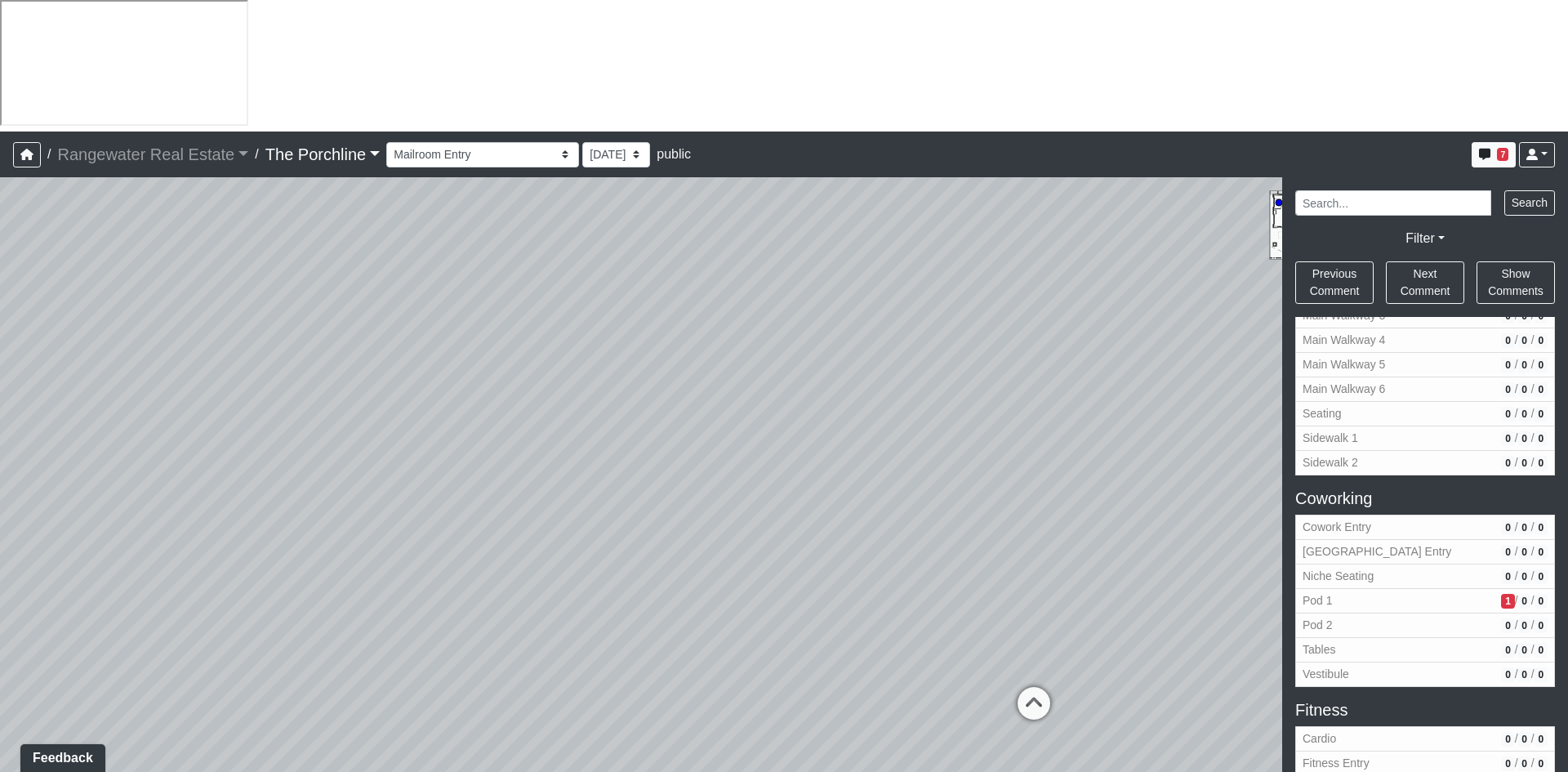
click at [889, 414] on div "Loading... Seating Loading... Mailroom Entry Loading... Lounge Entry Loading...…" at bounding box center [784, 540] width 1568 height 726
click at [325, 710] on icon at bounding box center [320, 734] width 49 height 49
click at [1000, 448] on div "Loading... Seating Loading... Mailroom Entry Loading... Lounge Entry Loading...…" at bounding box center [784, 540] width 1568 height 726
drag, startPoint x: 912, startPoint y: 413, endPoint x: 442, endPoint y: 466, distance: 473.0
click at [261, 303] on div "Loading... Seating Loading... Mailroom Entry Loading... Lounge Entry Loading...…" at bounding box center [784, 540] width 1568 height 726
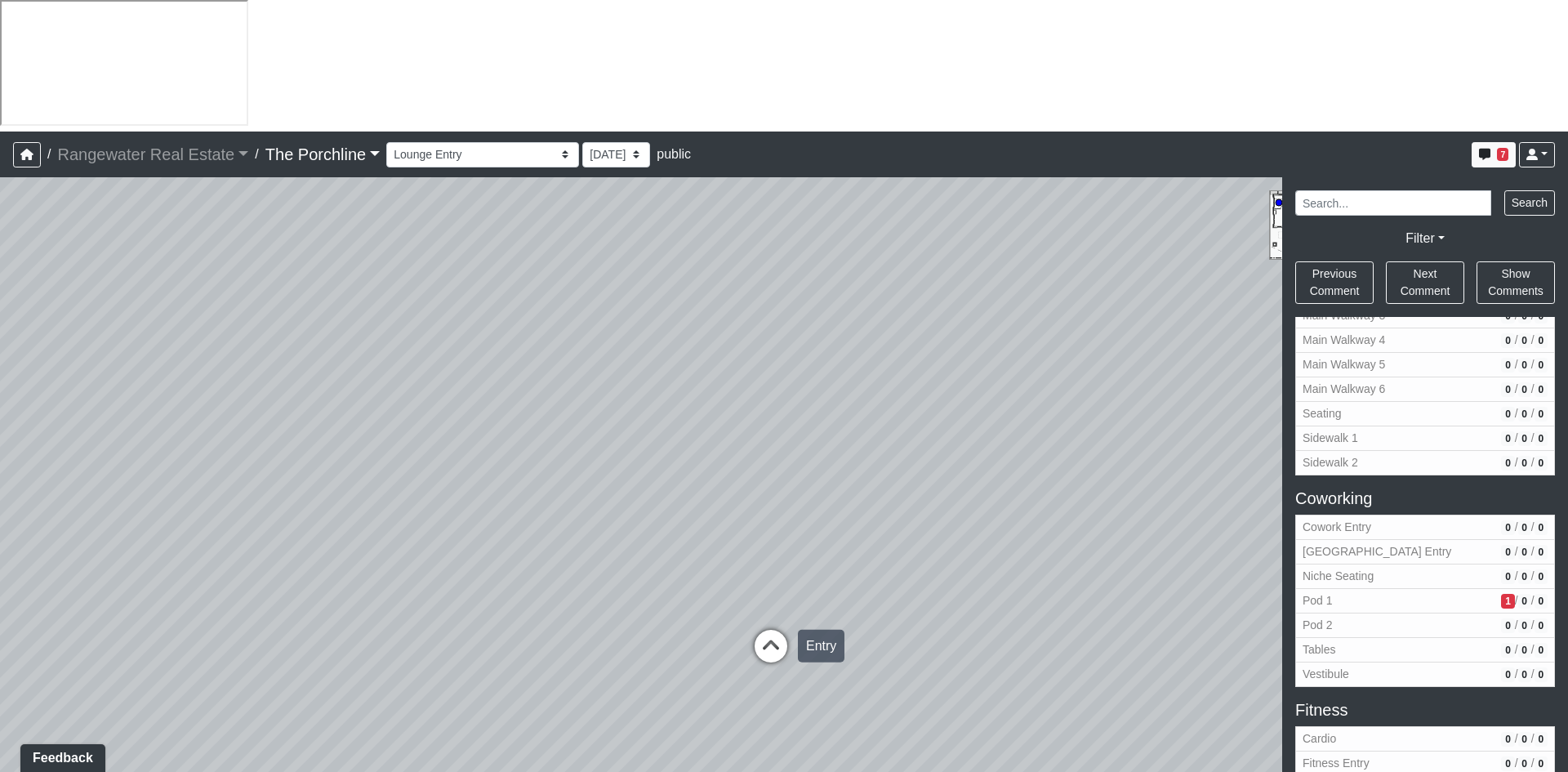
click at [773, 630] on icon at bounding box center [771, 655] width 49 height 49
drag, startPoint x: 507, startPoint y: 366, endPoint x: 1086, endPoint y: 352, distance: 579.2
click at [1086, 352] on div "Loading... Seating Loading... Mailroom Entry Loading... Lounge Entry Loading...…" at bounding box center [784, 540] width 1568 height 726
drag, startPoint x: 724, startPoint y: 414, endPoint x: 826, endPoint y: 408, distance: 102.2
click at [826, 408] on div "Loading... Seating Loading... Mailroom Entry Loading... Lounge Entry Loading...…" at bounding box center [784, 540] width 1568 height 726
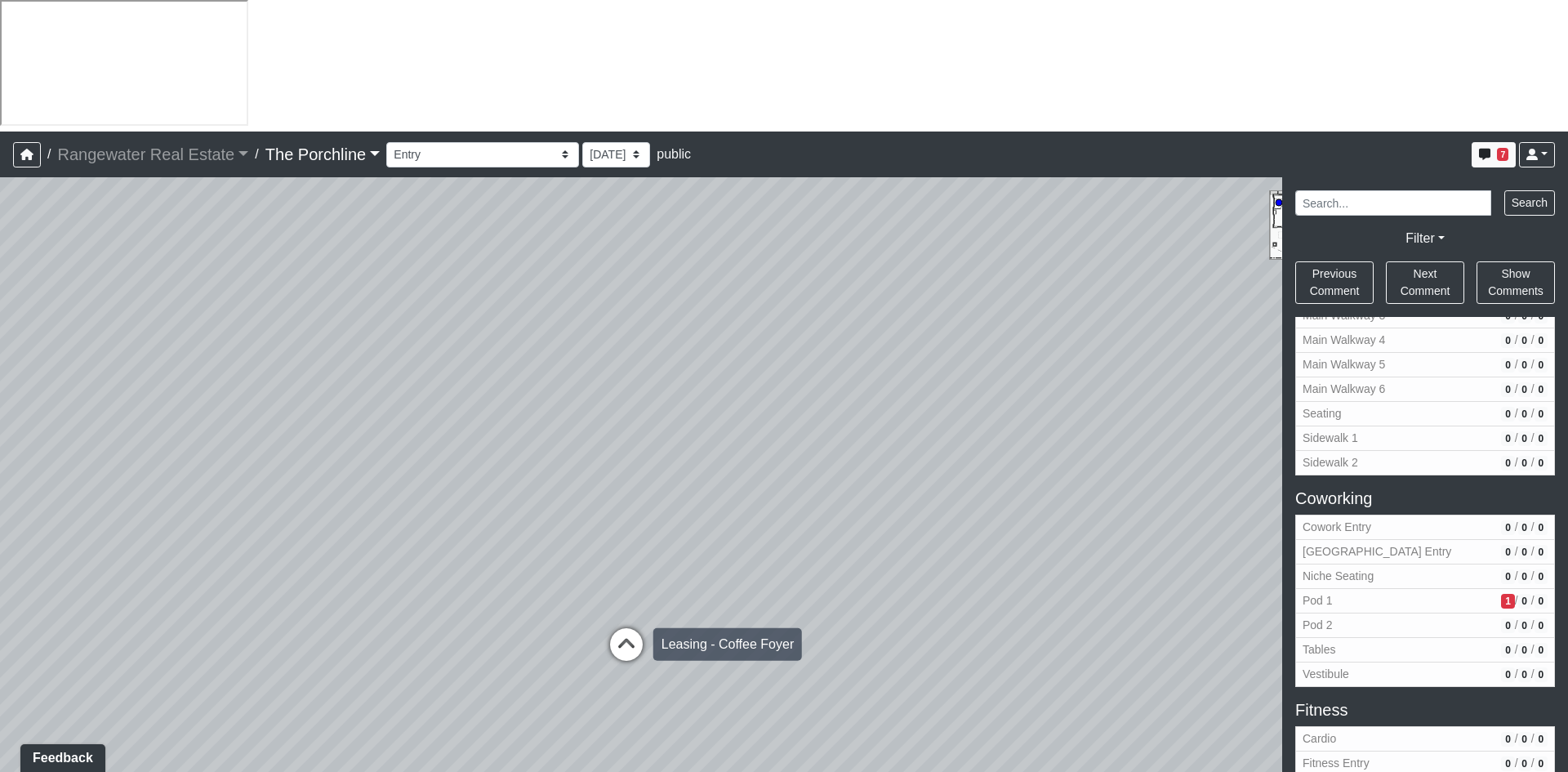
click at [627, 628] on icon at bounding box center [627, 653] width 49 height 49
click at [276, 393] on icon at bounding box center [272, 418] width 49 height 49
drag, startPoint x: 674, startPoint y: 356, endPoint x: 768, endPoint y: 628, distance: 287.8
click at [768, 628] on div "Loading... Seating Loading... Mailroom Entry Loading... Lounge Entry Loading...…" at bounding box center [784, 540] width 1568 height 726
drag, startPoint x: 595, startPoint y: 354, endPoint x: 963, endPoint y: 246, distance: 383.5
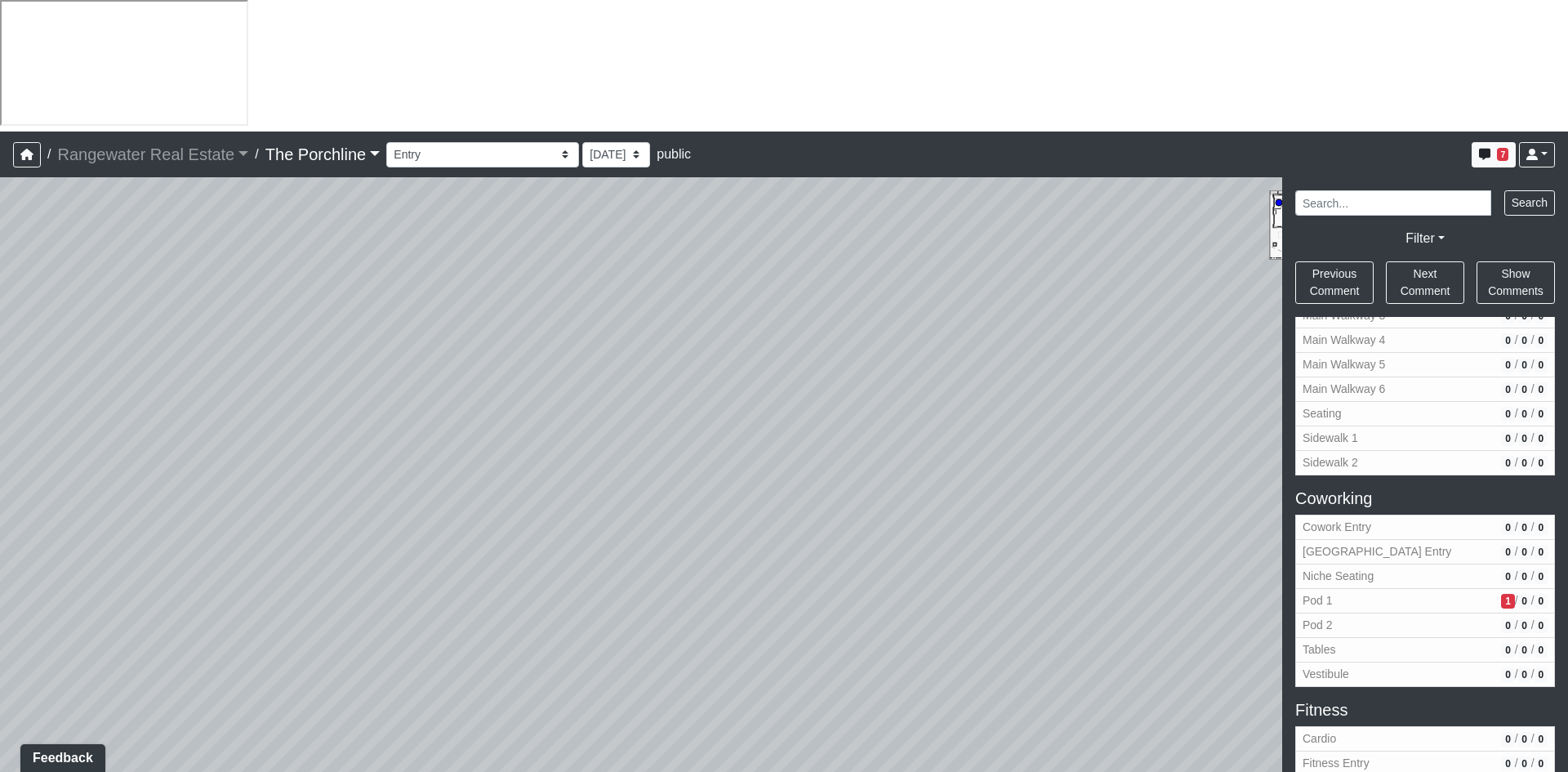
click at [959, 248] on div "Loading... Seating Loading... Mailroom Entry Loading... Lounge Entry Loading...…" at bounding box center [784, 540] width 1568 height 726
drag, startPoint x: 645, startPoint y: 347, endPoint x: 1058, endPoint y: 306, distance: 415.0
click at [1054, 306] on div "Loading... Seating Loading... Mailroom Entry Loading... Lounge Entry Loading...…" at bounding box center [784, 540] width 1568 height 726
drag, startPoint x: 629, startPoint y: 452, endPoint x: 849, endPoint y: 446, distance: 220.1
click at [866, 442] on div "Loading... Seating Loading... Mailroom Entry Loading... Lounge Entry Loading...…" at bounding box center [784, 540] width 1568 height 726
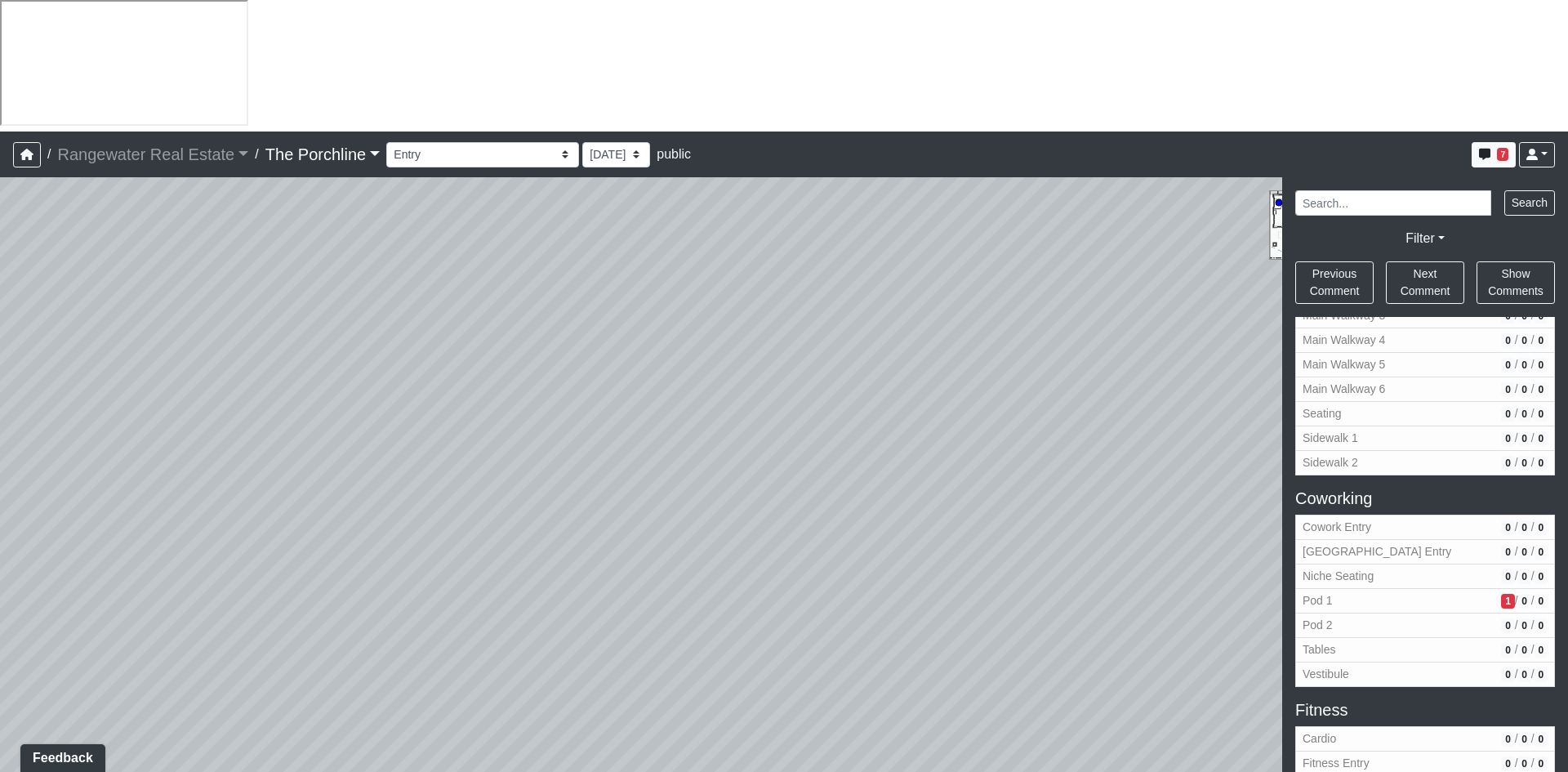
drag, startPoint x: 563, startPoint y: 465, endPoint x: 951, endPoint y: 445, distance: 388.5
click at [955, 445] on div "Loading... Seating Loading... Mailroom Entry Loading... Lounge Entry Loading...…" at bounding box center [784, 540] width 1568 height 726
drag, startPoint x: 560, startPoint y: 440, endPoint x: 902, endPoint y: 405, distance: 343.8
click at [902, 405] on div "Loading... Seating Loading... Mailroom Entry Loading... Lounge Entry Loading...…" at bounding box center [784, 540] width 1568 height 726
drag, startPoint x: 509, startPoint y: 423, endPoint x: 669, endPoint y: 419, distance: 160.0
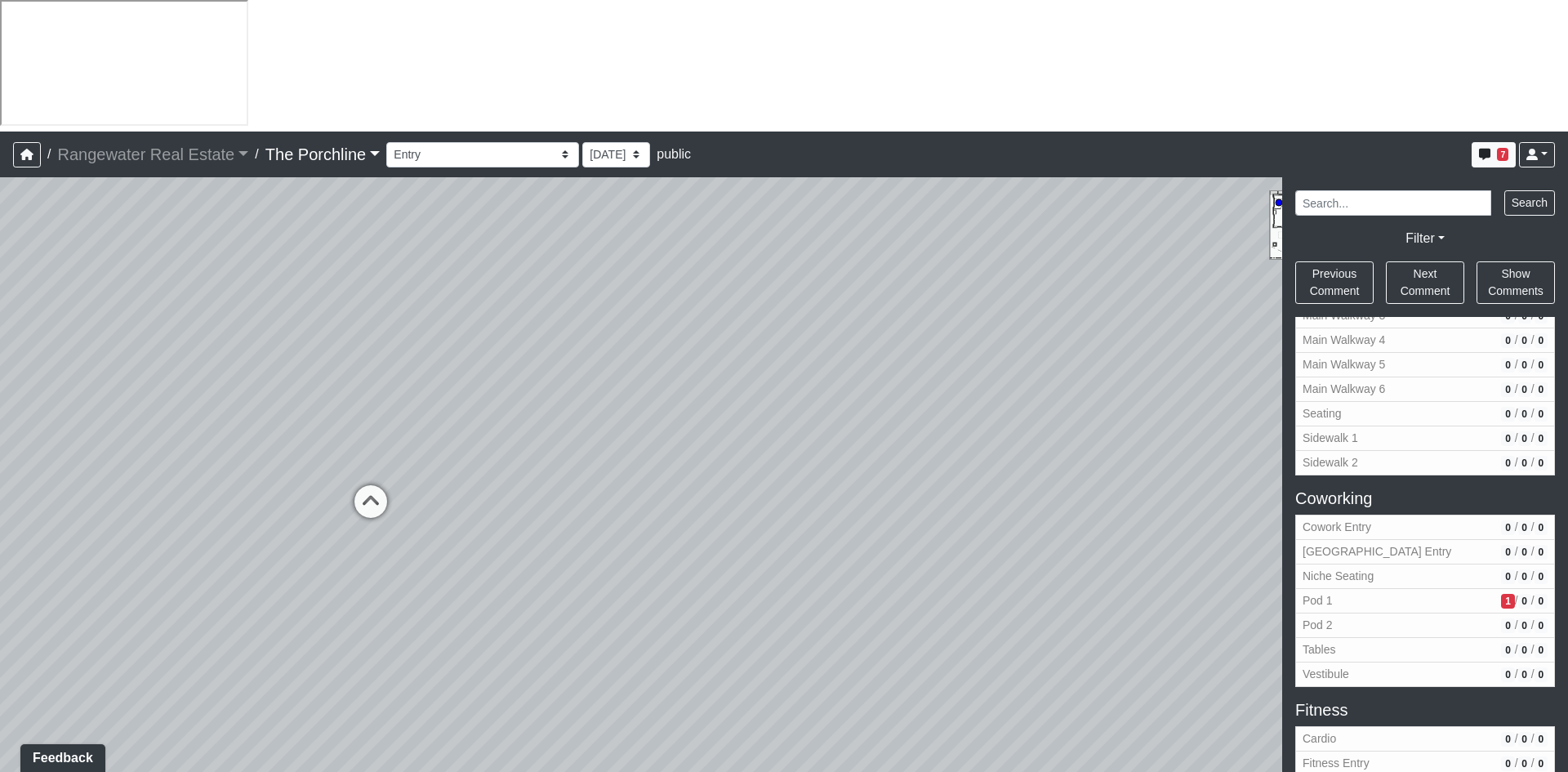
click at [669, 419] on div "Loading... Seating Loading... Mailroom Entry Loading... Lounge Entry Loading...…" at bounding box center [784, 540] width 1568 height 726
drag, startPoint x: 447, startPoint y: 432, endPoint x: 628, endPoint y: 425, distance: 181.1
click at [623, 428] on div "Loading... Seating Loading... Mailroom Entry Loading... Lounge Entry Loading...…" at bounding box center [784, 540] width 1568 height 726
click at [550, 478] on icon at bounding box center [553, 502] width 49 height 49
click at [754, 740] on icon at bounding box center [774, 765] width 49 height 49
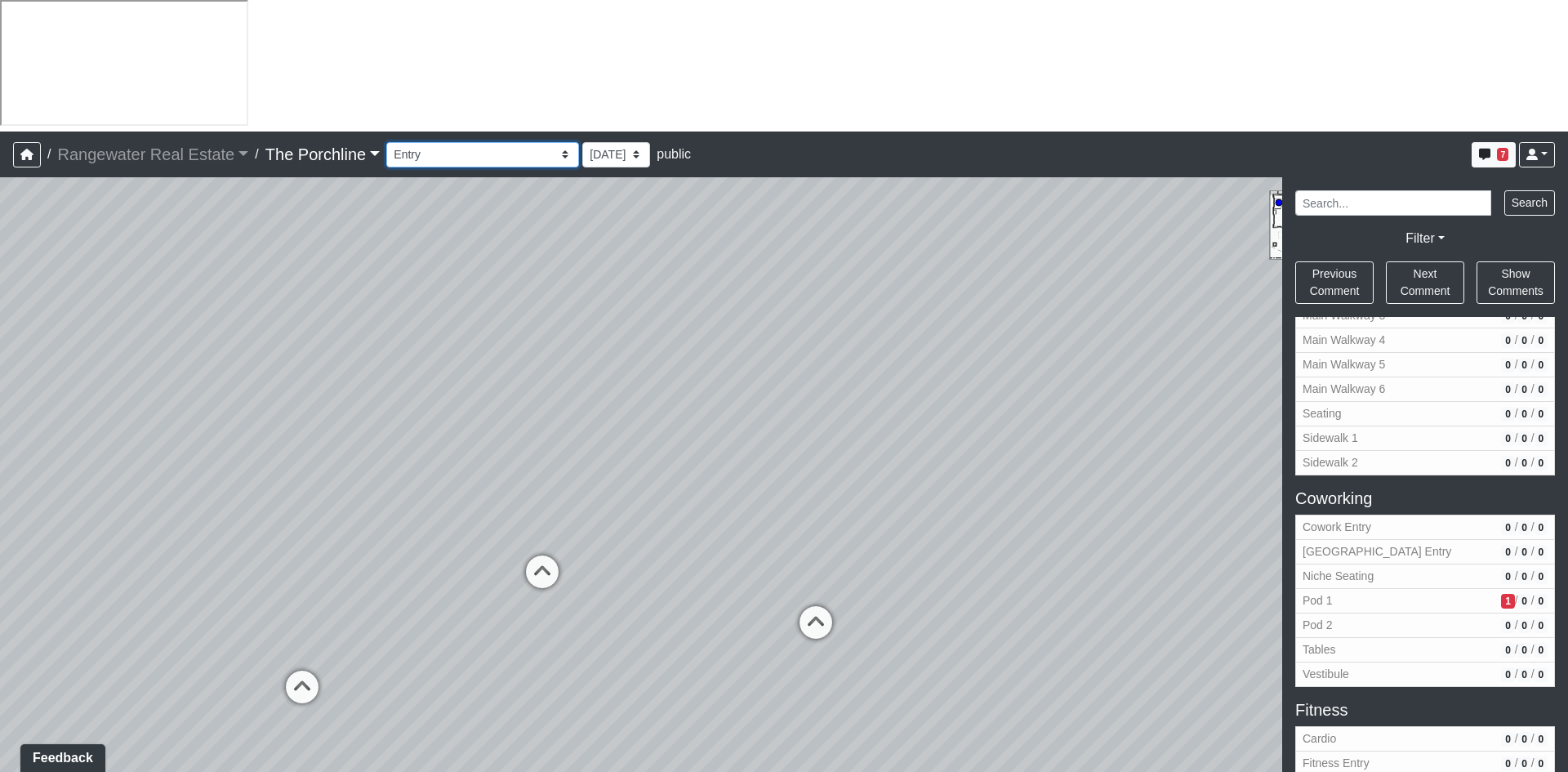
click at [462, 142] on select "Entry [GEOGRAPHIC_DATA] Kitchen Lounge Lounge Entry Mailroom Entry Seating Cowo…" at bounding box center [482, 155] width 193 height 26
click at [386, 142] on select "Entry [GEOGRAPHIC_DATA] Kitchen Lounge Lounge Entry Mailroom Entry Seating Cowo…" at bounding box center [482, 155] width 193 height 26
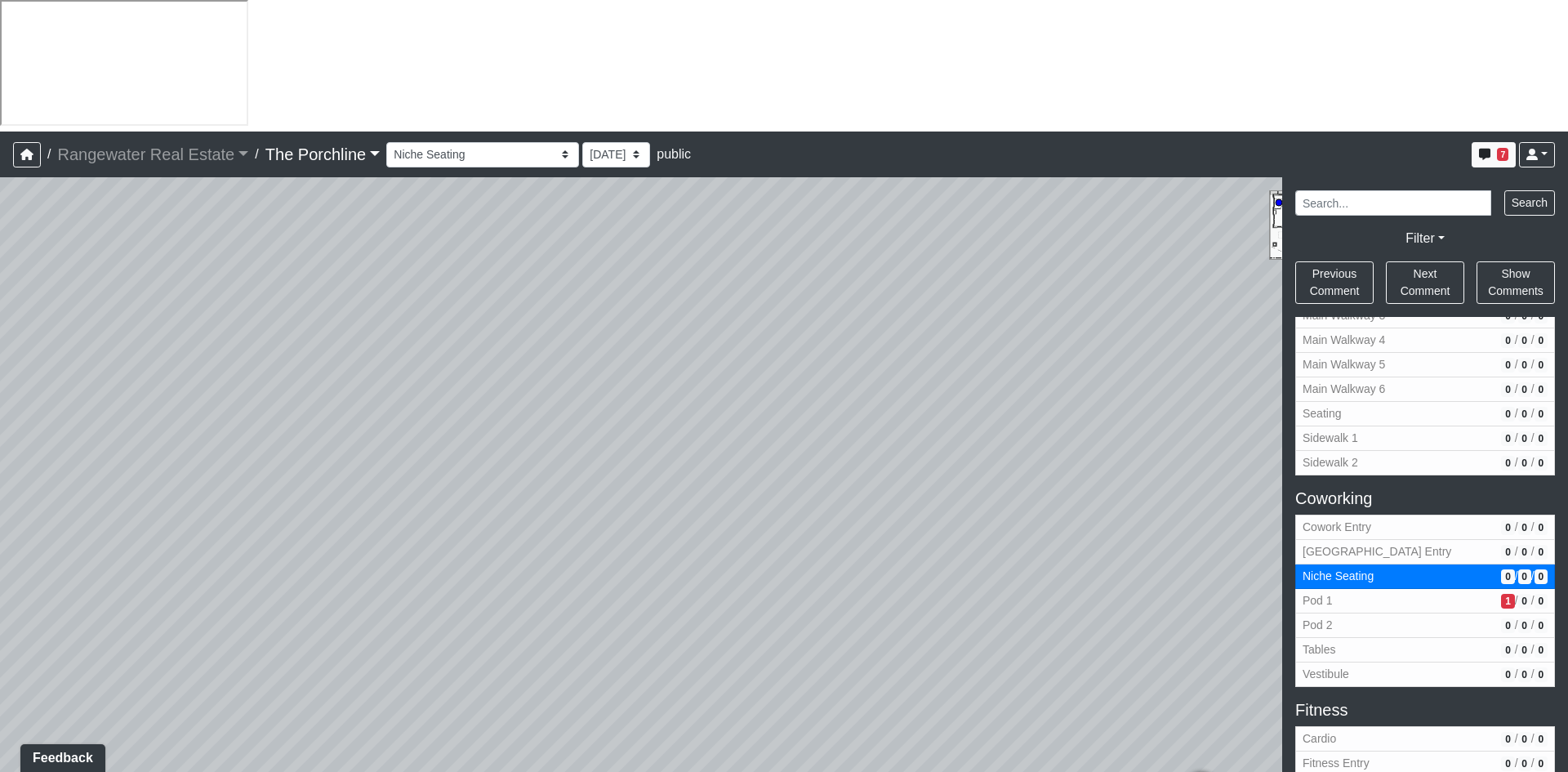
drag, startPoint x: 1042, startPoint y: 363, endPoint x: 450, endPoint y: 362, distance: 592.0
click at [448, 363] on div "Loading... Seating Loading... Mailroom Entry Loading... Lounge Entry Loading...…" at bounding box center [784, 540] width 1568 height 726
drag, startPoint x: 971, startPoint y: 353, endPoint x: 518, endPoint y: 292, distance: 457.1
click at [518, 292] on div "Loading... Seating Loading... Mailroom Entry Loading... Lounge Entry Loading...…" at bounding box center [784, 540] width 1568 height 726
drag, startPoint x: 1014, startPoint y: 276, endPoint x: 568, endPoint y: 272, distance: 446.0
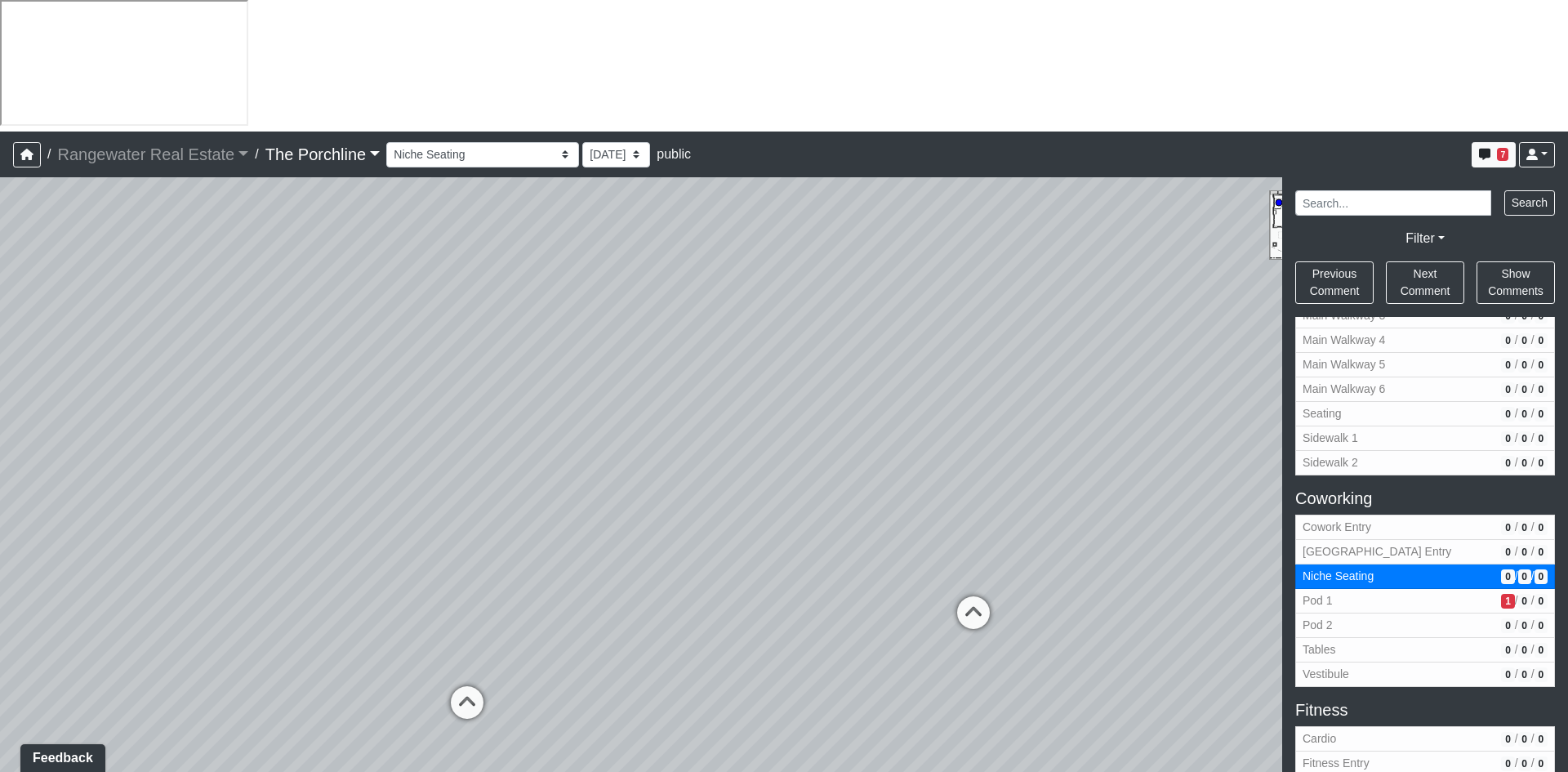
click at [570, 272] on div "Loading... Seating Loading... Mailroom Entry Loading... Lounge Entry Loading...…" at bounding box center [784, 540] width 1568 height 726
drag, startPoint x: 1129, startPoint y: 288, endPoint x: 862, endPoint y: 303, distance: 267.4
click at [894, 325] on div "Loading... Seating Loading... Mailroom Entry Loading... Lounge Entry Loading...…" at bounding box center [784, 540] width 1568 height 726
drag, startPoint x: 802, startPoint y: 267, endPoint x: 551, endPoint y: 252, distance: 251.4
click at [551, 252] on div "Loading... Seating Loading... Mailroom Entry Loading... Lounge Entry Loading...…" at bounding box center [784, 540] width 1568 height 726
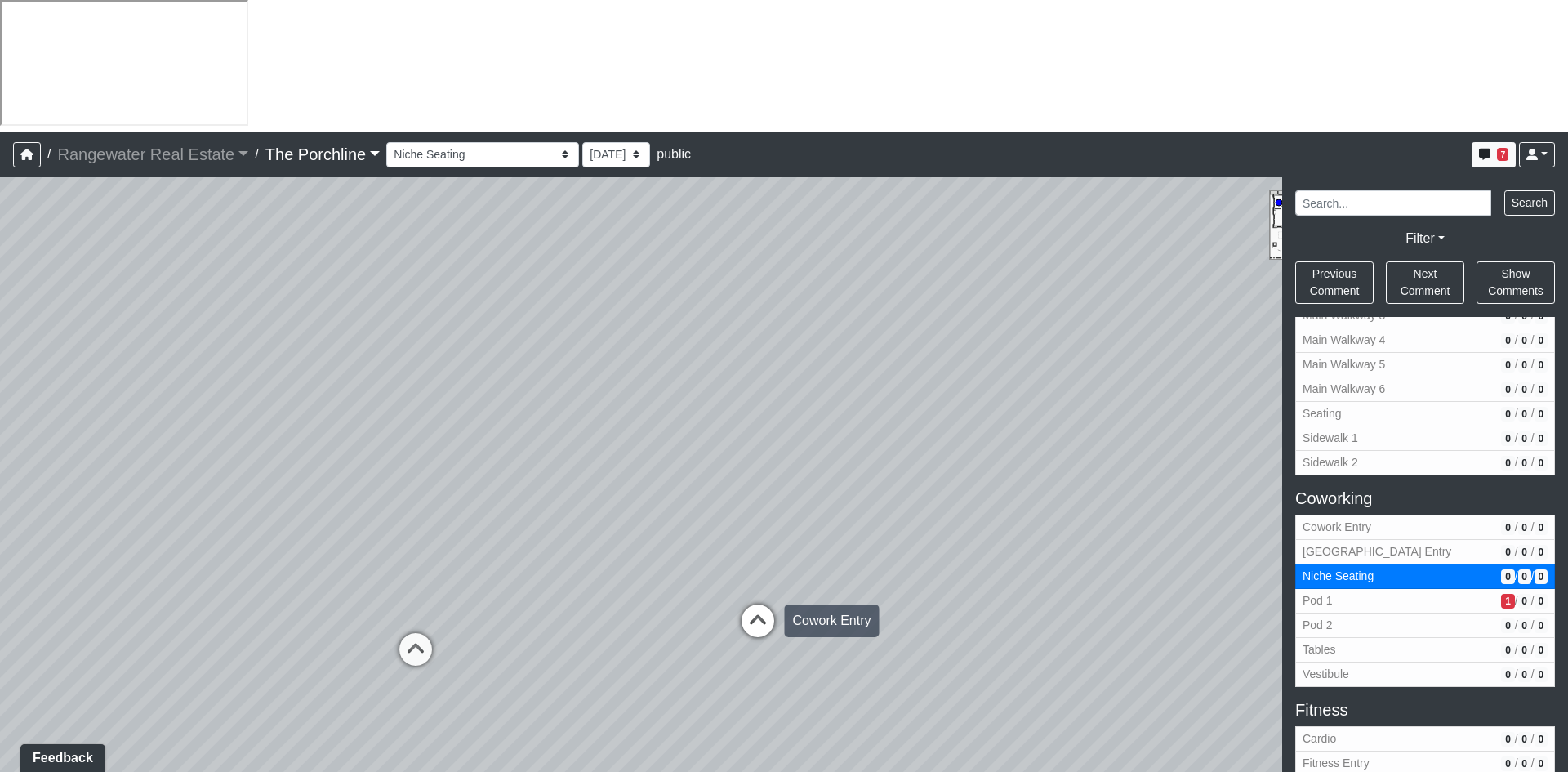
click at [745, 604] on icon at bounding box center [758, 629] width 49 height 49
select select "6YQSTKTtweX5rXU8RihU4M"
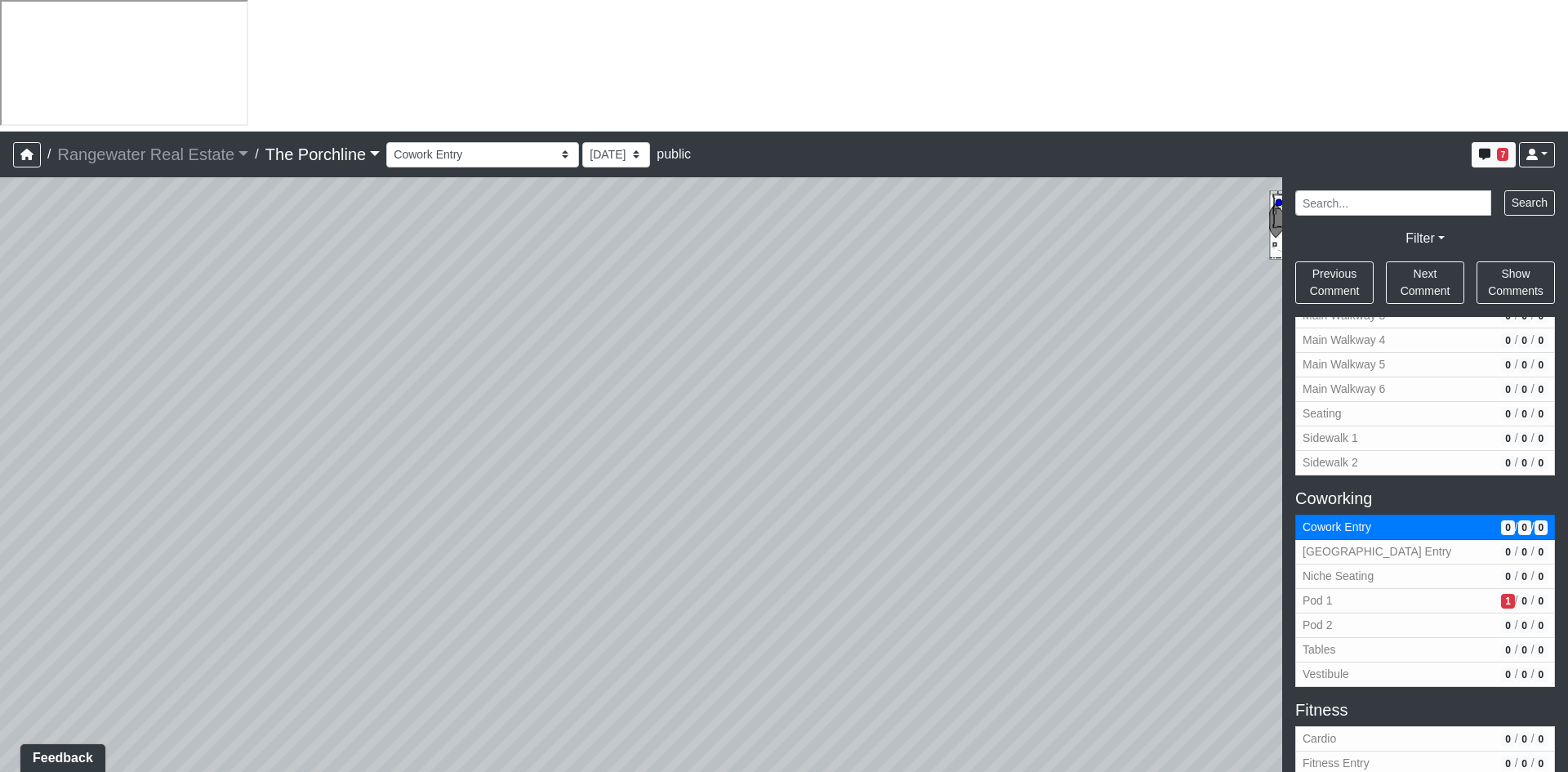
drag, startPoint x: 980, startPoint y: 449, endPoint x: 1203, endPoint y: 435, distance: 223.4
click at [1174, 435] on div "Loading... Seating Loading... Mailroom Entry Loading... Lounge Entry Loading...…" at bounding box center [784, 540] width 1568 height 726
drag, startPoint x: 1055, startPoint y: 506, endPoint x: 1146, endPoint y: 497, distance: 91.4
click at [1146, 497] on div "Loading... Seating Loading... Mailroom Entry Loading... Lounge Entry Loading...…" at bounding box center [784, 540] width 1568 height 726
drag, startPoint x: 509, startPoint y: 474, endPoint x: 841, endPoint y: 474, distance: 332.0
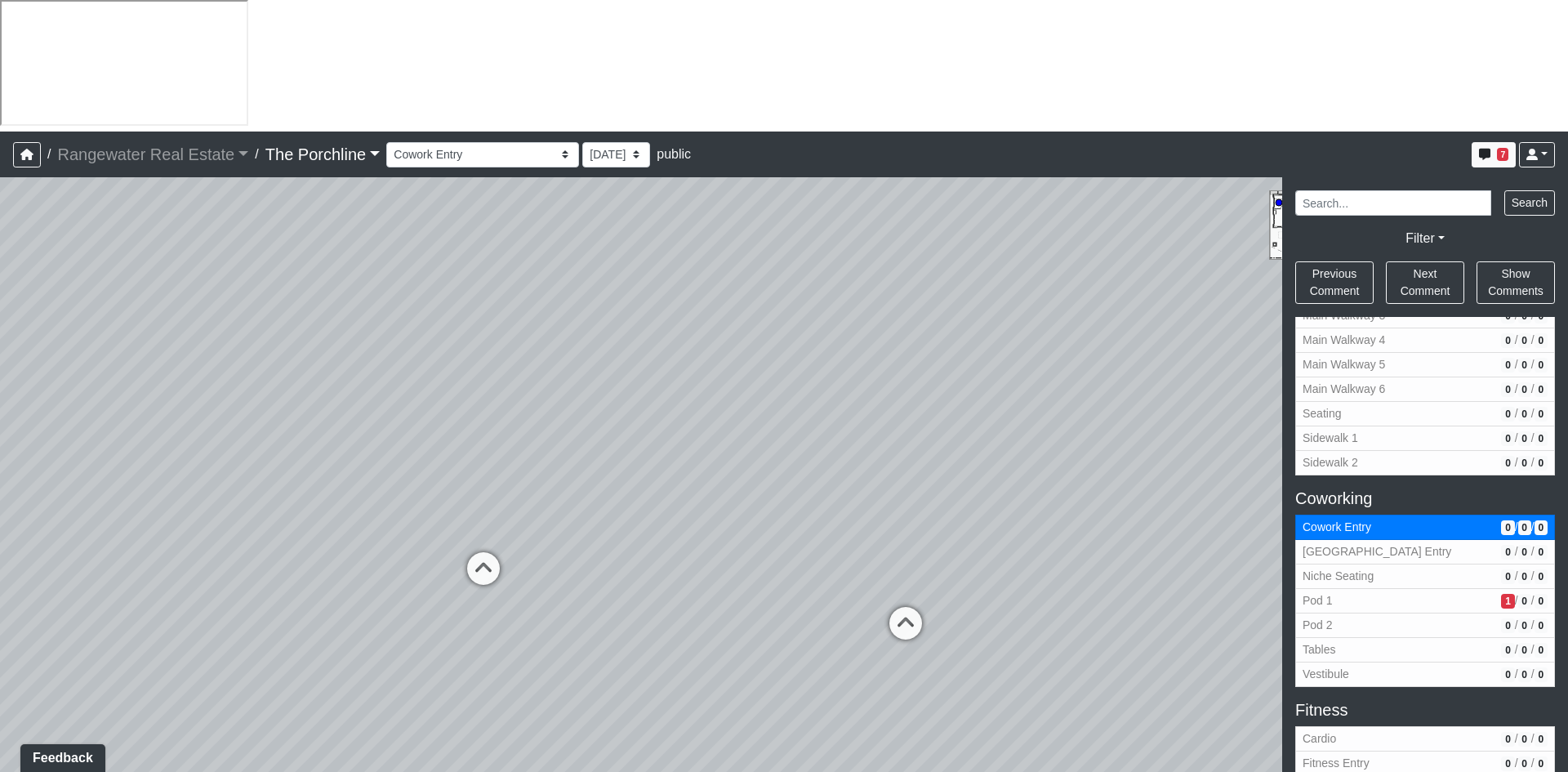
click at [837, 485] on div "Loading... Seating Loading... Mailroom Entry Loading... Lounge Entry Loading...…" at bounding box center [784, 540] width 1568 height 726
